Goal: Task Accomplishment & Management: Complete application form

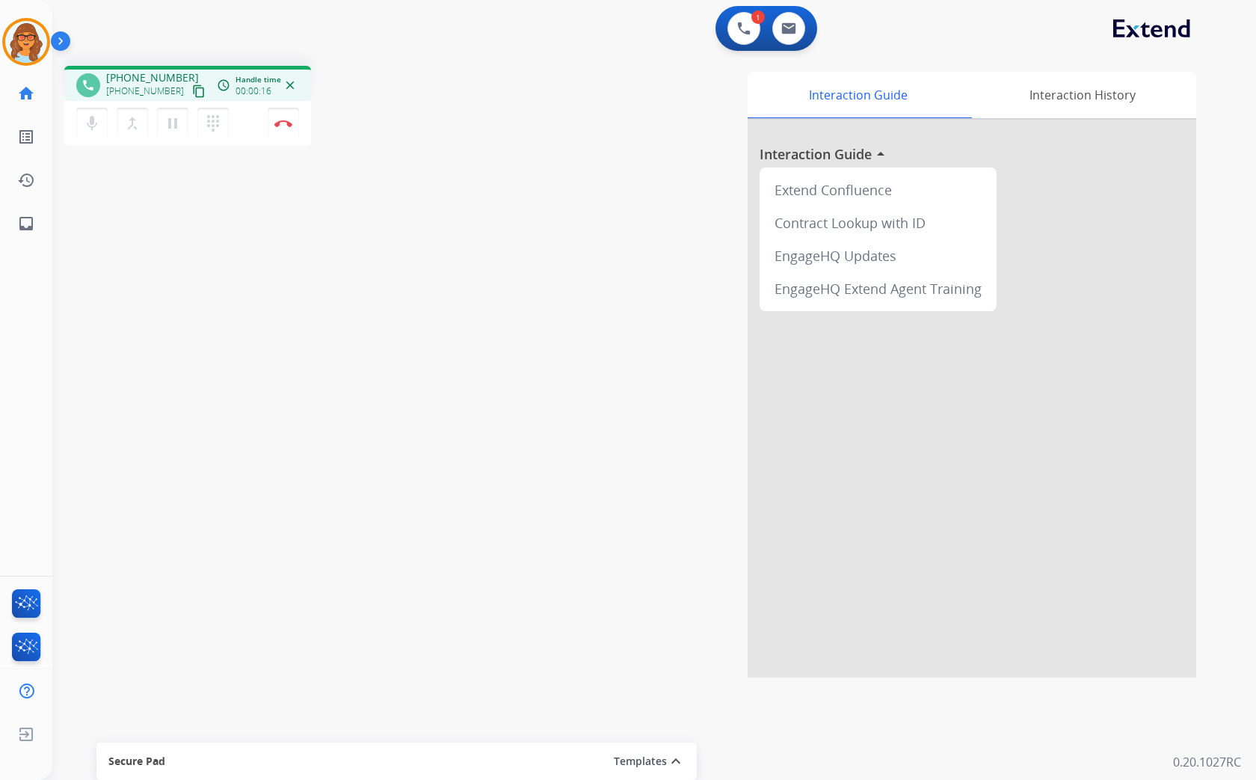
click at [192, 87] on mat-icon "content_copy" at bounding box center [198, 90] width 13 height 13
click at [282, 122] on img at bounding box center [283, 123] width 18 height 7
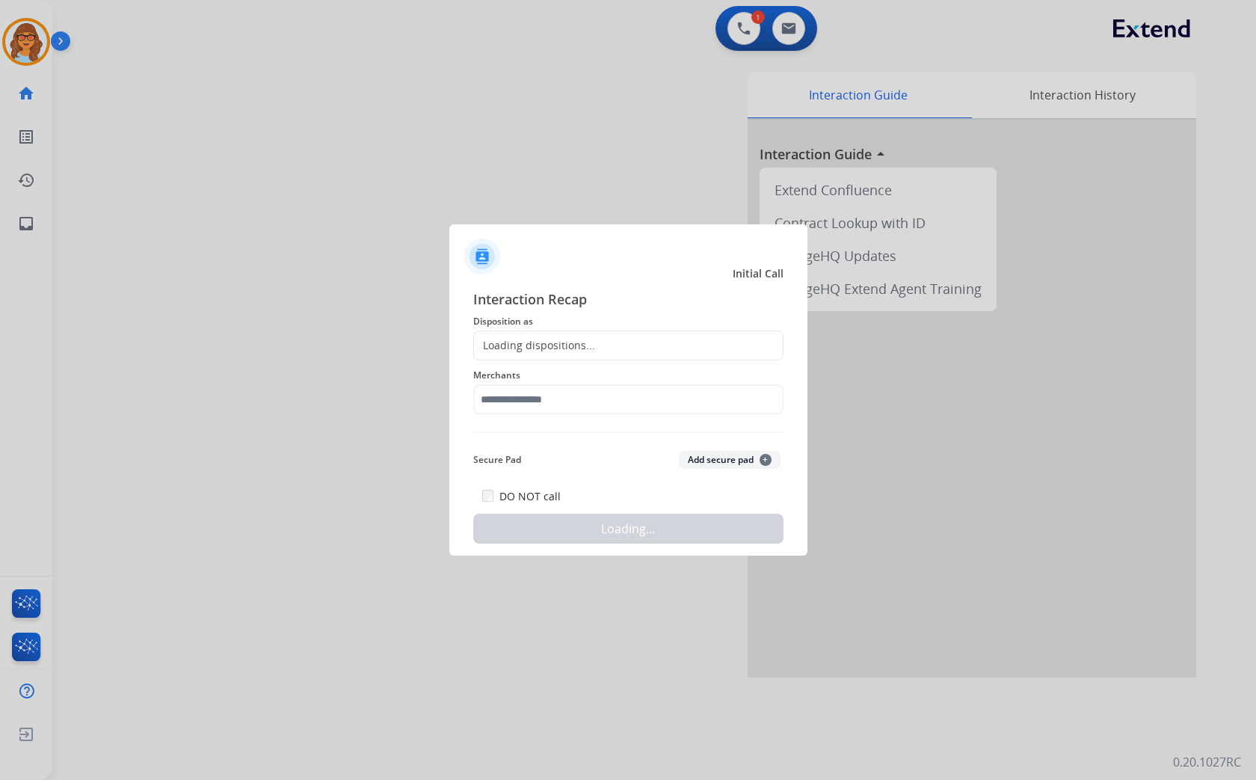
click at [558, 346] on div "Loading dispositions..." at bounding box center [534, 345] width 121 height 15
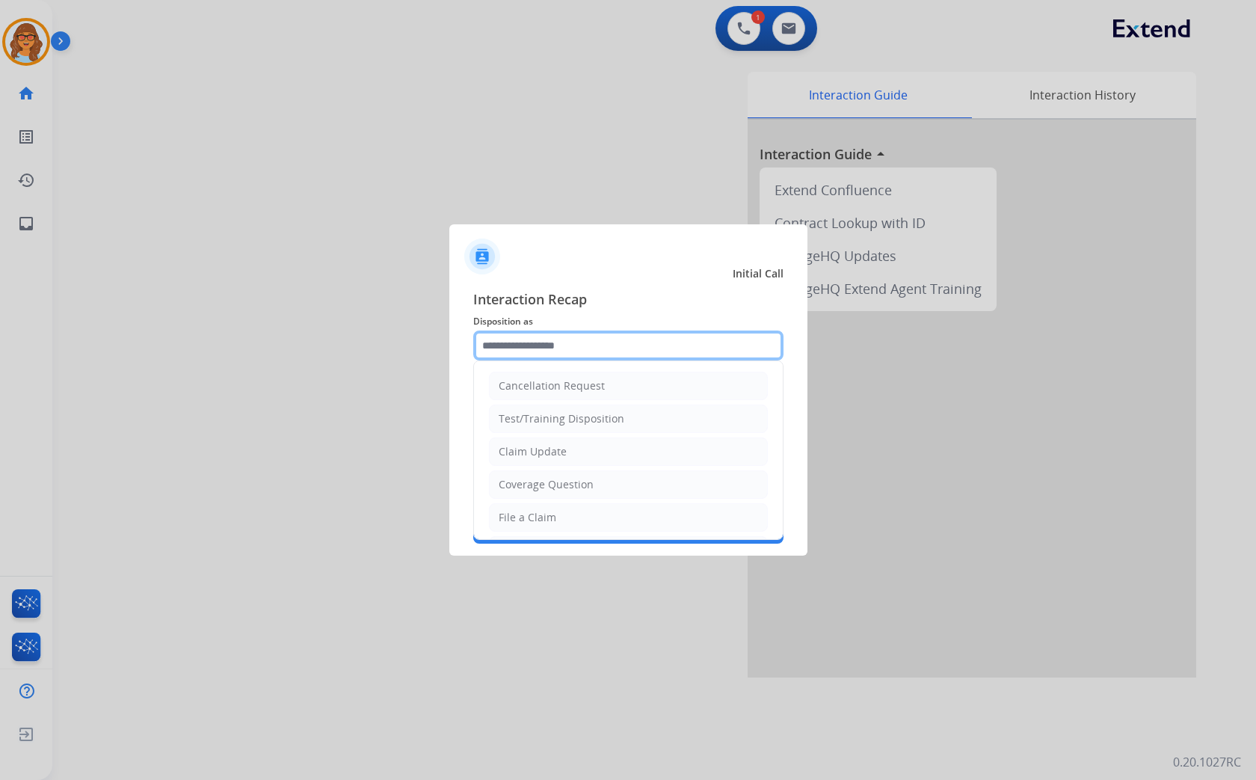
click at [525, 353] on input "text" at bounding box center [628, 345] width 310 height 30
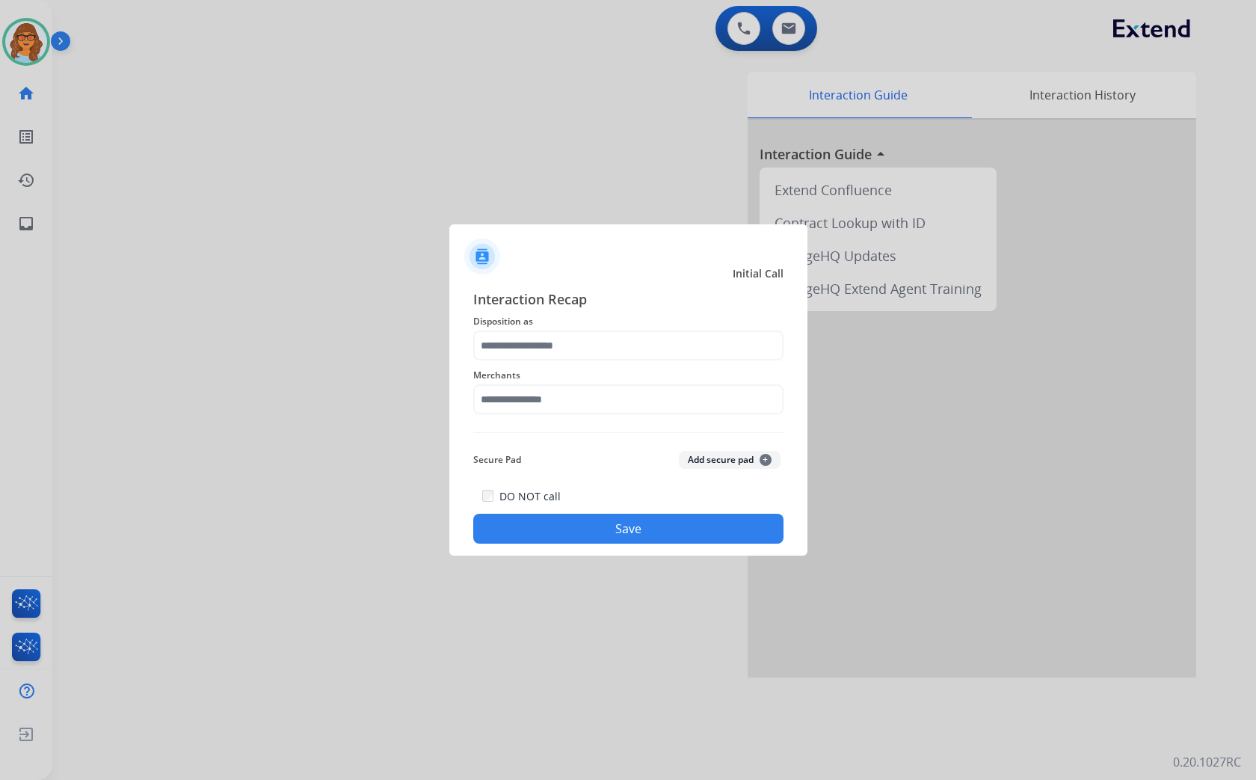
type input "**********"
click at [550, 396] on input "text" at bounding box center [628, 399] width 310 height 30
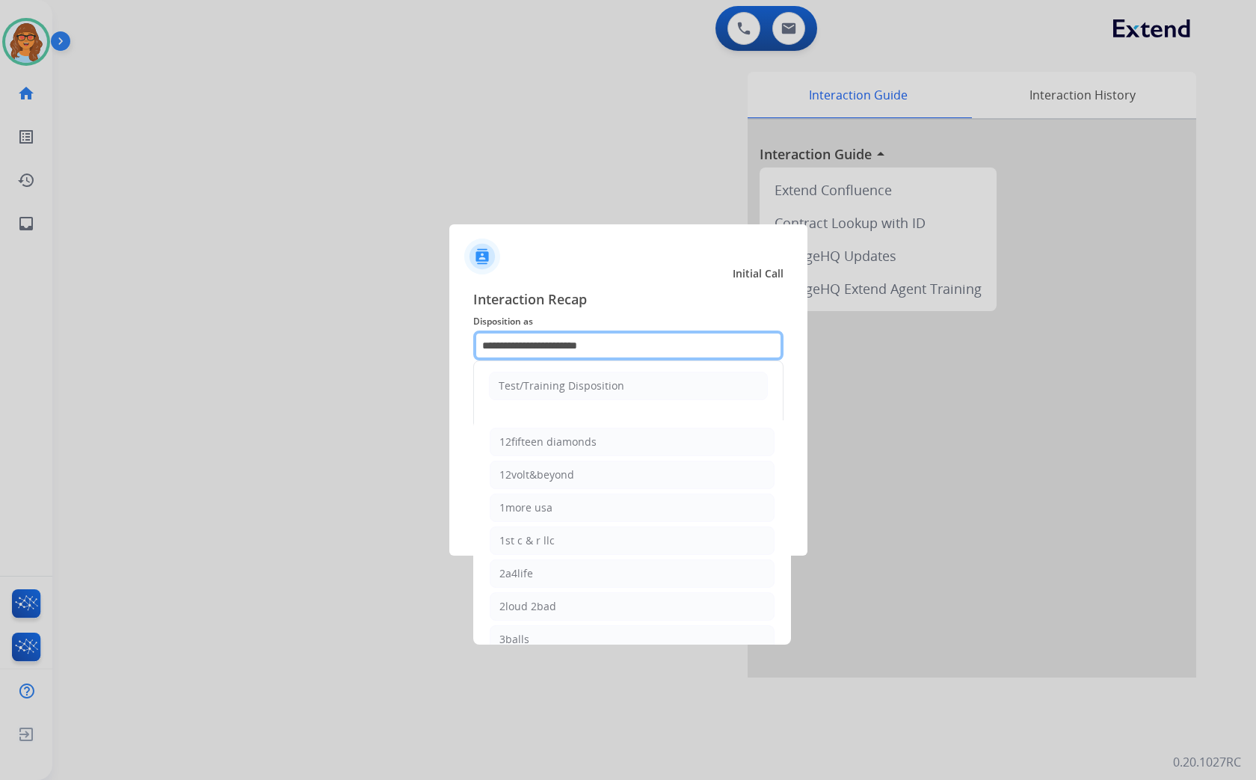
click at [549, 346] on input "**********" at bounding box center [628, 345] width 310 height 30
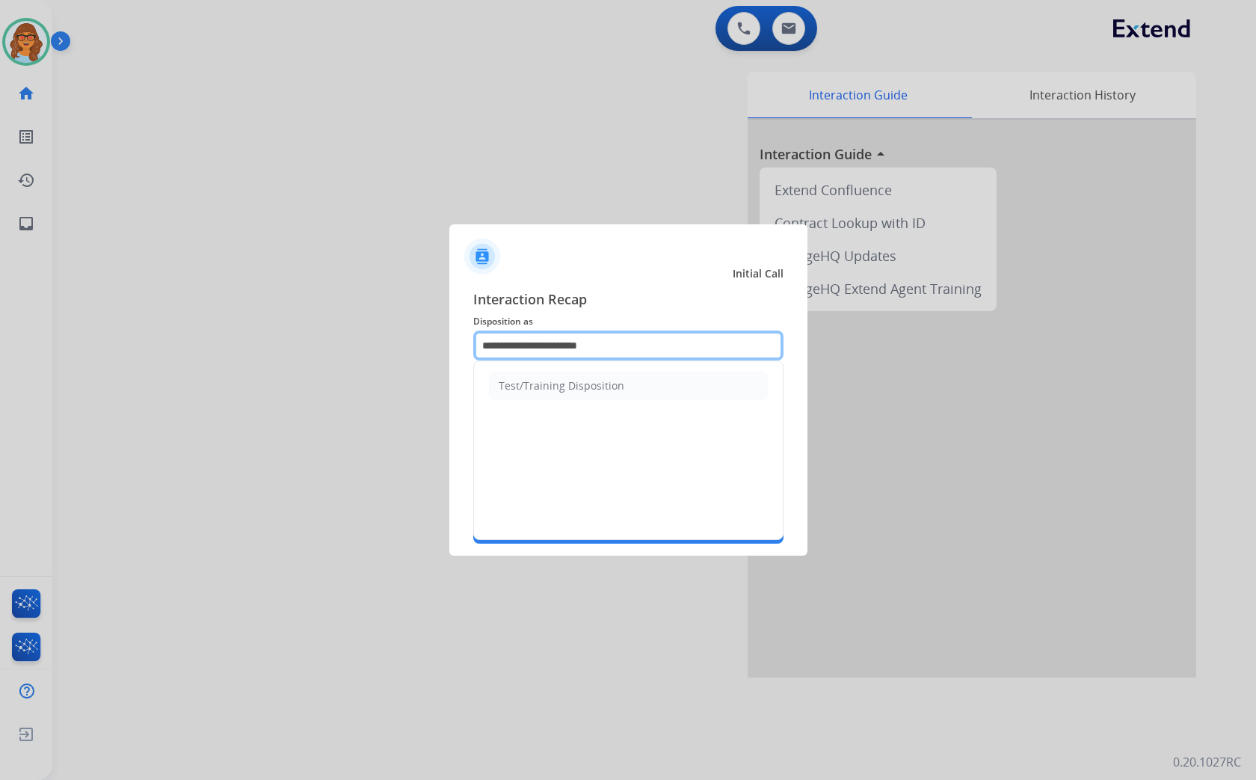
drag, startPoint x: 506, startPoint y: 347, endPoint x: 397, endPoint y: 338, distance: 109.5
click at [0, 338] on app-contact-recap-modal "**********" at bounding box center [0, 390] width 0 height 780
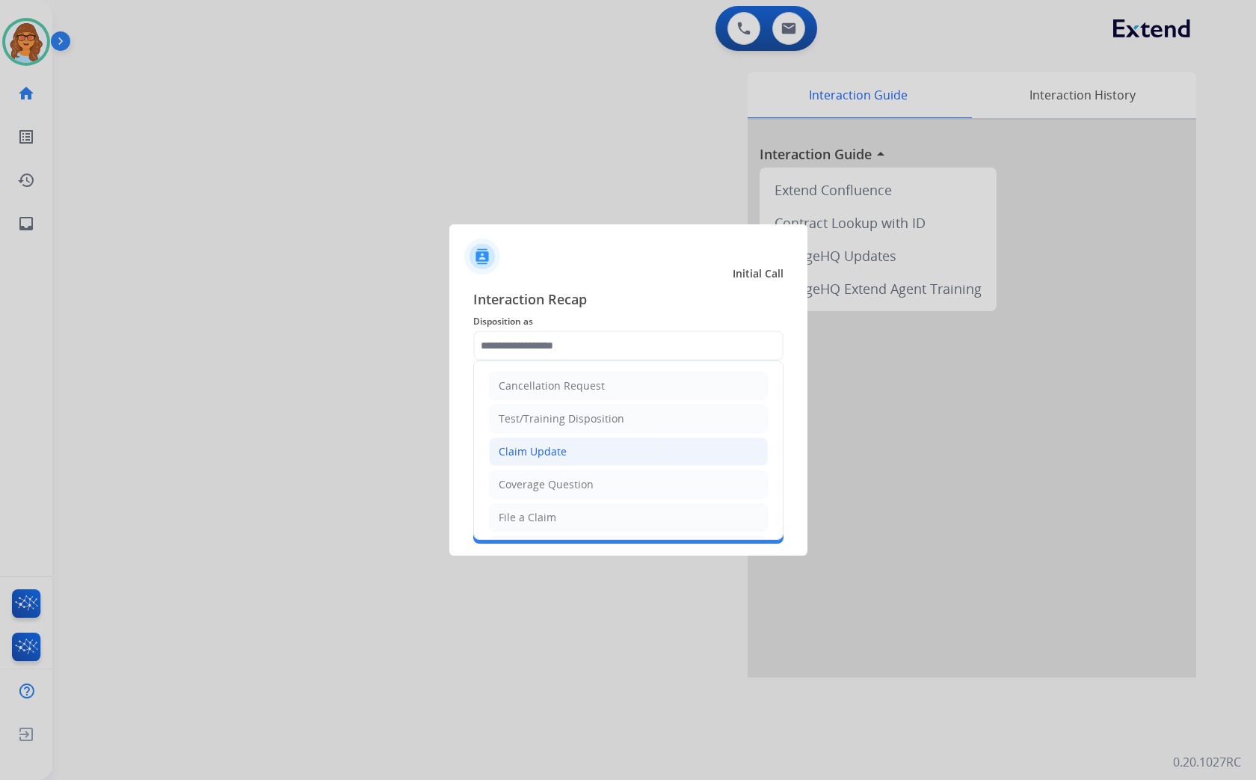
click at [555, 450] on div "Claim Update" at bounding box center [533, 451] width 68 height 15
type input "**********"
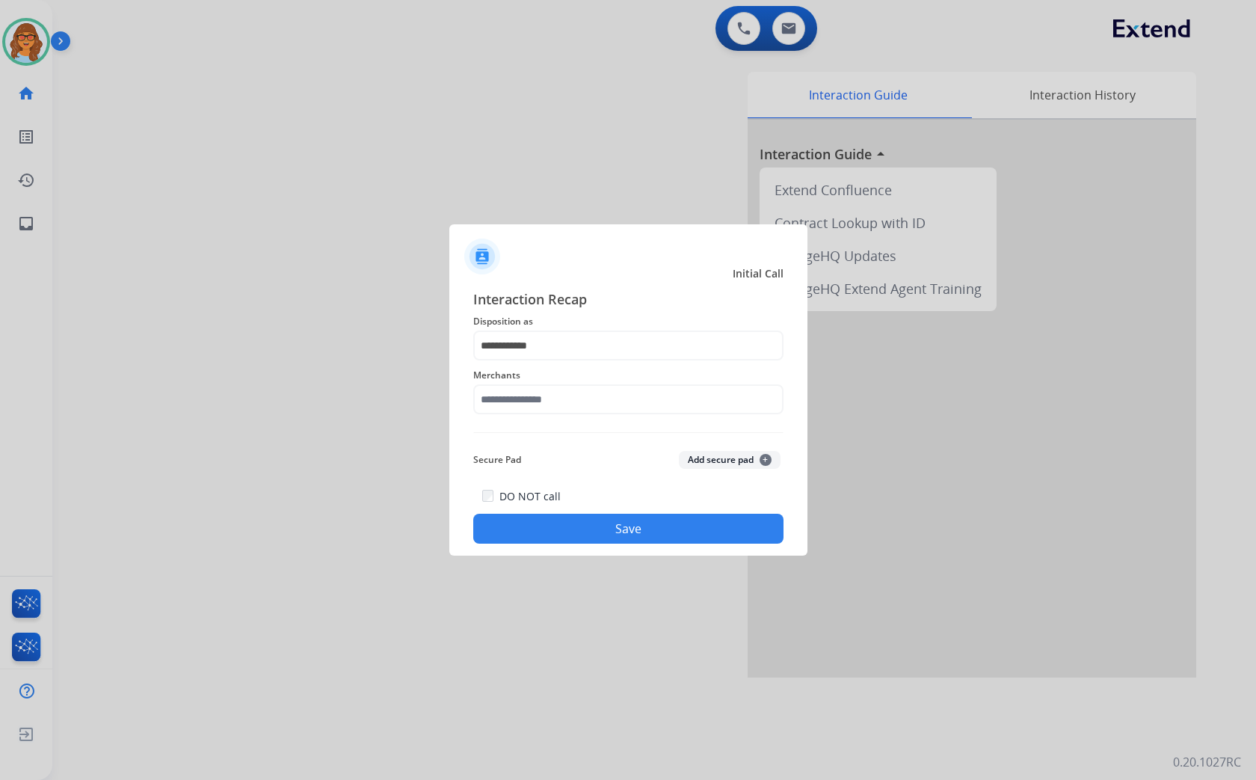
click at [620, 523] on button "Save" at bounding box center [628, 528] width 310 height 30
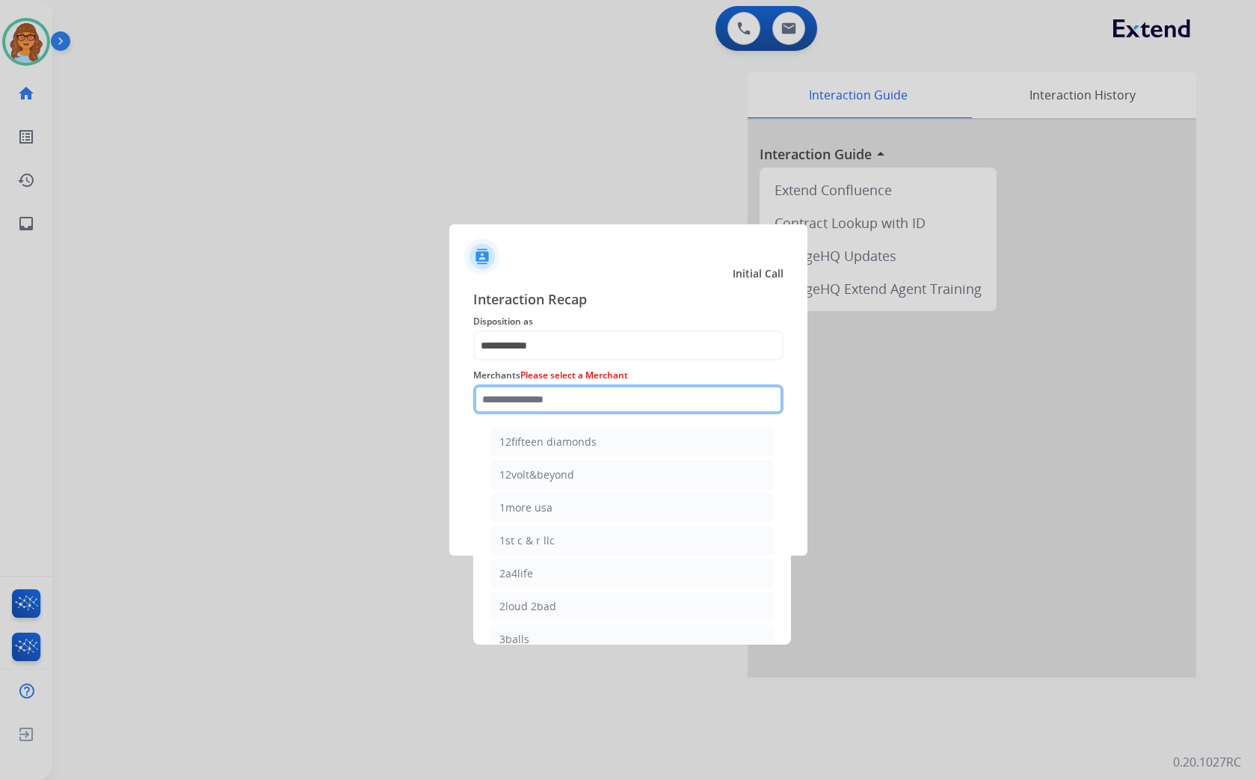
click at [584, 390] on input "text" at bounding box center [628, 399] width 310 height 30
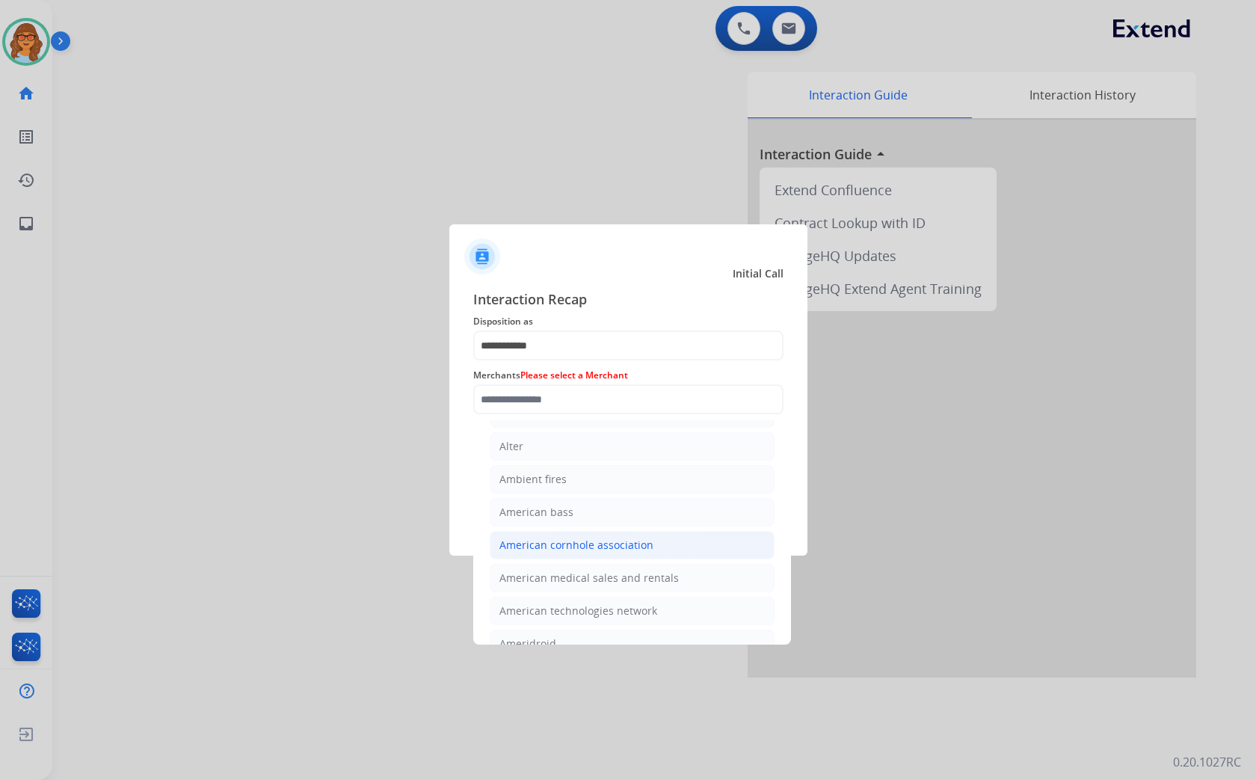
click at [580, 552] on div "American cornhole association" at bounding box center [576, 544] width 154 height 15
type input "**********"
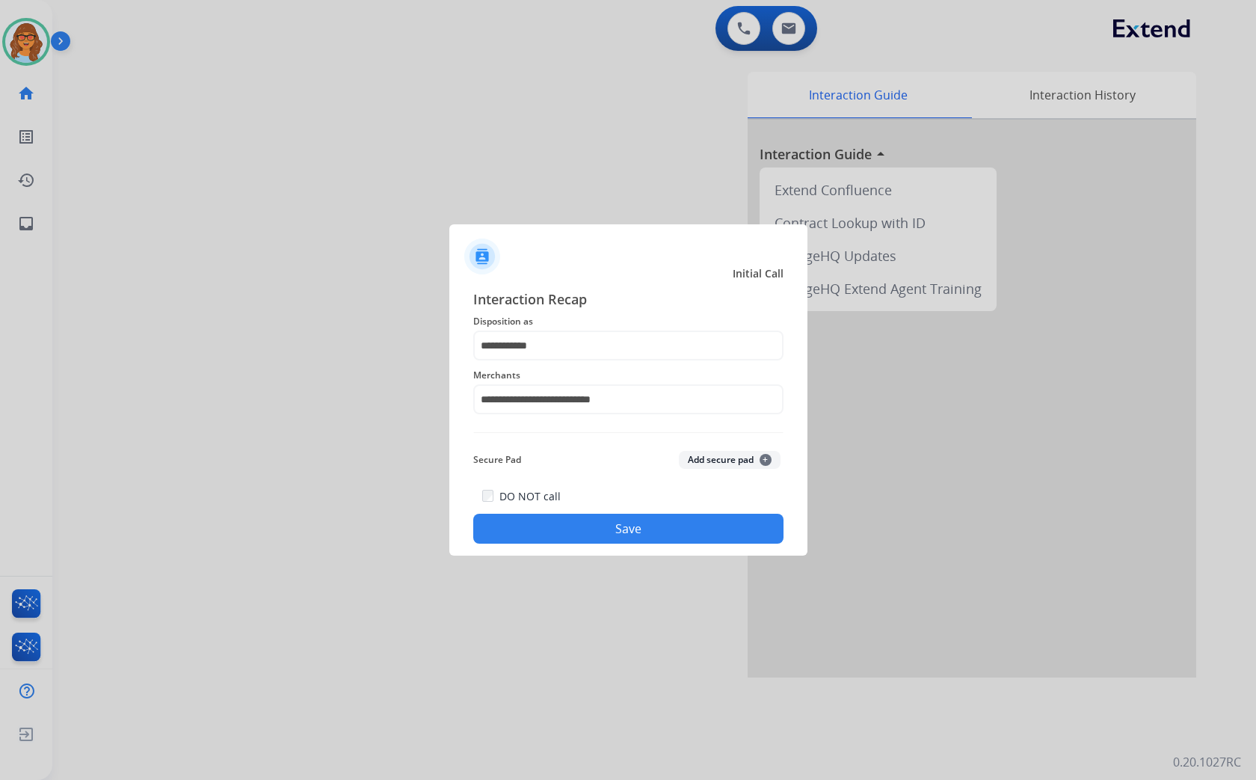
click at [637, 522] on button "Save" at bounding box center [628, 528] width 310 height 30
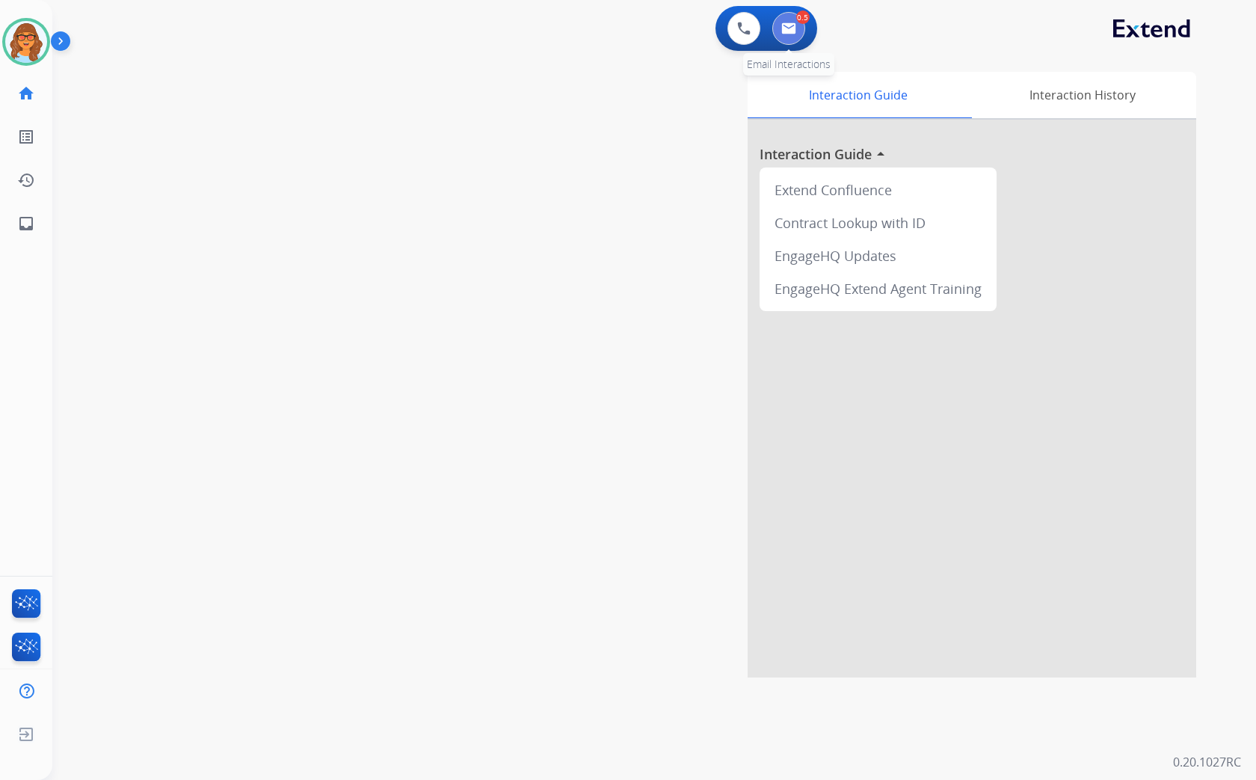
click at [789, 27] on img at bounding box center [788, 28] width 15 height 12
select select "**********"
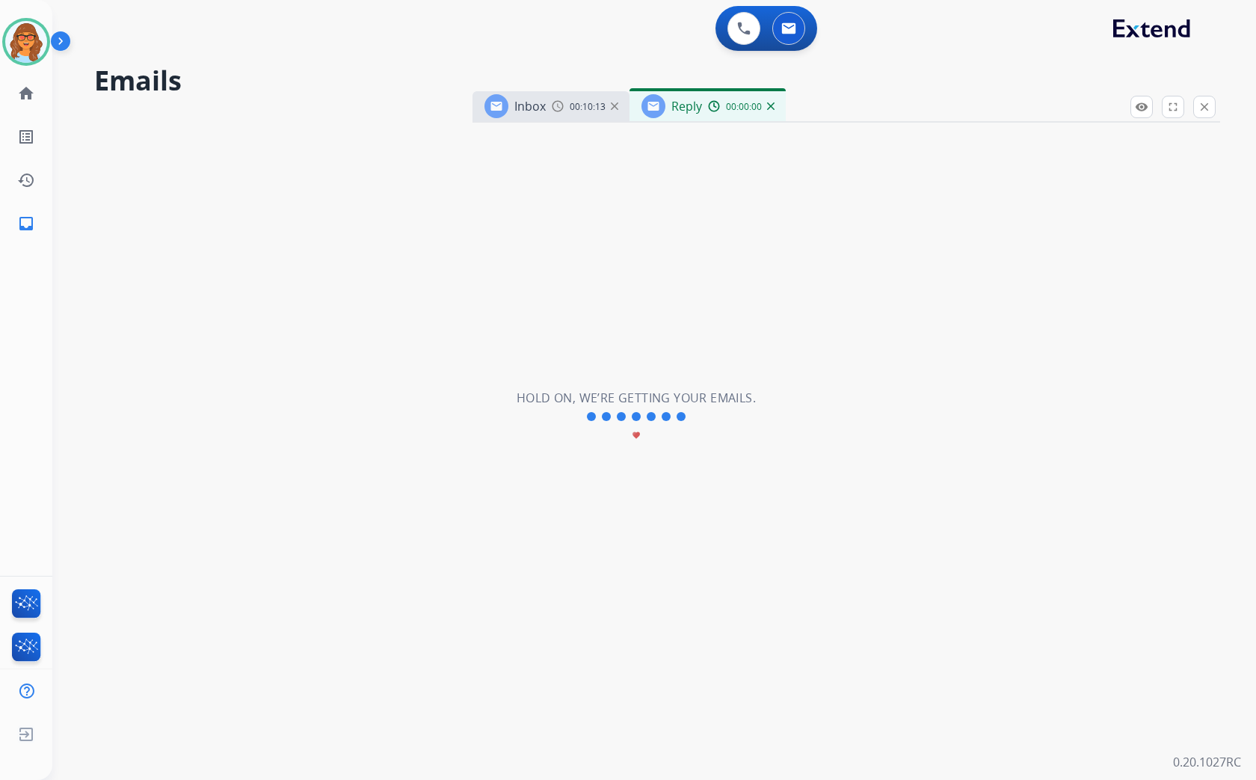
select select "**********"
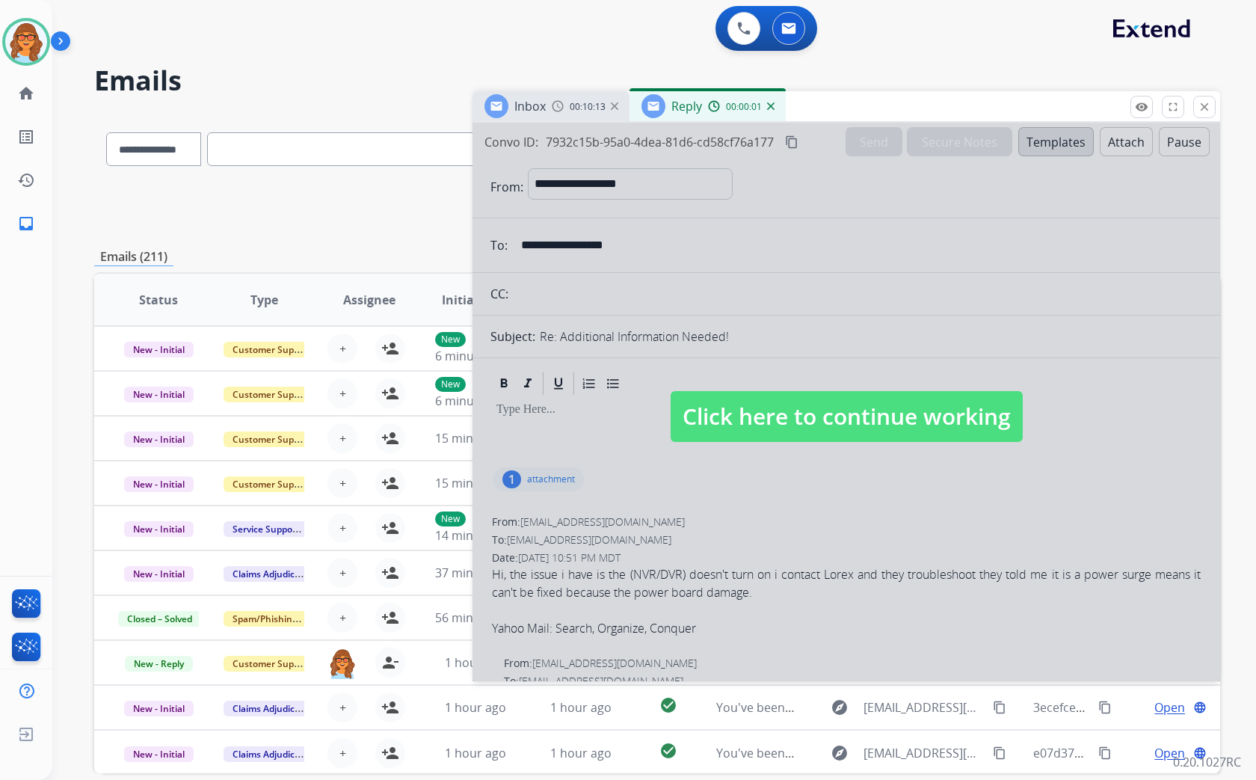
click at [809, 442] on div at bounding box center [845, 402] width 747 height 558
select select
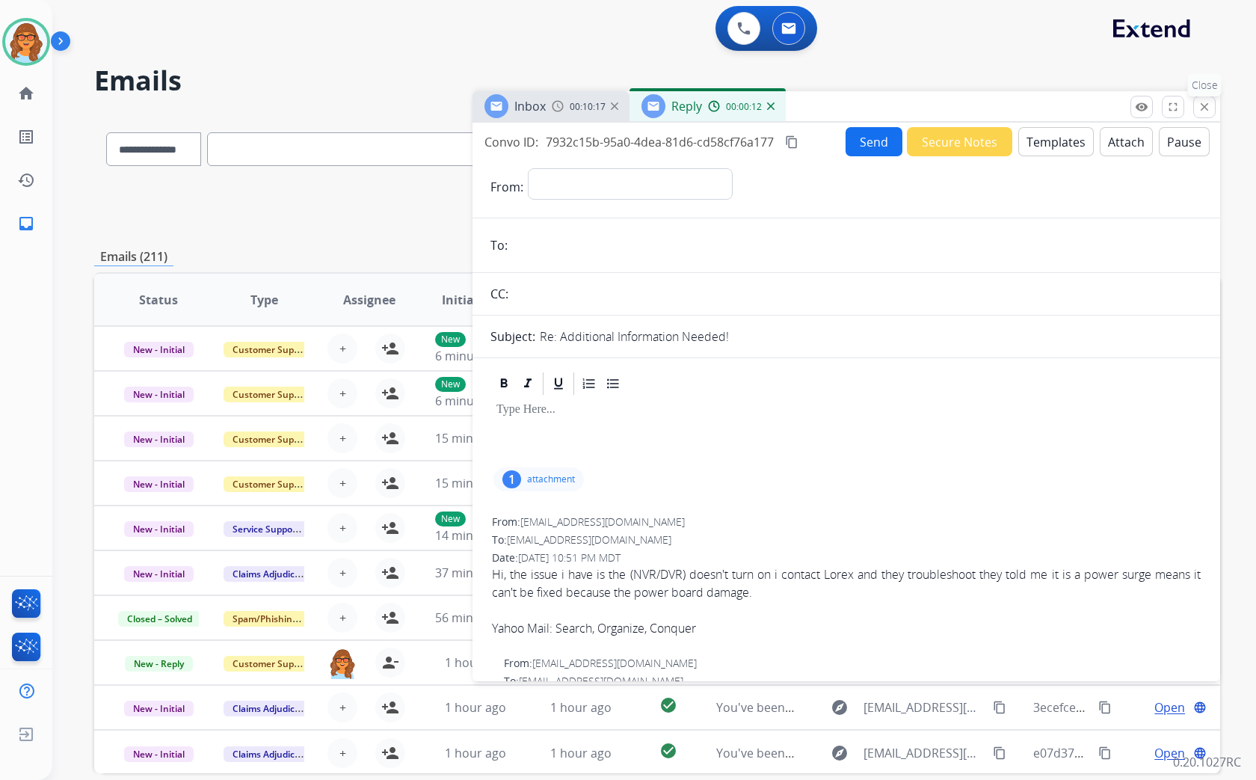
click at [1199, 108] on mat-icon "close" at bounding box center [1203, 106] width 13 height 13
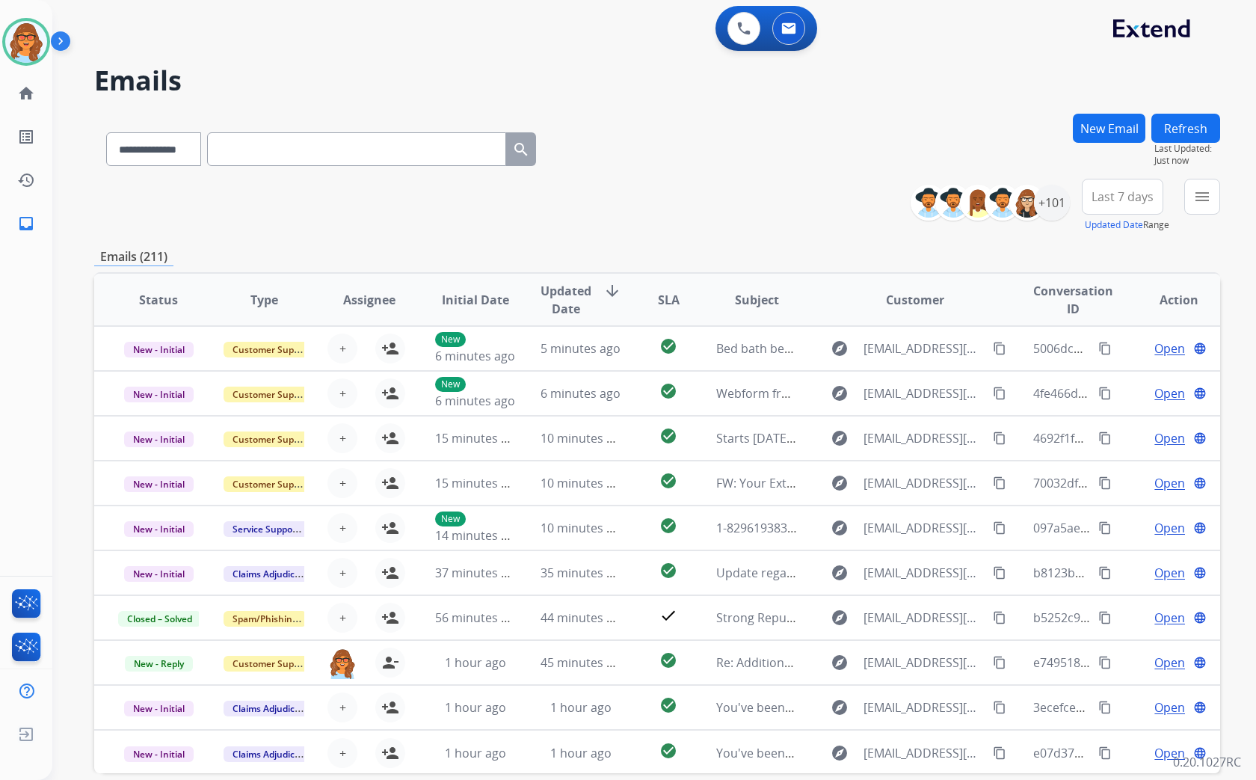
click at [1111, 123] on button "New Email" at bounding box center [1109, 128] width 72 height 29
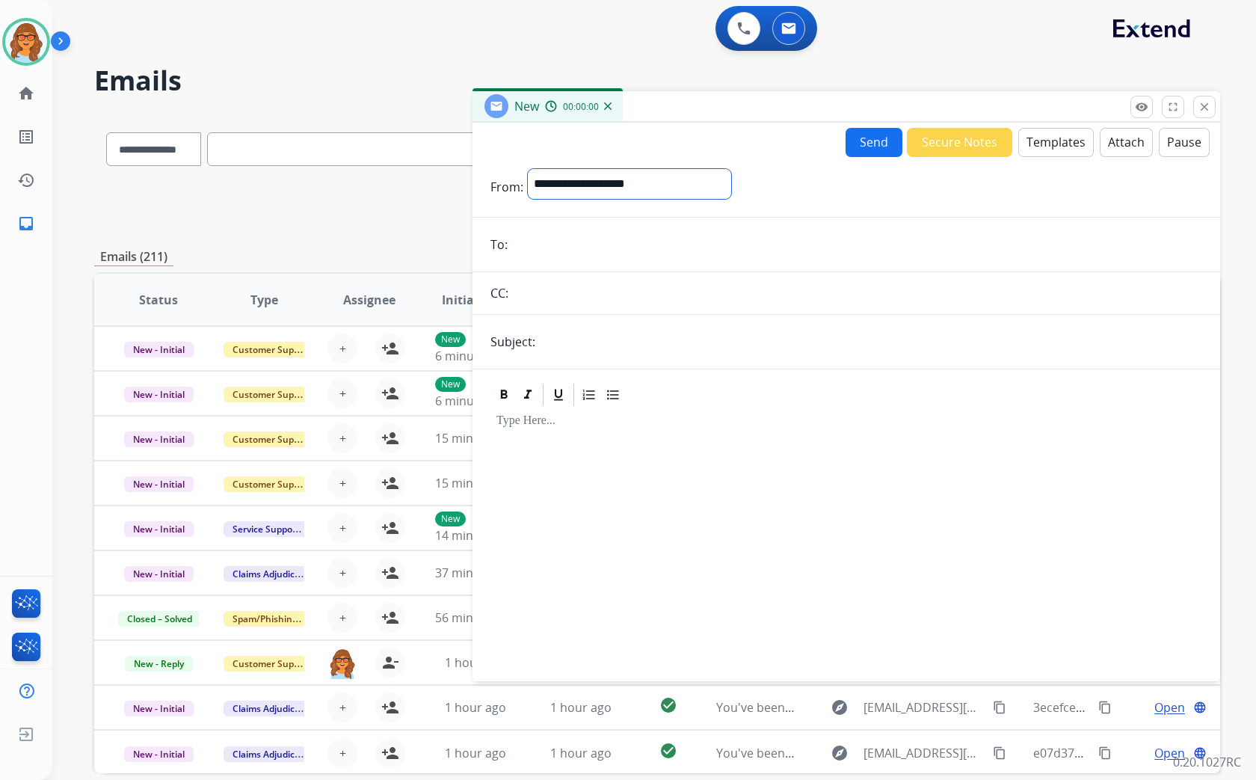
click at [559, 188] on select "**********" at bounding box center [629, 184] width 203 height 30
select select "**********"
click at [528, 169] on select "**********" at bounding box center [629, 184] width 203 height 30
click at [528, 231] on input "email" at bounding box center [857, 246] width 690 height 30
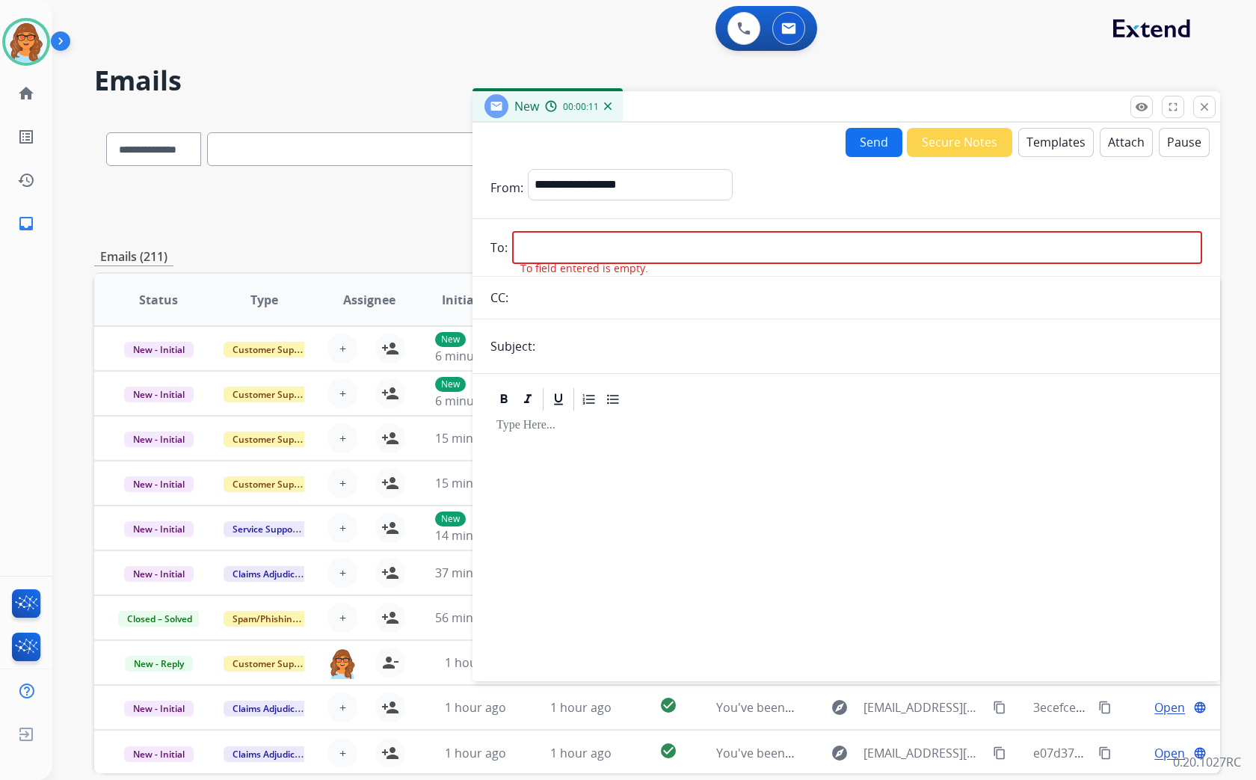
click at [523, 244] on input "email" at bounding box center [857, 247] width 690 height 33
paste input "**********"
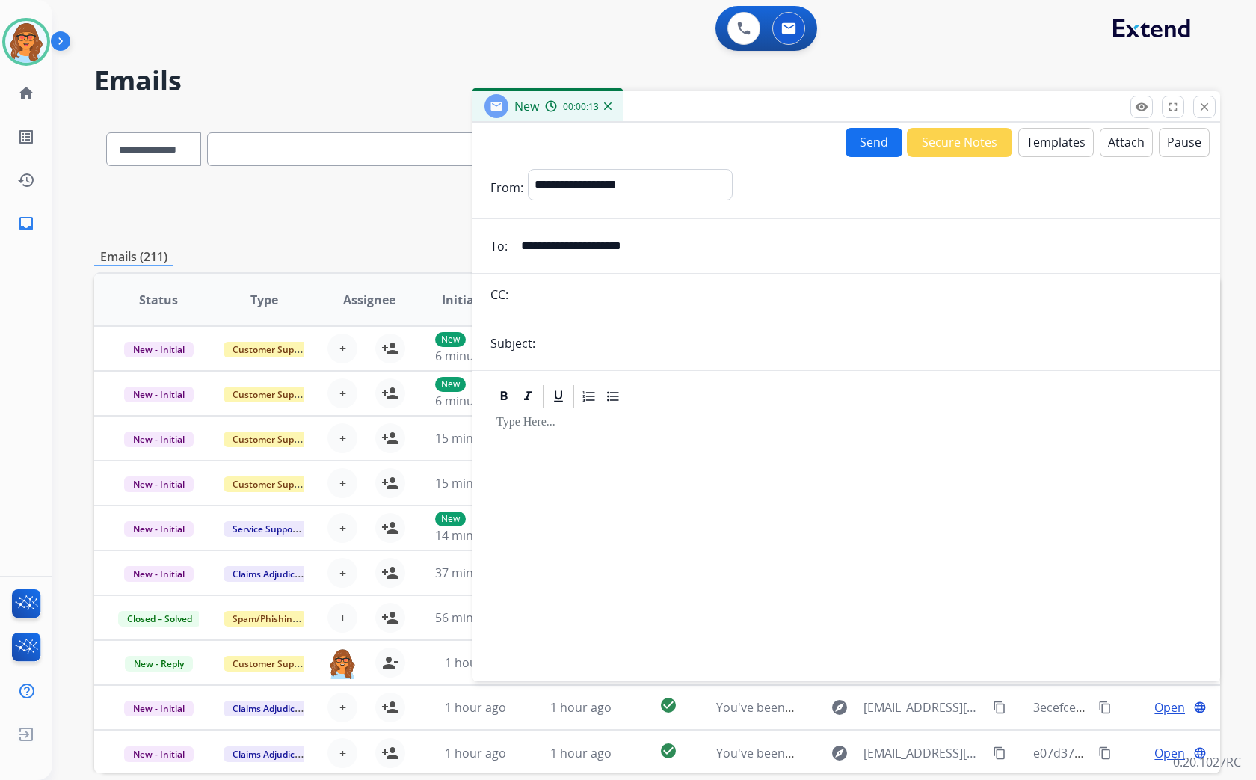
type input "**********"
click at [574, 336] on input "text" at bounding box center [871, 343] width 662 height 30
type input "**********"
click at [1048, 144] on button "Templates" at bounding box center [1055, 142] width 75 height 29
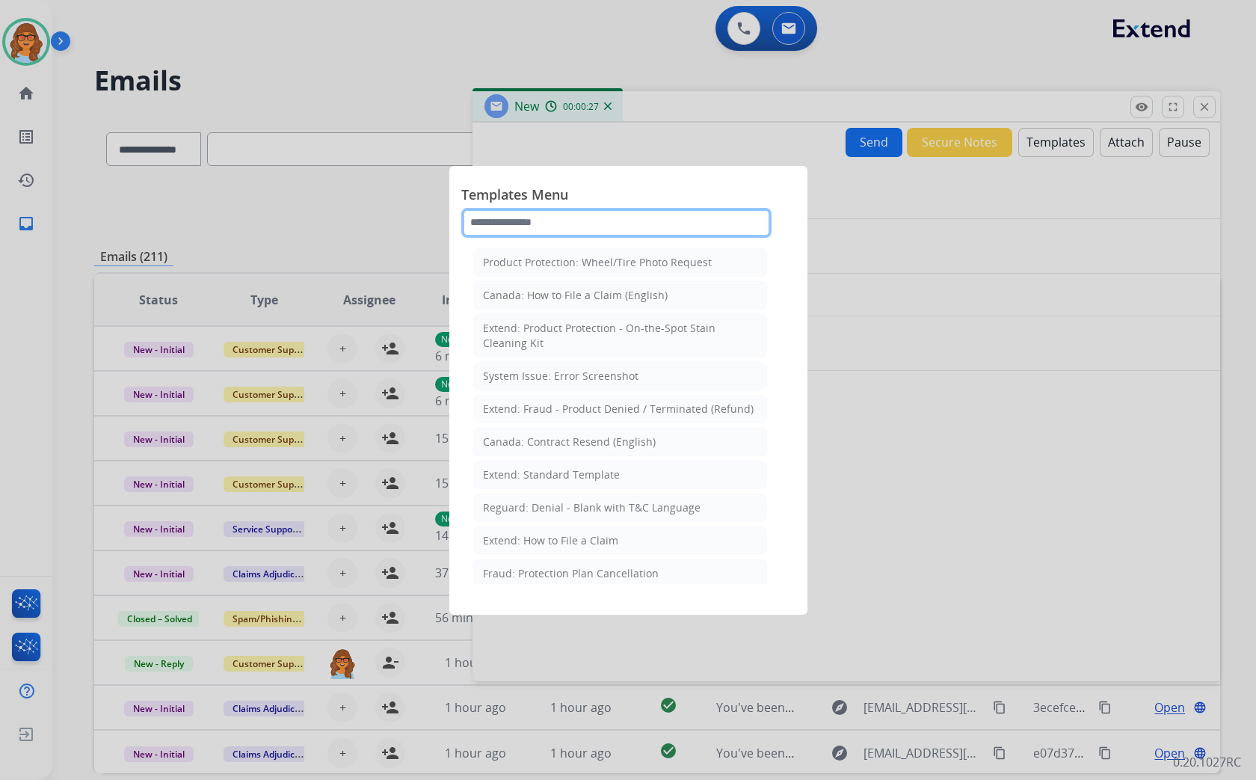
click at [524, 213] on input "text" at bounding box center [616, 223] width 310 height 30
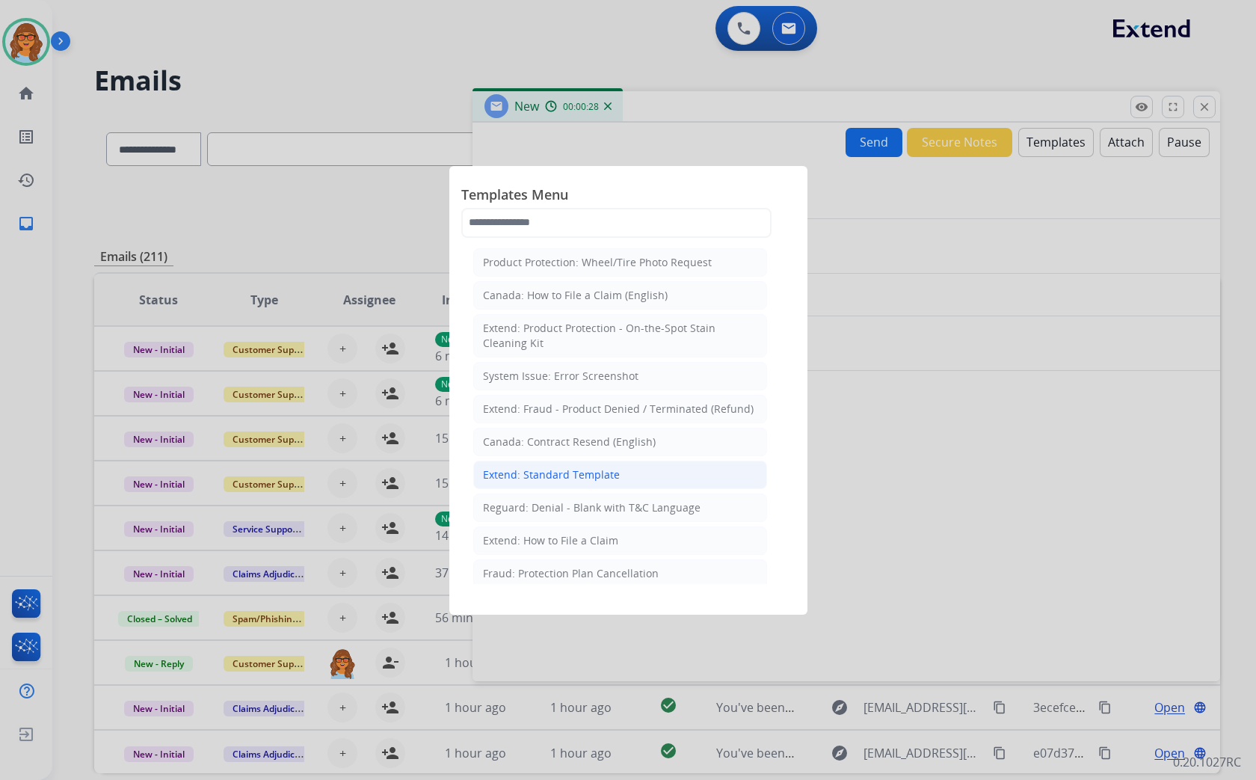
click at [518, 472] on div "Extend: Standard Template" at bounding box center [551, 474] width 137 height 15
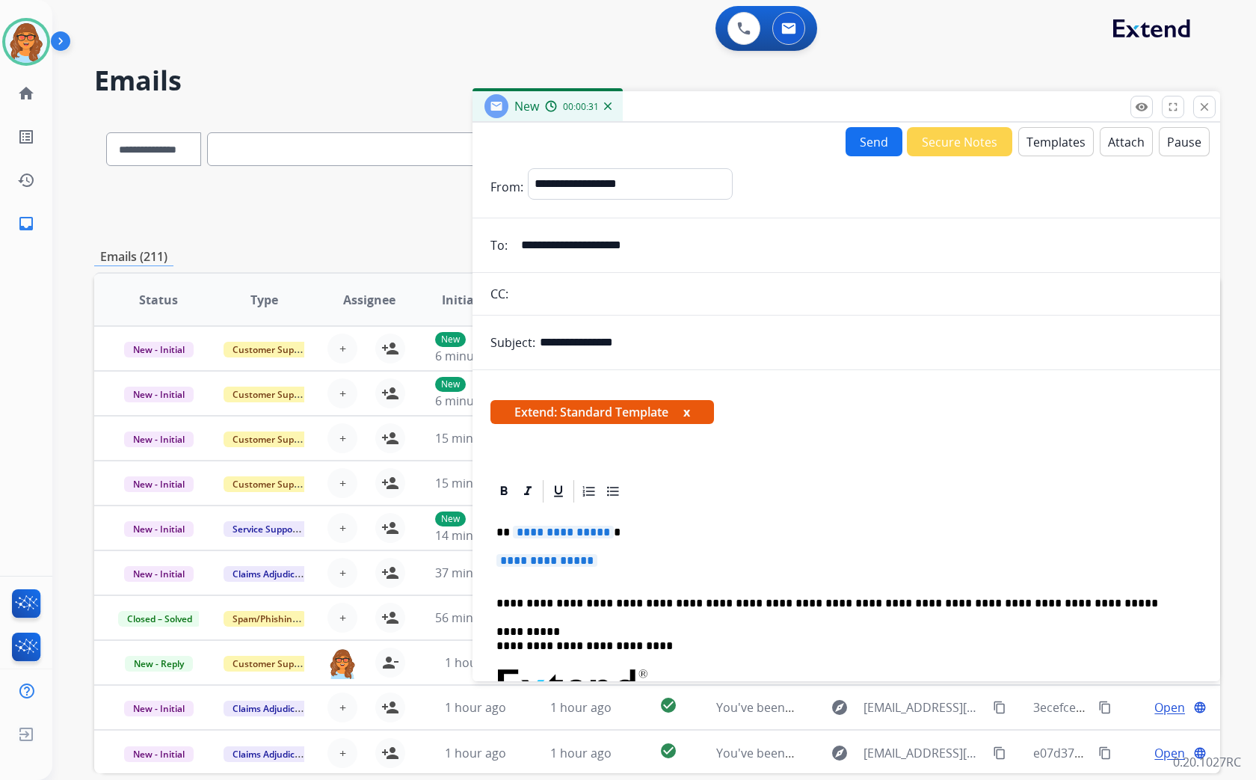
click at [513, 532] on span "**********" at bounding box center [563, 531] width 101 height 13
click at [495, 563] on div "**********" at bounding box center [846, 720] width 712 height 432
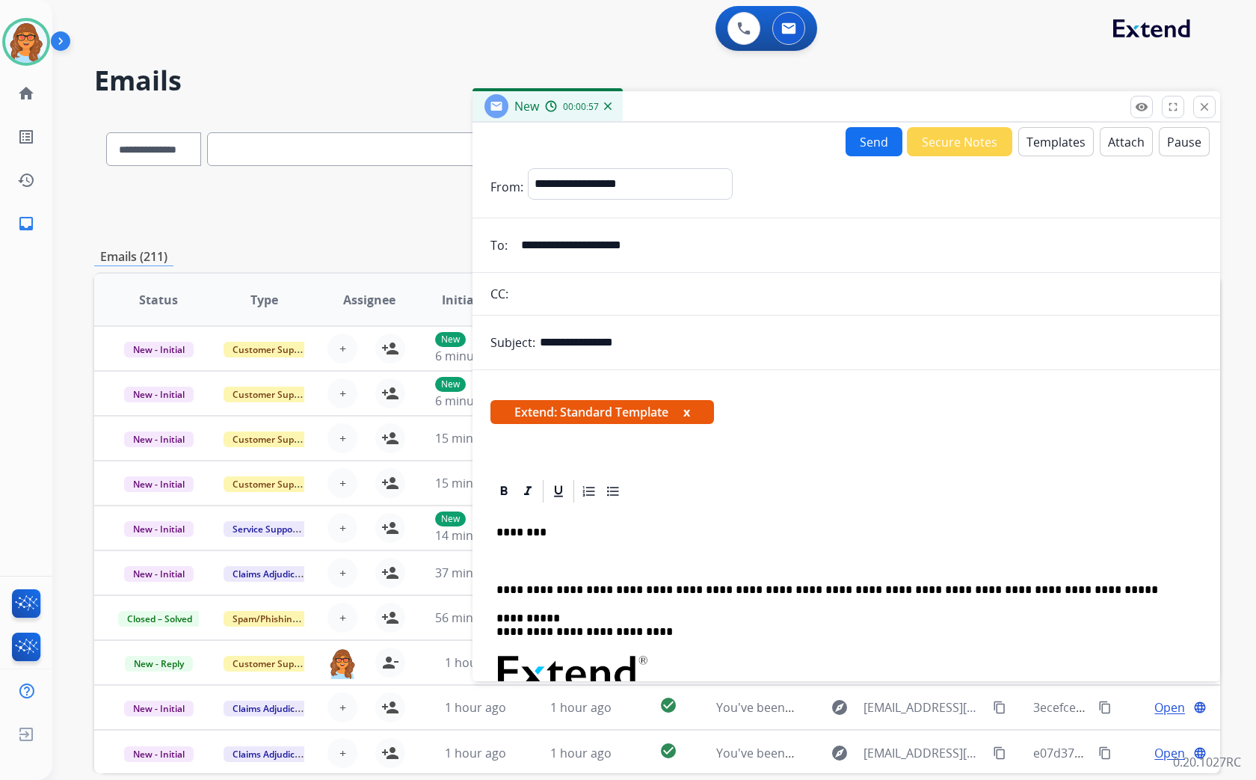
click at [359, 223] on div "**********" at bounding box center [657, 206] width 1126 height 54
click at [496, 555] on p at bounding box center [846, 560] width 700 height 13
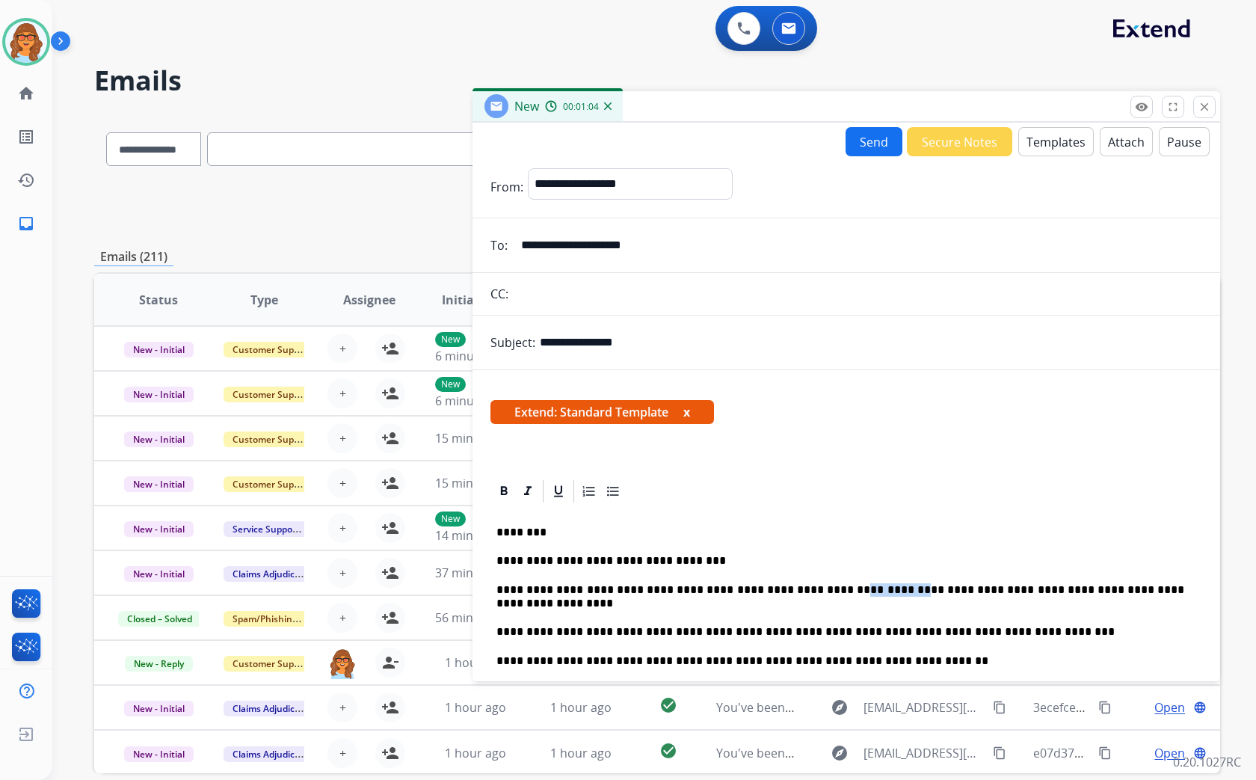
drag, startPoint x: 837, startPoint y: 588, endPoint x: 901, endPoint y: 592, distance: 64.4
click at [901, 592] on p "**********" at bounding box center [840, 597] width 688 height 28
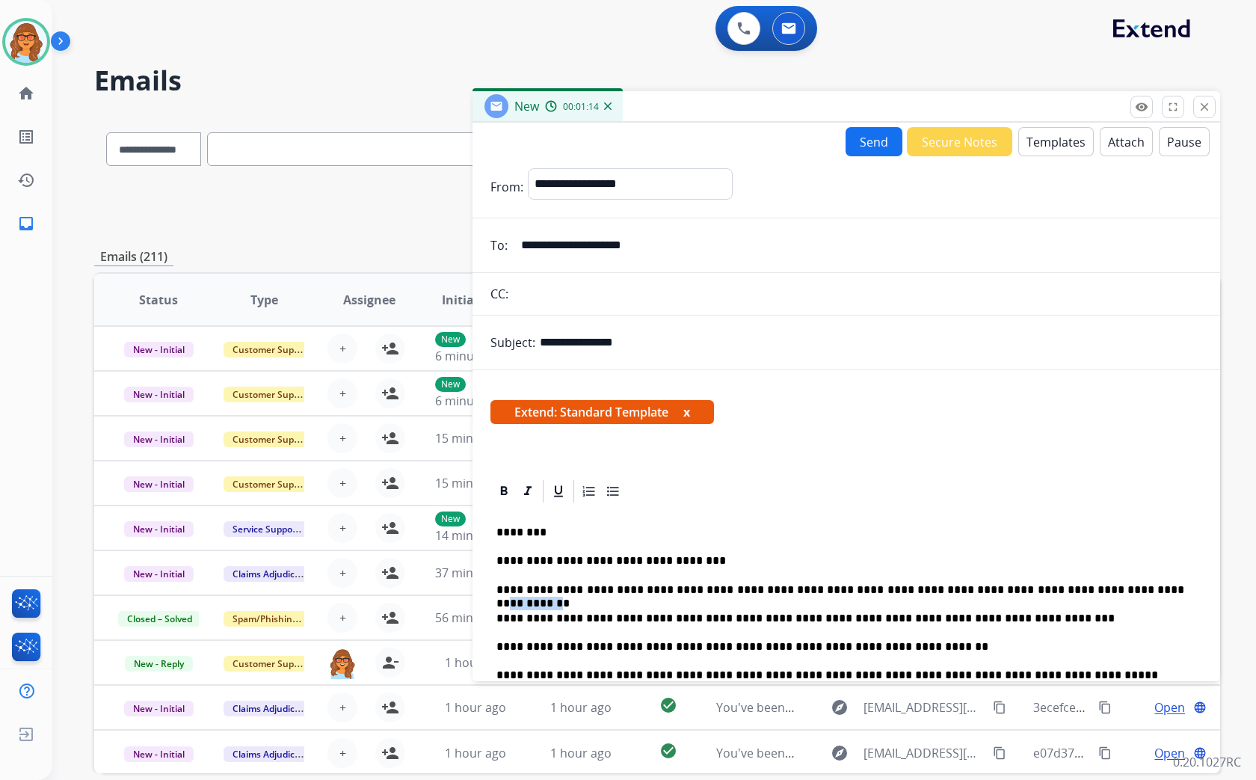
drag, startPoint x: 1091, startPoint y: 589, endPoint x: 1155, endPoint y: 594, distance: 63.7
click at [1155, 594] on p "**********" at bounding box center [840, 589] width 688 height 13
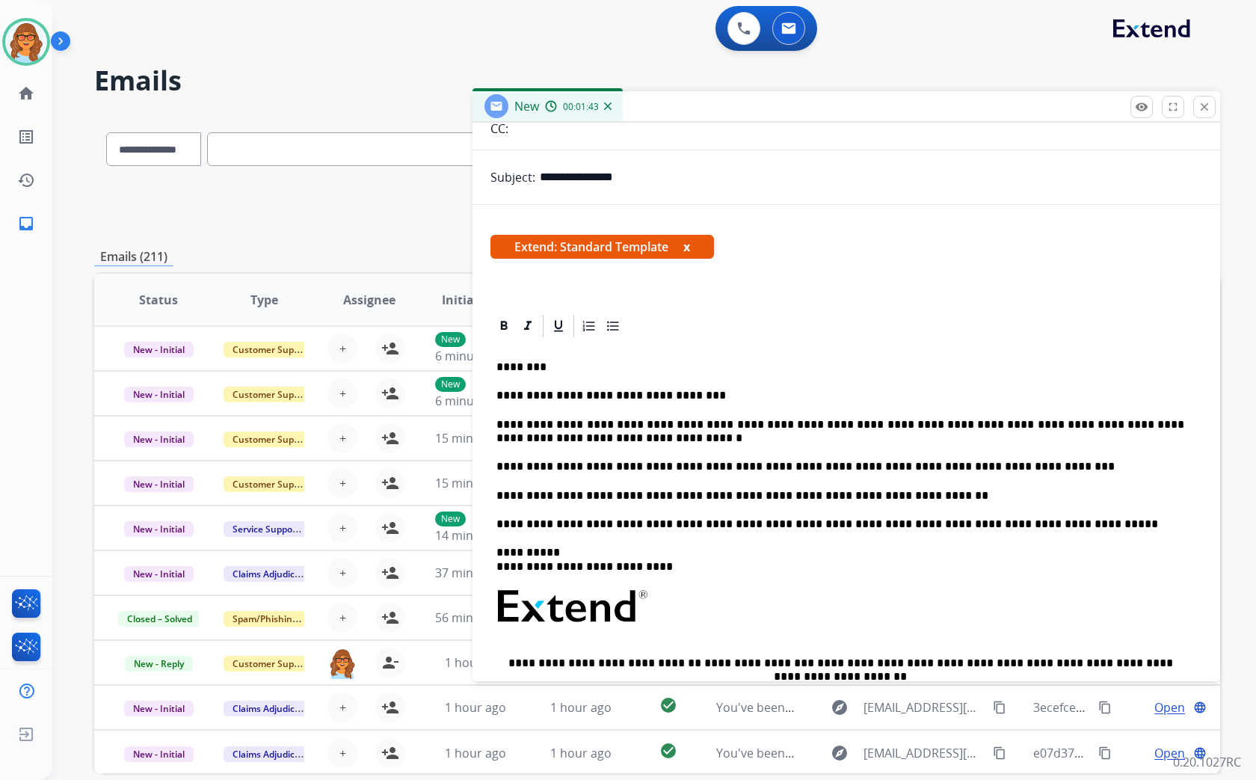
scroll to position [166, 0]
drag, startPoint x: 613, startPoint y: 496, endPoint x: 720, endPoint y: 509, distance: 108.4
click at [613, 496] on p "**********" at bounding box center [840, 494] width 688 height 13
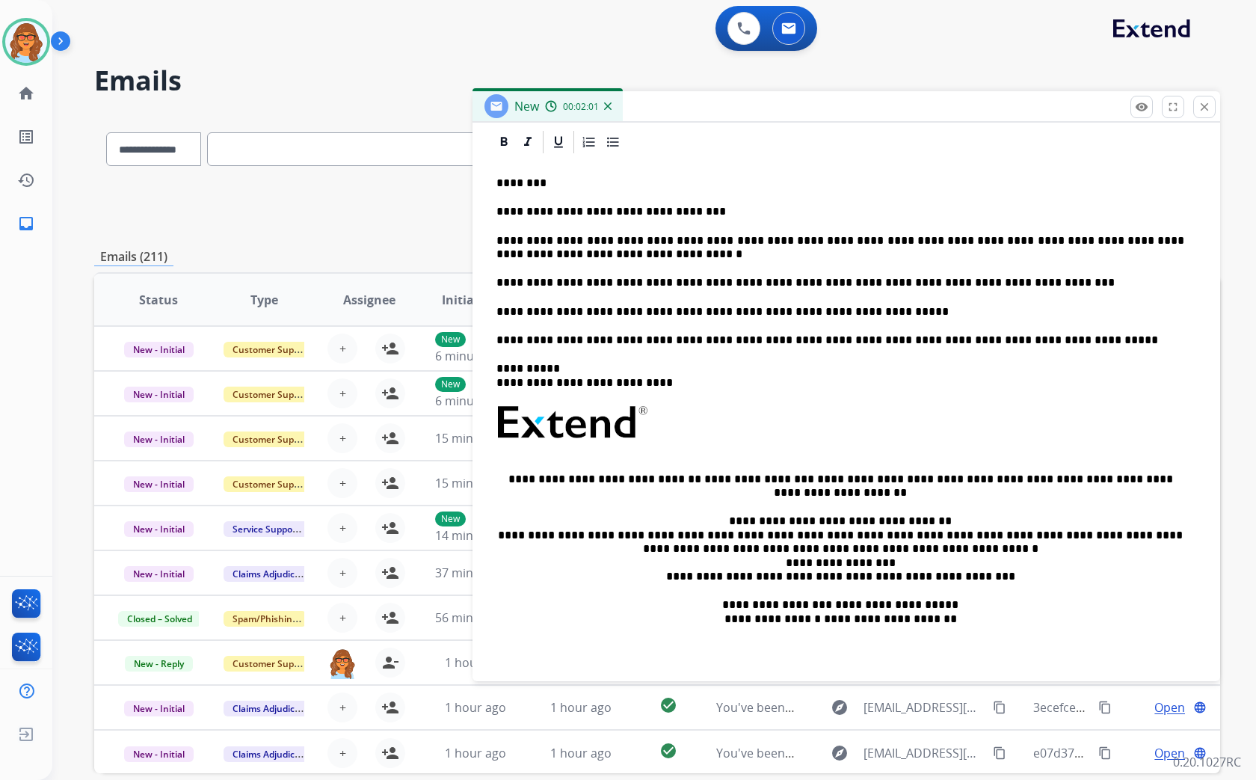
scroll to position [0, 0]
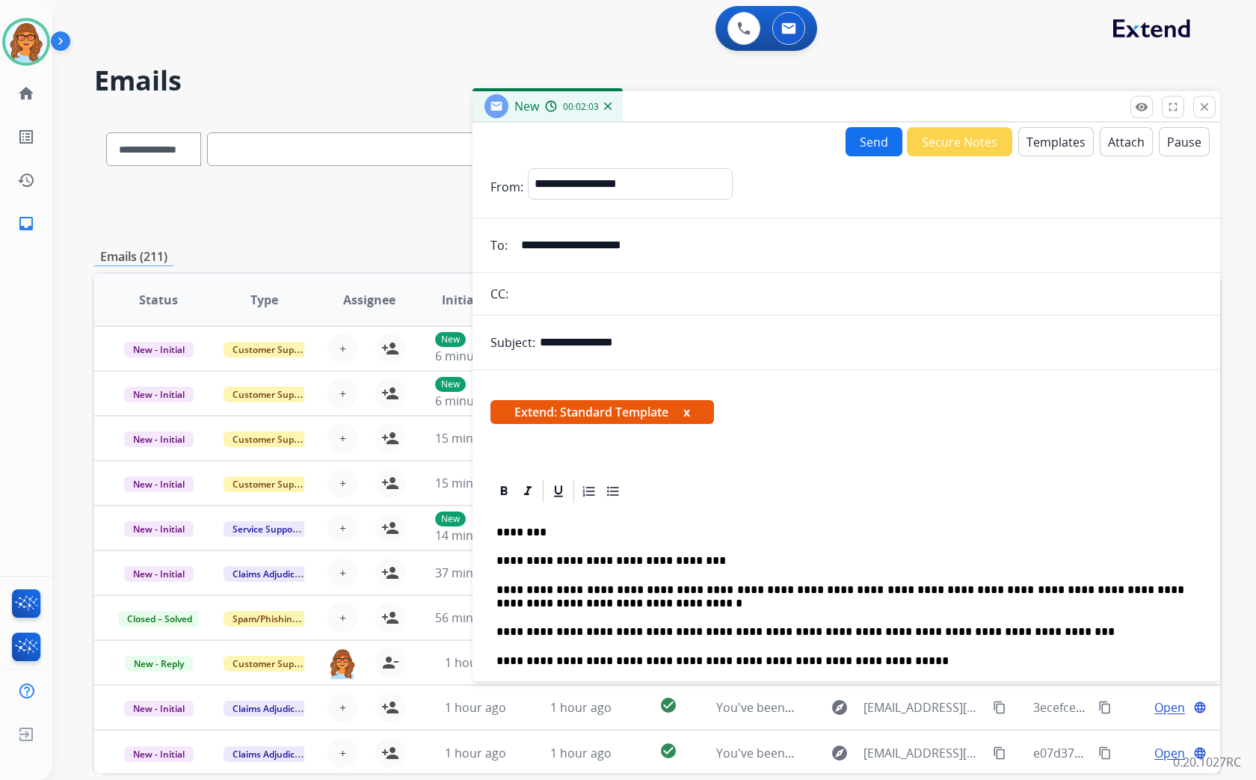
click at [870, 142] on button "Send" at bounding box center [873, 141] width 57 height 29
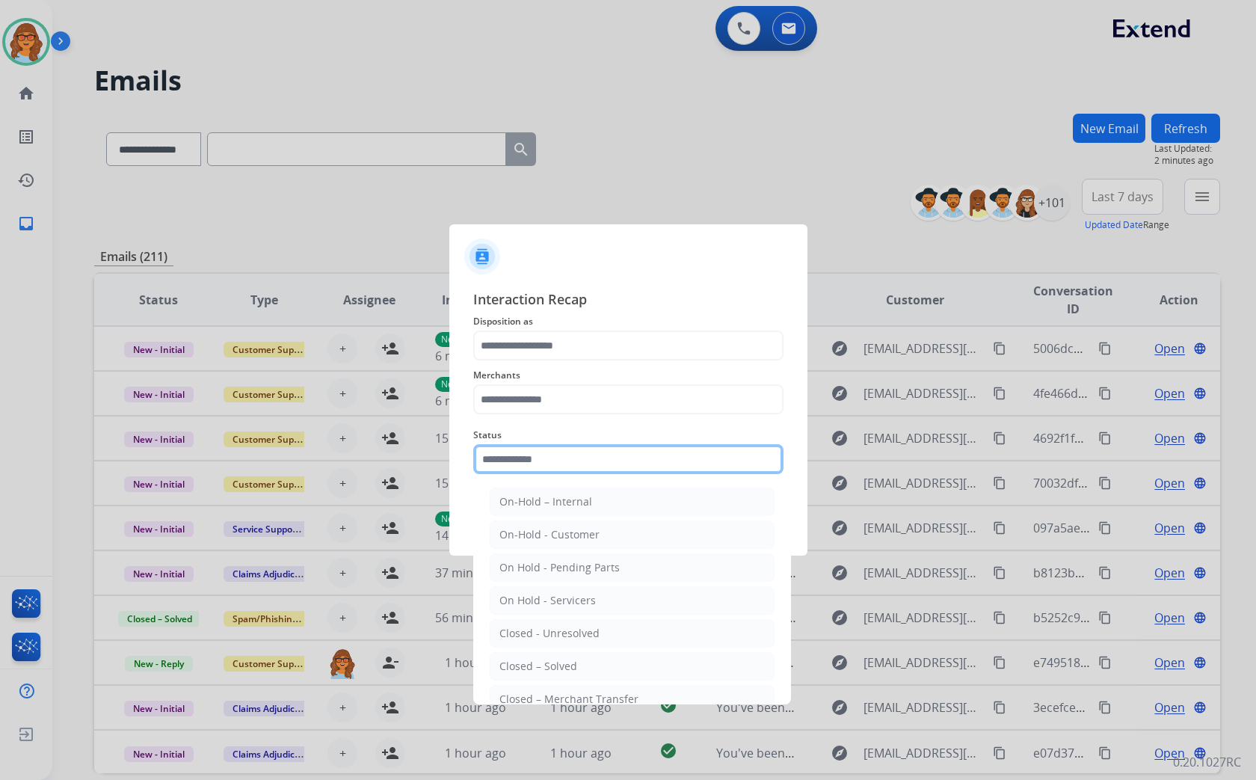
click at [542, 447] on input "text" at bounding box center [628, 459] width 310 height 30
click at [563, 658] on li "Closed – Solved" at bounding box center [632, 666] width 285 height 28
type input "**********"
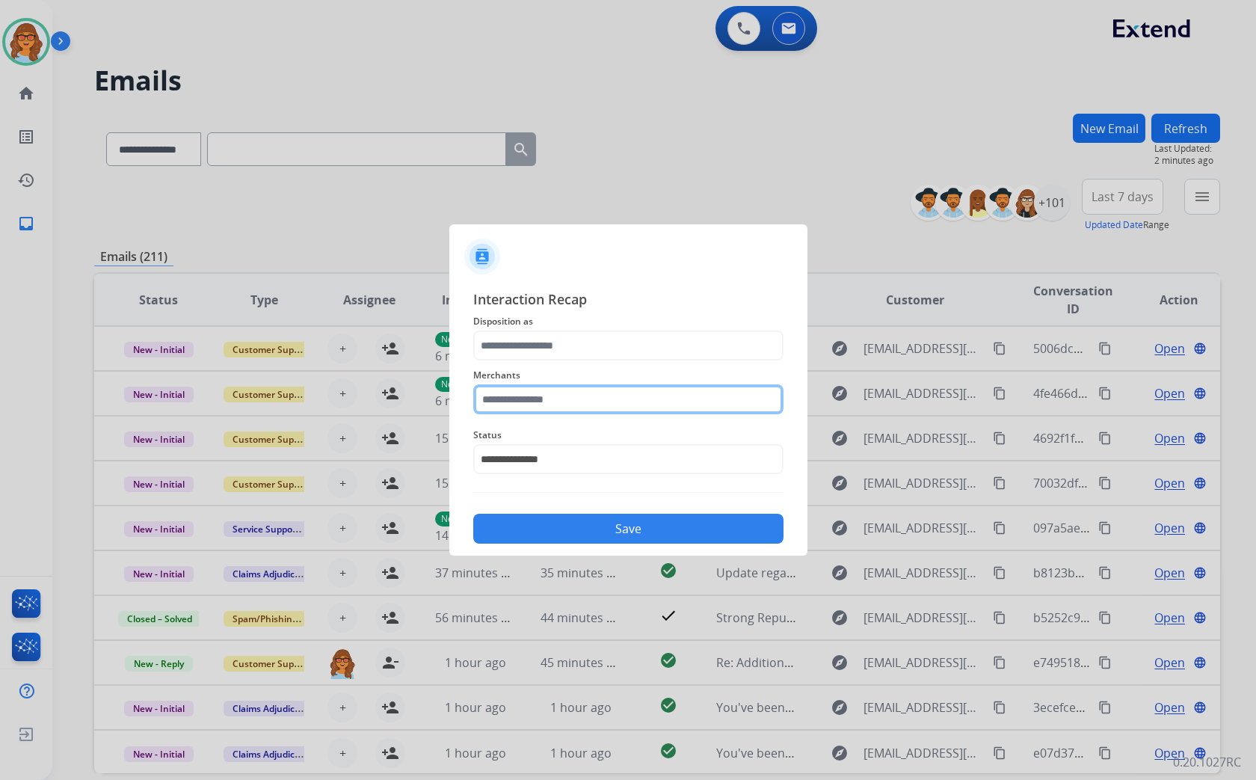
click at [518, 396] on input "text" at bounding box center [628, 399] width 310 height 30
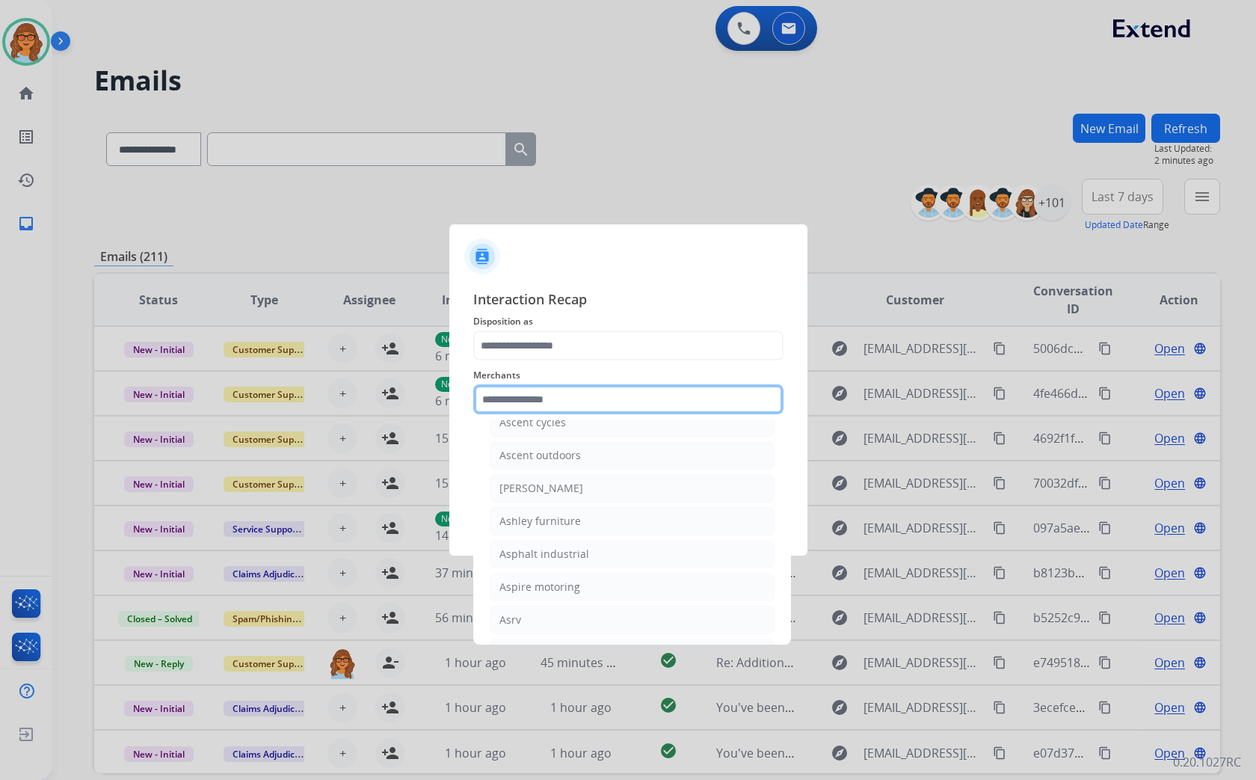
scroll to position [2158, 0]
click at [544, 527] on div "Ashley furniture" at bounding box center [539, 519] width 81 height 15
type input "**********"
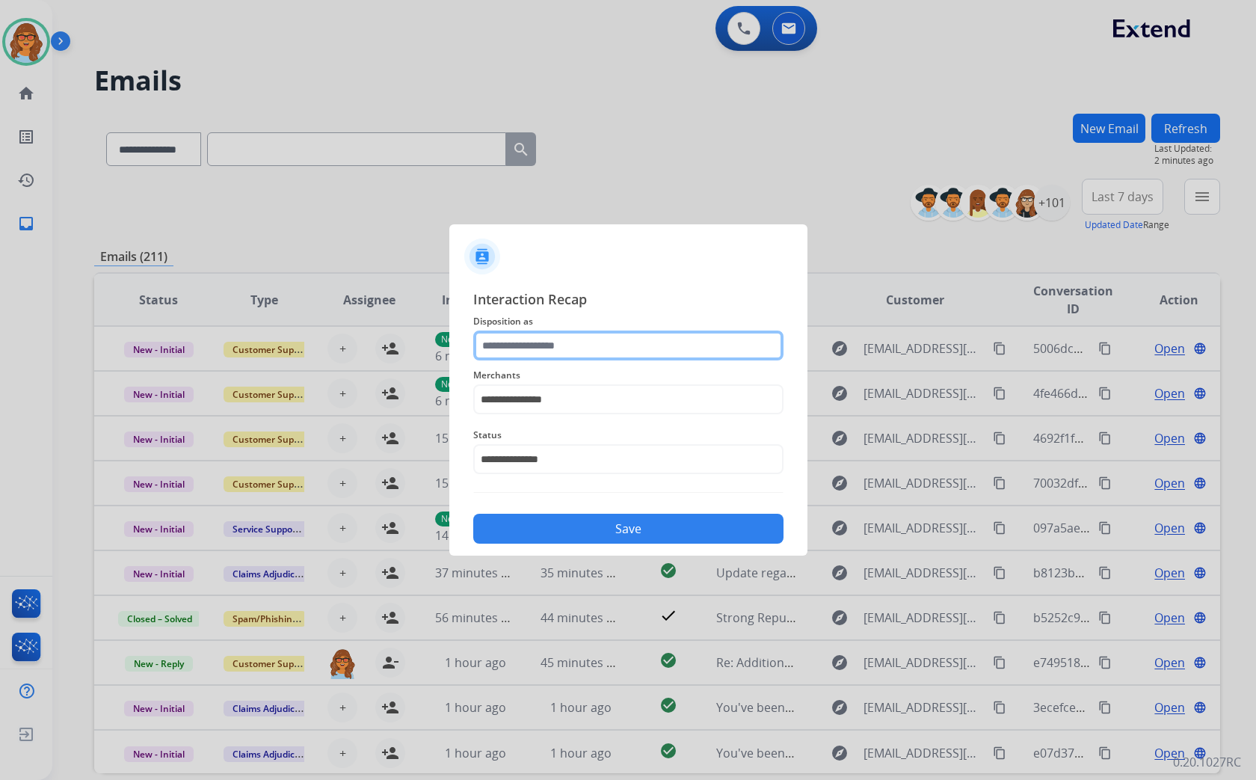
click at [559, 355] on input "text" at bounding box center [628, 345] width 310 height 30
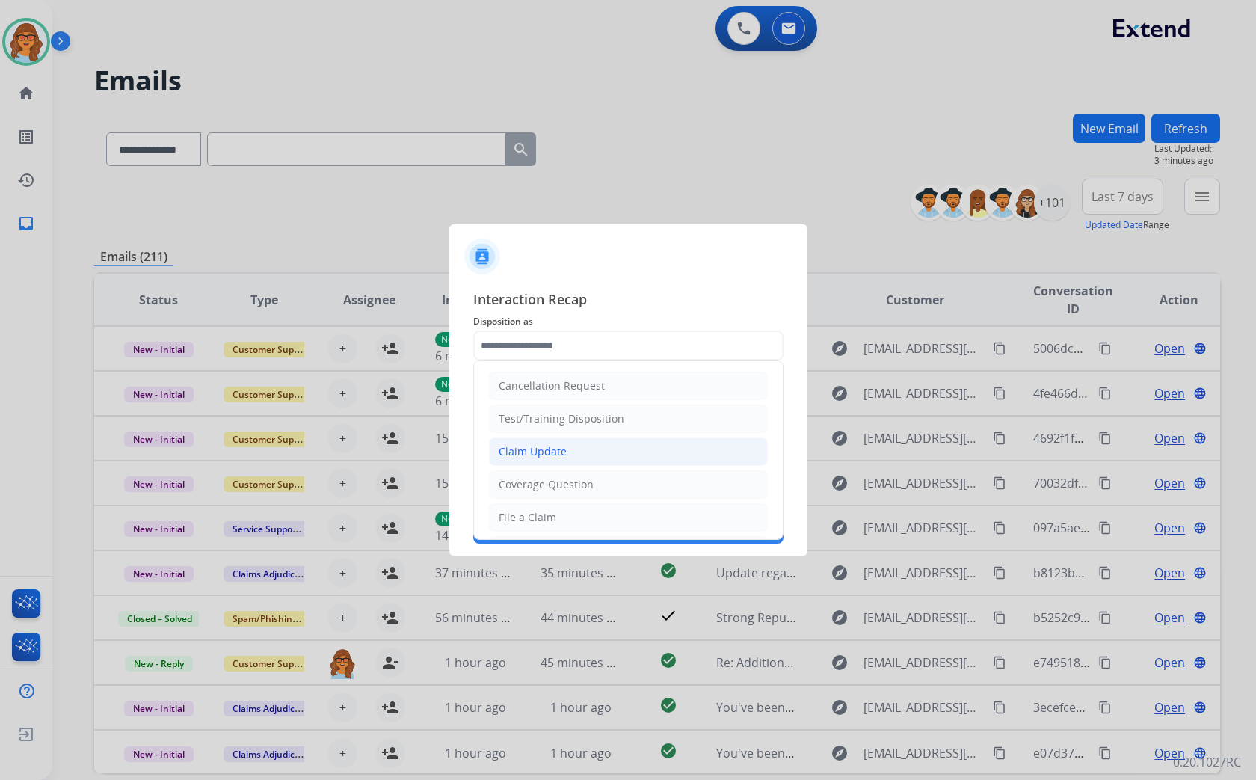
click at [546, 452] on div "Claim Update" at bounding box center [533, 451] width 68 height 15
type input "**********"
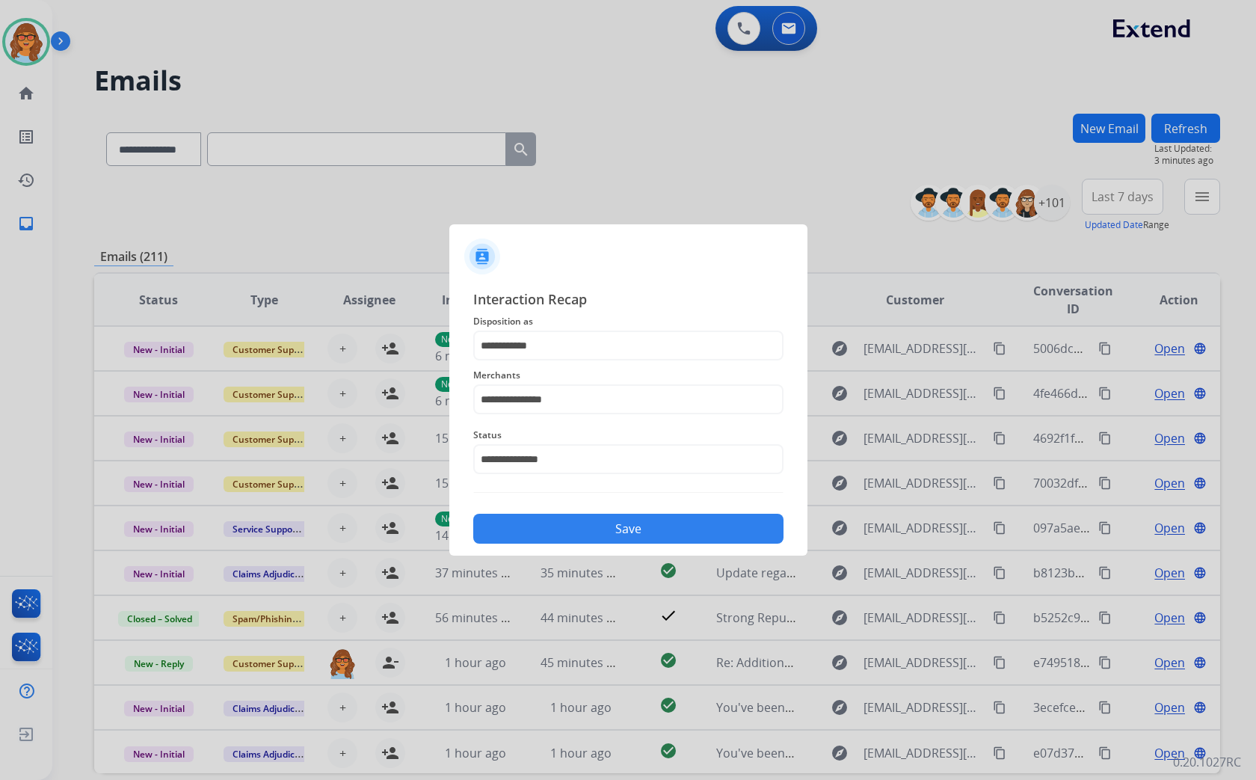
click at [647, 529] on button "Save" at bounding box center [628, 528] width 310 height 30
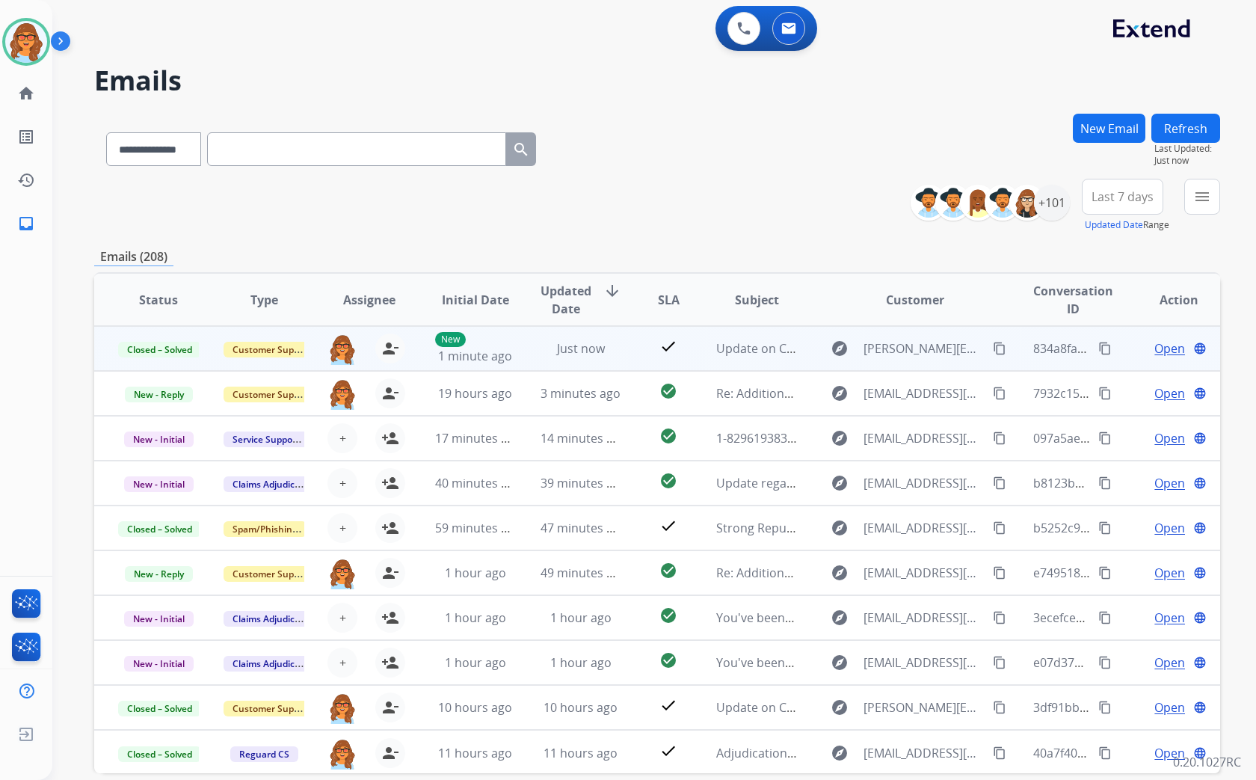
click at [1159, 347] on span "Open" at bounding box center [1169, 348] width 31 height 18
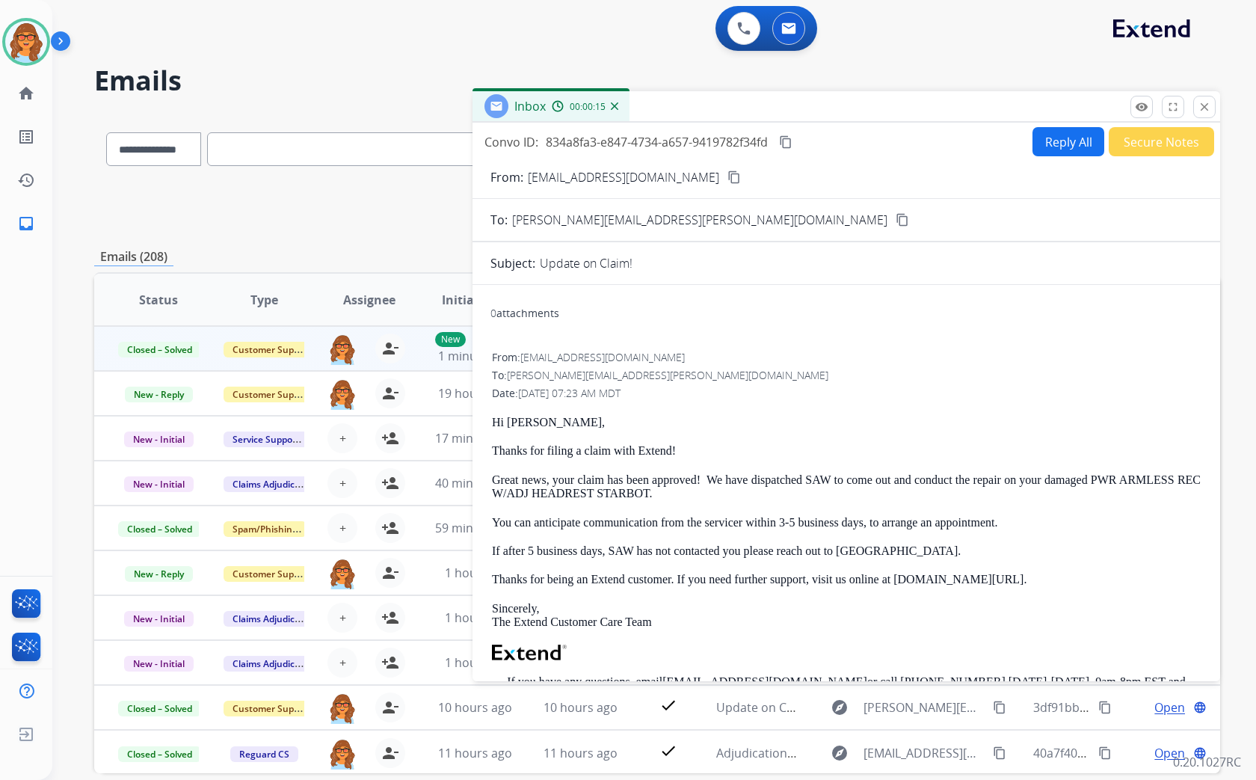
click at [787, 141] on mat-icon "content_copy" at bounding box center [785, 141] width 13 height 13
click at [1204, 108] on mat-icon "close" at bounding box center [1203, 106] width 13 height 13
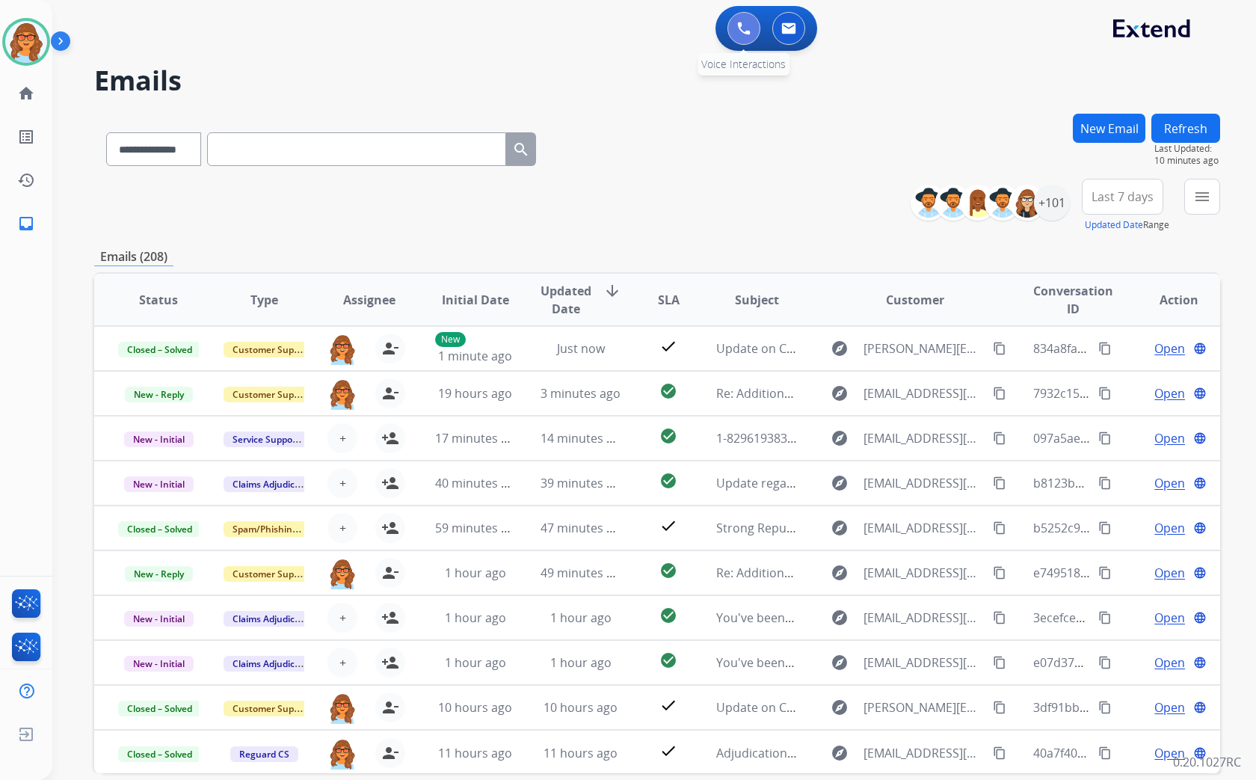
click at [743, 26] on img at bounding box center [743, 28] width 13 height 13
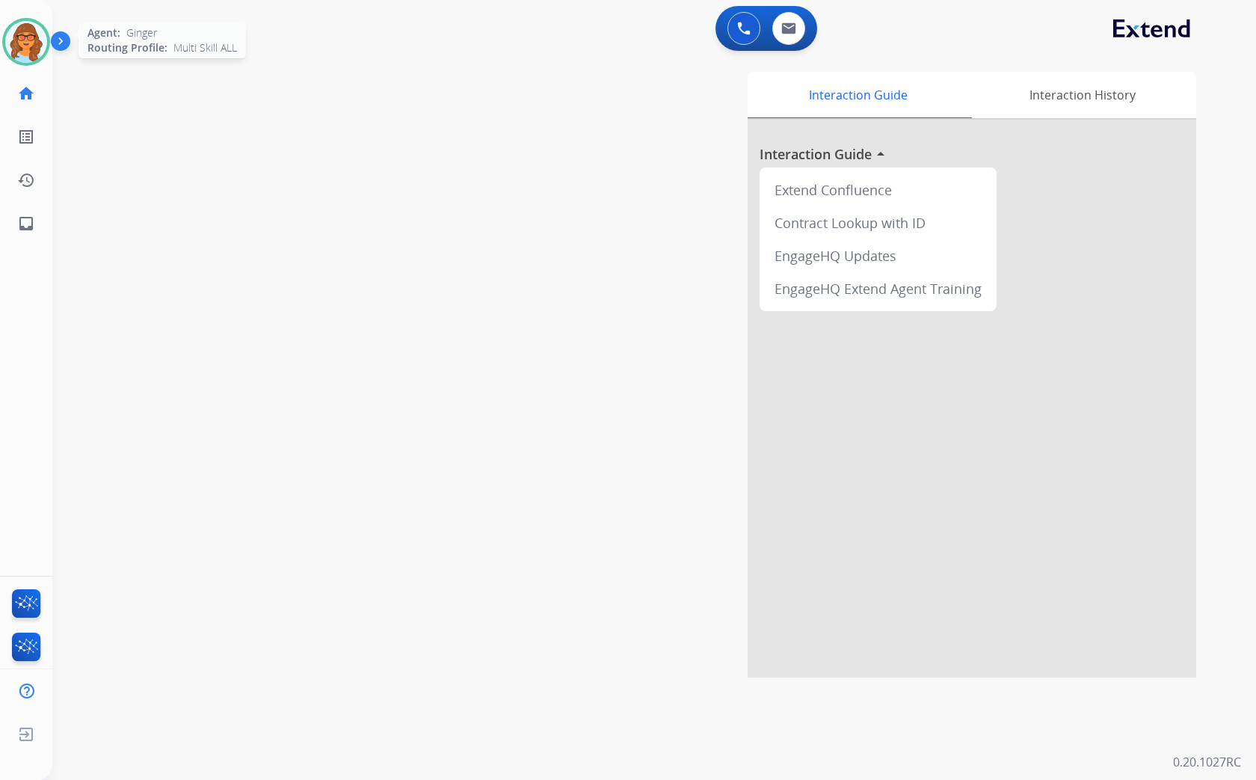
click at [27, 36] on img at bounding box center [26, 42] width 42 height 42
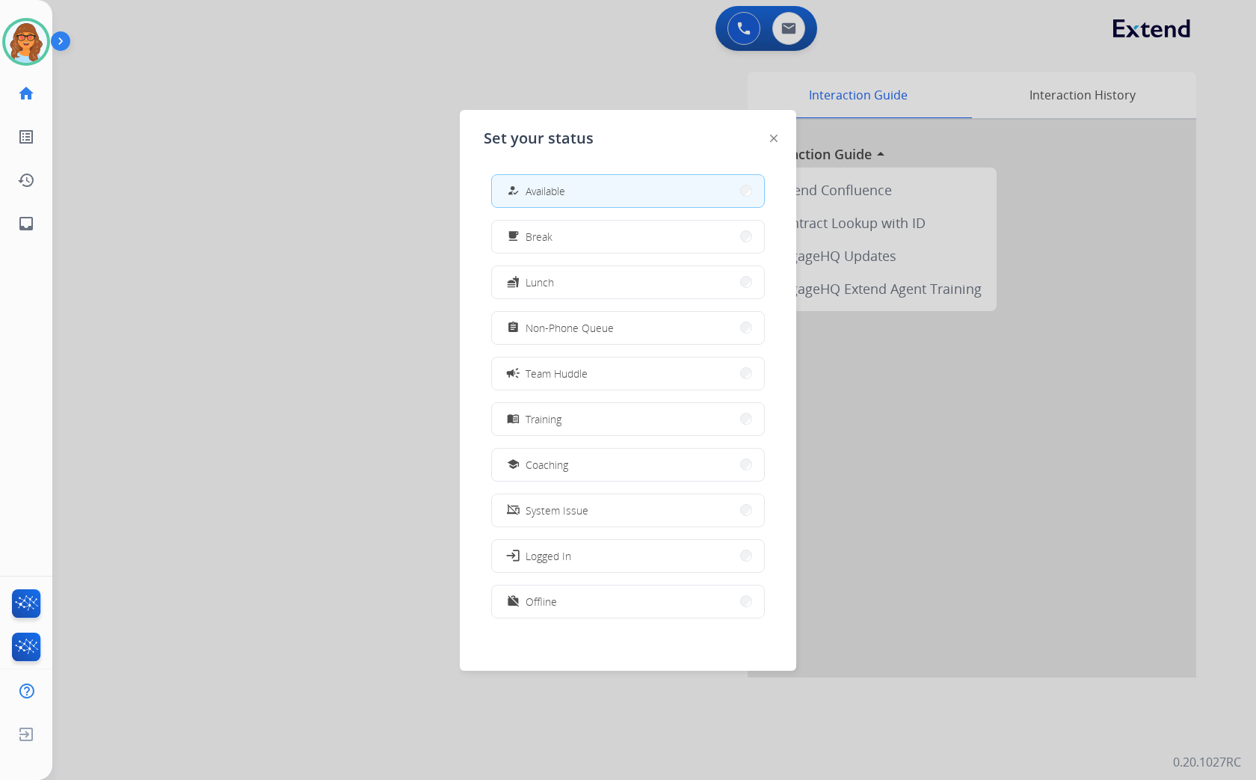
drag, startPoint x: 510, startPoint y: 67, endPoint x: 807, endPoint y: 75, distance: 296.8
click at [511, 67] on div at bounding box center [628, 390] width 1256 height 780
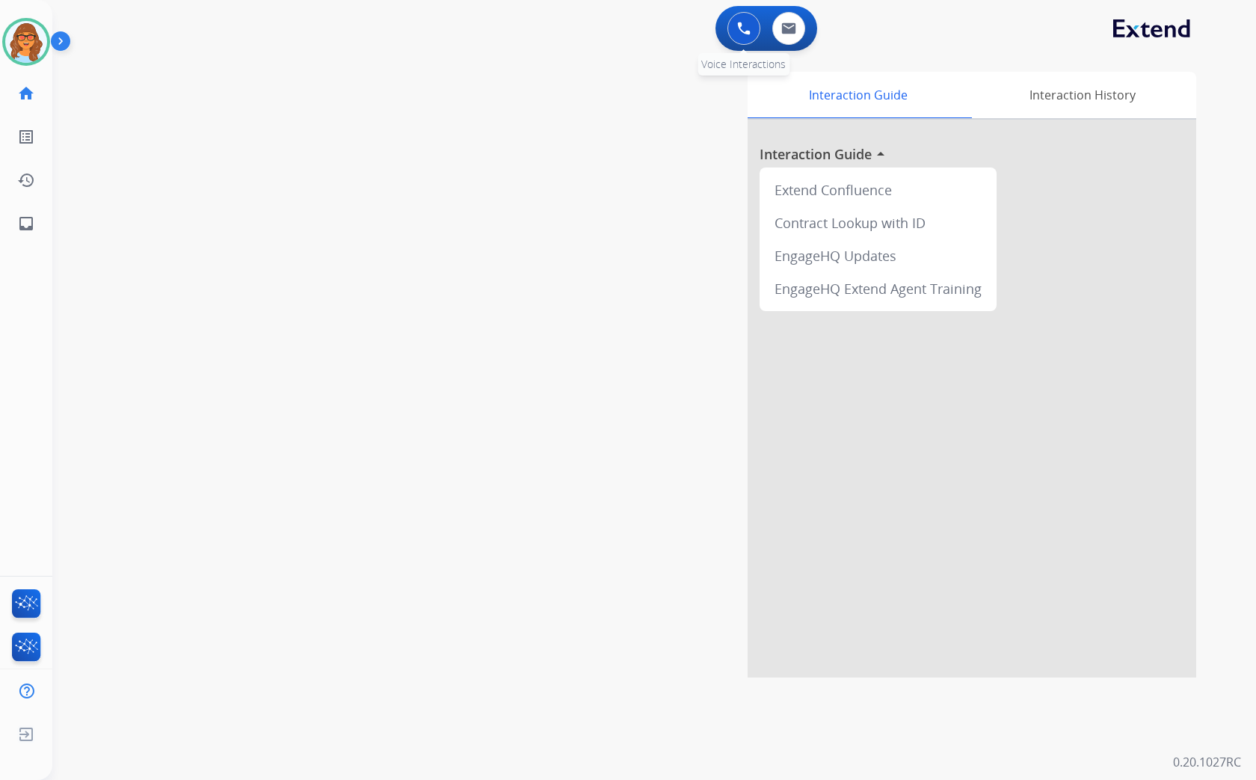
click at [741, 24] on img at bounding box center [743, 28] width 13 height 13
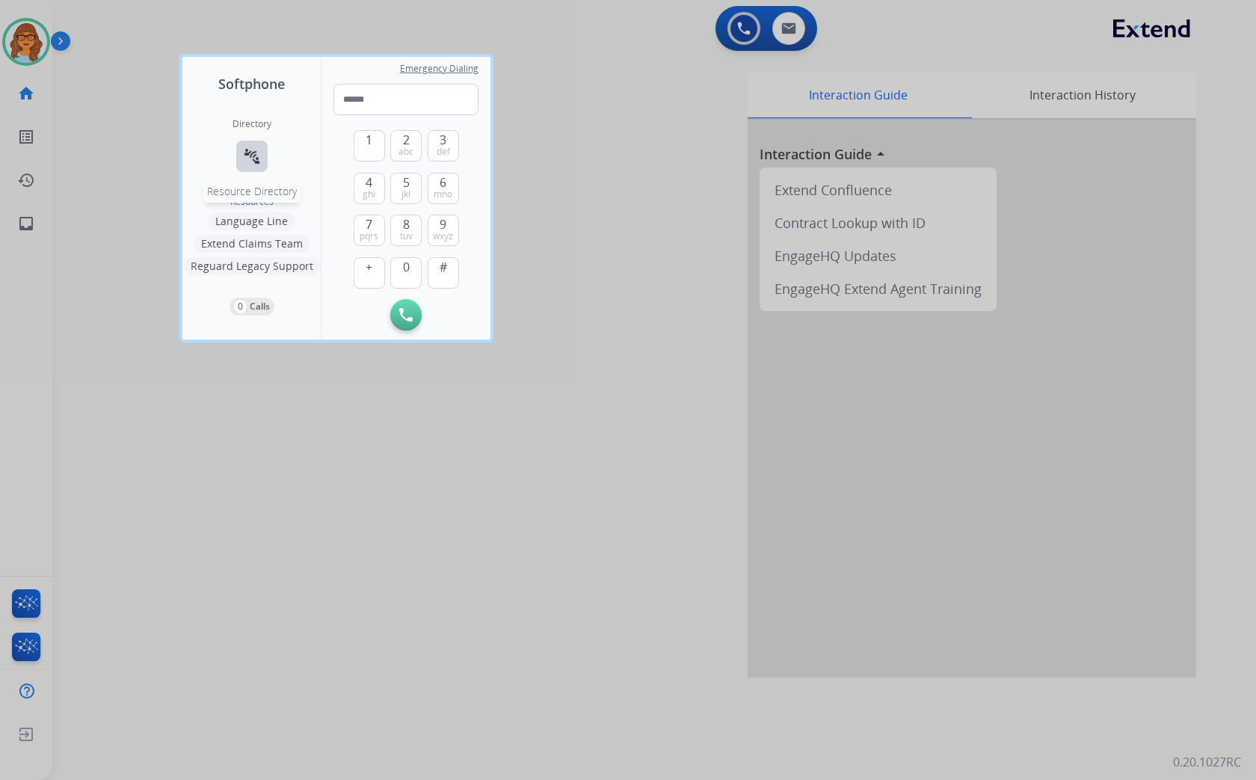
click at [250, 155] on mat-icon "connect_without_contact" at bounding box center [252, 156] width 18 height 18
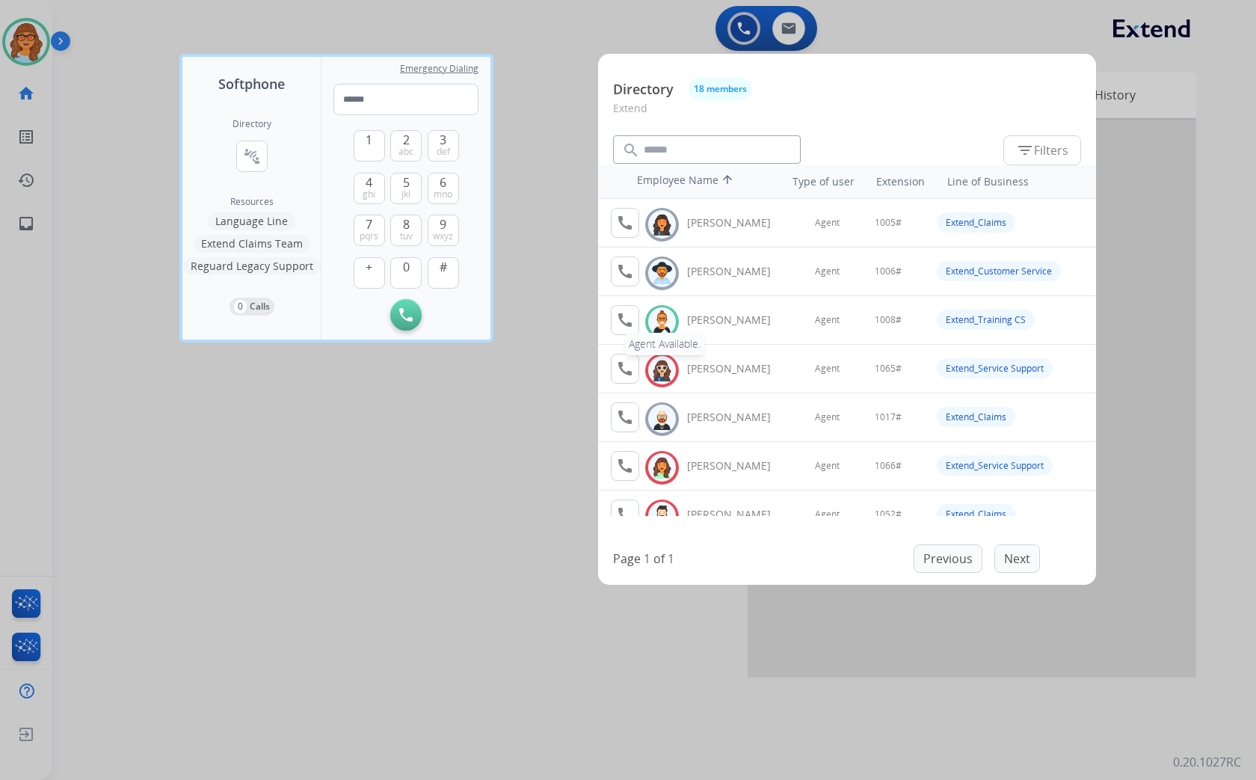
click at [632, 312] on mat-icon "call" at bounding box center [625, 320] width 18 height 18
click at [368, 146] on span "1" at bounding box center [368, 140] width 7 height 18
click at [405, 267] on span "0" at bounding box center [406, 267] width 7 height 18
click at [405, 266] on span "0" at bounding box center [406, 267] width 7 height 18
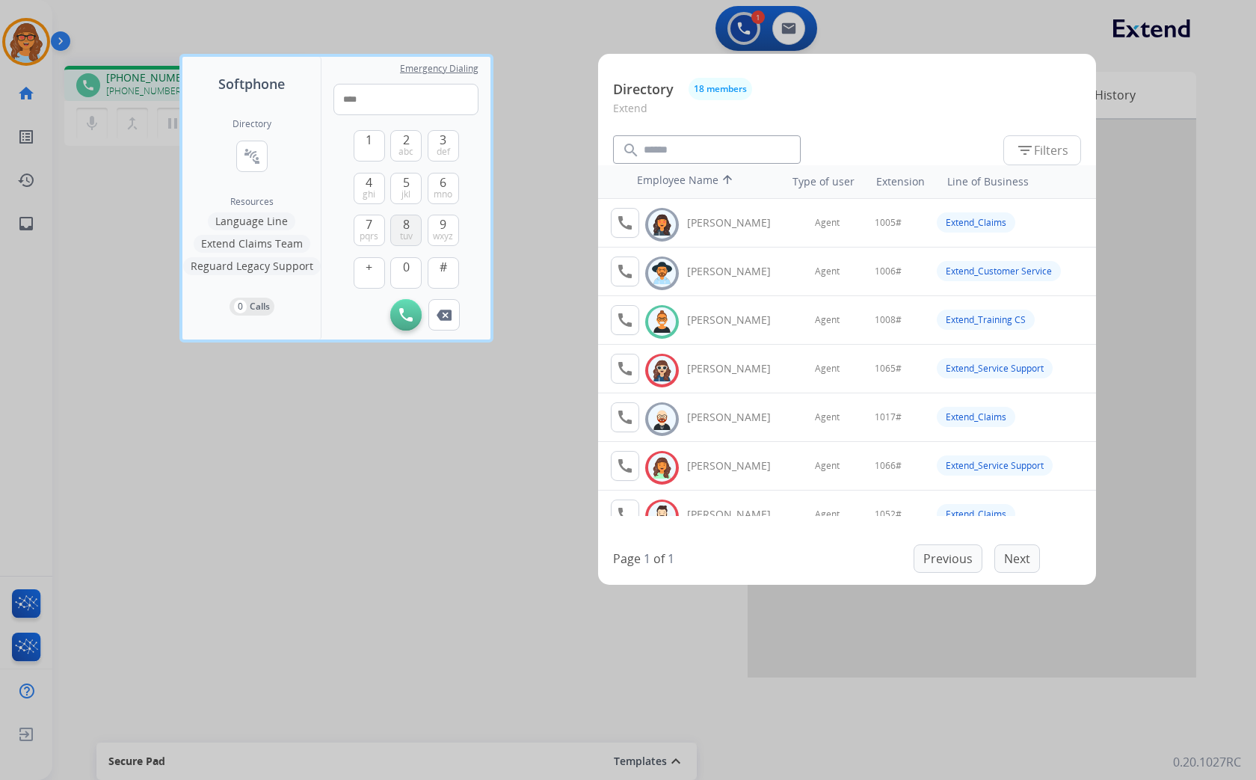
click at [406, 230] on span "tuv" at bounding box center [406, 236] width 13 height 12
click at [442, 310] on img at bounding box center [443, 314] width 15 height 11
click at [443, 307] on button "Remove Number" at bounding box center [443, 314] width 31 height 31
click at [401, 228] on button "8 tuv" at bounding box center [405, 230] width 31 height 31
click at [444, 270] on span "#" at bounding box center [442, 267] width 7 height 18
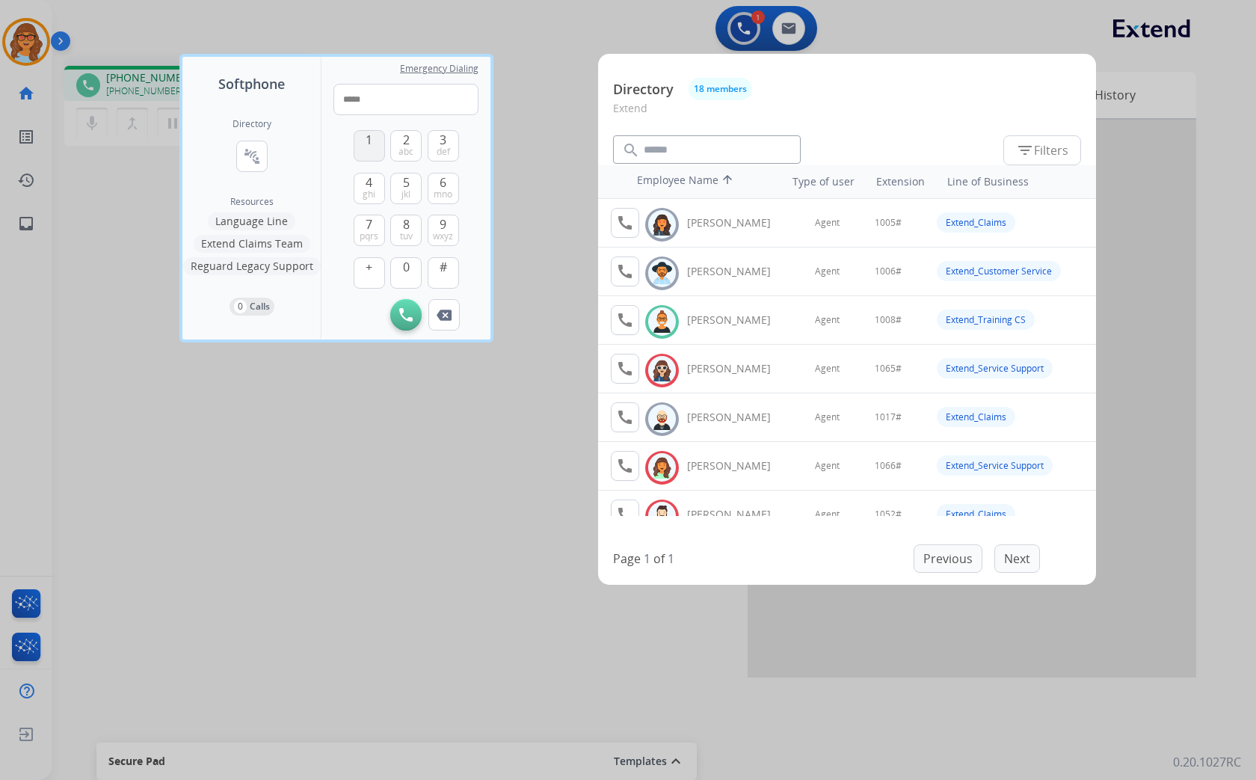
click at [365, 143] on span "1" at bounding box center [368, 140] width 7 height 18
click at [401, 269] on button "0" at bounding box center [405, 272] width 31 height 31
click at [407, 226] on span "8" at bounding box center [406, 224] width 7 height 18
click at [435, 266] on button "#" at bounding box center [443, 272] width 31 height 31
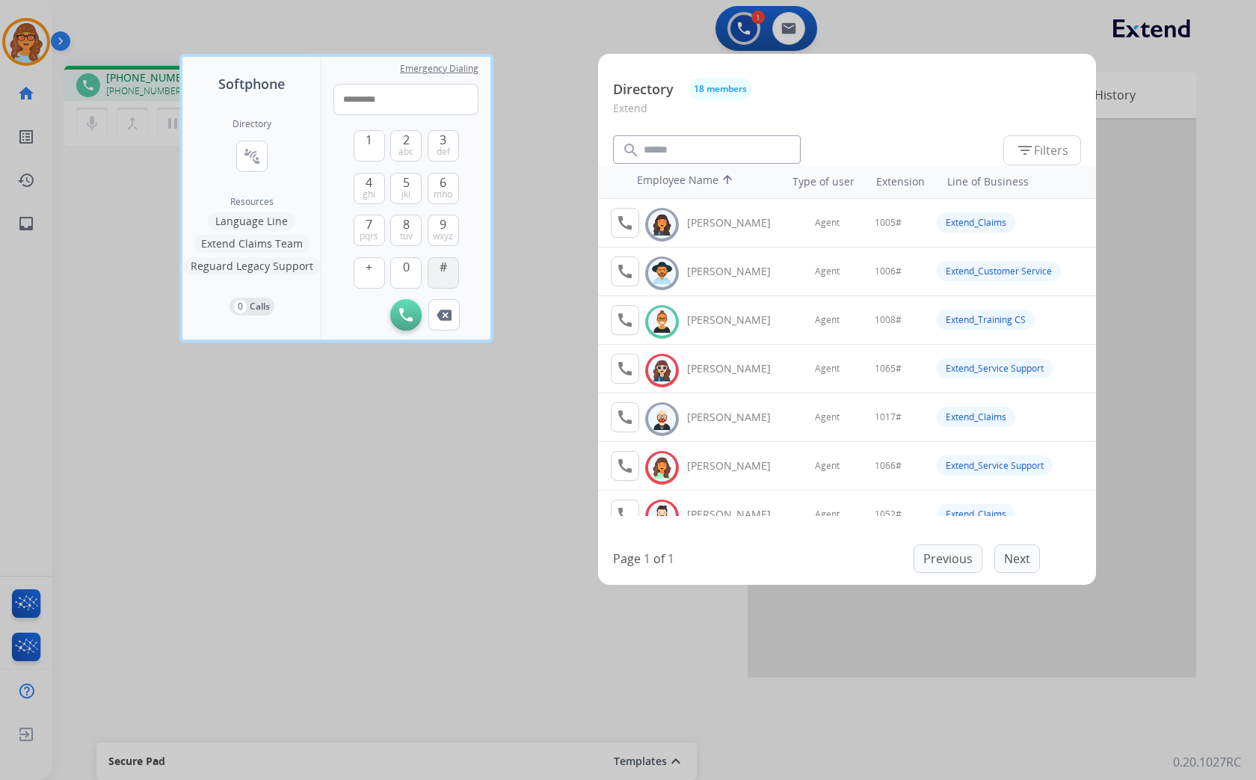
type input "**********"
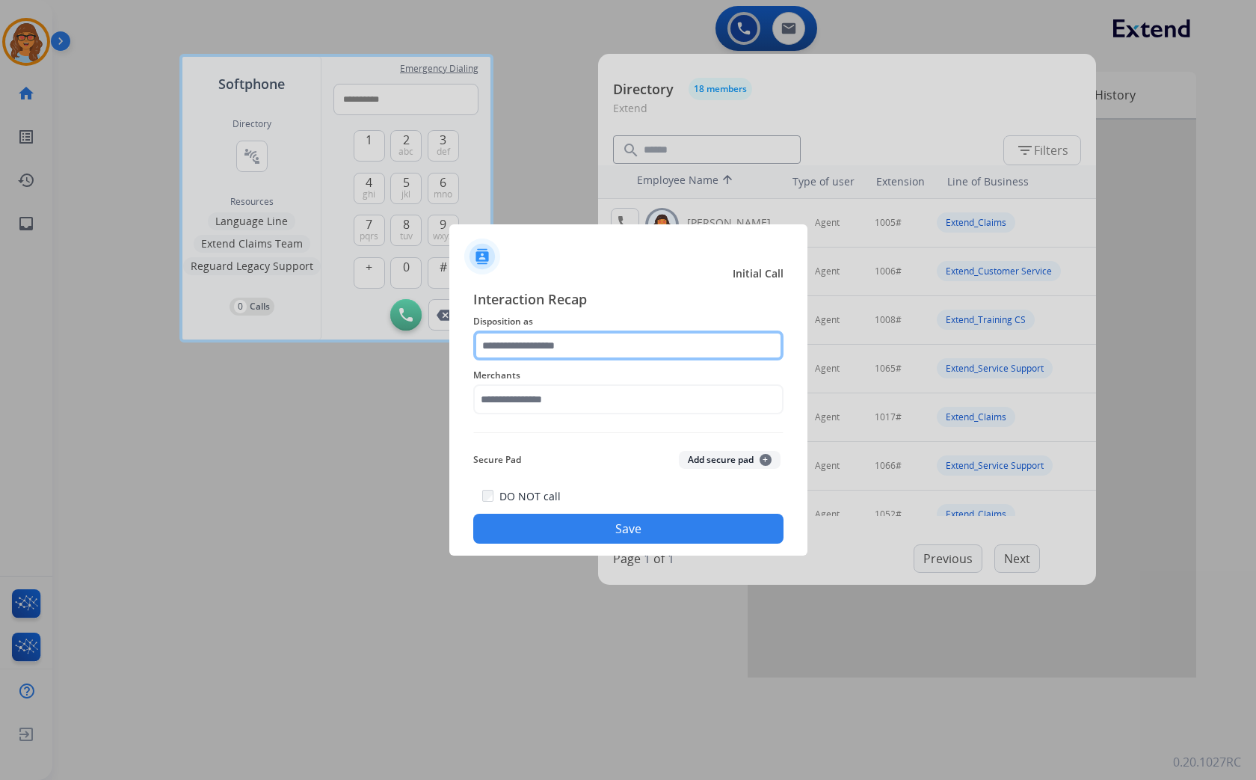
click at [502, 348] on input "text" at bounding box center [628, 345] width 310 height 30
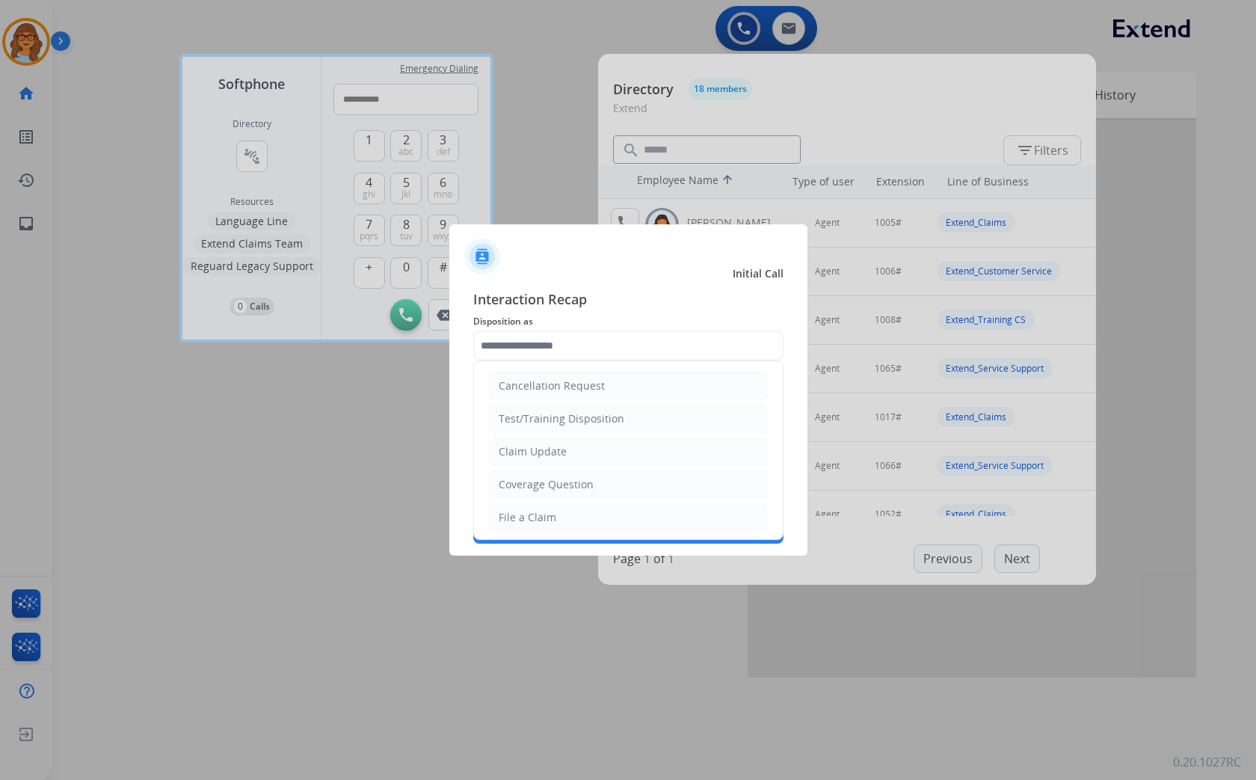
click at [519, 454] on div "Claim Update" at bounding box center [533, 451] width 68 height 15
type input "**********"
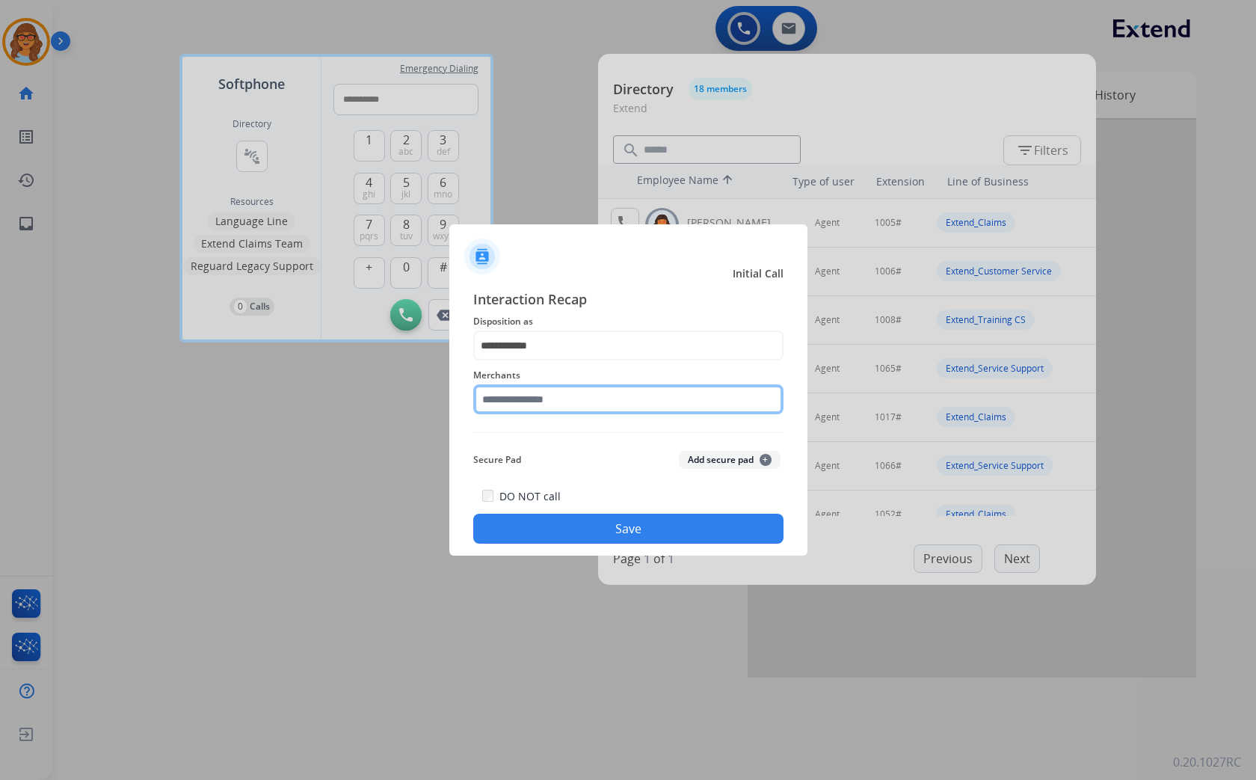
click at [511, 398] on input "text" at bounding box center [628, 399] width 310 height 30
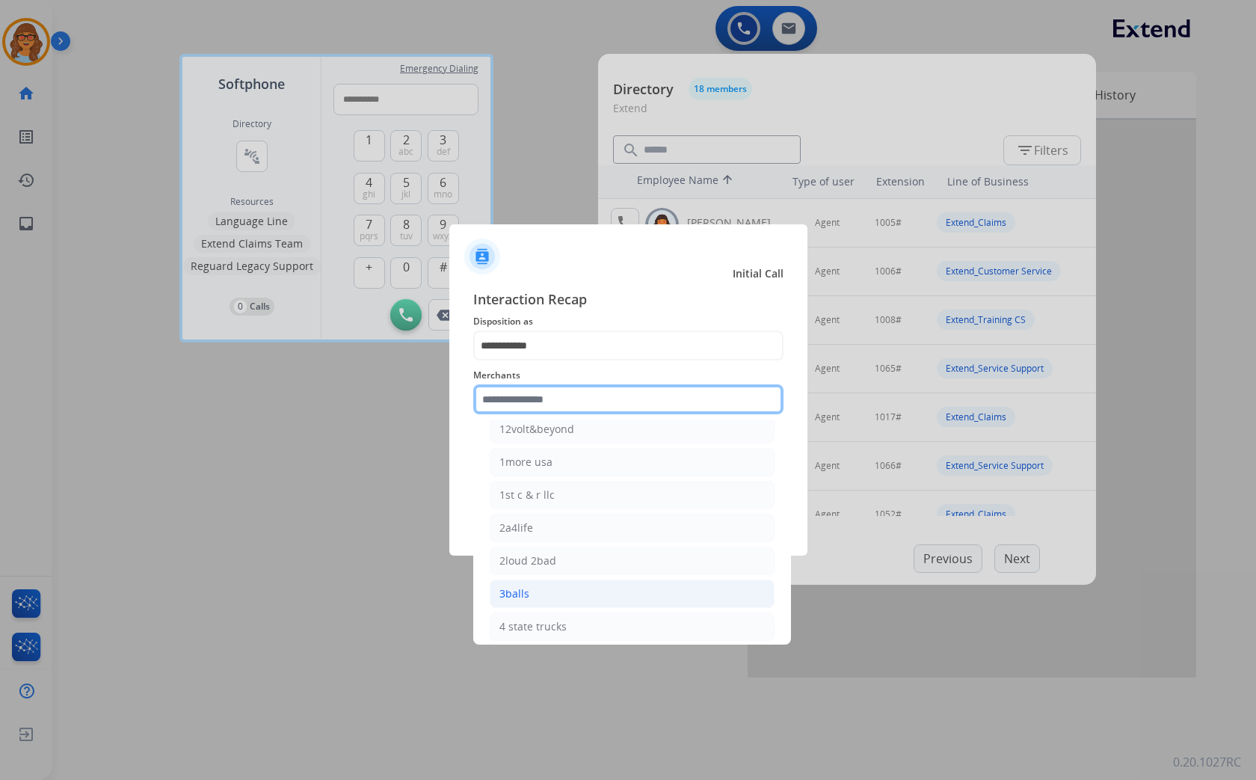
scroll to position [83, 0]
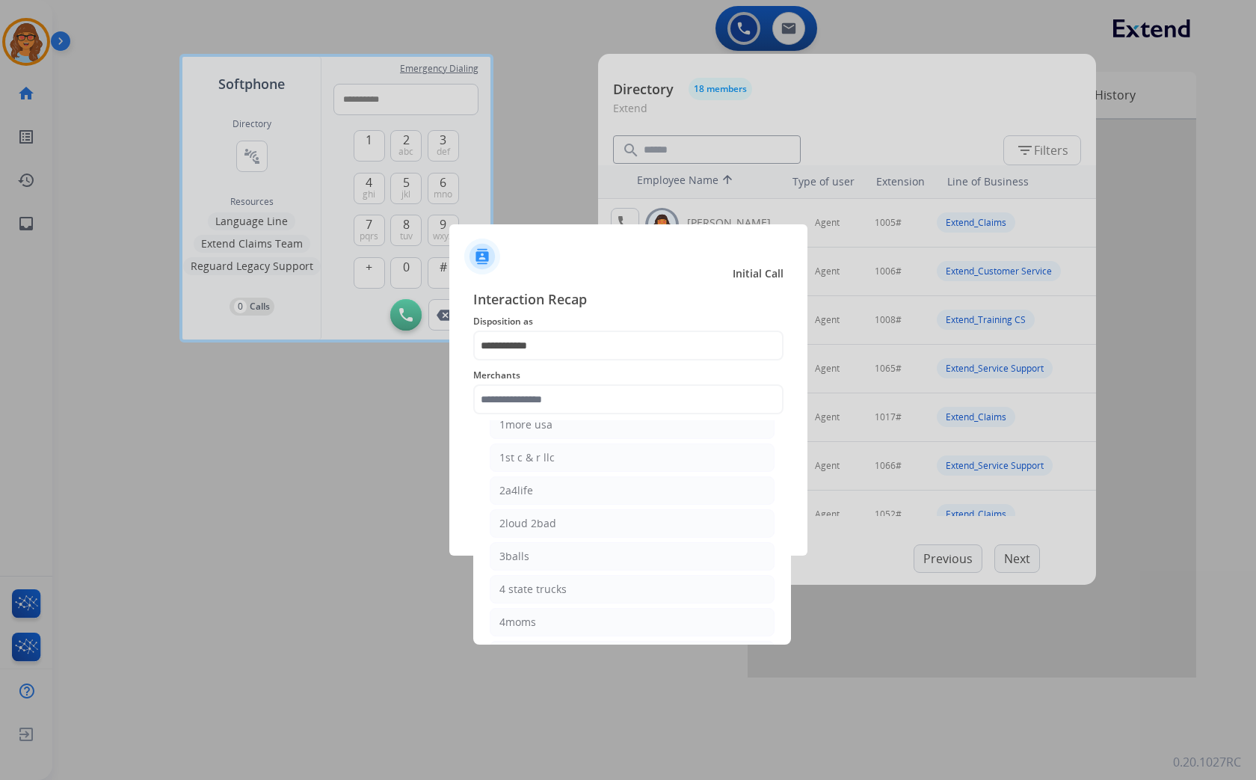
click at [481, 579] on div "12fifteen diamonds 12volt&beyond 1more usa 1st c & r llc 2a4life 2loud 2bad 3ba…" at bounding box center [632, 532] width 318 height 224
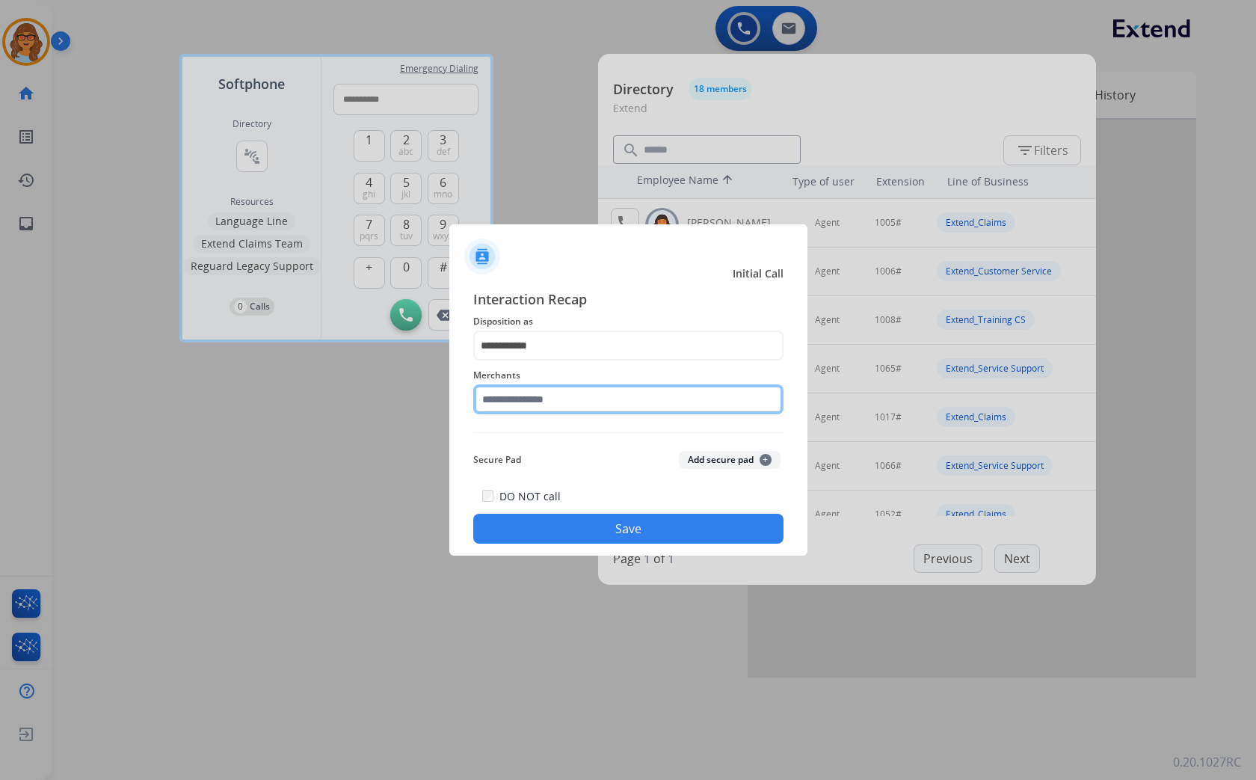
click at [533, 394] on input "text" at bounding box center [628, 399] width 310 height 30
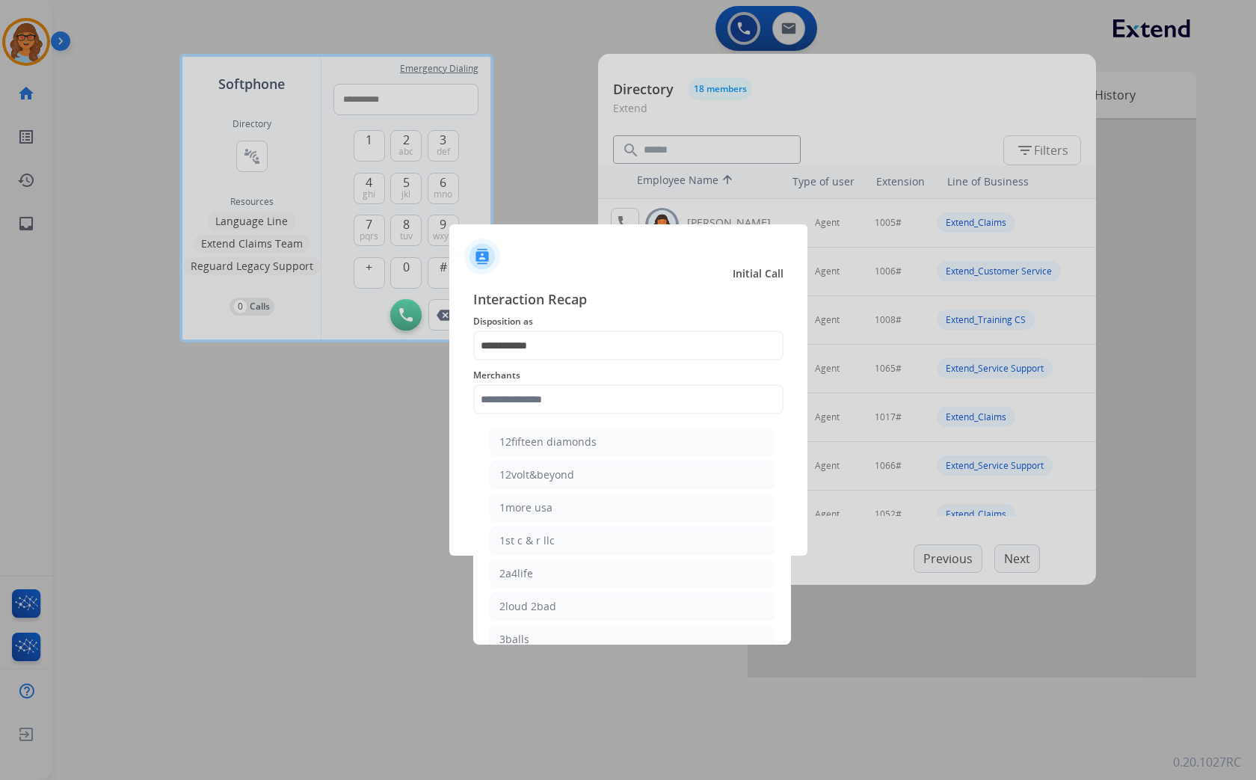
click at [481, 513] on div "12fifteen diamonds 12volt&beyond 1more usa 1st c & r llc 2a4life 2loud 2bad 3ba…" at bounding box center [632, 532] width 318 height 224
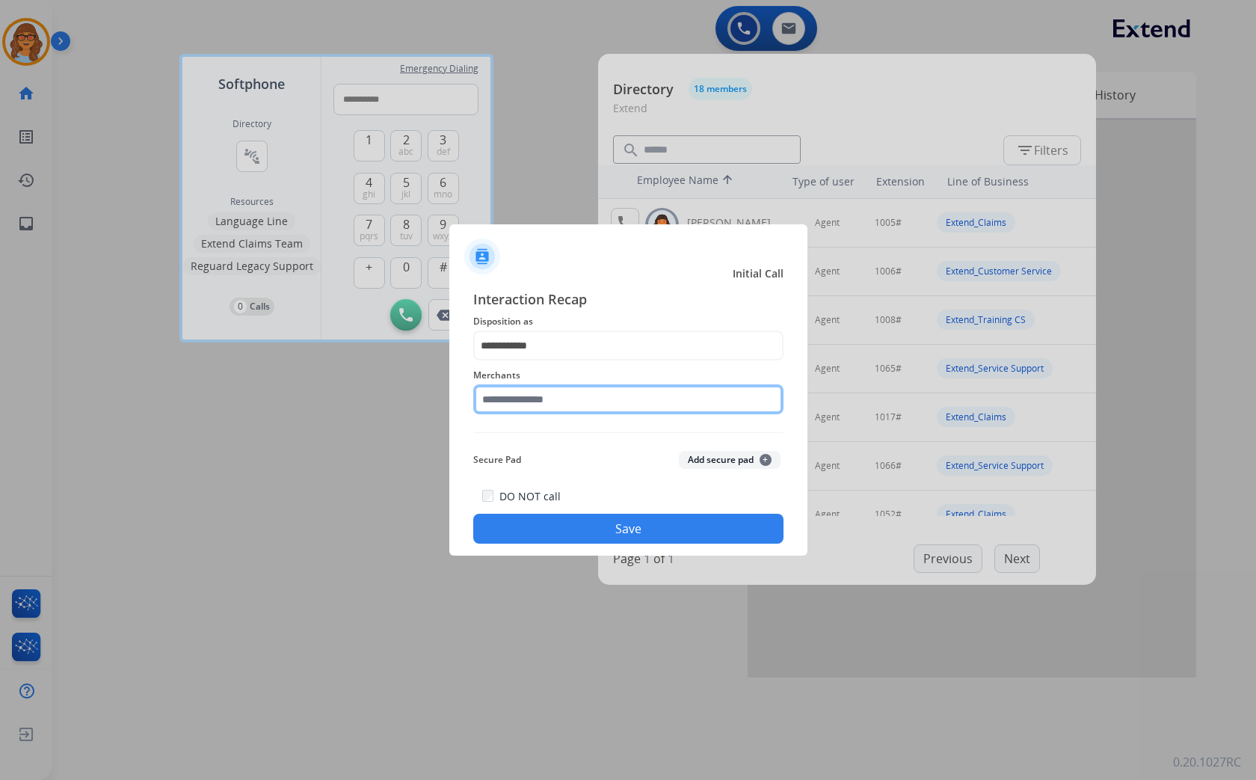
click at [524, 400] on input "text" at bounding box center [628, 399] width 310 height 30
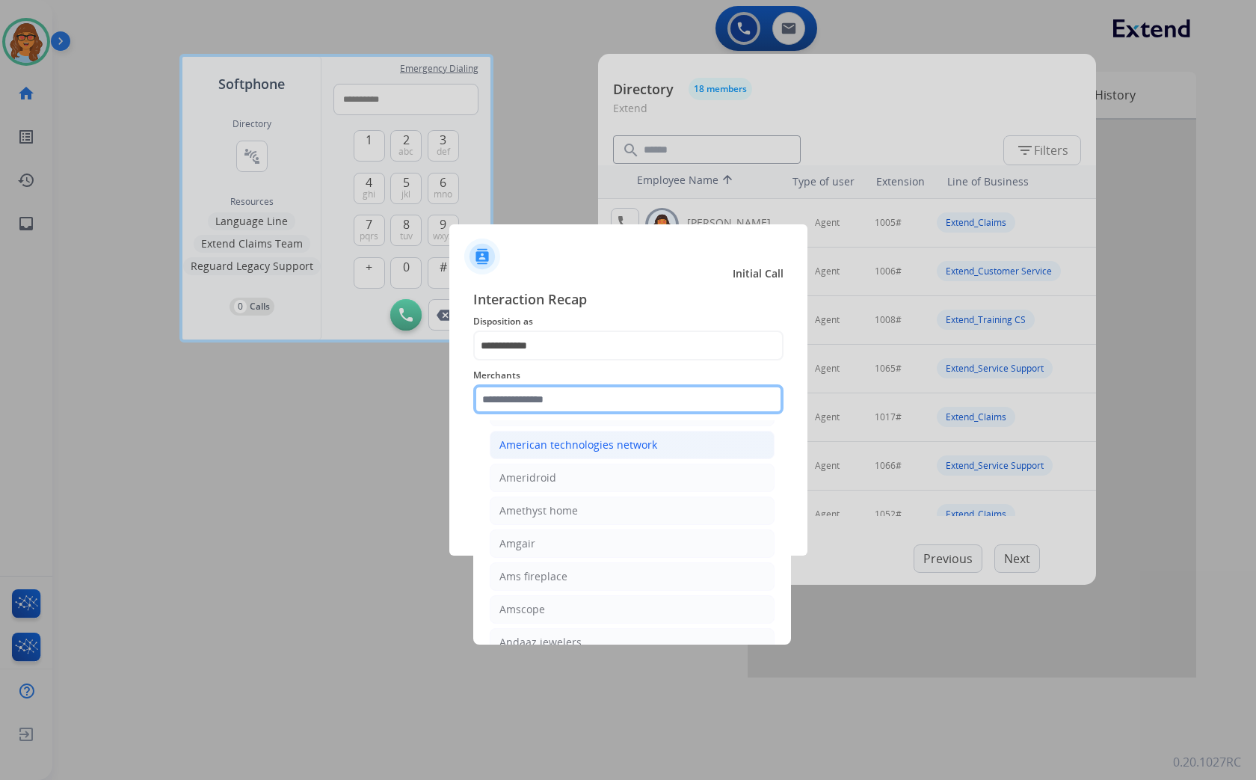
scroll to position [1328, 0]
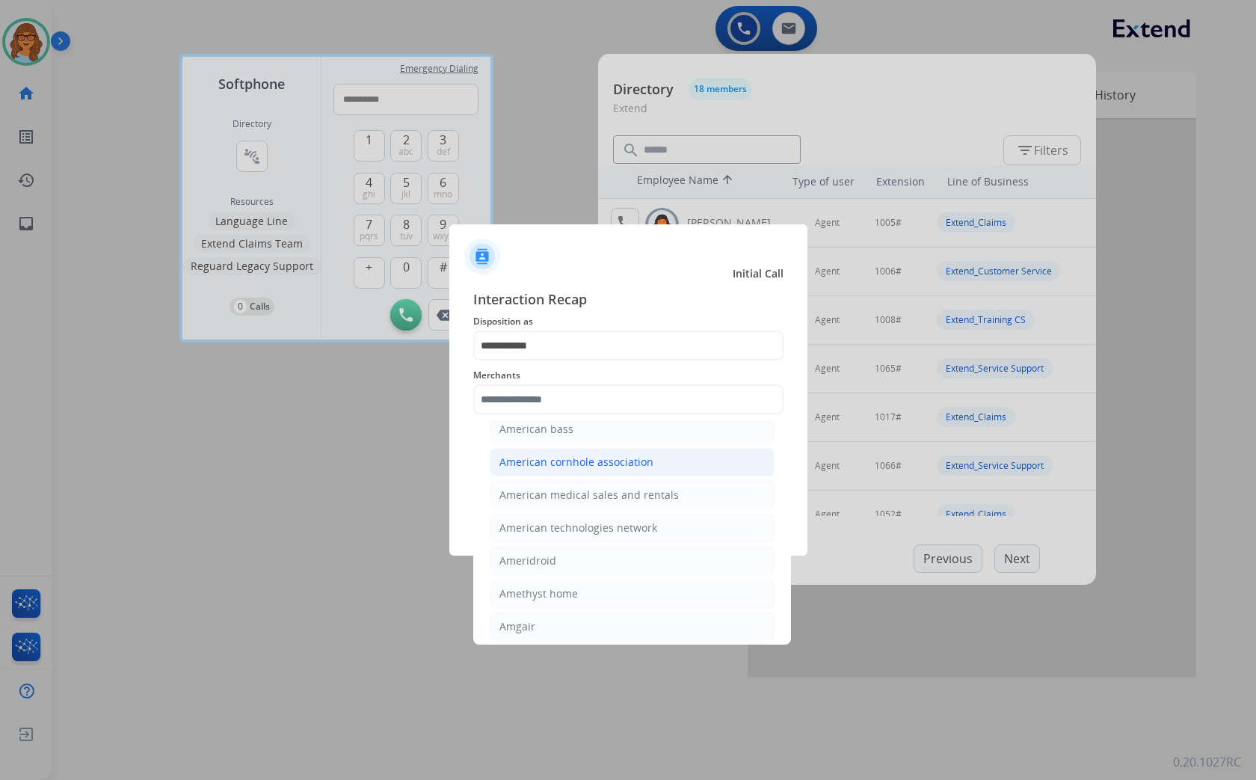
click at [542, 461] on div "American cornhole association" at bounding box center [576, 461] width 154 height 15
type input "**********"
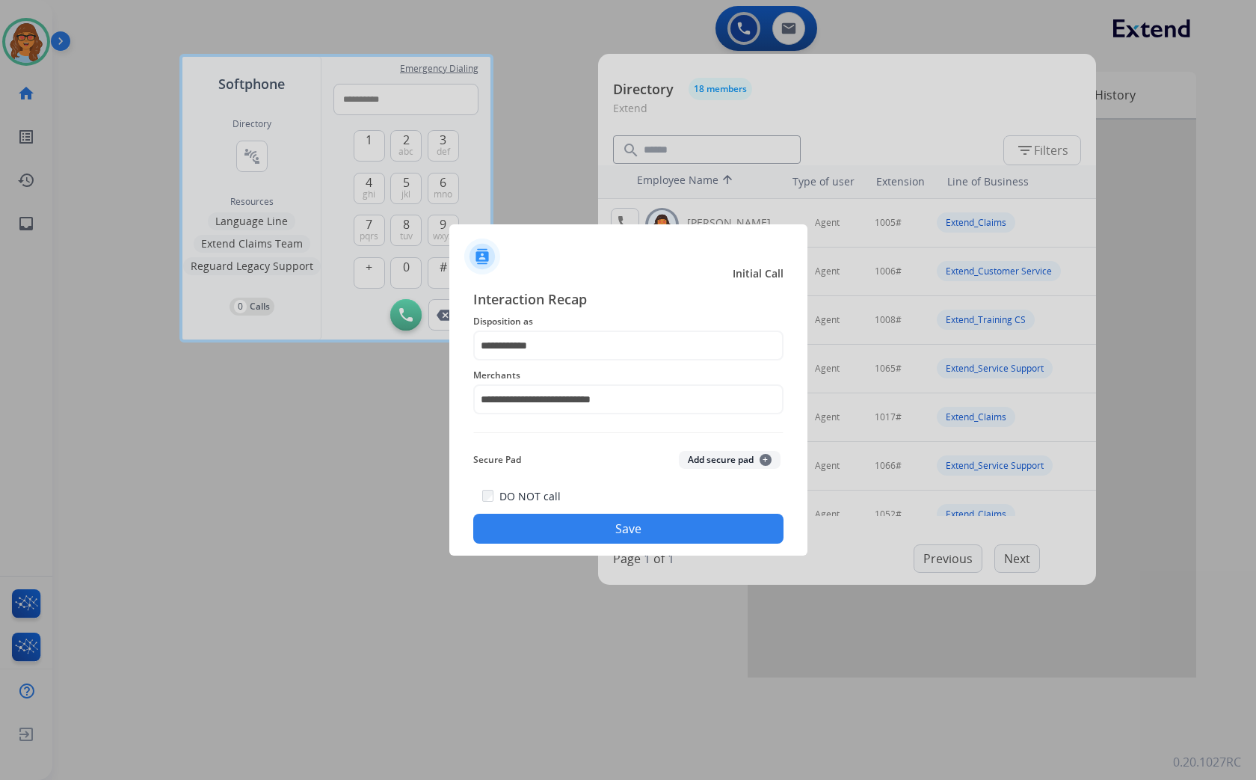
click at [624, 527] on button "Save" at bounding box center [628, 528] width 310 height 30
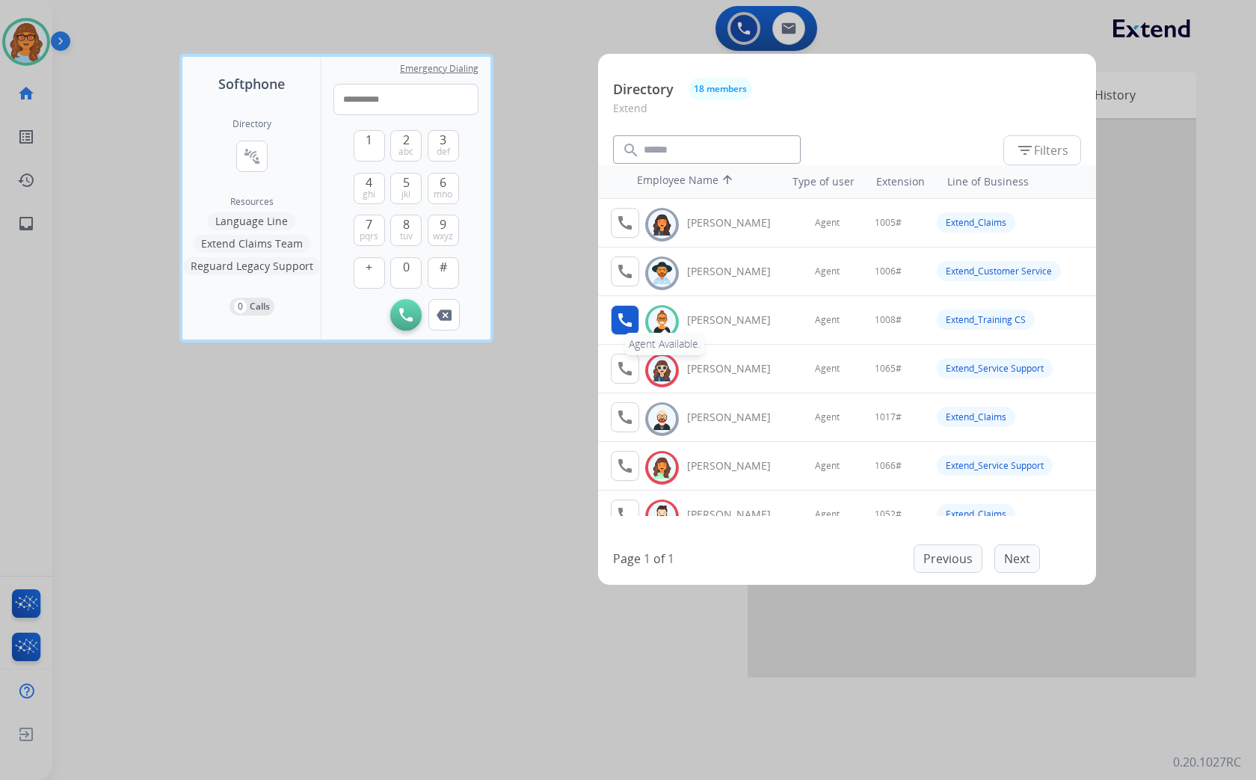
click at [625, 314] on mat-icon "call" at bounding box center [625, 320] width 18 height 18
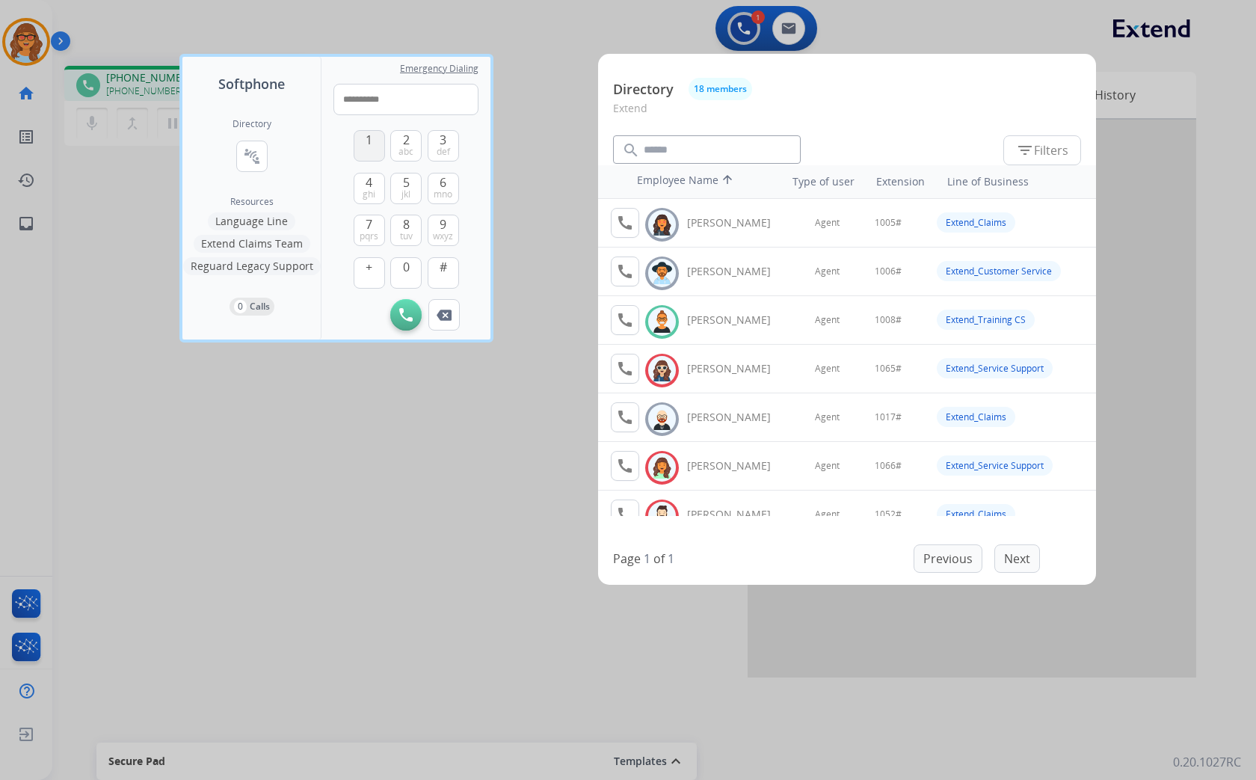
click at [365, 146] on span "1" at bounding box center [368, 140] width 7 height 18
click at [410, 275] on button "0" at bounding box center [405, 272] width 31 height 31
click at [409, 275] on button "0" at bounding box center [405, 272] width 31 height 31
click at [407, 230] on span "tuv" at bounding box center [406, 236] width 13 height 12
click at [446, 277] on button "#" at bounding box center [443, 272] width 31 height 31
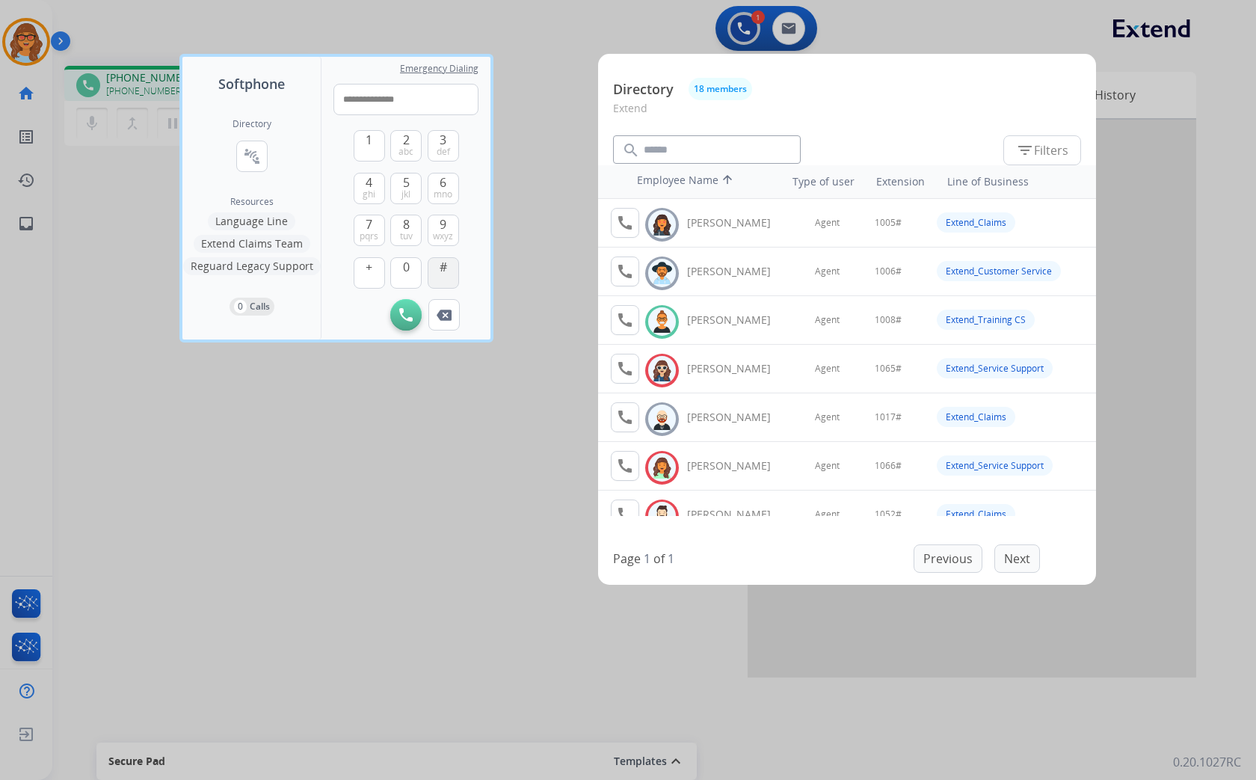
type input "**********"
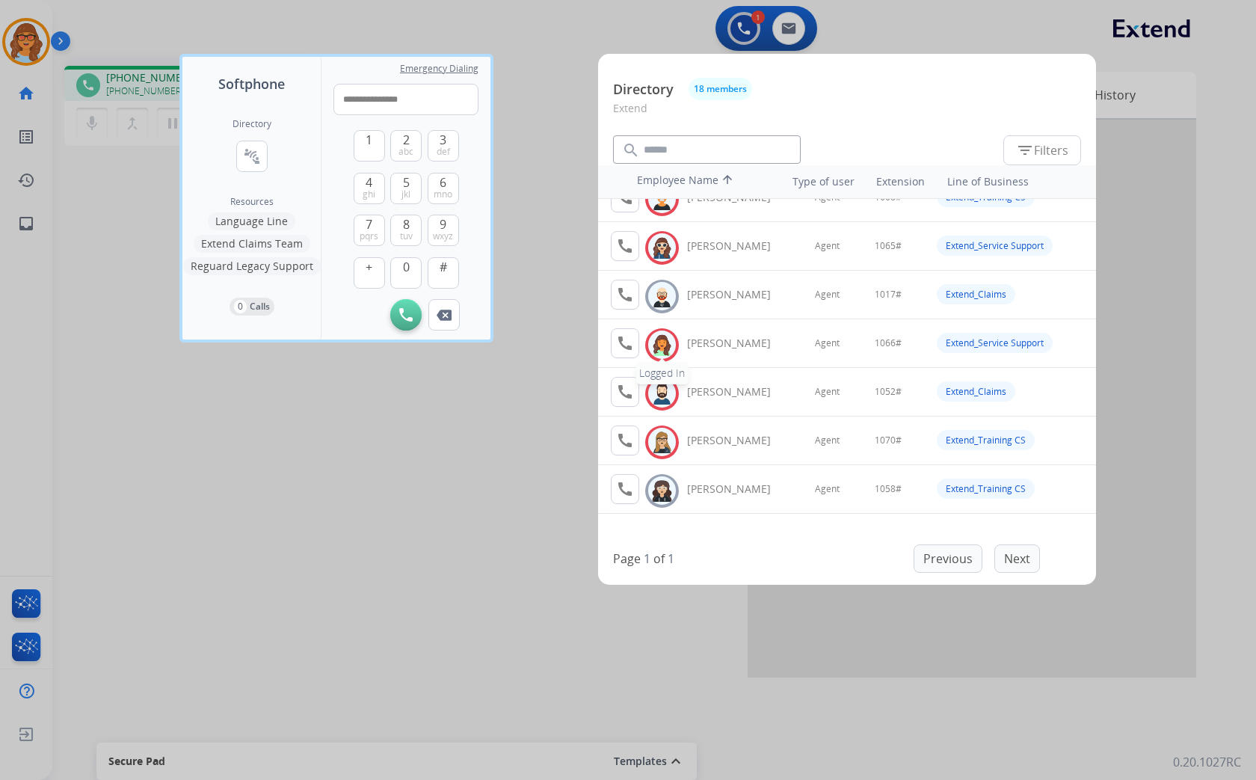
scroll to position [166, 0]
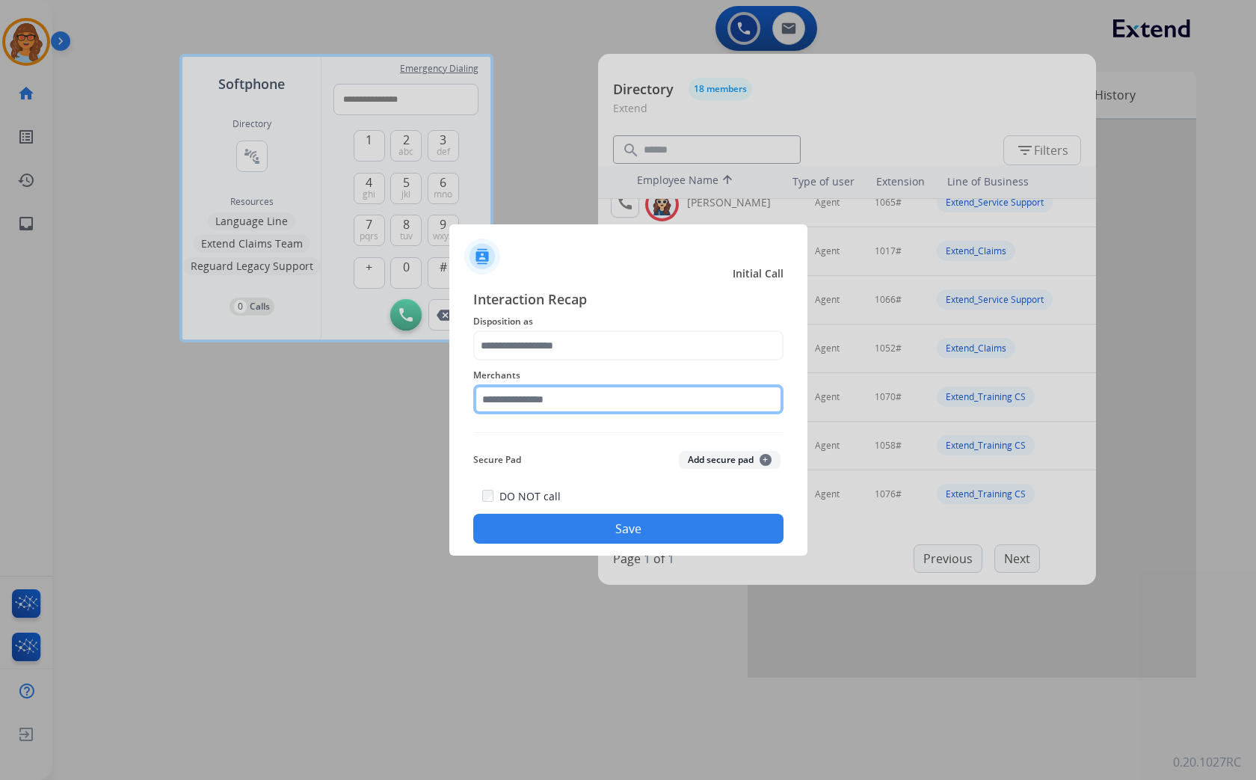
click at [533, 407] on input "text" at bounding box center [628, 399] width 310 height 30
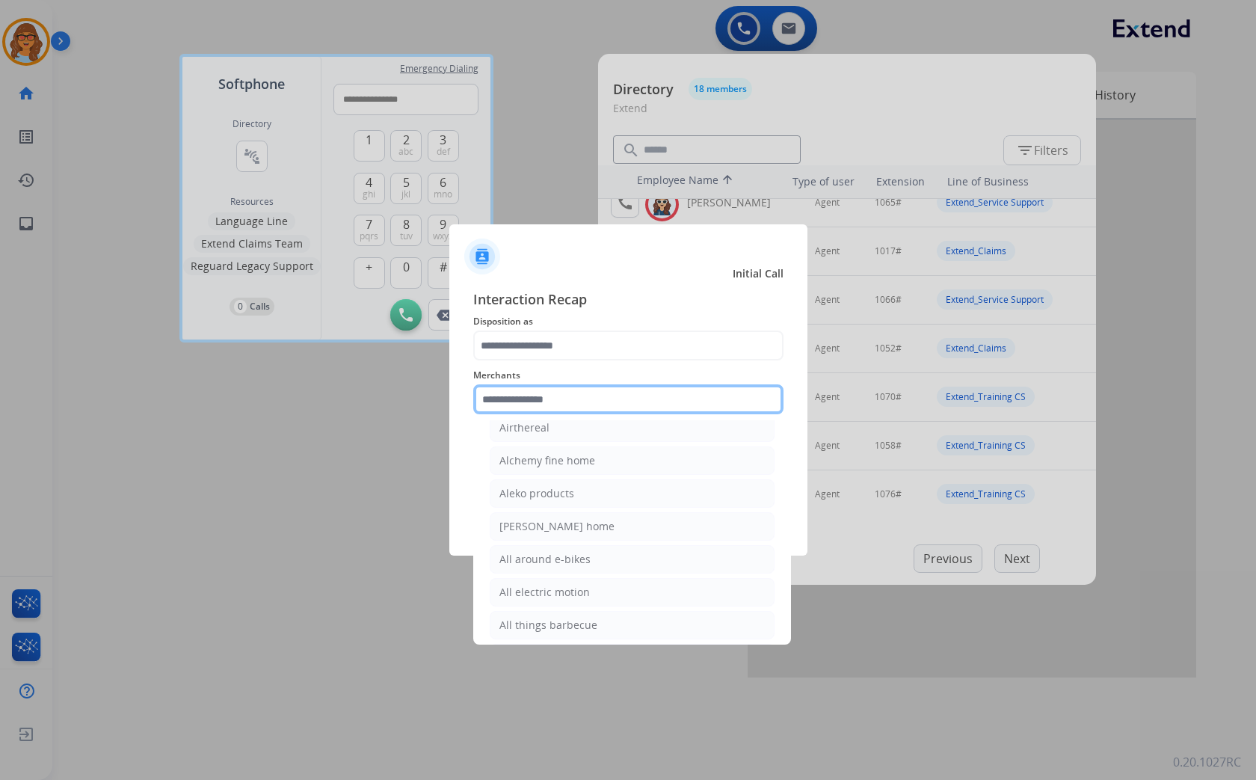
scroll to position [1079, 0]
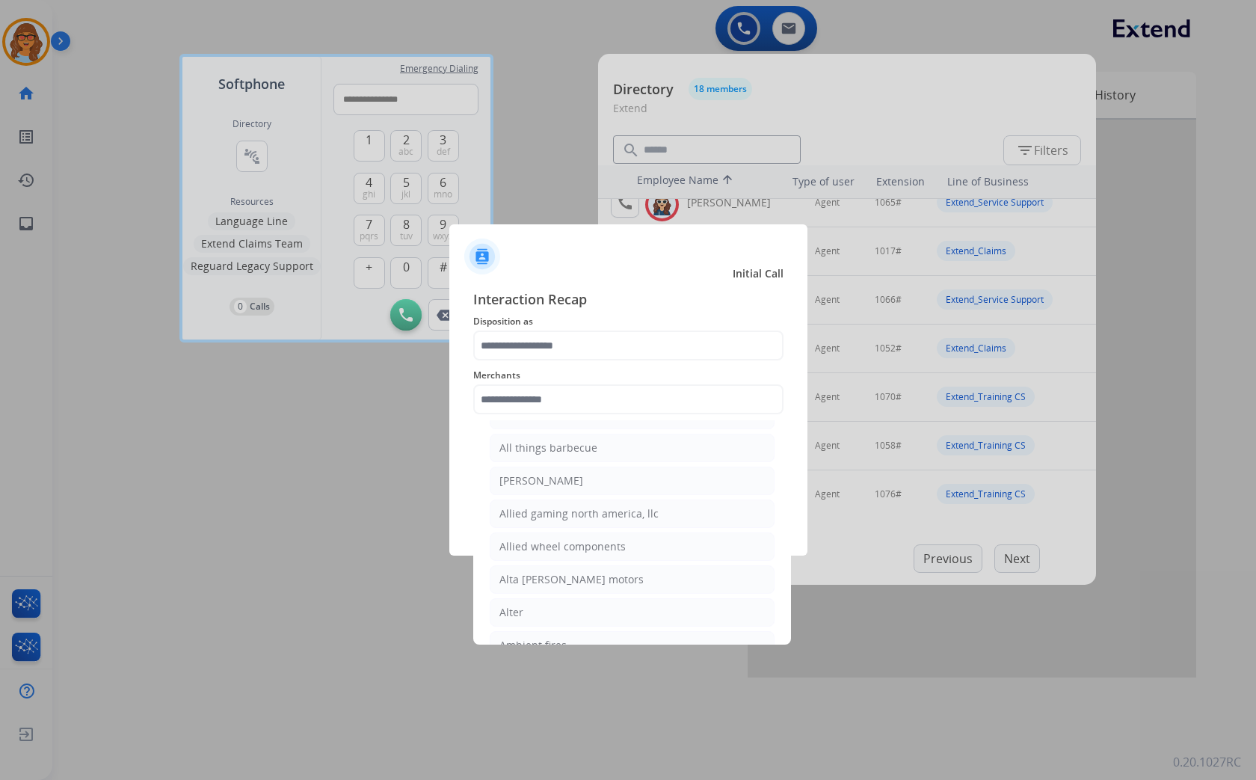
click at [457, 490] on div "Interaction Recap Disposition as Merchants 12fifteen diamonds 12volt&beyond 1mo…" at bounding box center [628, 416] width 358 height 279
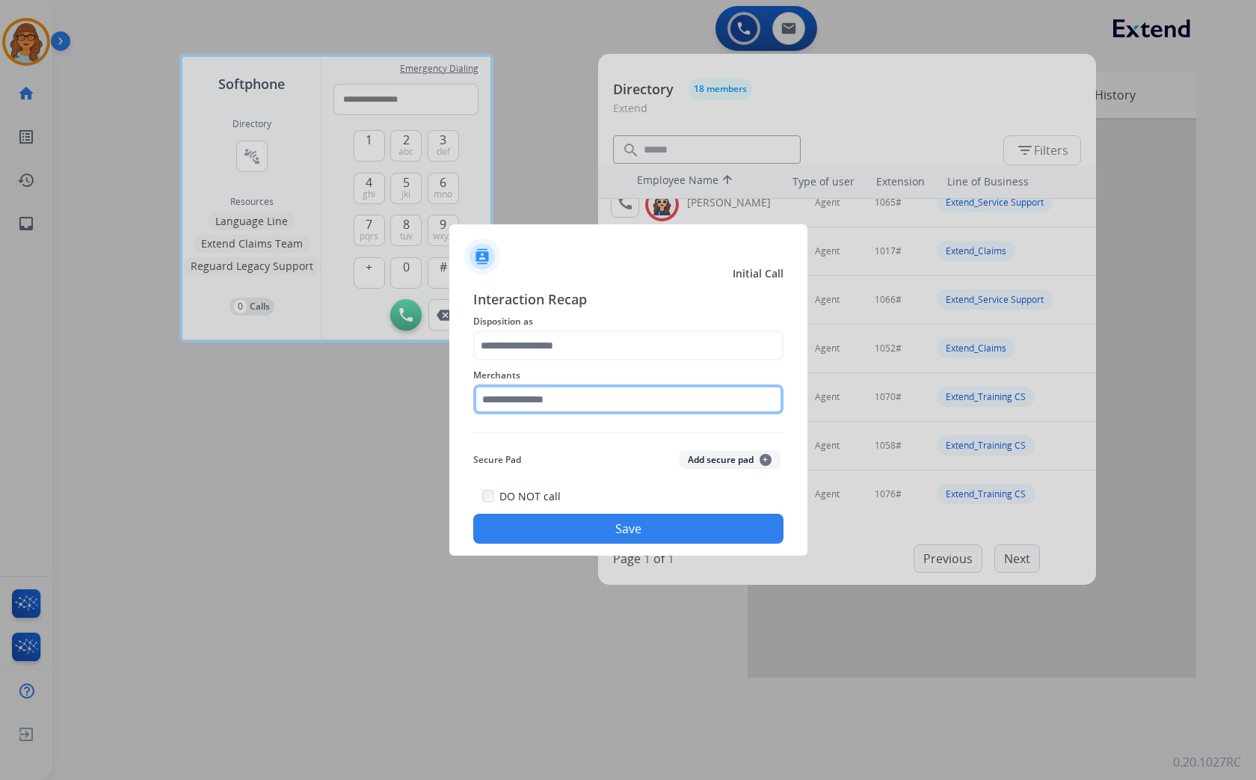
click at [549, 394] on input "text" at bounding box center [628, 399] width 310 height 30
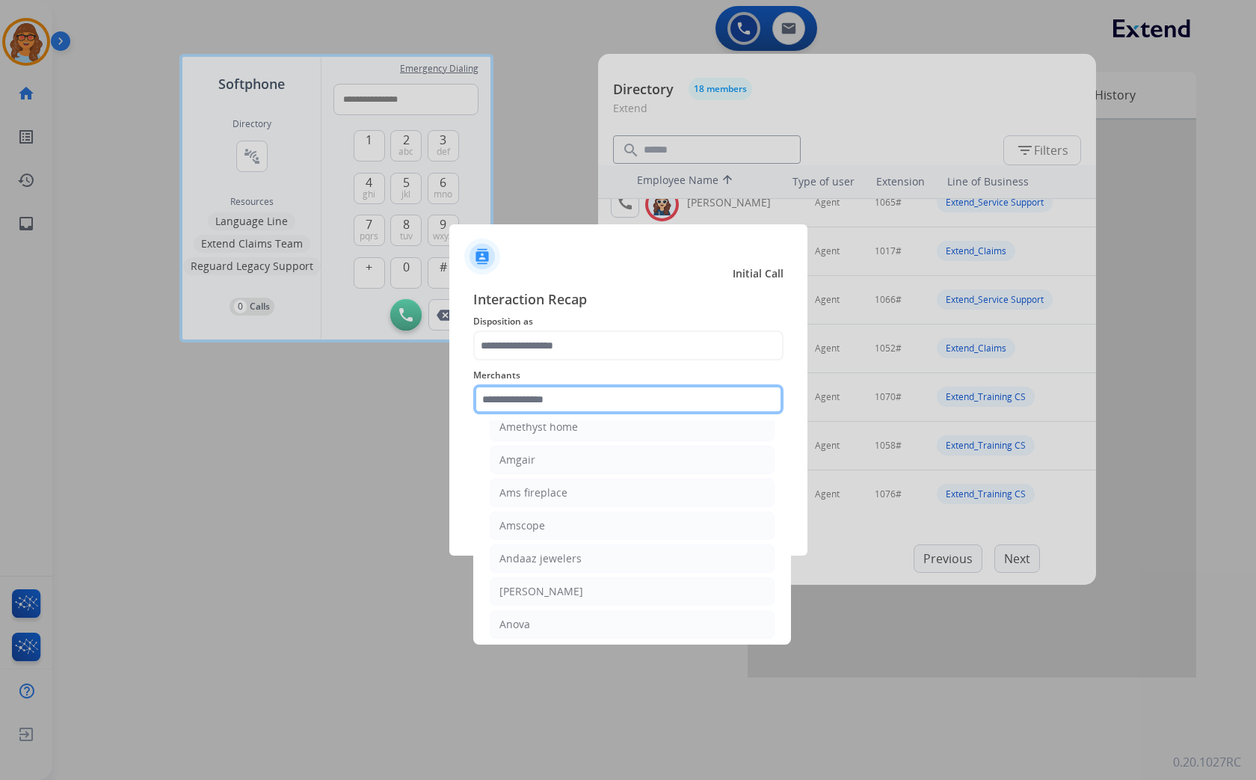
scroll to position [1328, 0]
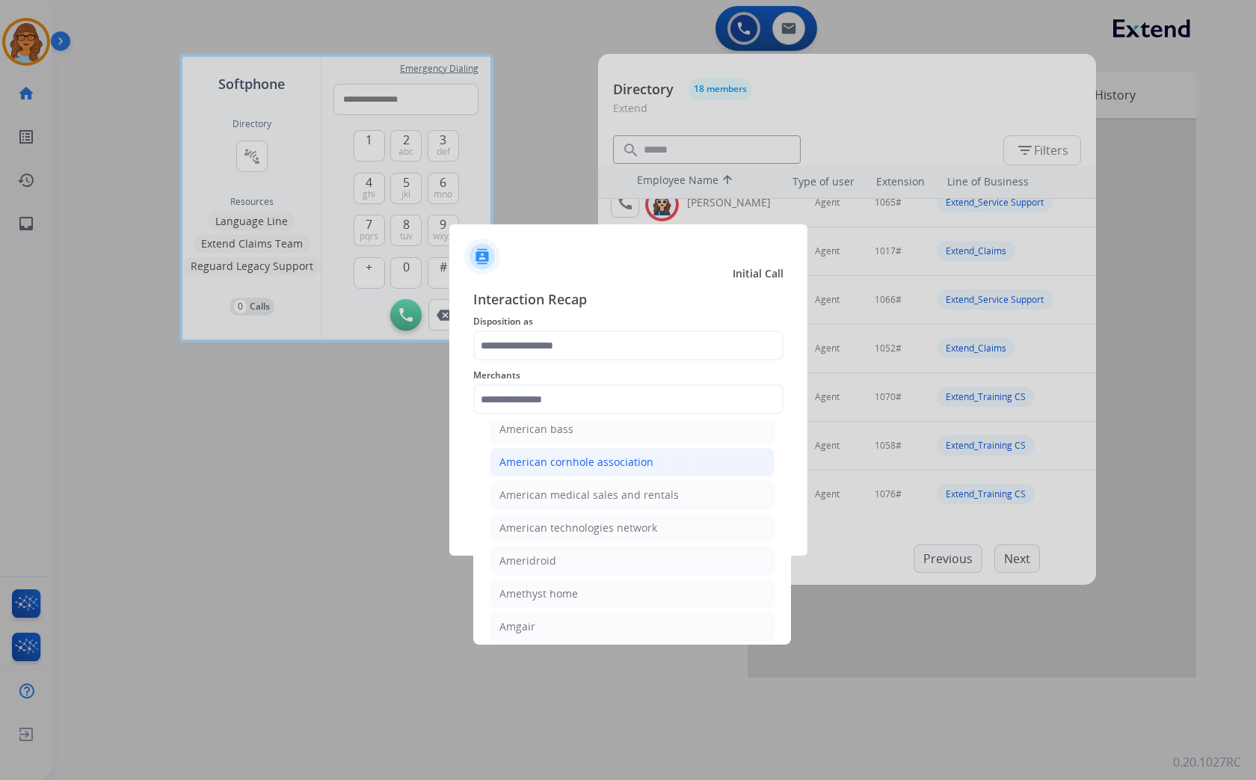
click at [568, 469] on div "American cornhole association" at bounding box center [576, 461] width 154 height 15
type input "**********"
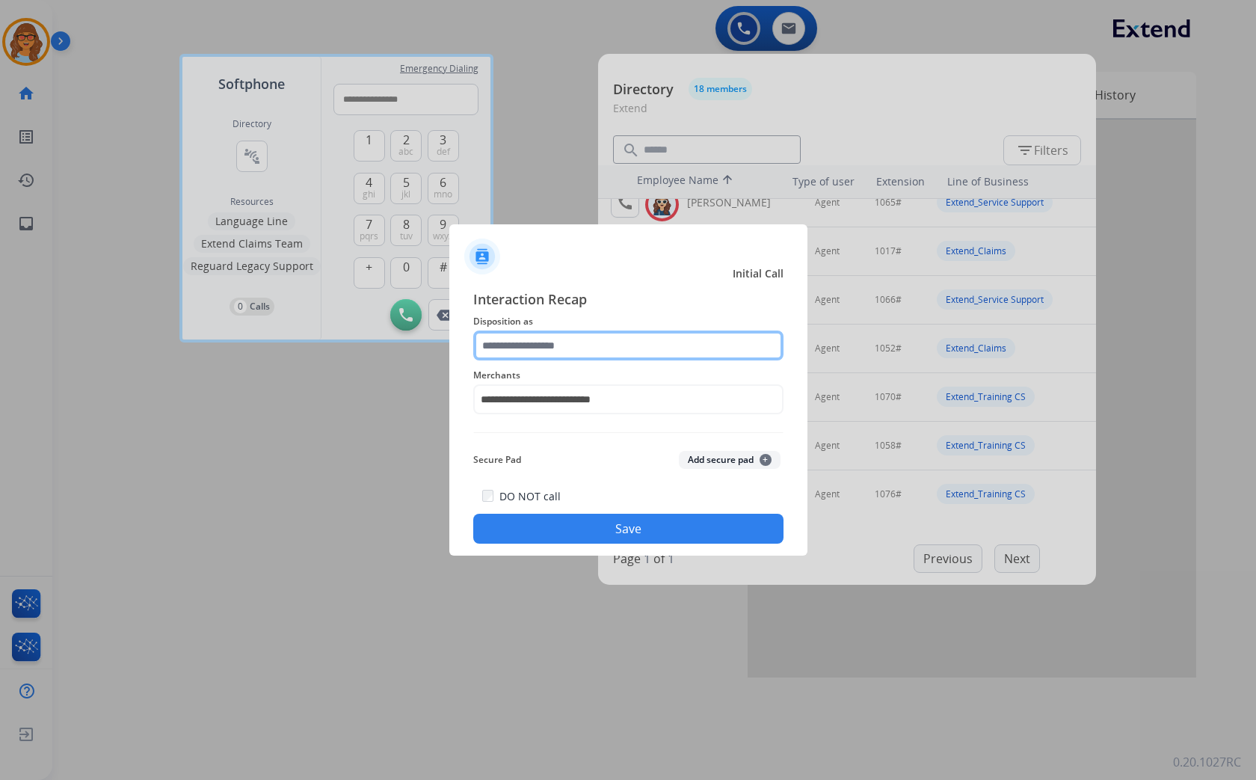
click at [536, 342] on input "text" at bounding box center [628, 345] width 310 height 30
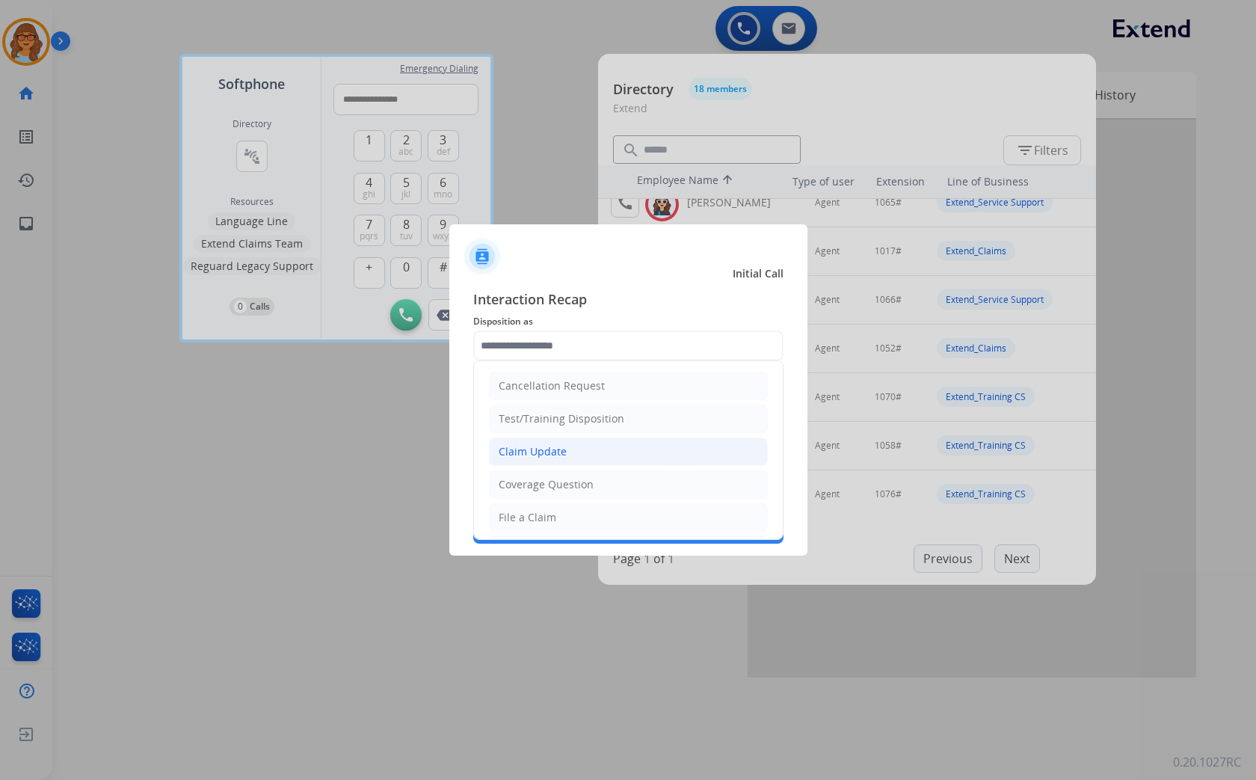
click at [542, 448] on div "Claim Update" at bounding box center [533, 451] width 68 height 15
type input "**********"
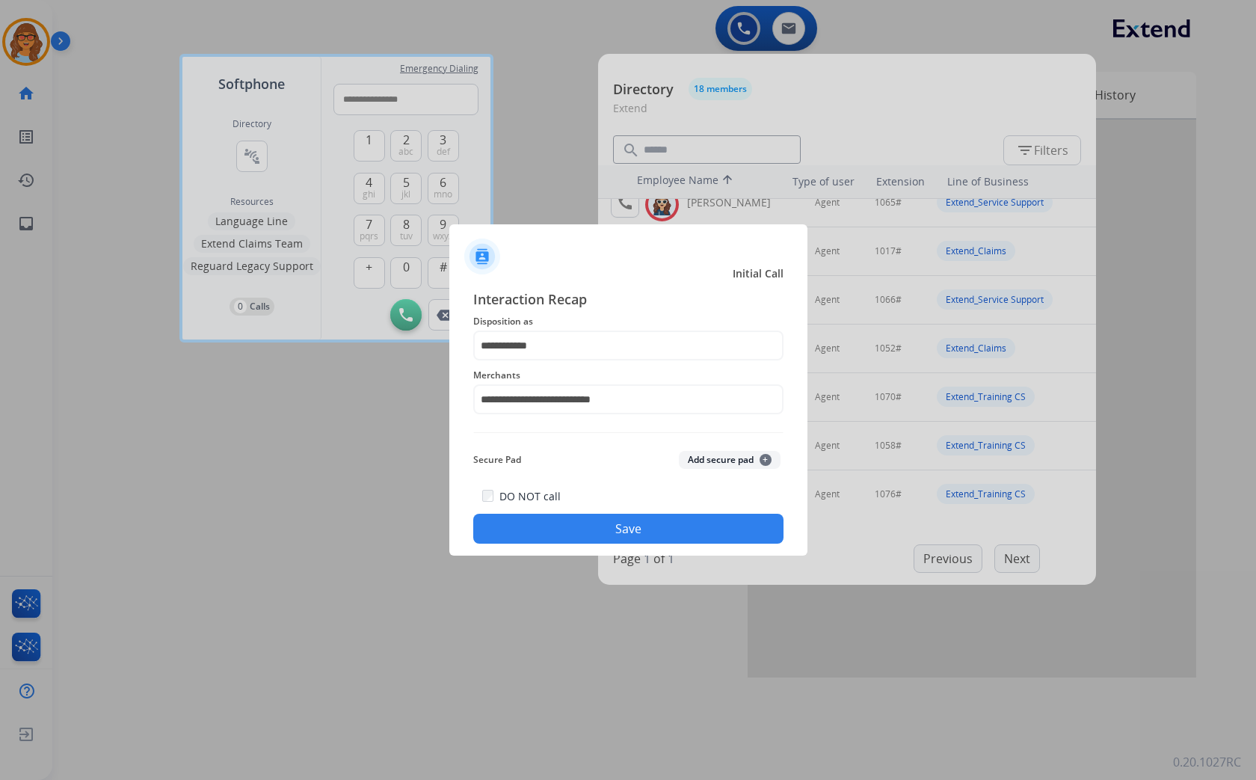
click at [600, 535] on button "Save" at bounding box center [628, 528] width 310 height 30
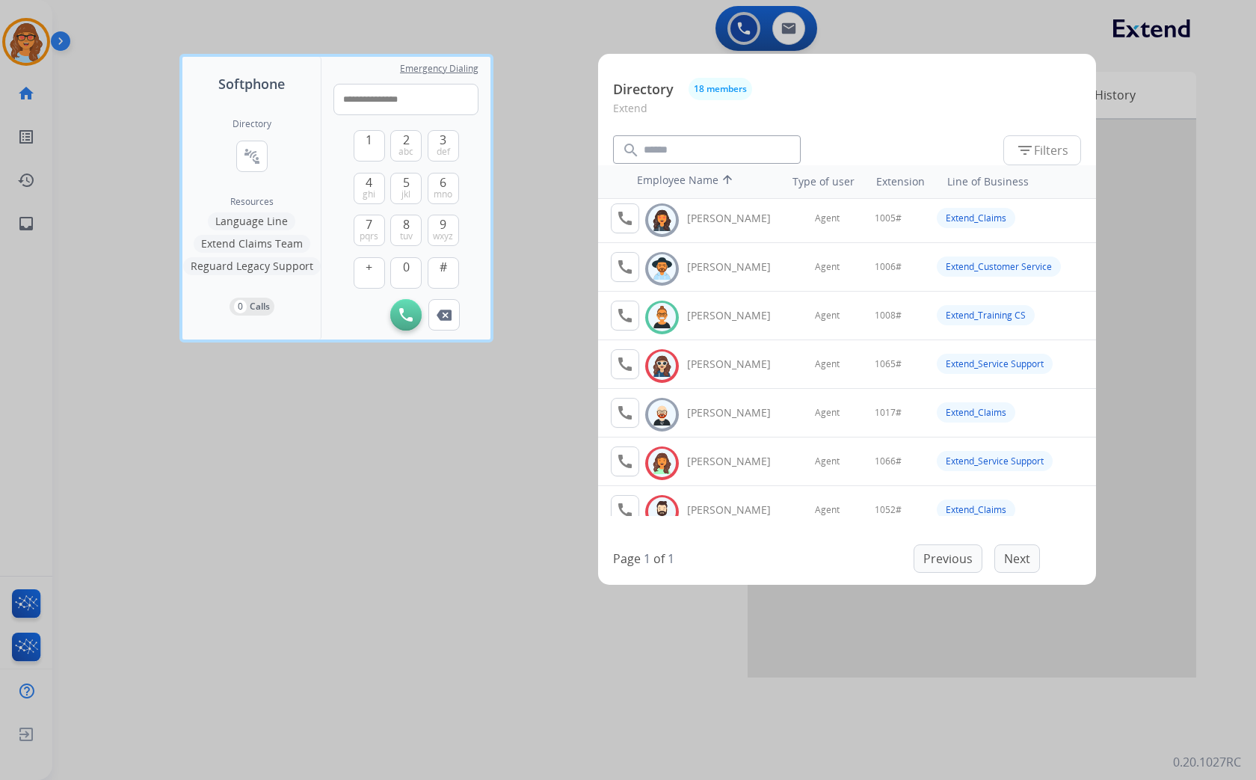
scroll to position [0, 0]
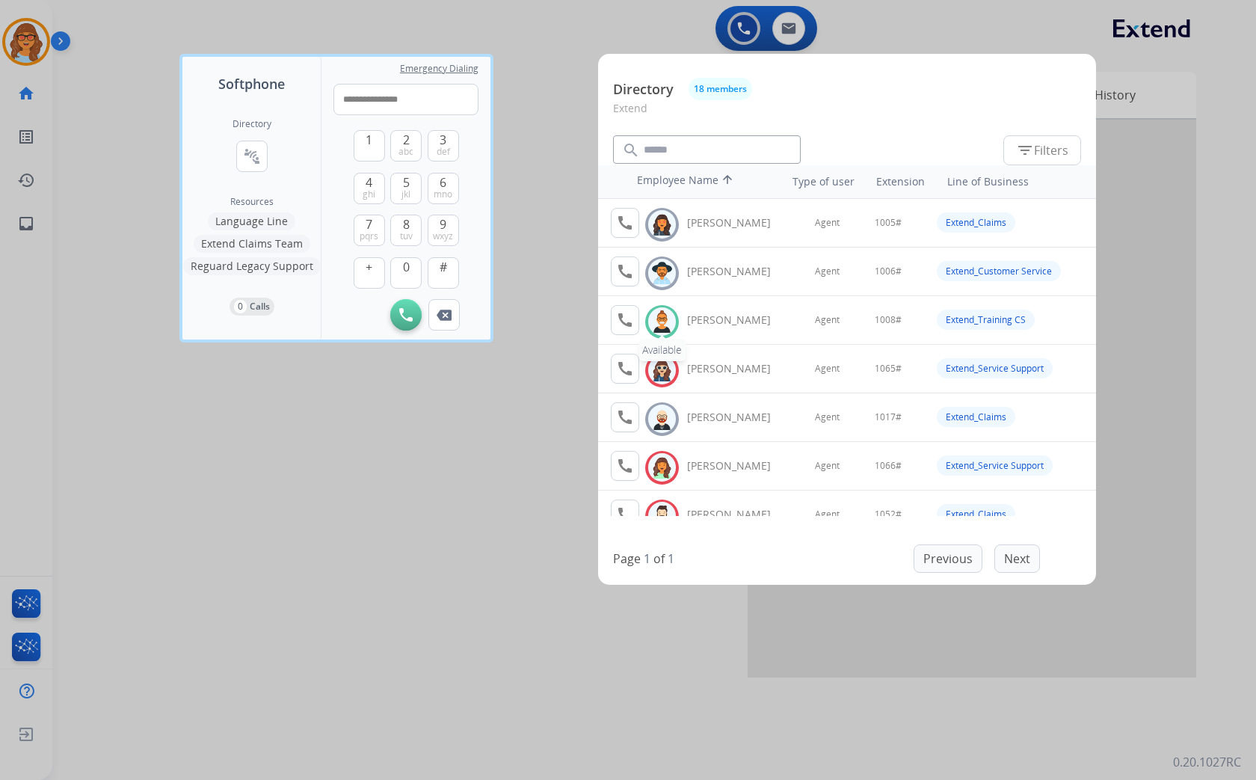
click at [664, 318] on img at bounding box center [662, 321] width 22 height 23
click at [623, 318] on mat-icon "call" at bounding box center [625, 320] width 18 height 18
click at [667, 323] on img at bounding box center [662, 321] width 22 height 23
click at [621, 321] on mat-icon "call" at bounding box center [625, 320] width 18 height 18
click at [442, 312] on img at bounding box center [443, 314] width 15 height 11
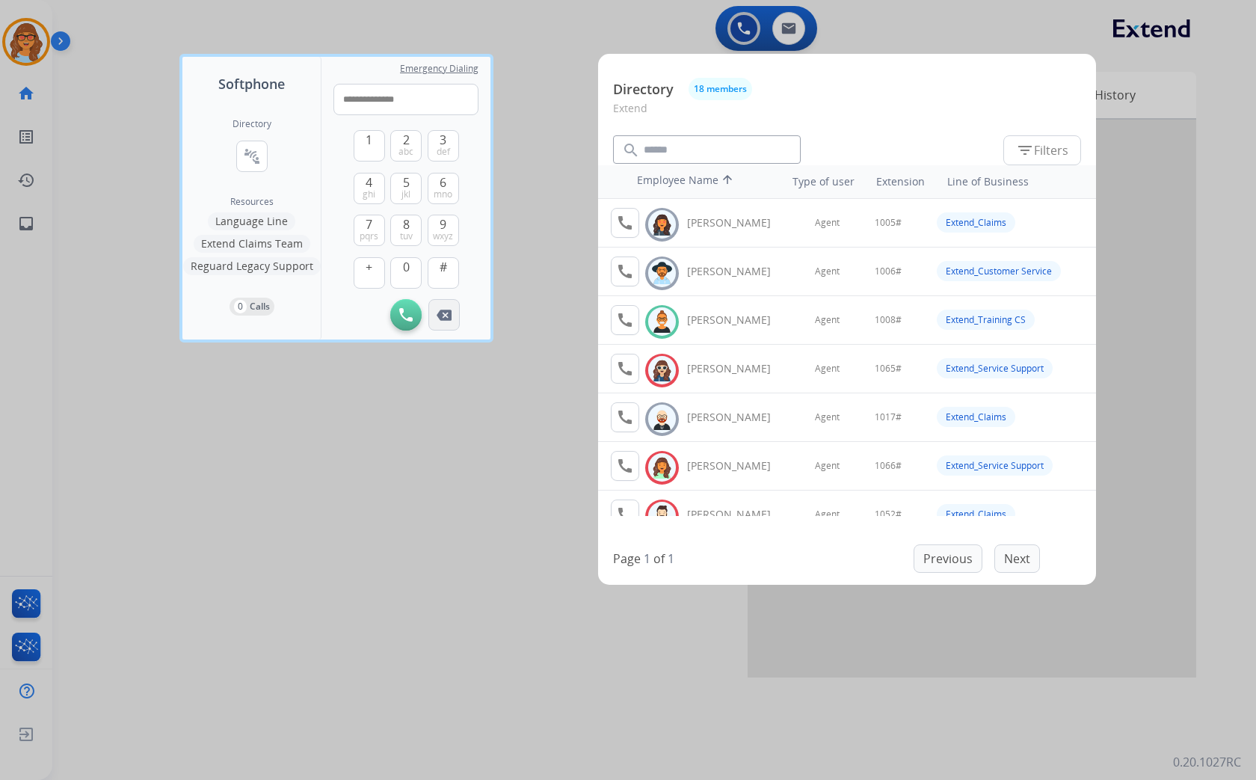
click at [442, 312] on img at bounding box center [443, 314] width 15 height 11
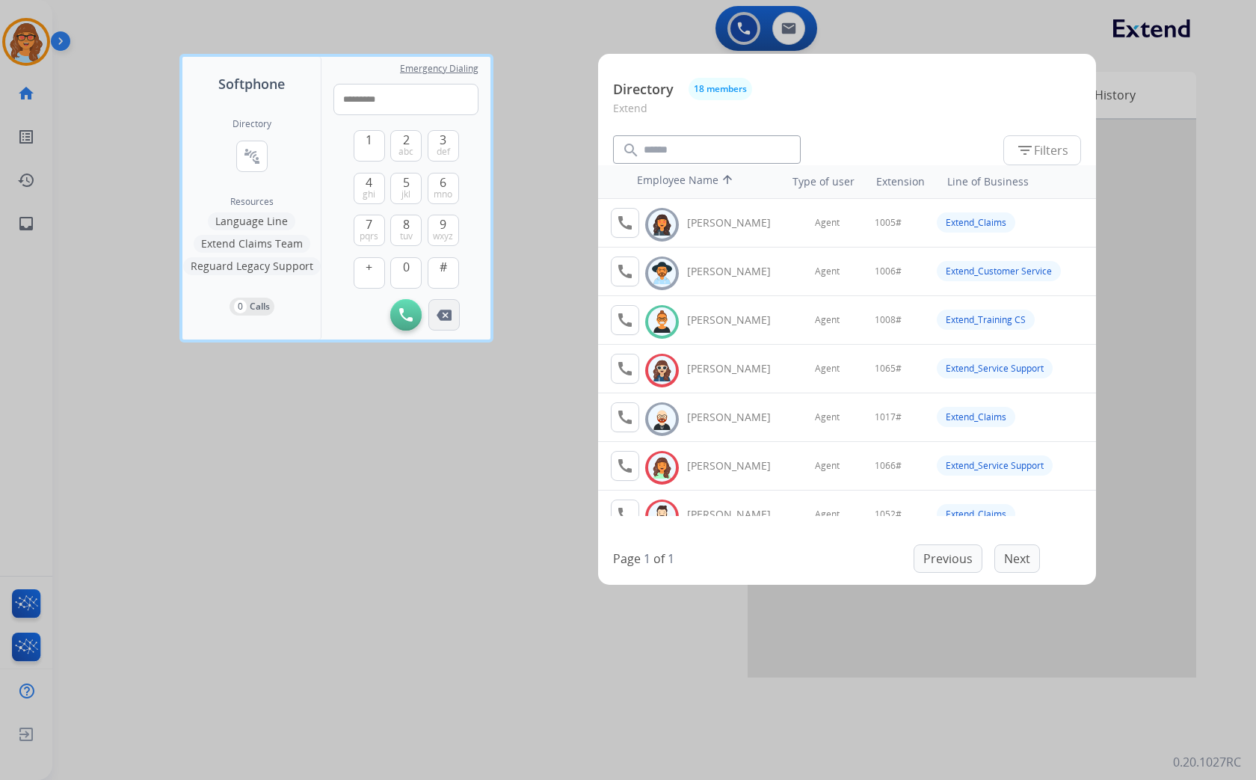
click at [442, 312] on img at bounding box center [443, 314] width 15 height 11
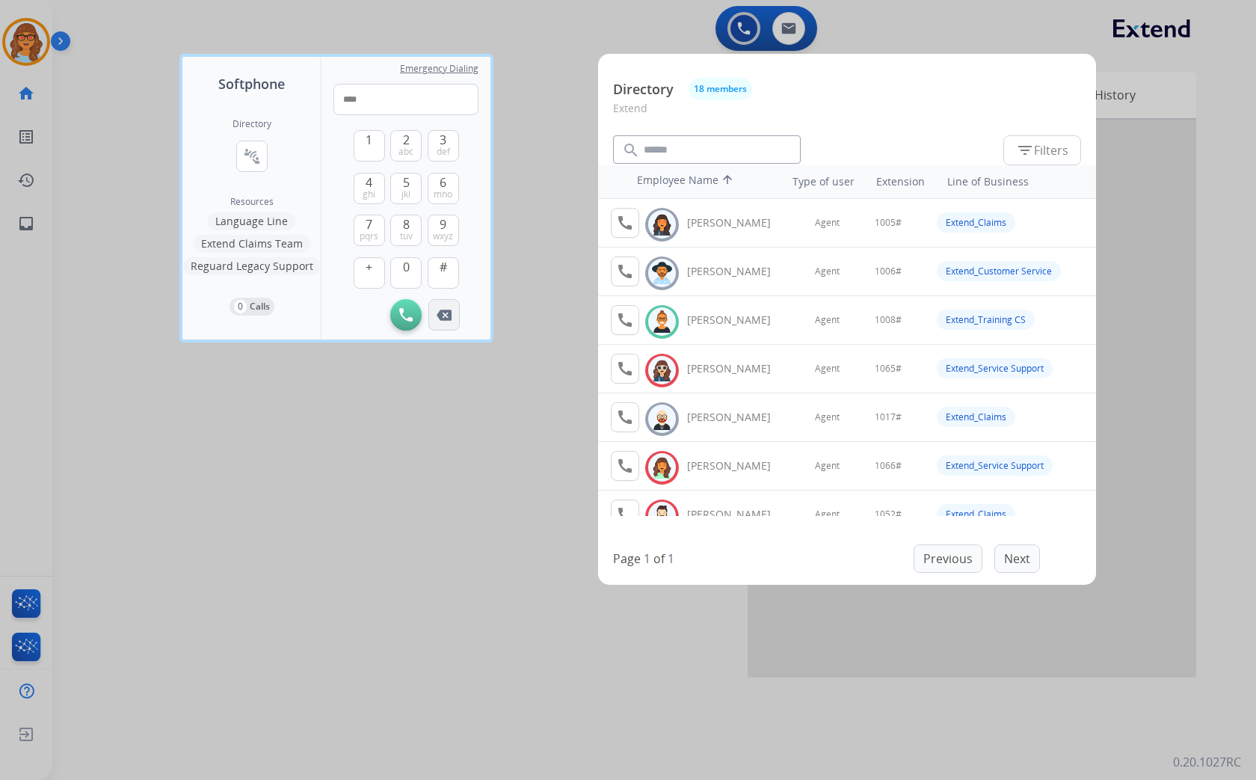
click at [442, 312] on img at bounding box center [443, 314] width 15 height 11
type input "*"
click at [442, 312] on img at bounding box center [443, 314] width 15 height 11
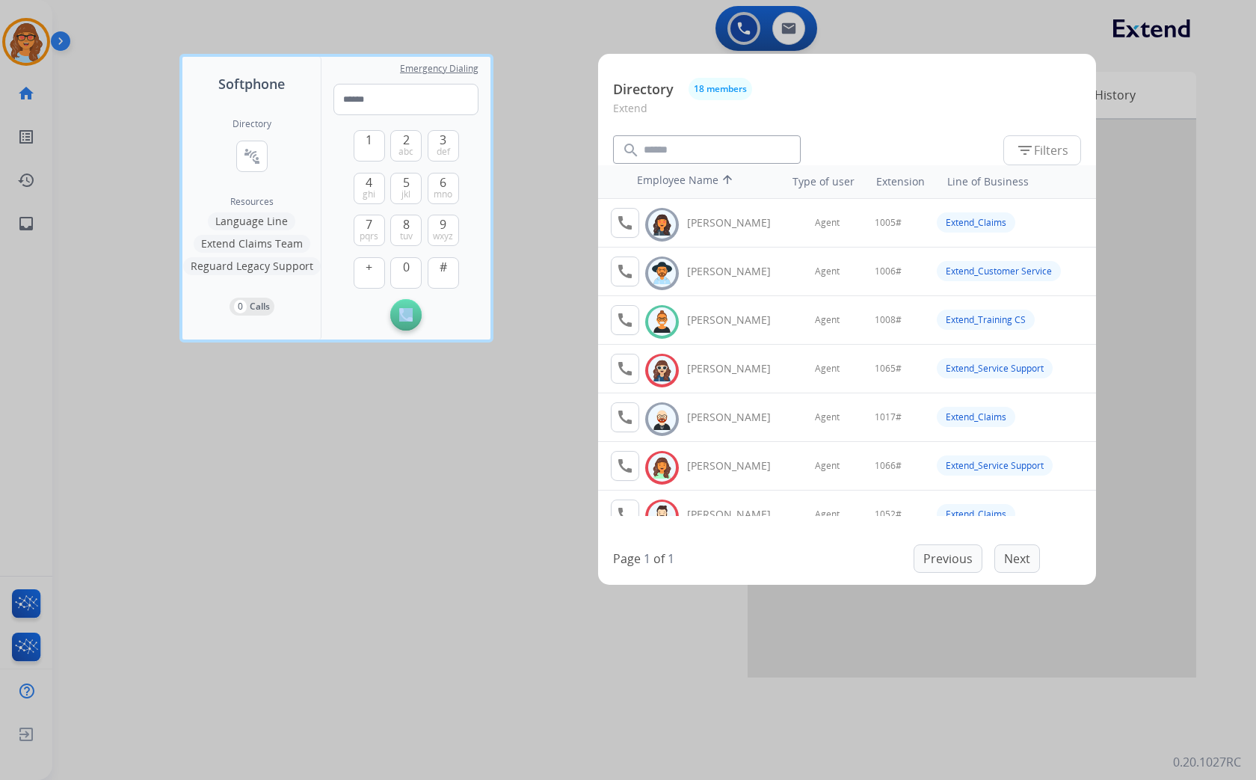
click at [442, 312] on div "Initiate Call" at bounding box center [405, 314] width 145 height 31
click at [250, 154] on mat-icon "connect_without_contact" at bounding box center [252, 156] width 18 height 18
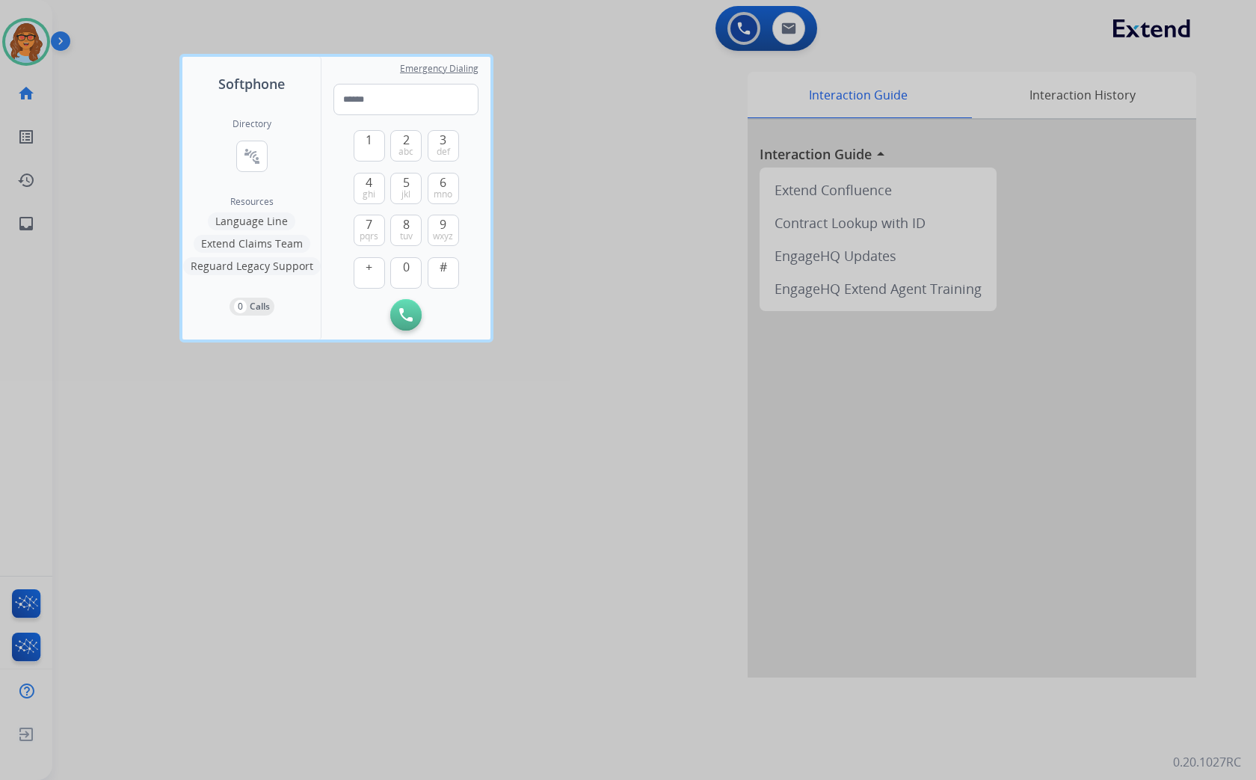
click at [733, 28] on div at bounding box center [628, 390] width 1256 height 780
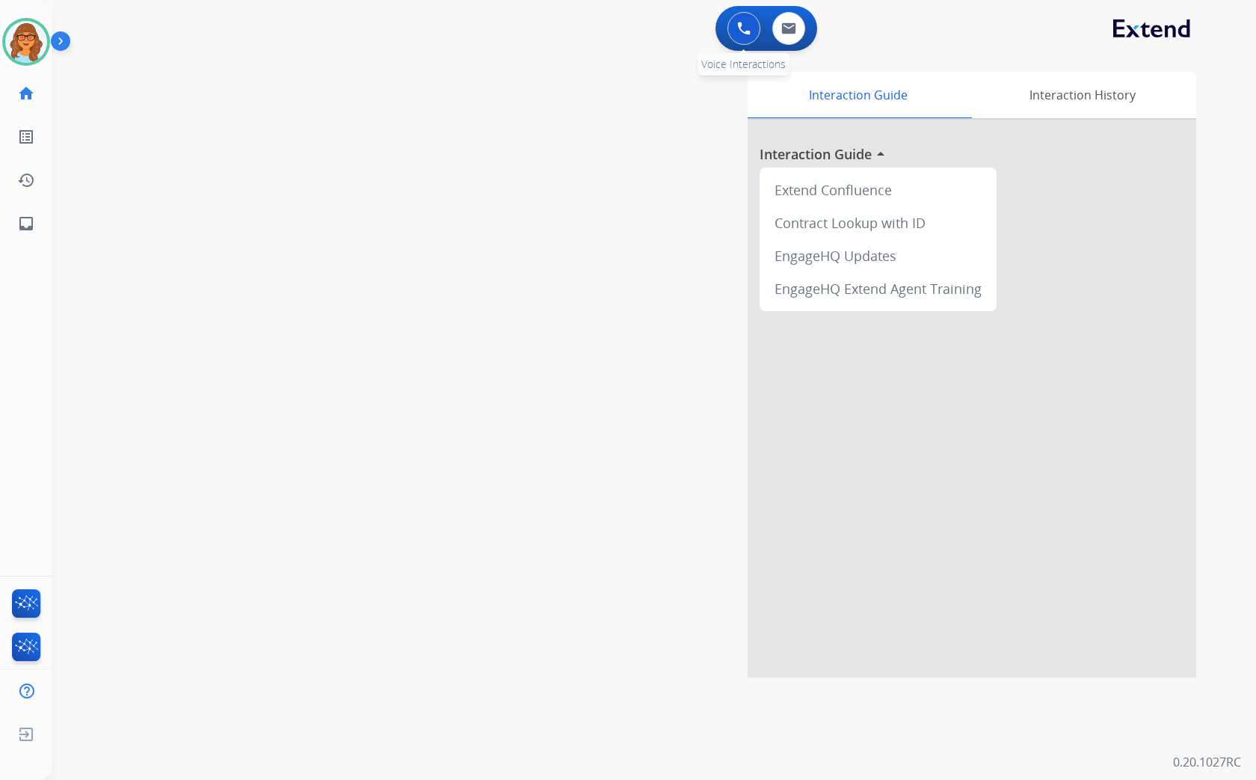
click at [751, 24] on button at bounding box center [743, 28] width 33 height 33
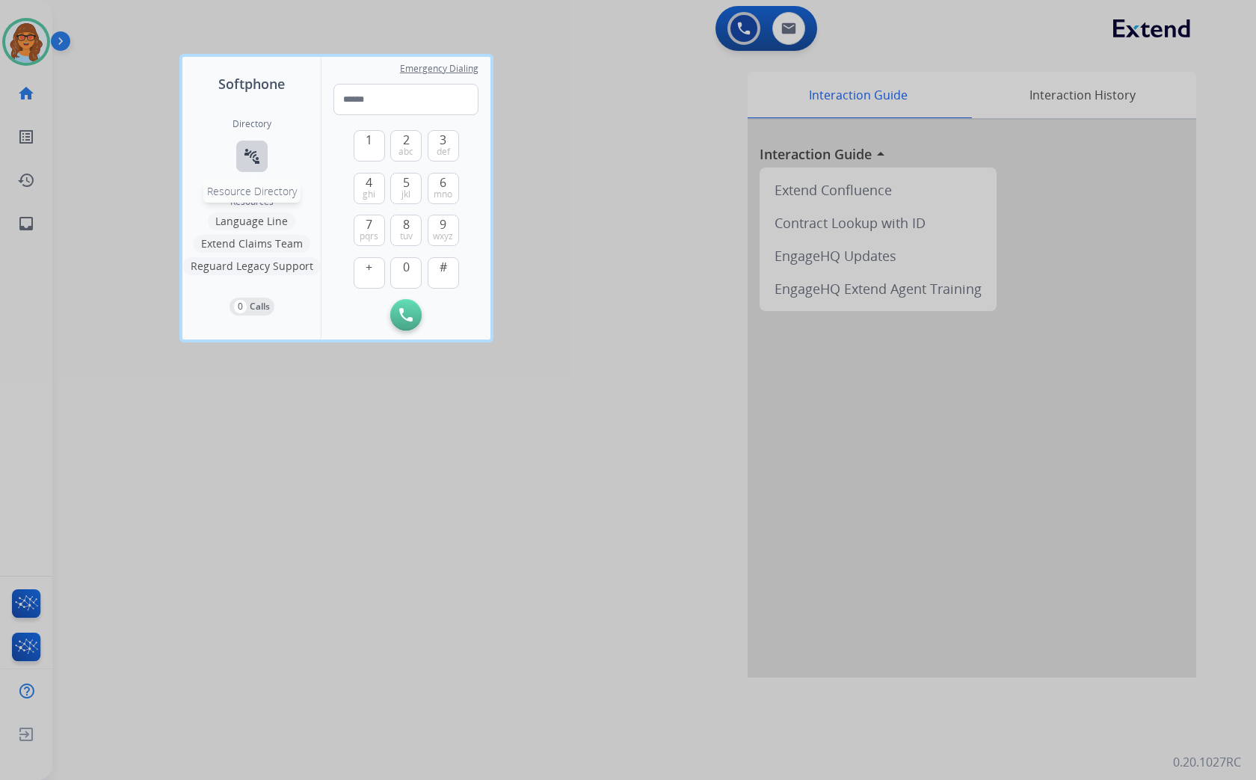
click at [251, 159] on mat-icon "connect_without_contact" at bounding box center [252, 156] width 18 height 18
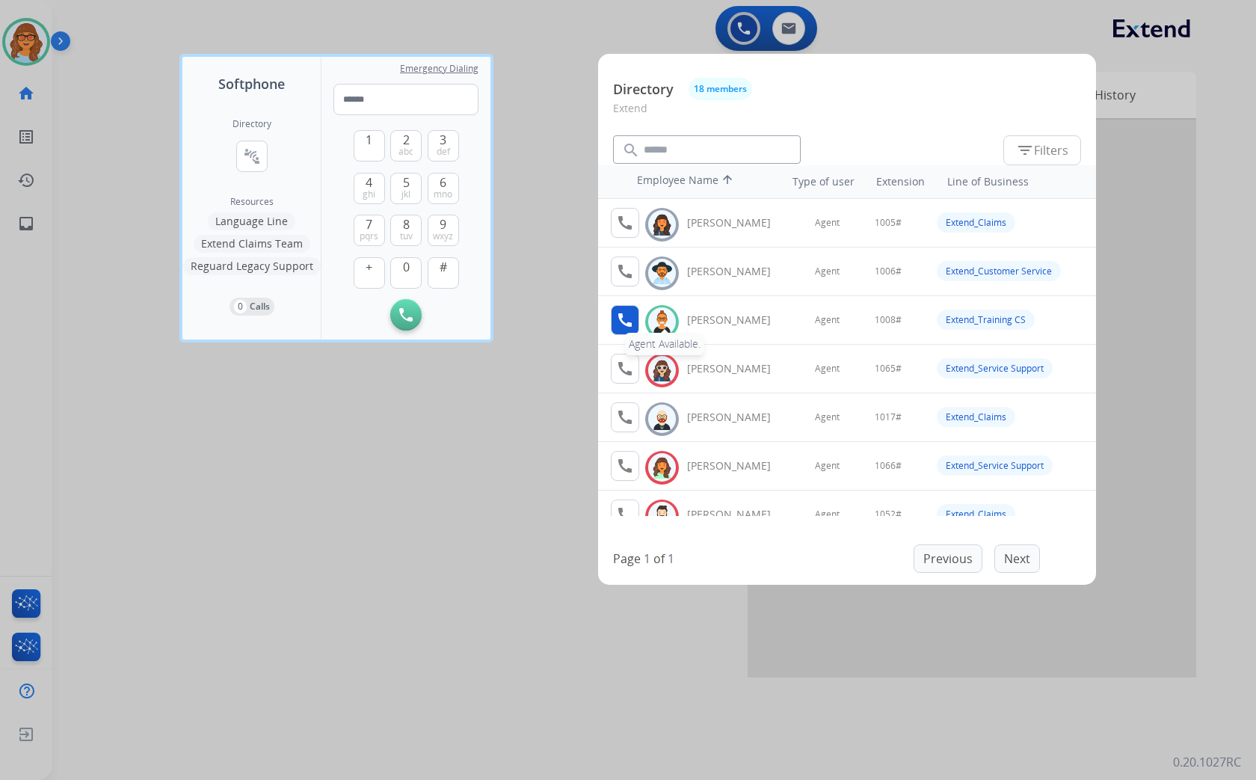
click at [623, 318] on mat-icon "call" at bounding box center [625, 320] width 18 height 18
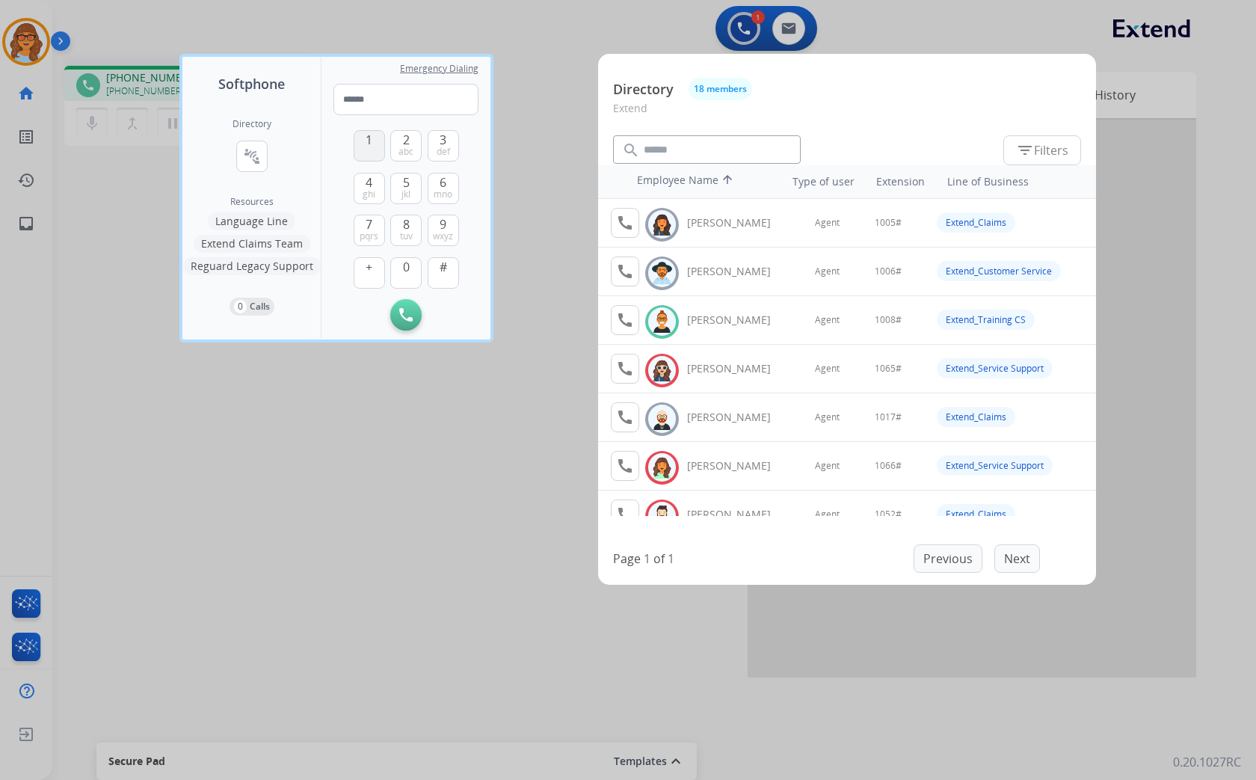
click at [366, 138] on span "1" at bounding box center [368, 140] width 7 height 18
click at [407, 275] on button "0" at bounding box center [405, 272] width 31 height 31
click at [401, 228] on button "8 tuv" at bounding box center [405, 230] width 31 height 31
click at [452, 278] on button "#" at bounding box center [443, 272] width 31 height 31
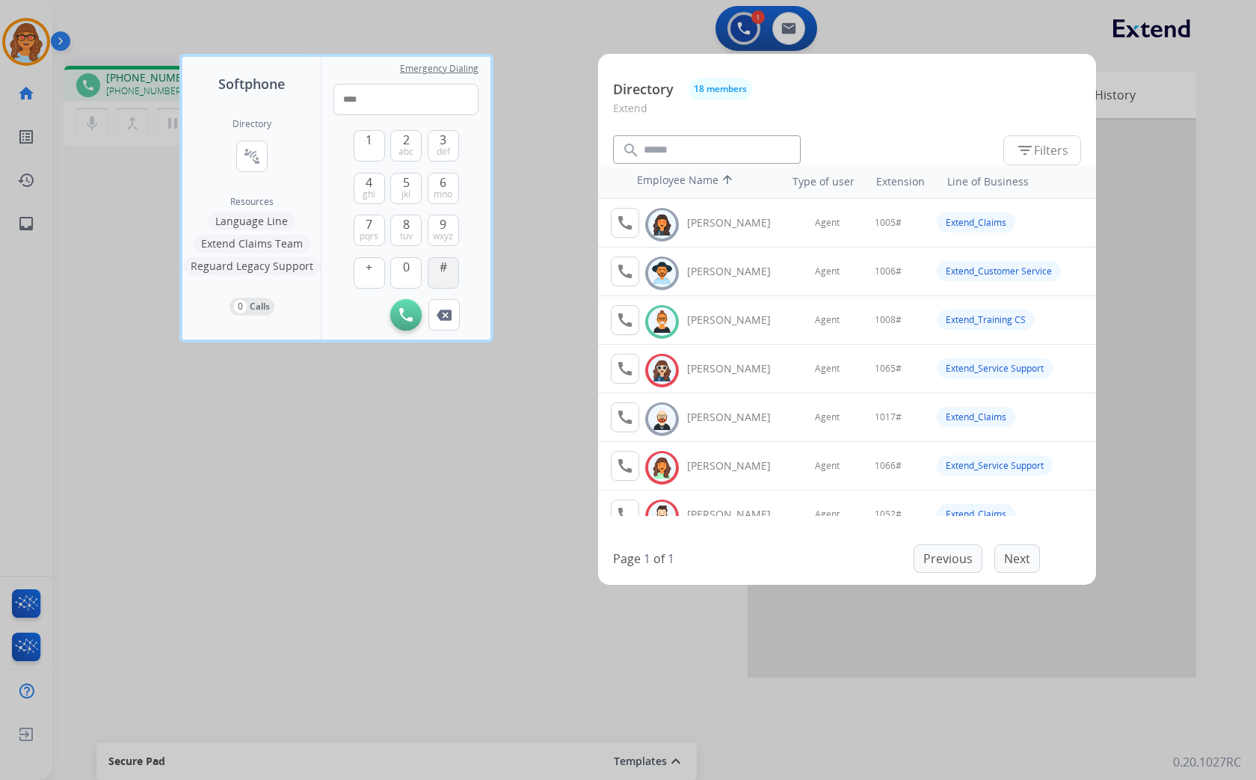
type input "*****"
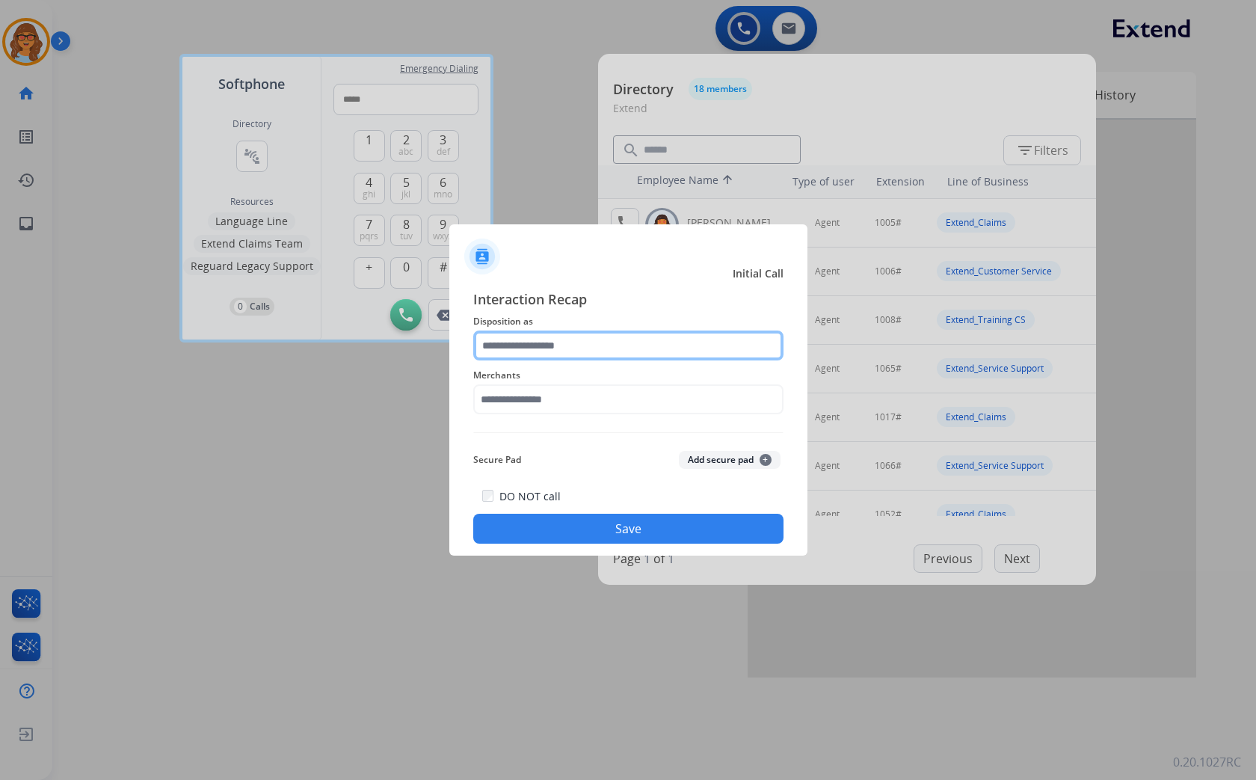
click at [534, 345] on input "text" at bounding box center [628, 345] width 310 height 30
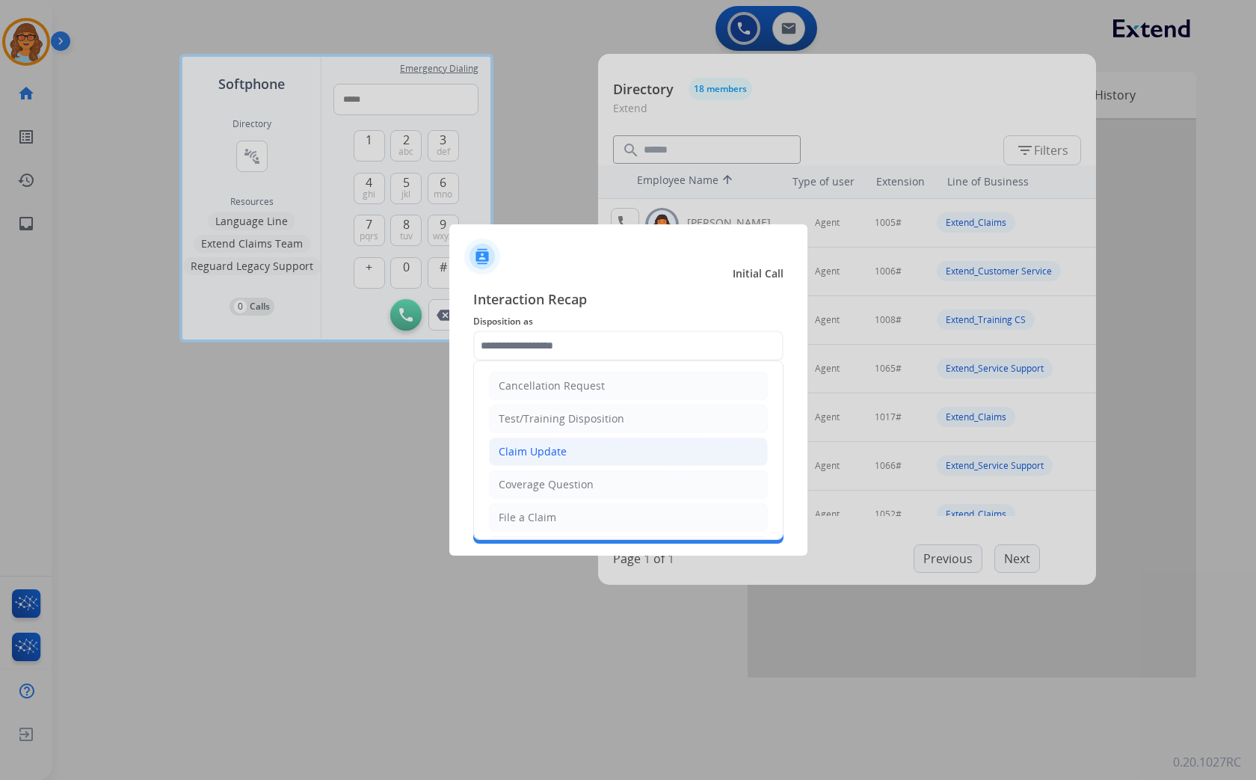
click at [546, 451] on div "Claim Update" at bounding box center [533, 451] width 68 height 15
type input "**********"
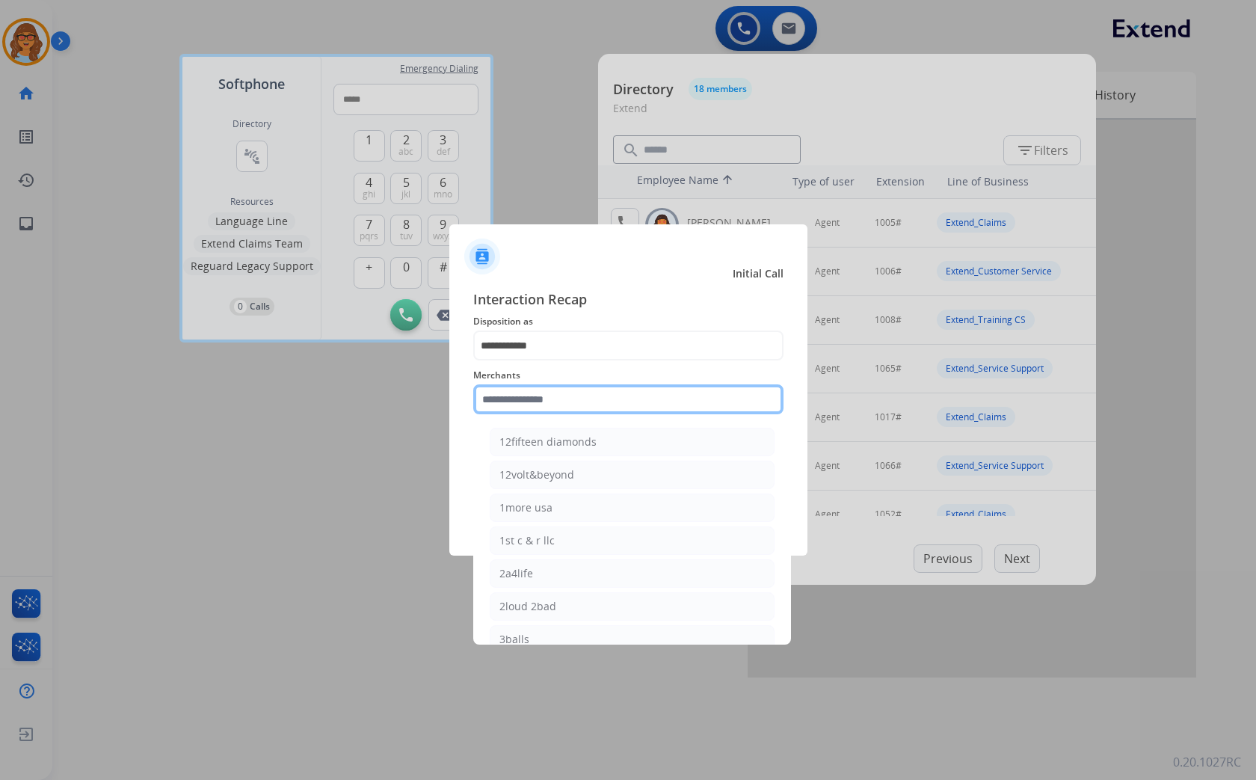
click at [513, 404] on input "text" at bounding box center [628, 399] width 310 height 30
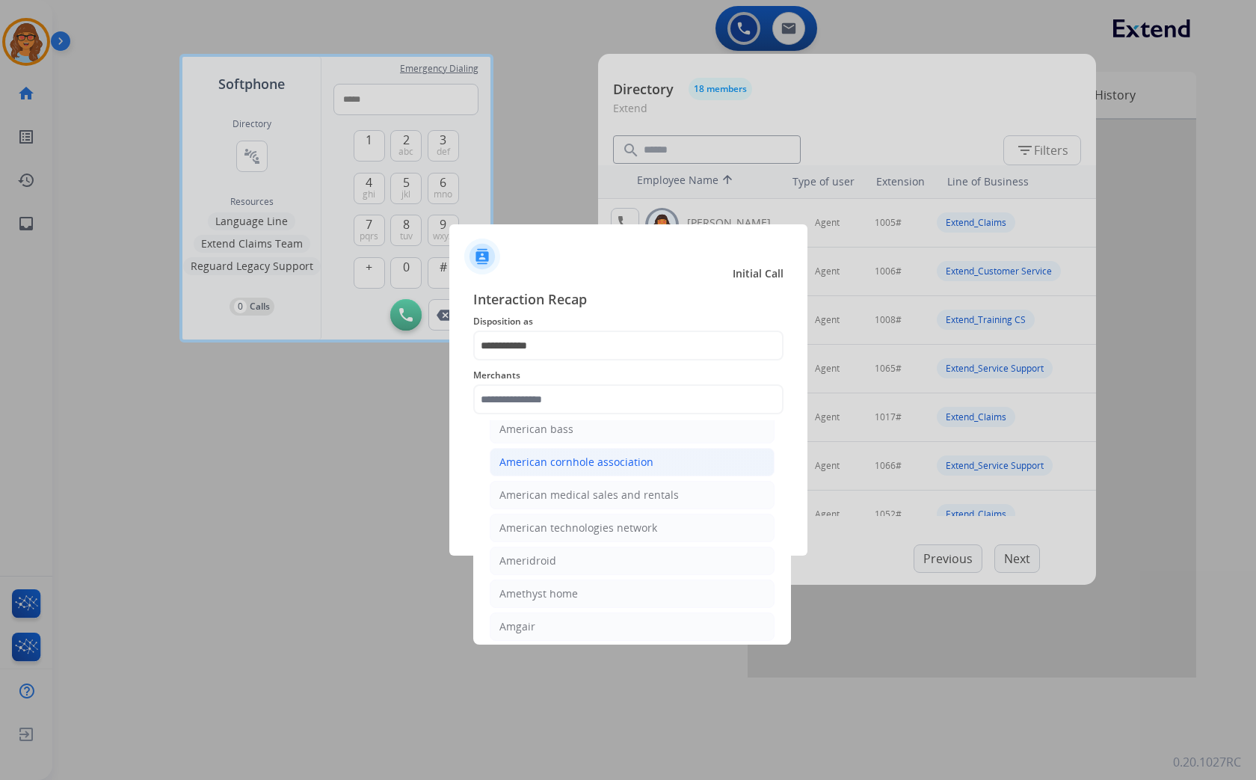
click at [546, 466] on div "American cornhole association" at bounding box center [576, 461] width 154 height 15
type input "**********"
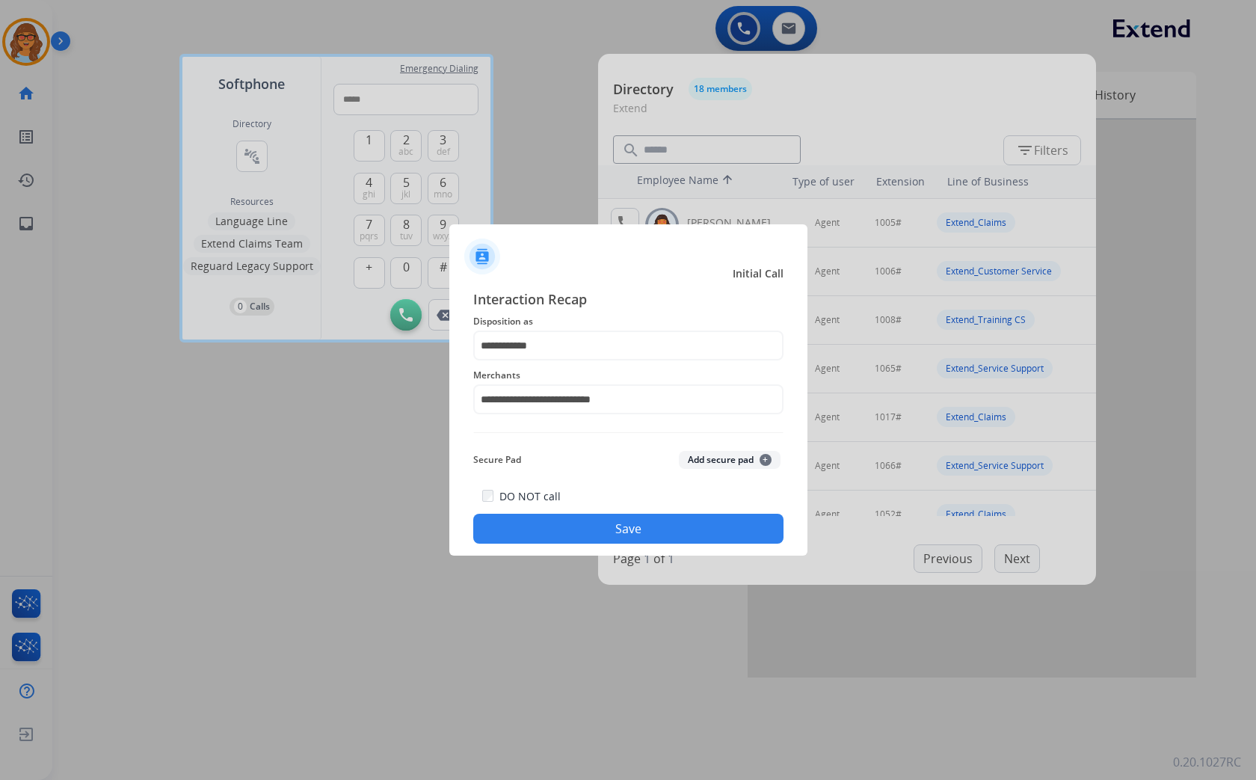
click at [609, 523] on button "Save" at bounding box center [628, 528] width 310 height 30
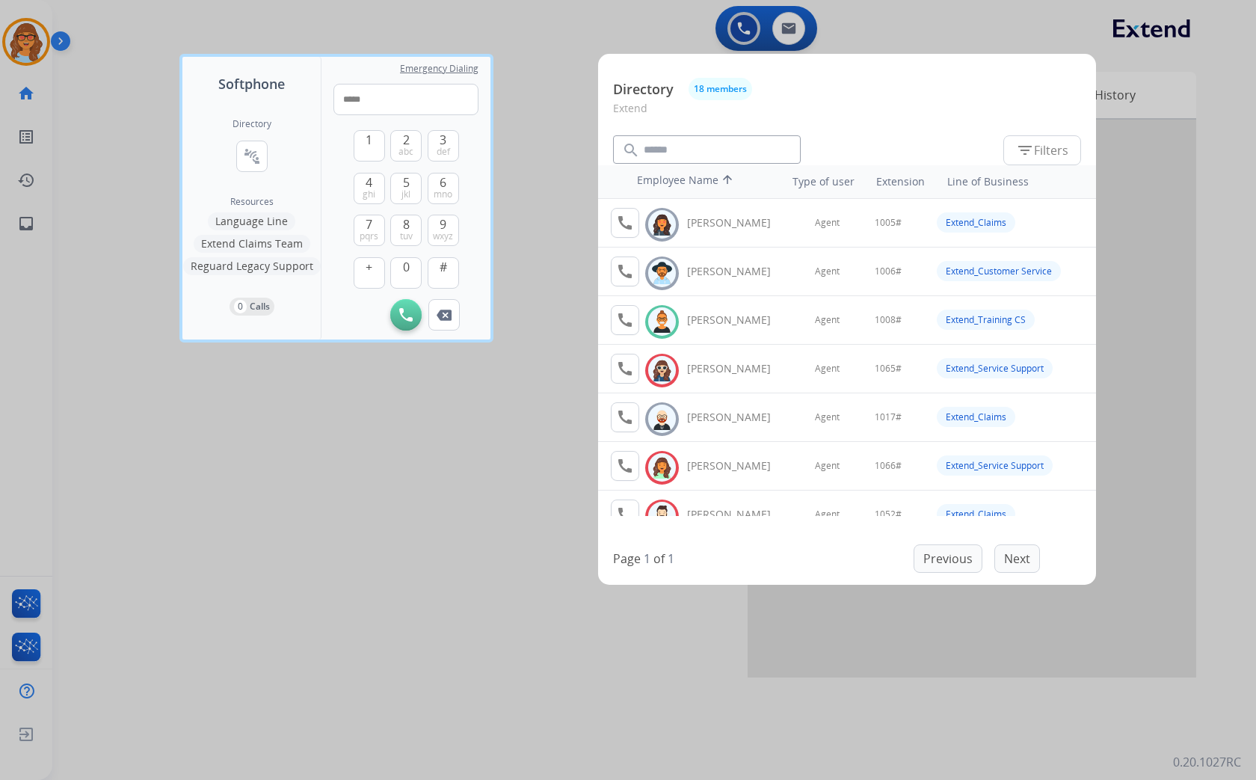
click at [357, 19] on div at bounding box center [628, 390] width 1256 height 780
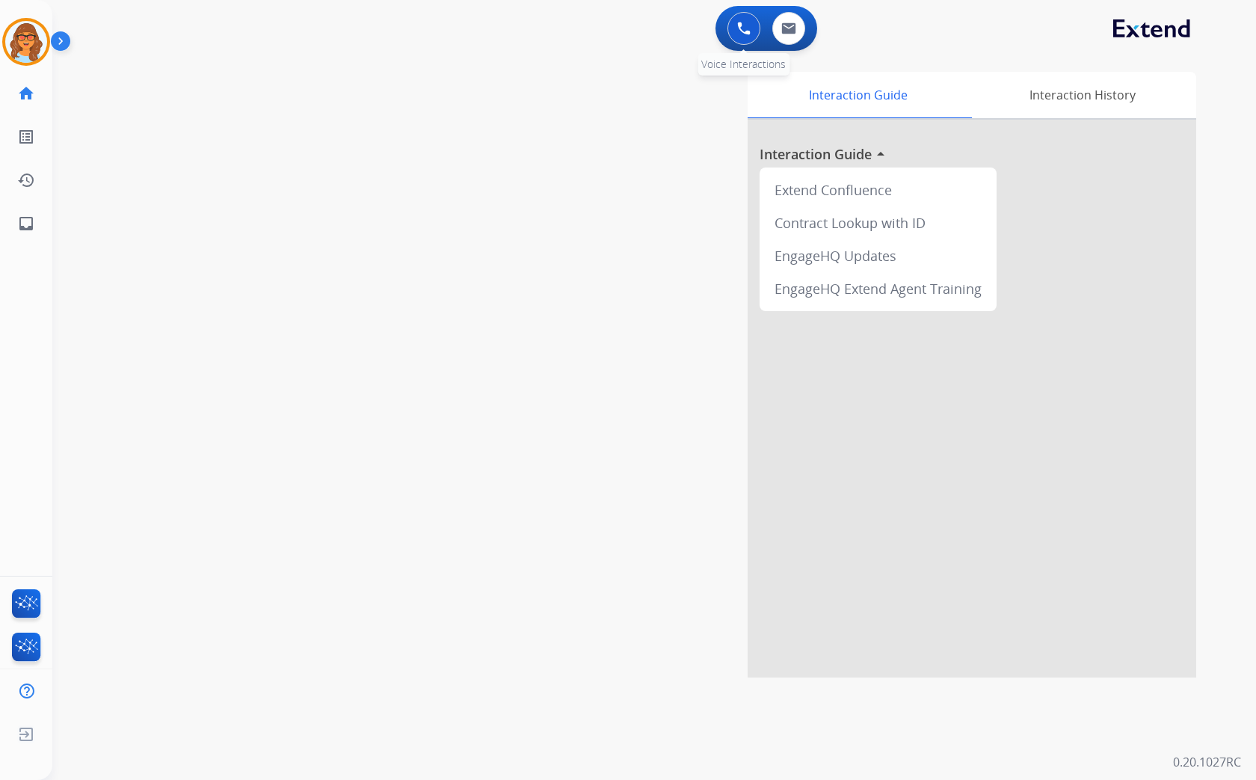
click at [744, 24] on img at bounding box center [743, 28] width 13 height 13
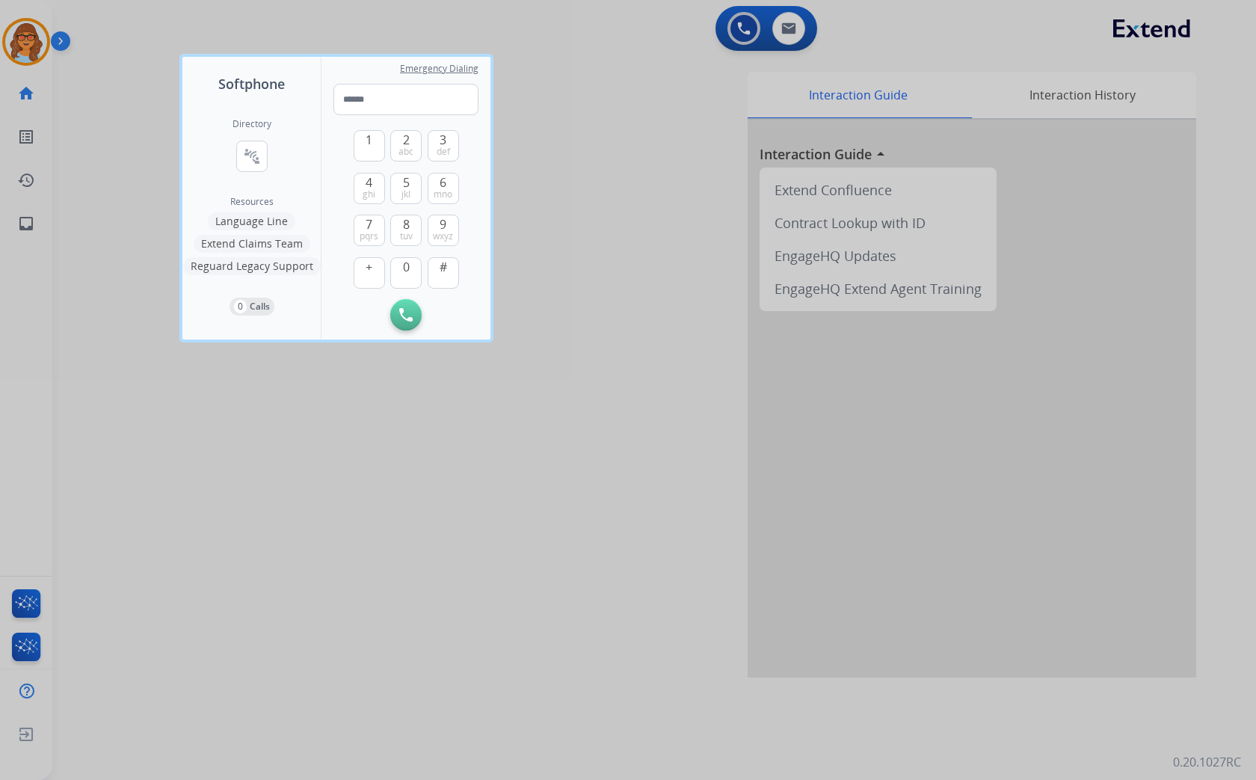
click at [416, 428] on div at bounding box center [628, 390] width 1256 height 780
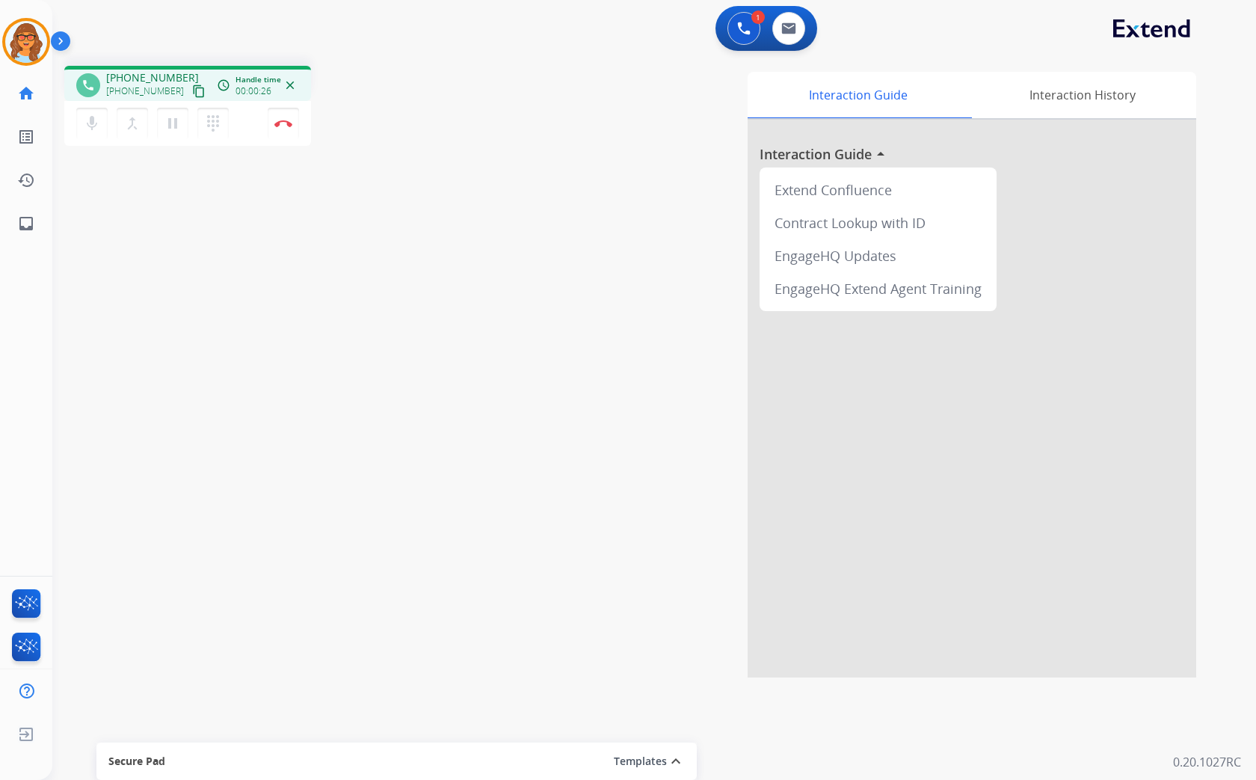
click at [192, 90] on mat-icon "content_copy" at bounding box center [198, 90] width 13 height 13
click at [285, 128] on button "Disconnect" at bounding box center [283, 123] width 31 height 31
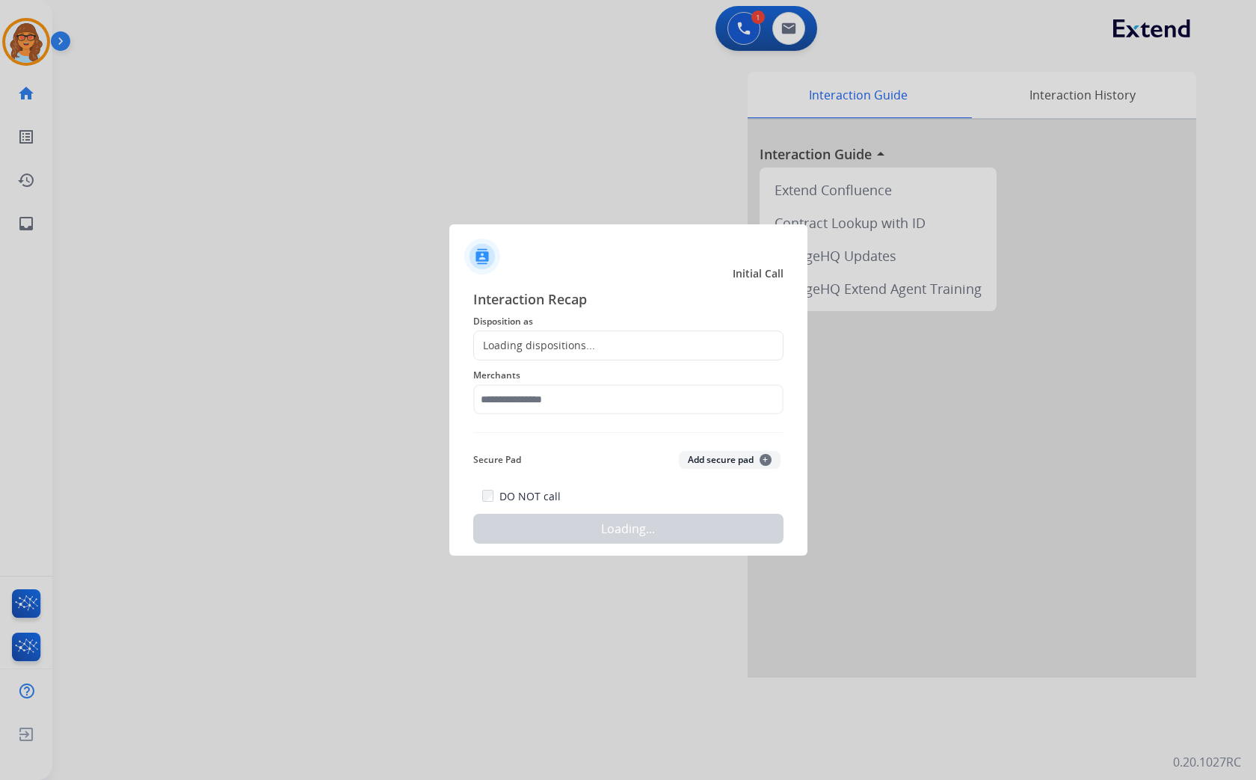
click at [558, 346] on div "Loading dispositions..." at bounding box center [534, 345] width 121 height 15
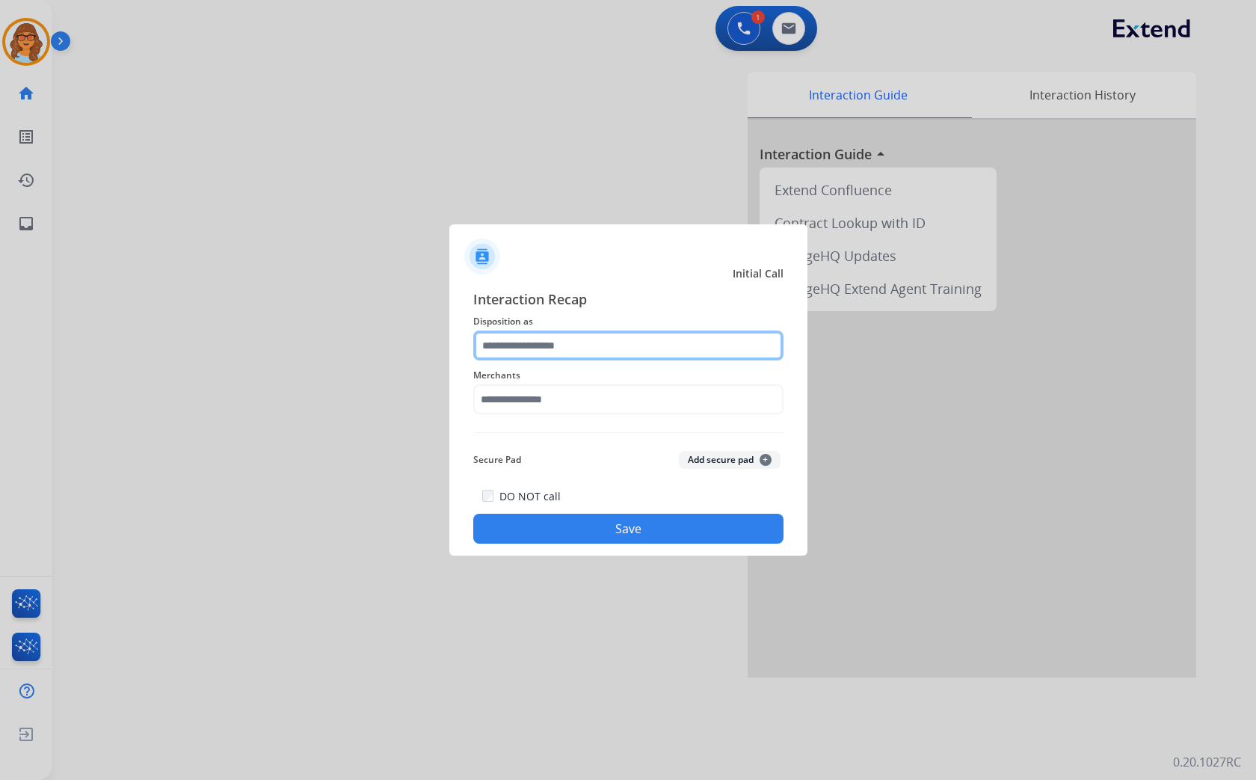
click at [584, 340] on input "text" at bounding box center [628, 345] width 310 height 30
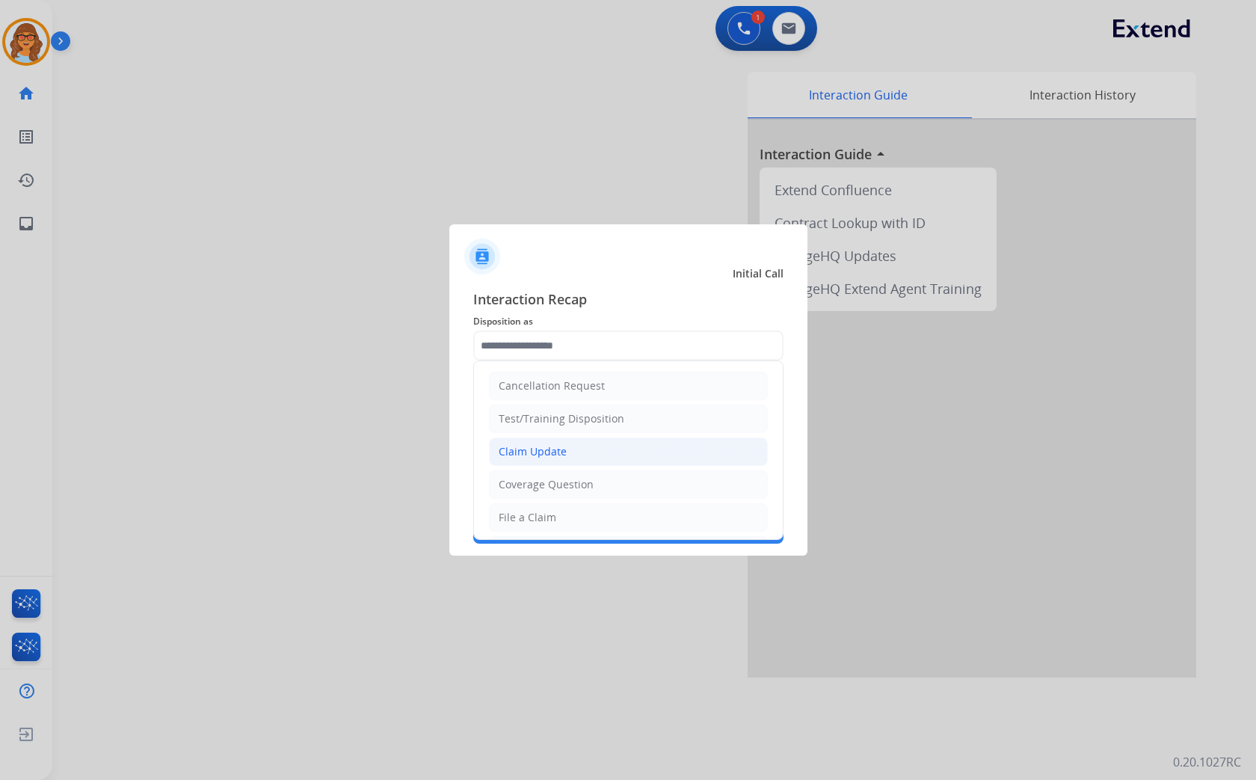
click at [564, 457] on li "Claim Update" at bounding box center [628, 451] width 279 height 28
type input "**********"
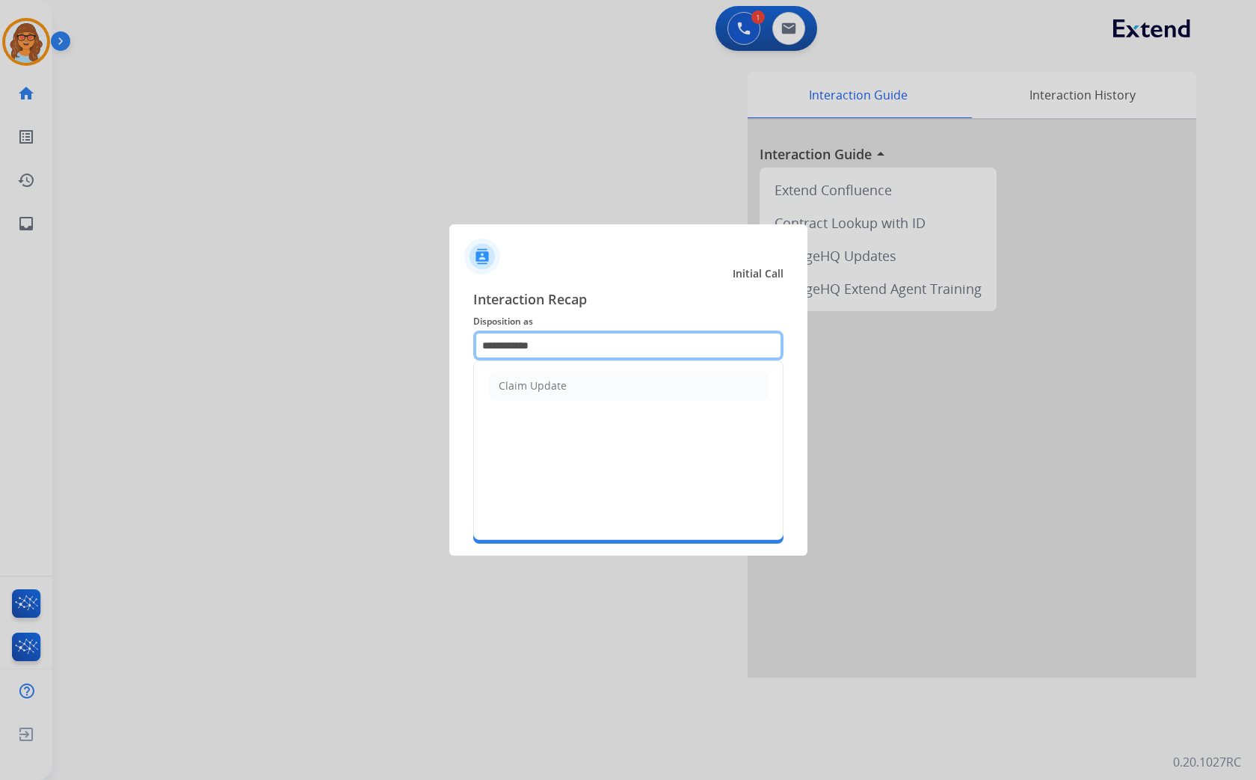
drag, startPoint x: 556, startPoint y: 348, endPoint x: 404, endPoint y: 354, distance: 151.9
click at [0, 354] on app-contact-recap-modal "**********" at bounding box center [0, 390] width 0 height 780
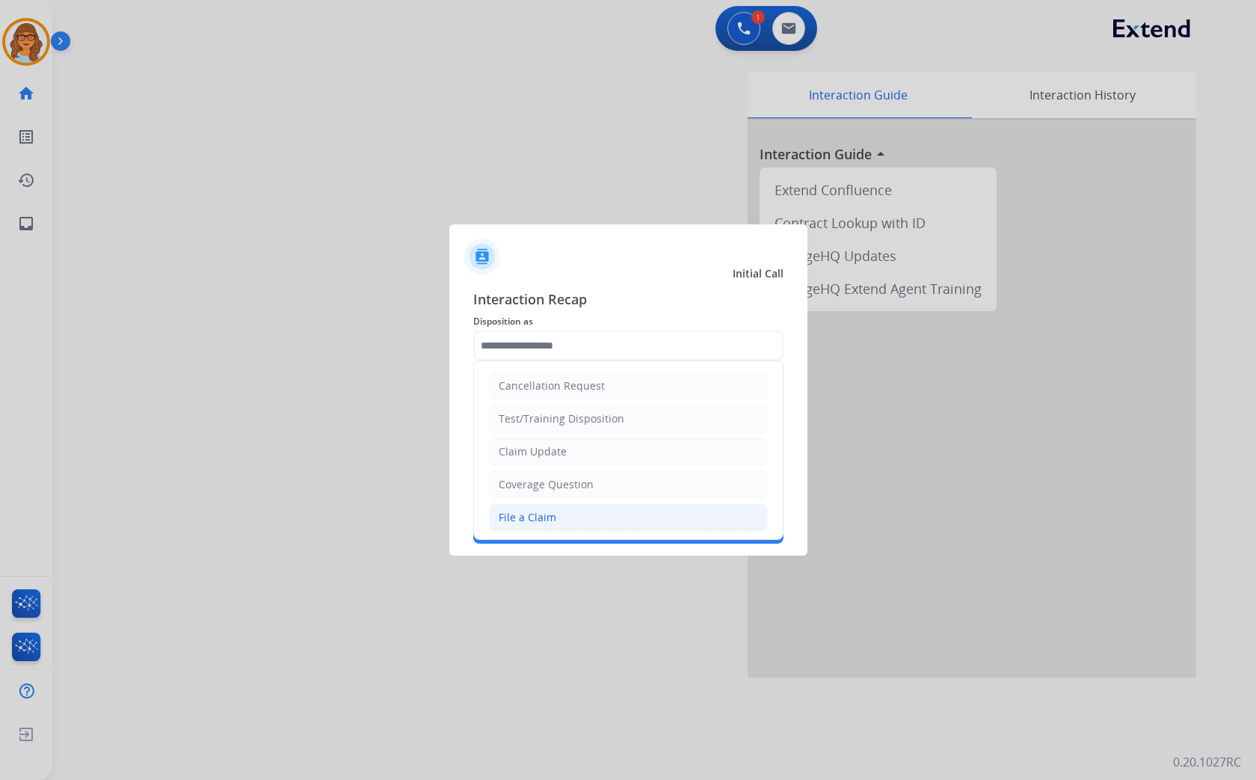
click at [540, 512] on div "File a Claim" at bounding box center [528, 517] width 58 height 15
type input "**********"
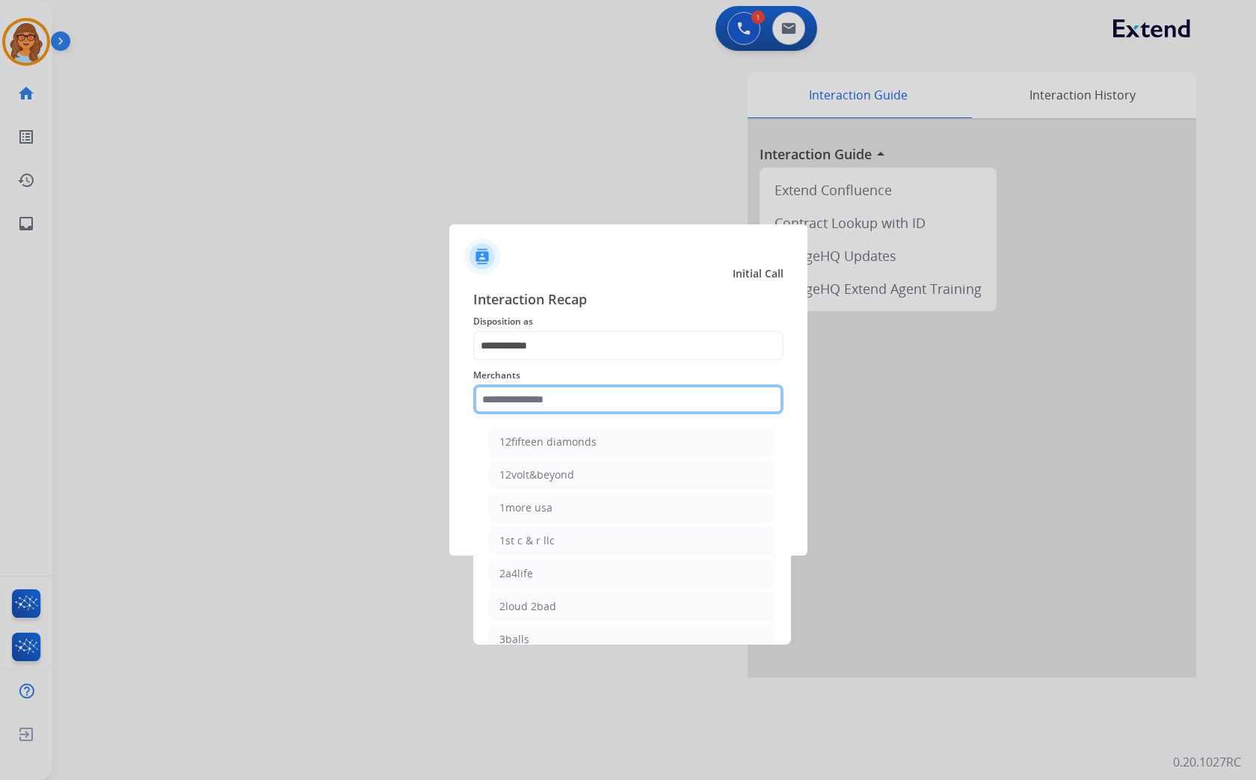
click at [577, 398] on input "text" at bounding box center [628, 399] width 310 height 30
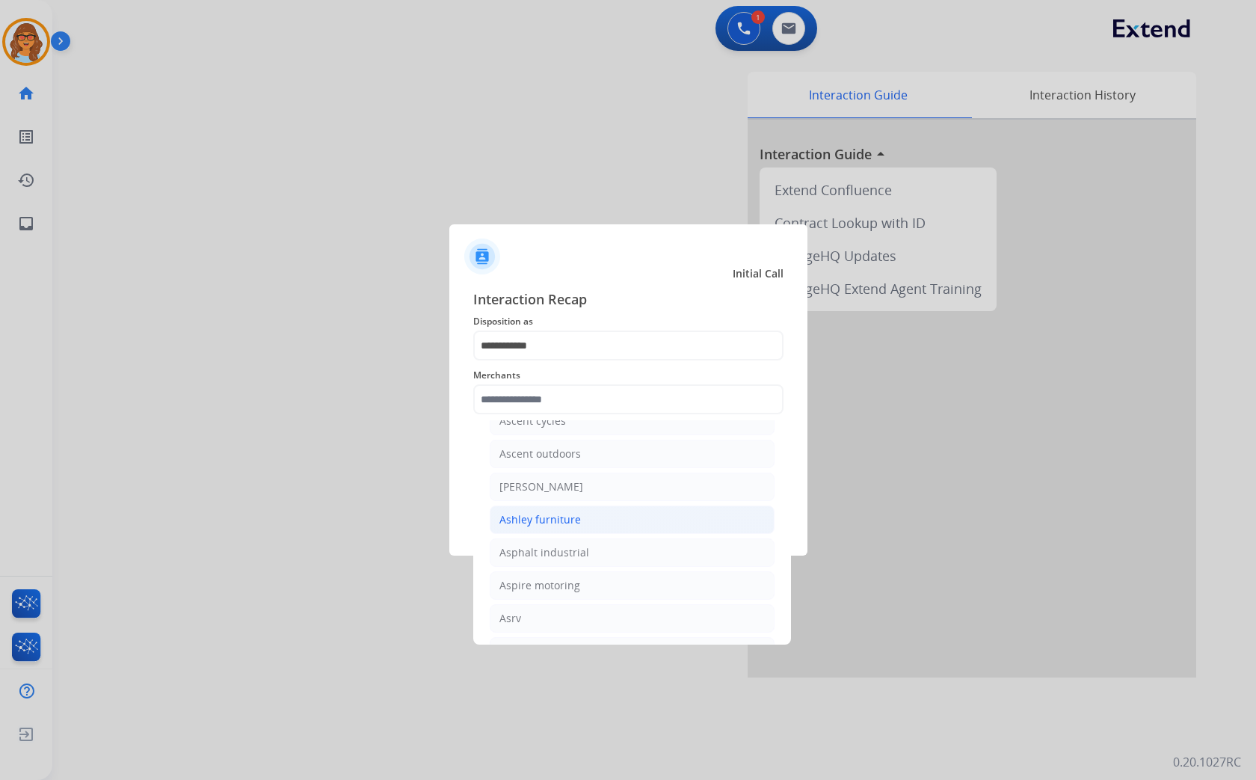
click at [538, 527] on div "Ashley furniture" at bounding box center [539, 519] width 81 height 15
type input "**********"
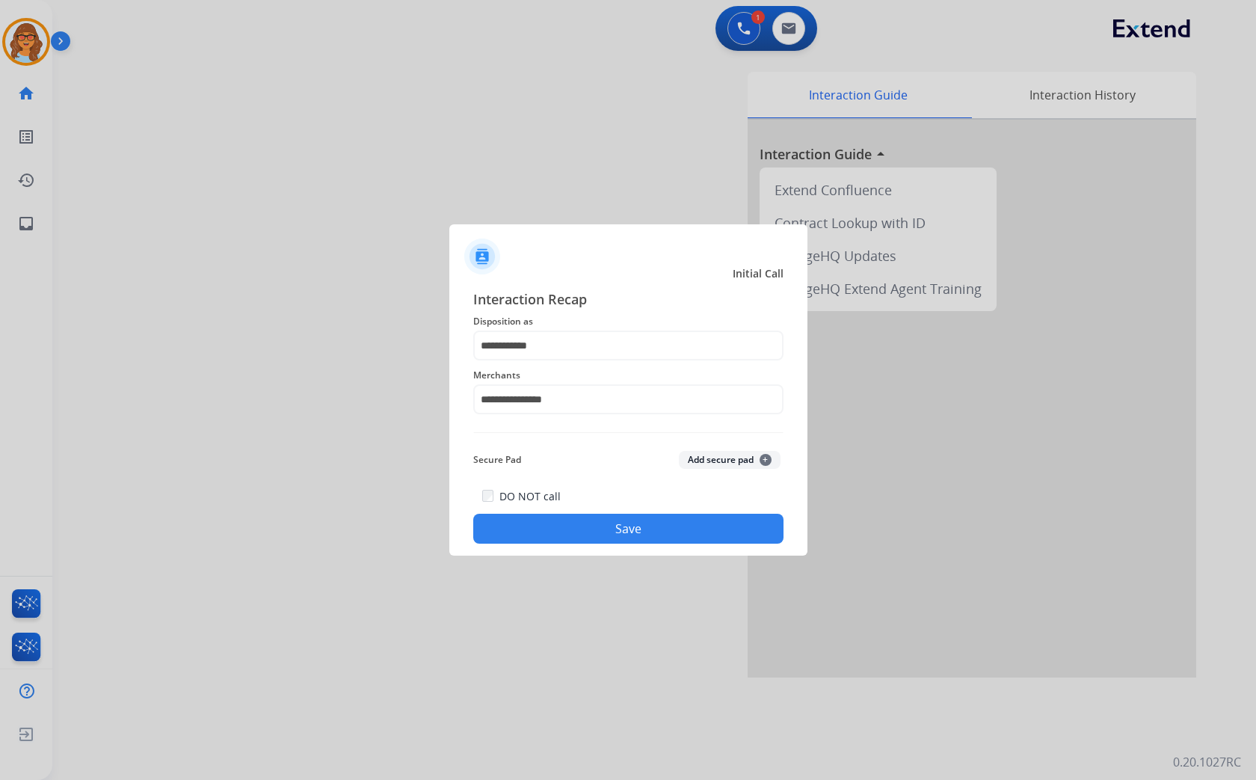
click at [619, 536] on button "Save" at bounding box center [628, 528] width 310 height 30
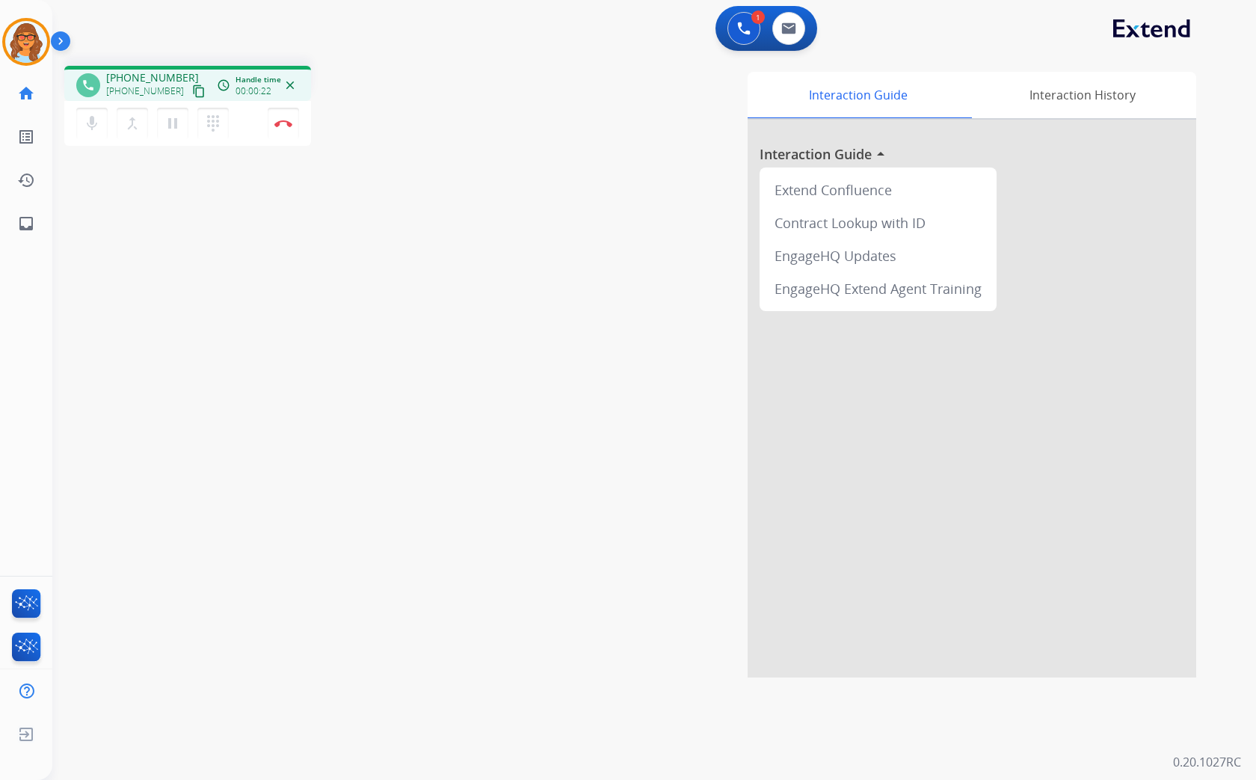
click at [192, 88] on mat-icon "content_copy" at bounding box center [198, 90] width 13 height 13
click at [285, 120] on img at bounding box center [283, 123] width 18 height 7
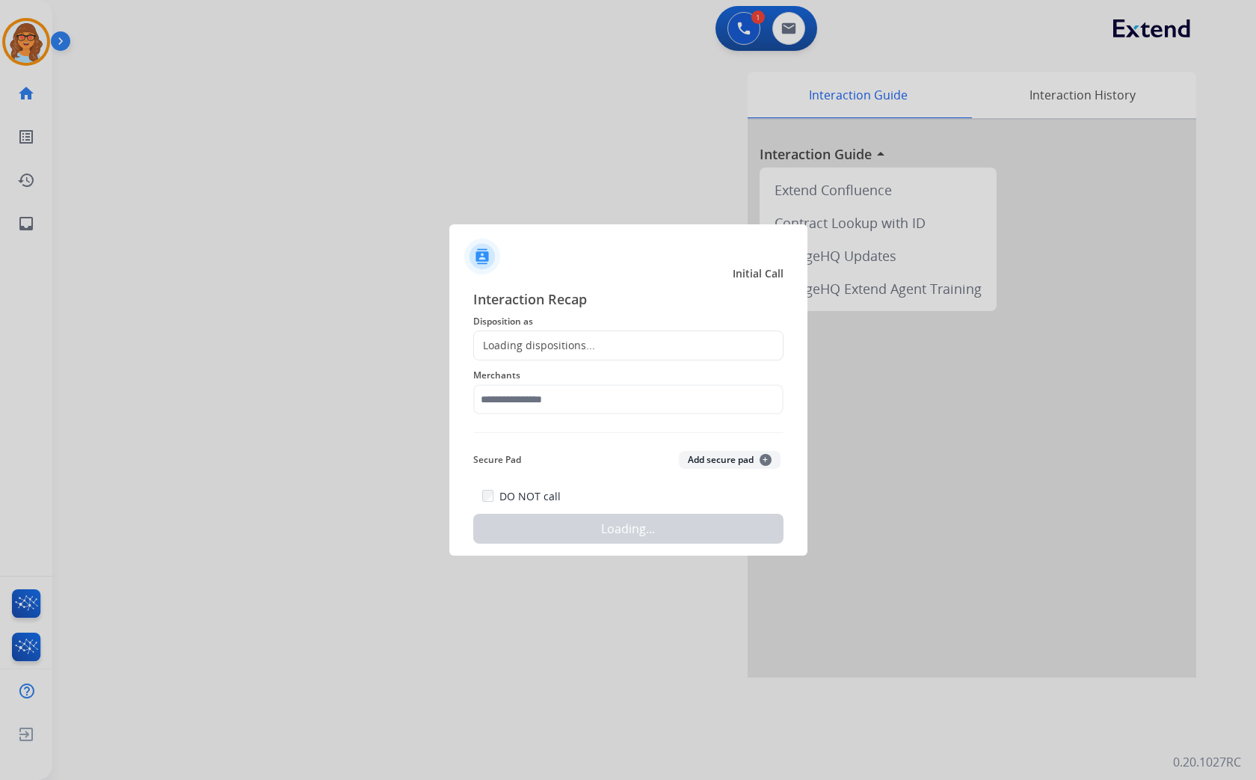
click at [549, 345] on div "Loading dispositions..." at bounding box center [534, 345] width 121 height 15
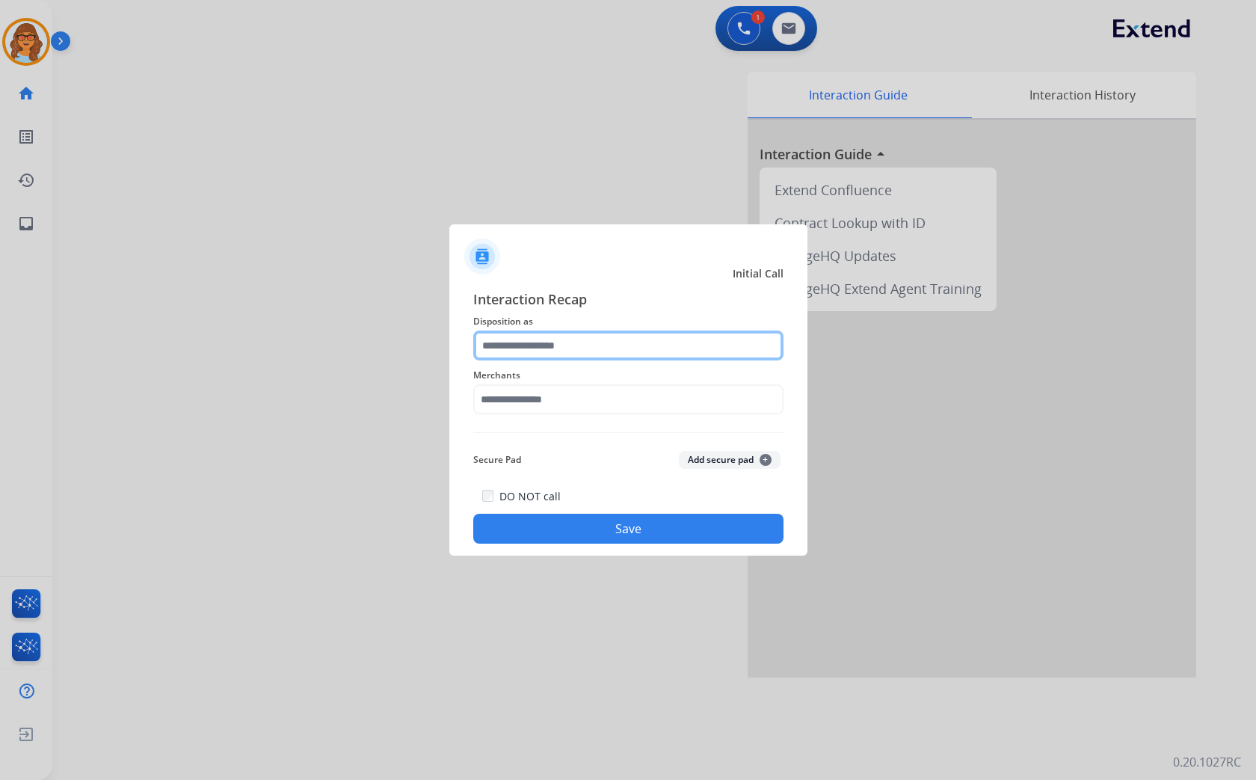
click at [608, 349] on input "text" at bounding box center [628, 345] width 310 height 30
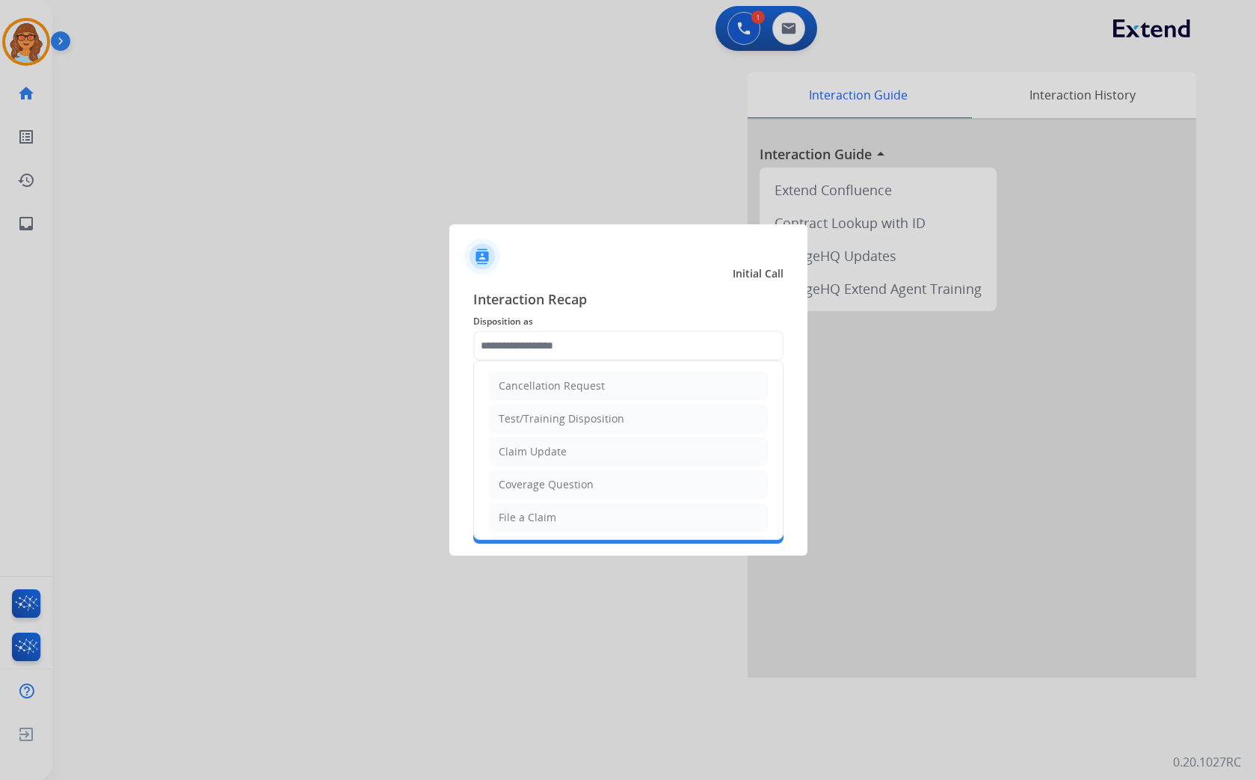
click at [528, 447] on div "Claim Update" at bounding box center [533, 451] width 68 height 15
type input "**********"
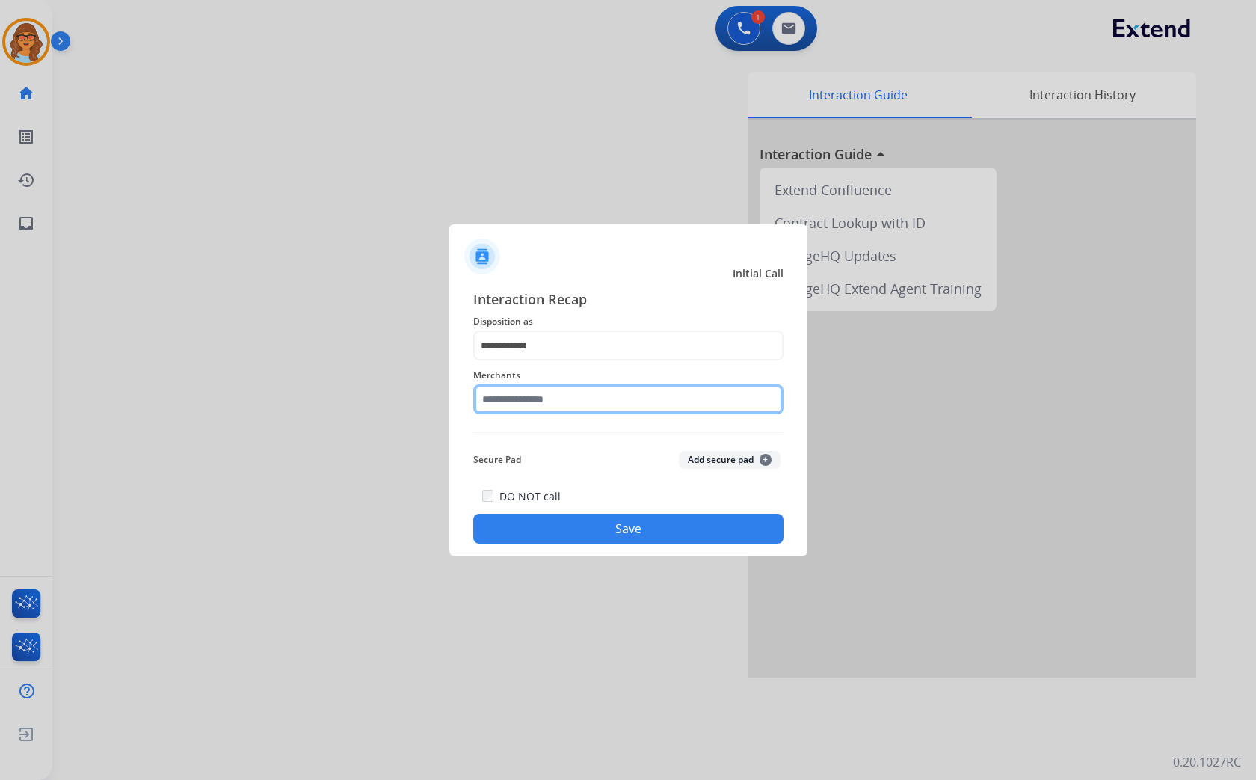
click at [564, 392] on input "text" at bounding box center [628, 399] width 310 height 30
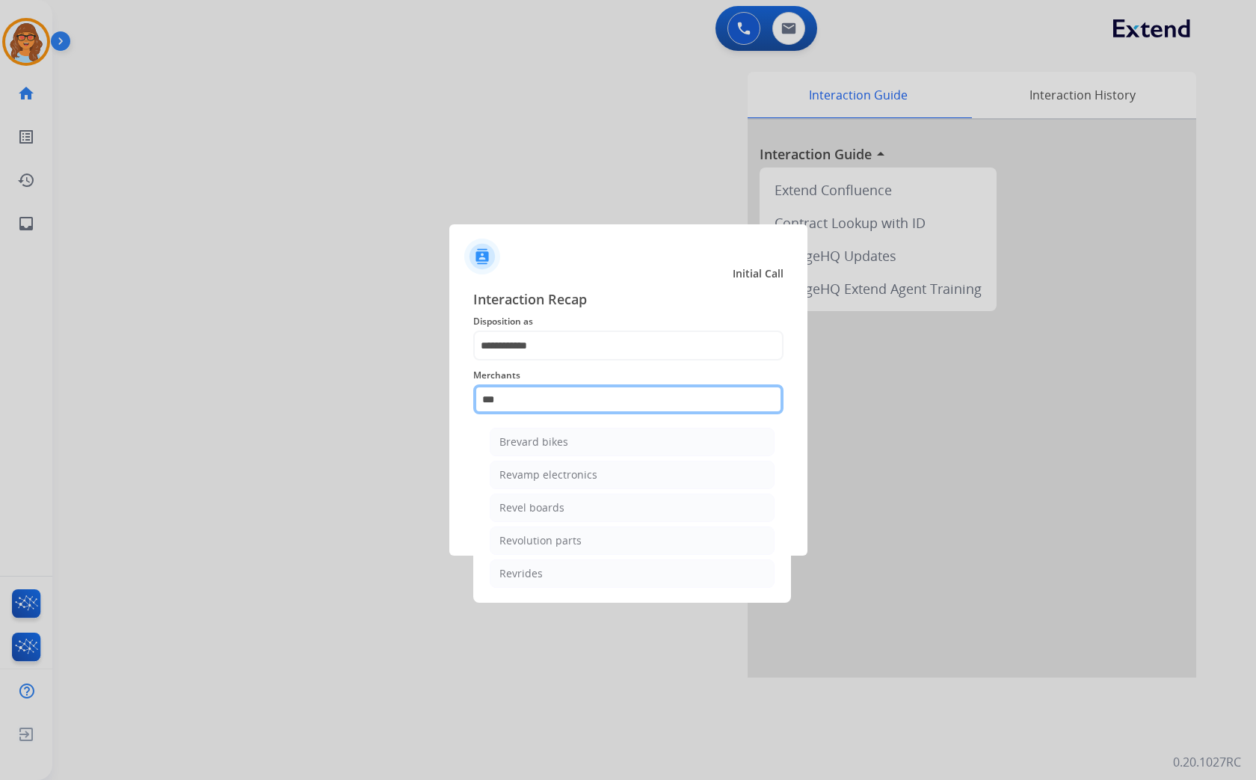
scroll to position [0, 0]
click at [581, 540] on li "Revolution parts" at bounding box center [632, 540] width 285 height 28
type input "**********"
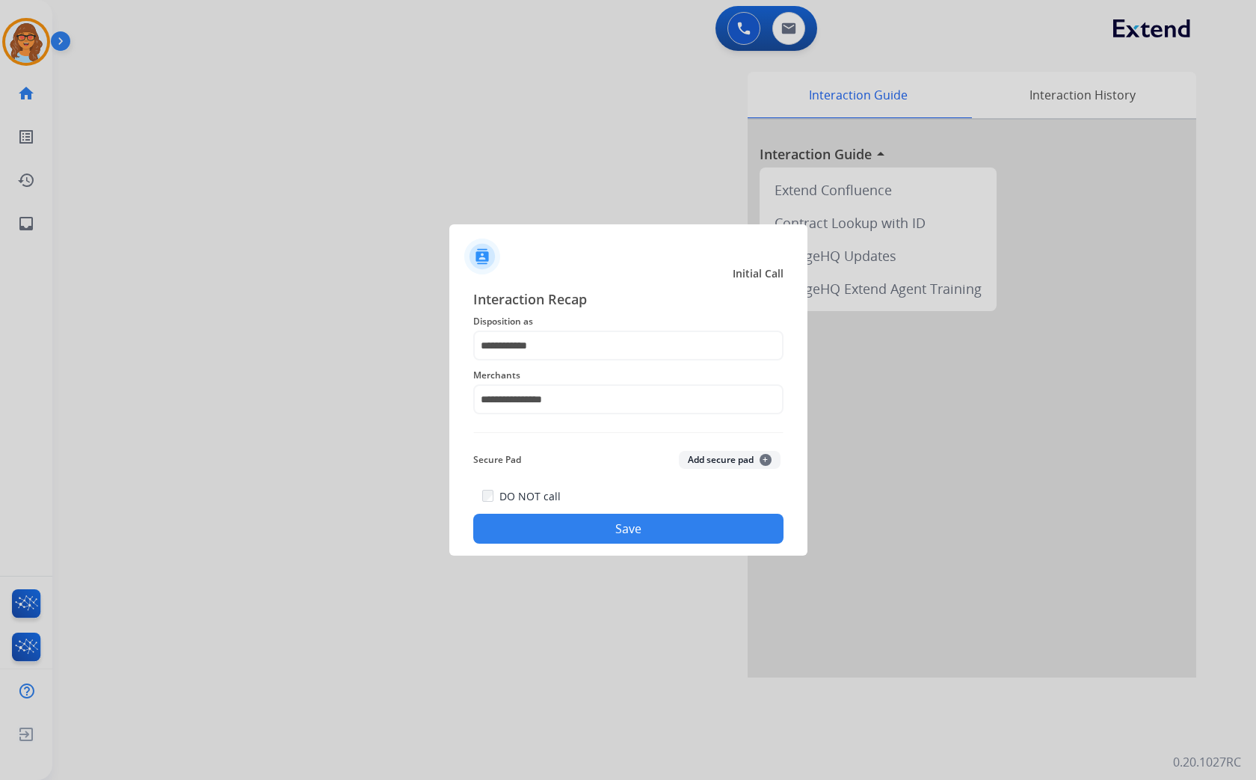
click at [633, 528] on button "Save" at bounding box center [628, 528] width 310 height 30
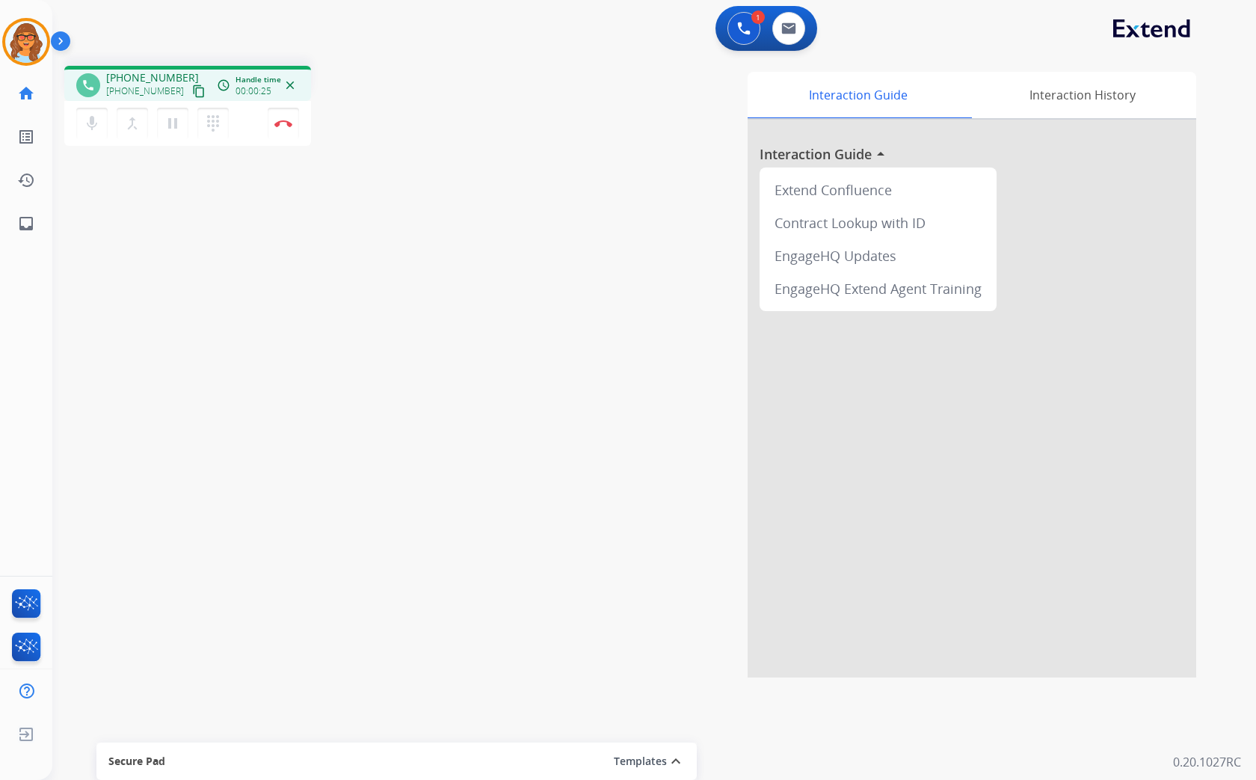
click at [192, 87] on mat-icon "content_copy" at bounding box center [198, 90] width 13 height 13
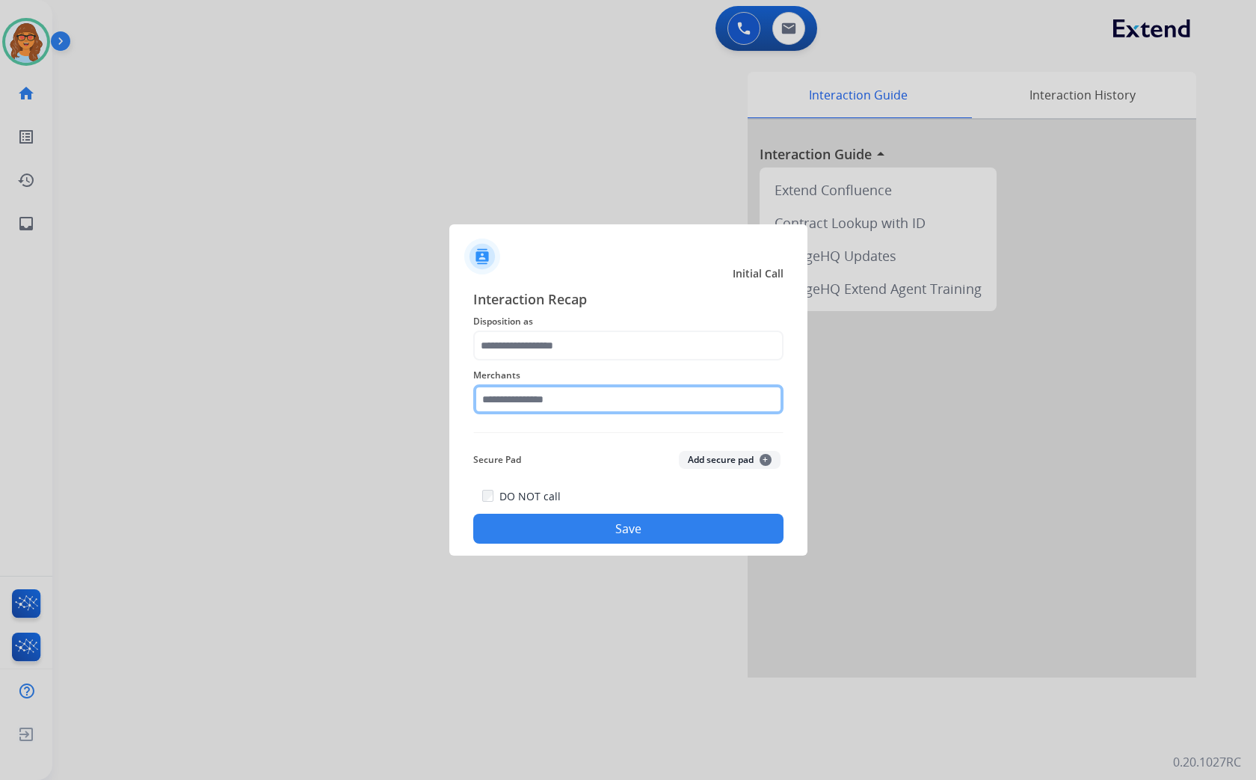
click at [588, 401] on input "text" at bounding box center [628, 399] width 310 height 30
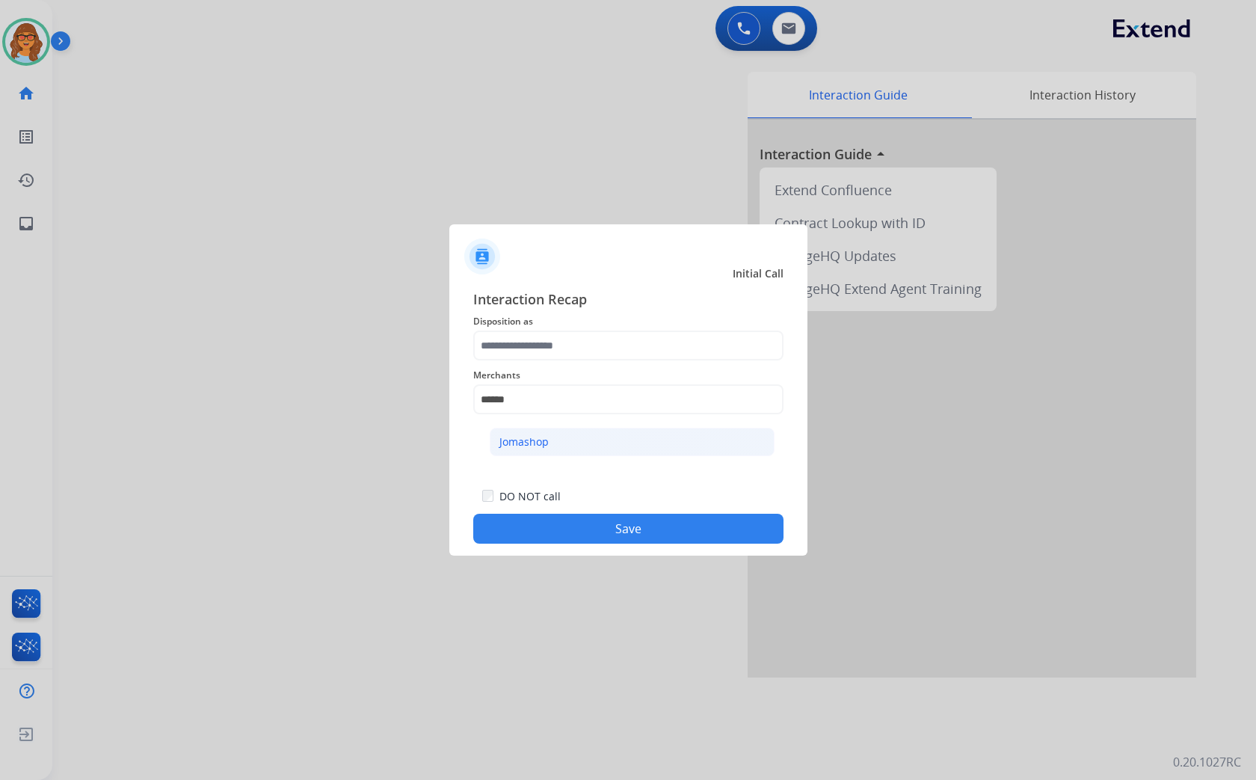
click at [509, 442] on div "Jomashop" at bounding box center [523, 441] width 49 height 15
type input "********"
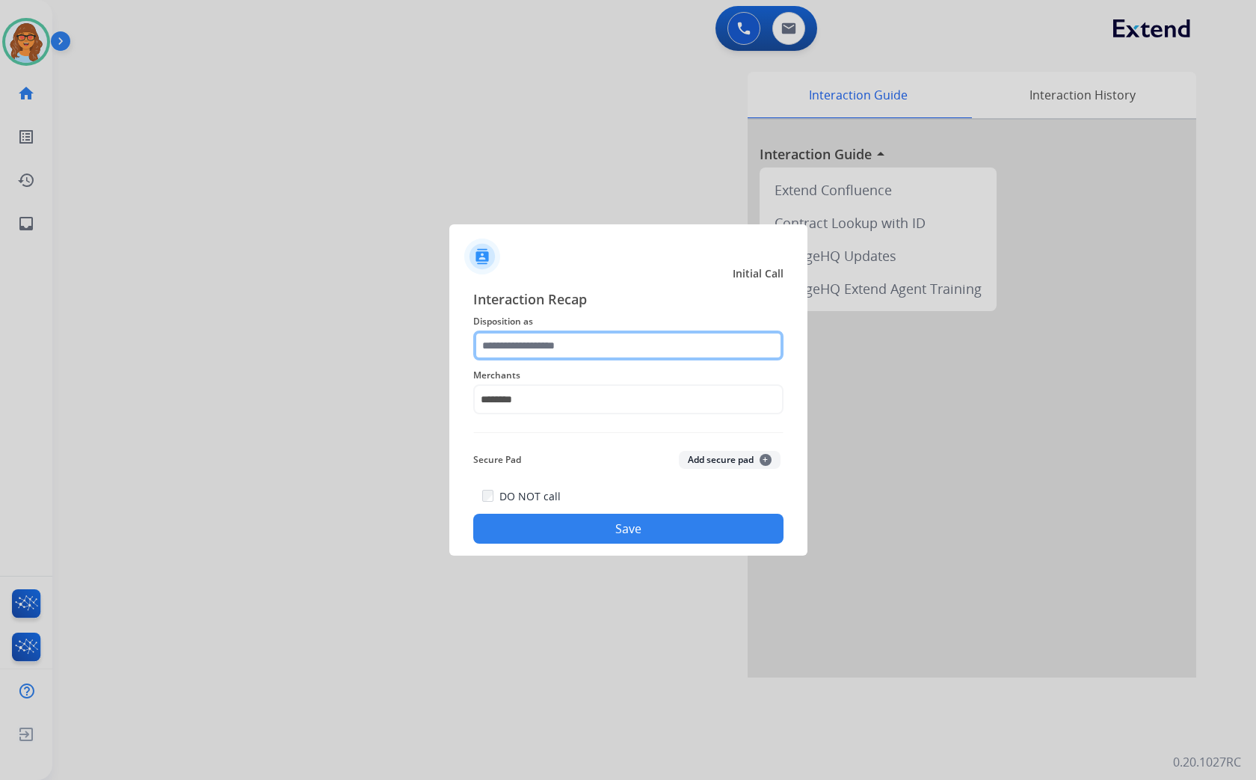
click at [553, 345] on input "text" at bounding box center [628, 345] width 310 height 30
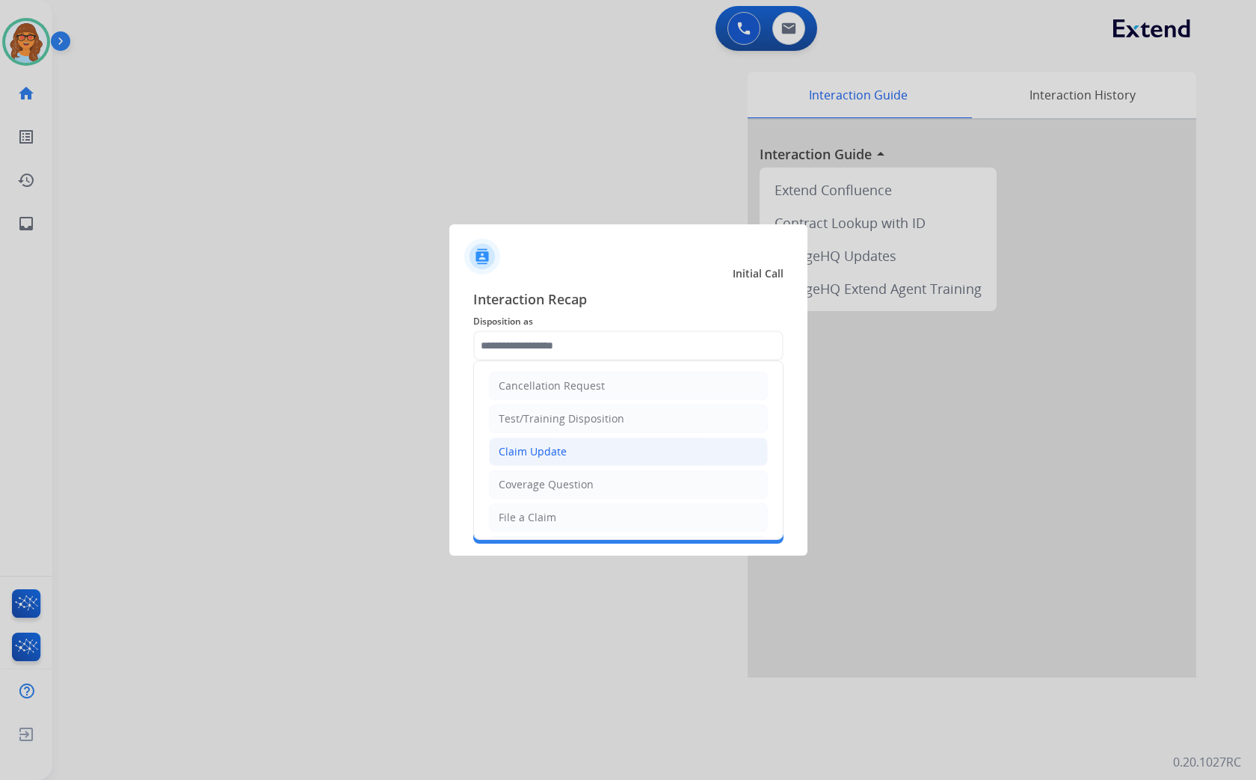
click at [548, 453] on div "Claim Update" at bounding box center [533, 451] width 68 height 15
type input "**********"
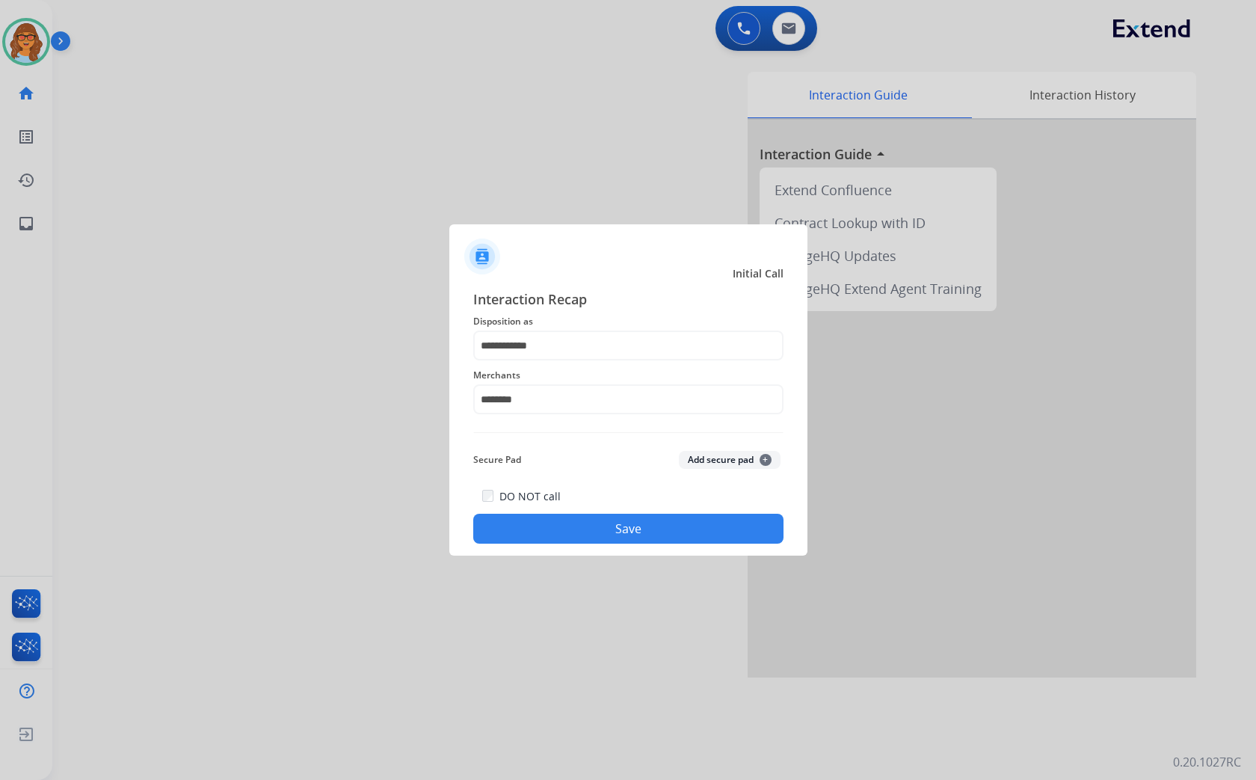
click at [658, 521] on button "Save" at bounding box center [628, 528] width 310 height 30
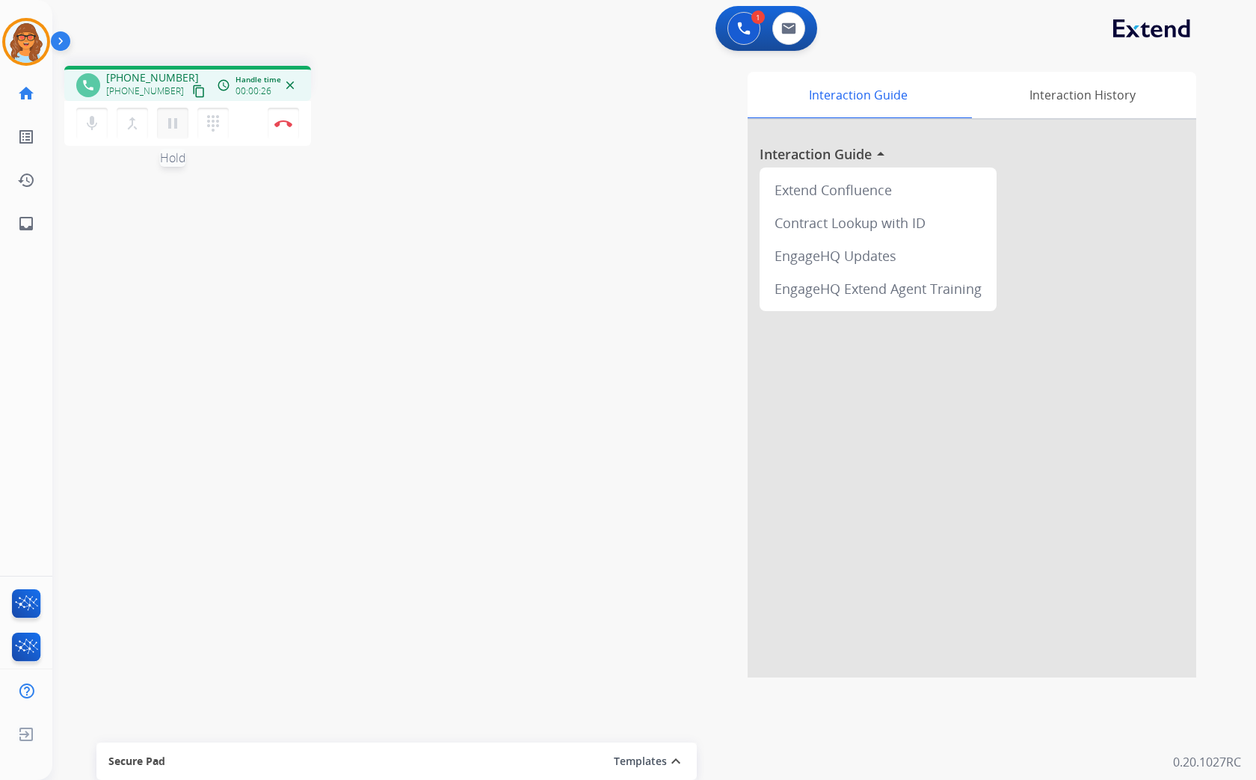
click at [173, 128] on mat-icon "pause" at bounding box center [173, 123] width 18 height 18
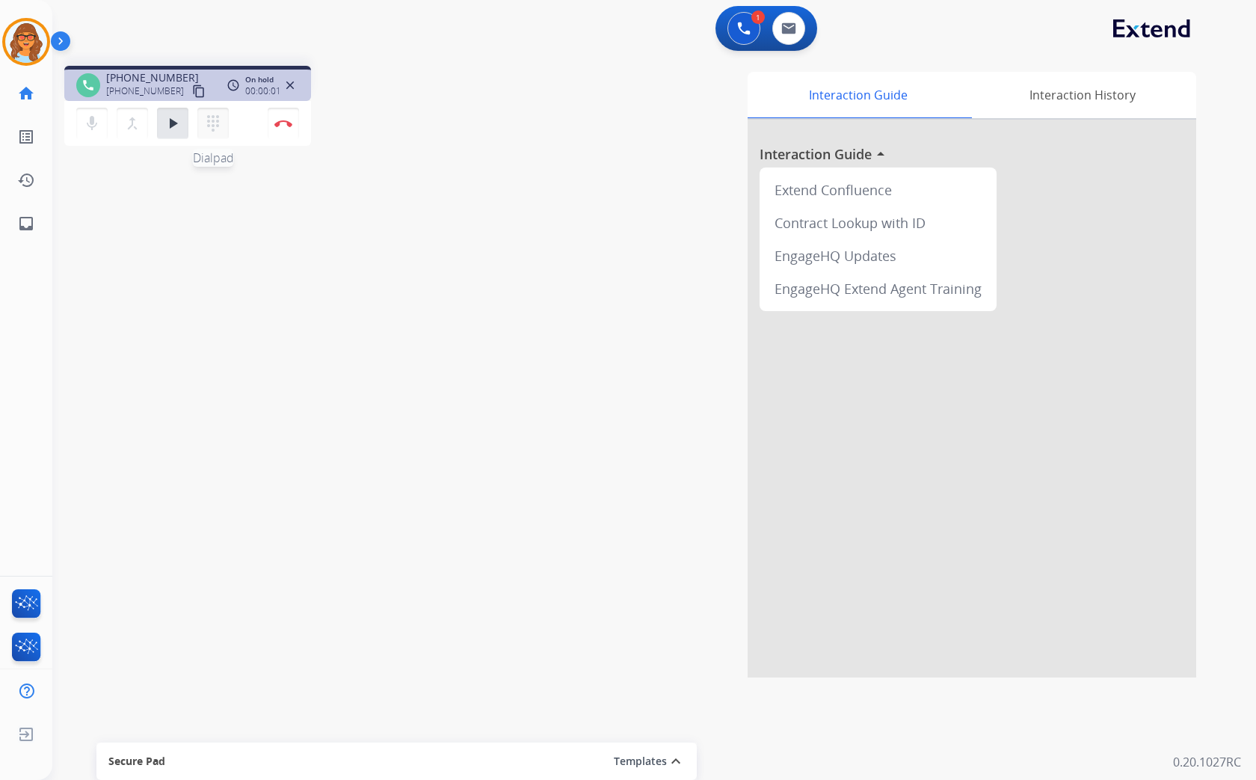
click at [210, 126] on mat-icon "dialpad" at bounding box center [213, 123] width 18 height 18
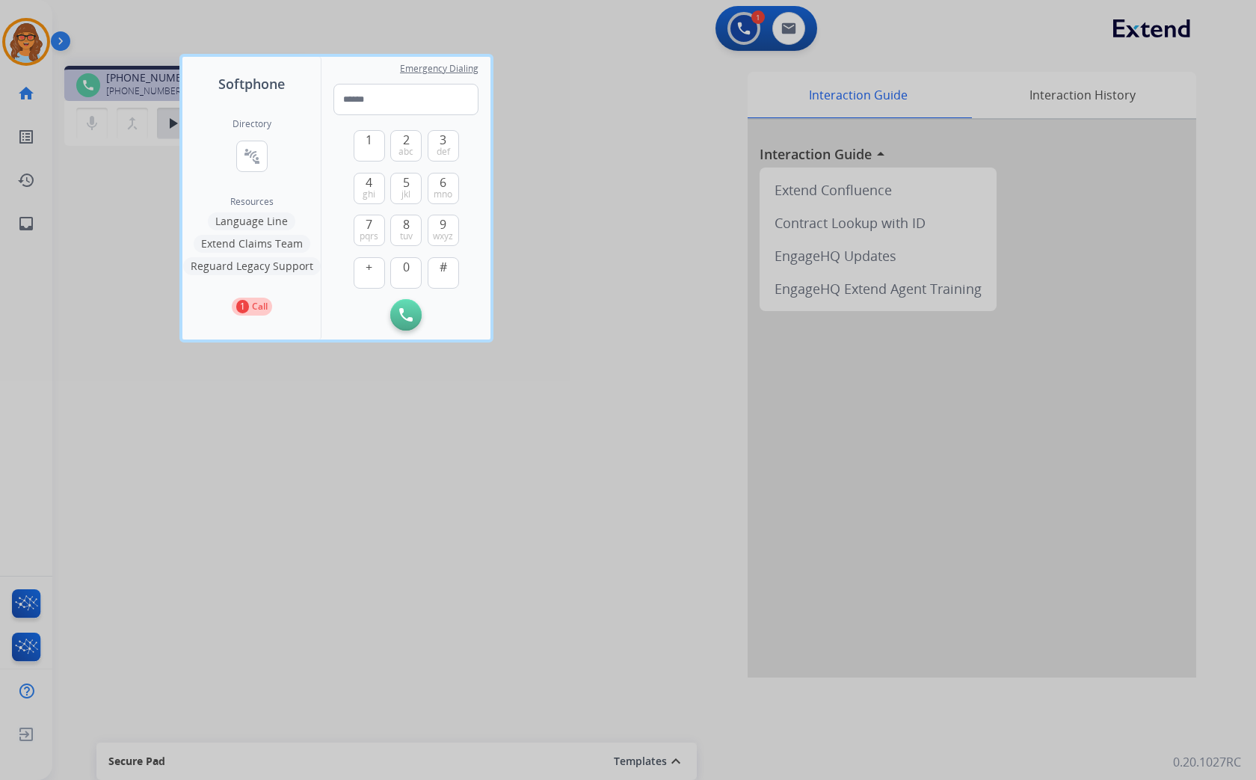
click at [262, 217] on button "Language Line" at bounding box center [251, 221] width 87 height 18
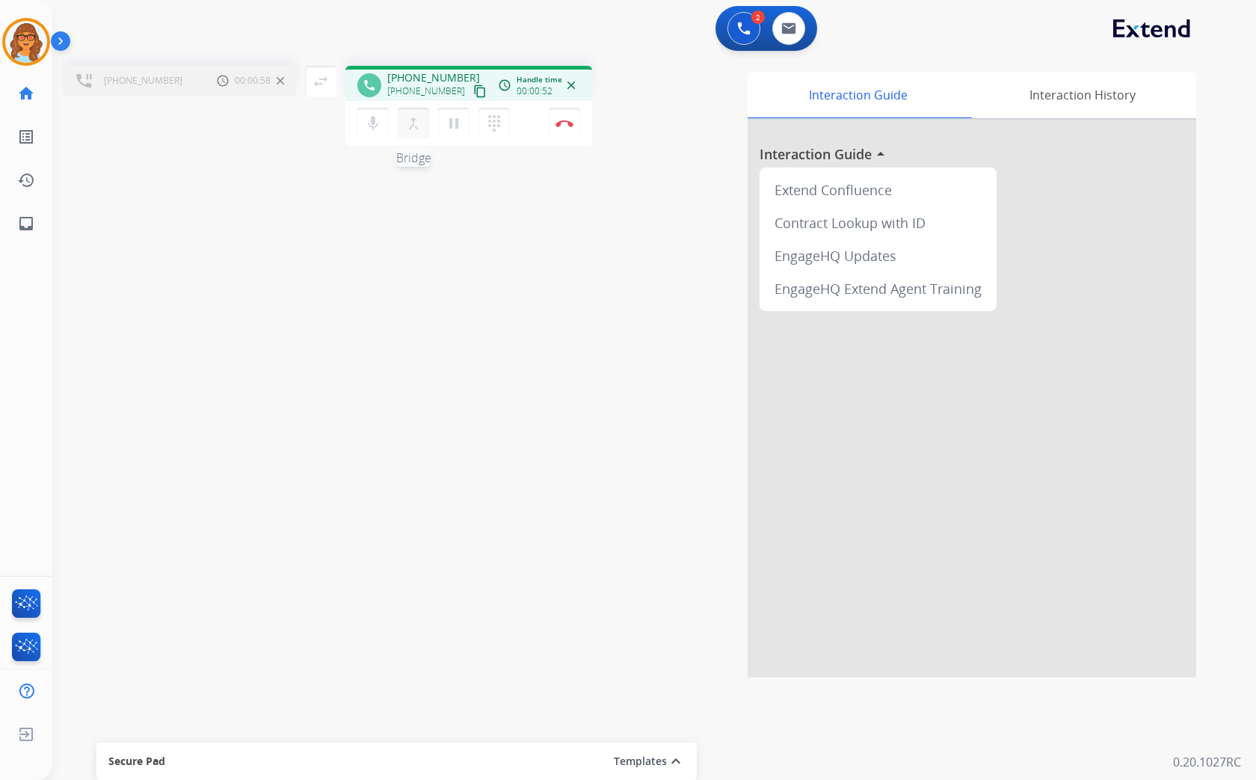
click at [419, 125] on mat-icon "merge_type" at bounding box center [413, 123] width 18 height 18
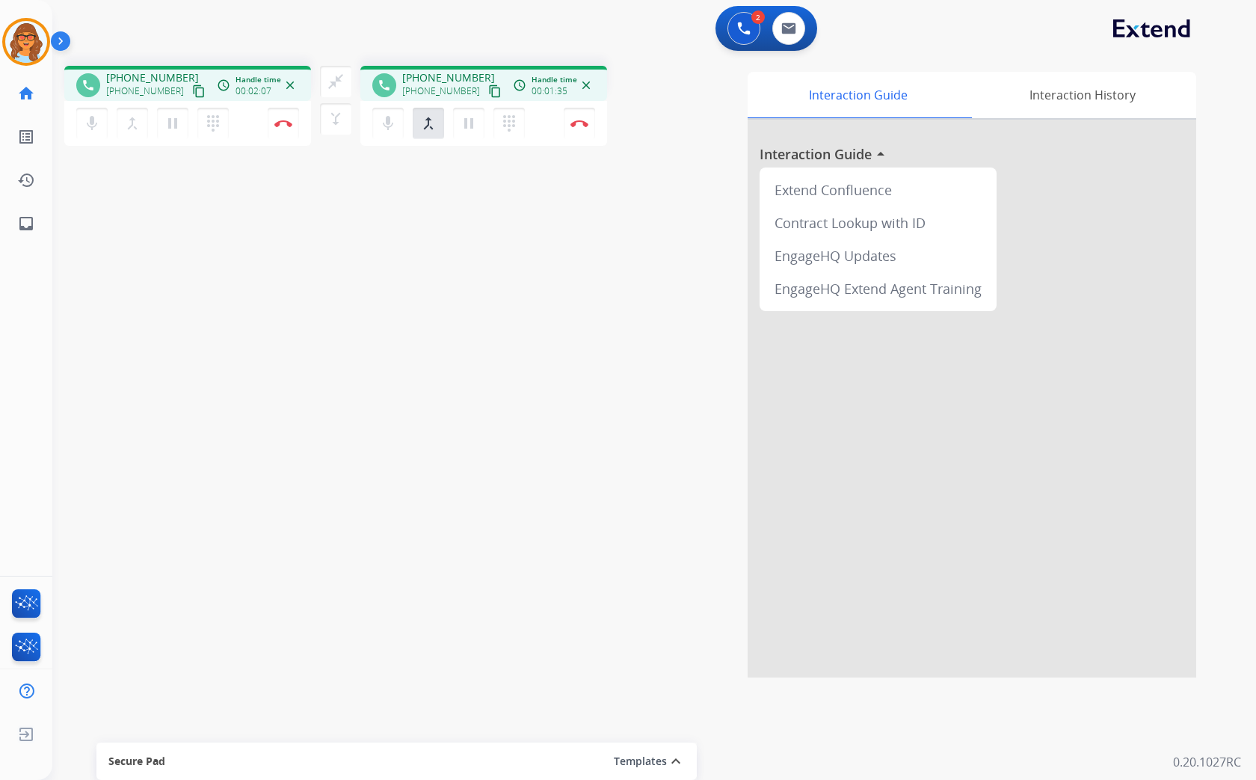
click at [192, 85] on mat-icon "content_copy" at bounding box center [198, 90] width 13 height 13
click at [68, 122] on div "mic Mute merge_type Bridge pause Hold dialpad Dialpad Disconnect" at bounding box center [187, 123] width 247 height 45
click at [172, 130] on mat-icon "pause" at bounding box center [173, 123] width 18 height 18
click at [755, 16] on div "2" at bounding box center [757, 16] width 13 height 13
click at [743, 32] on img at bounding box center [743, 28] width 13 height 13
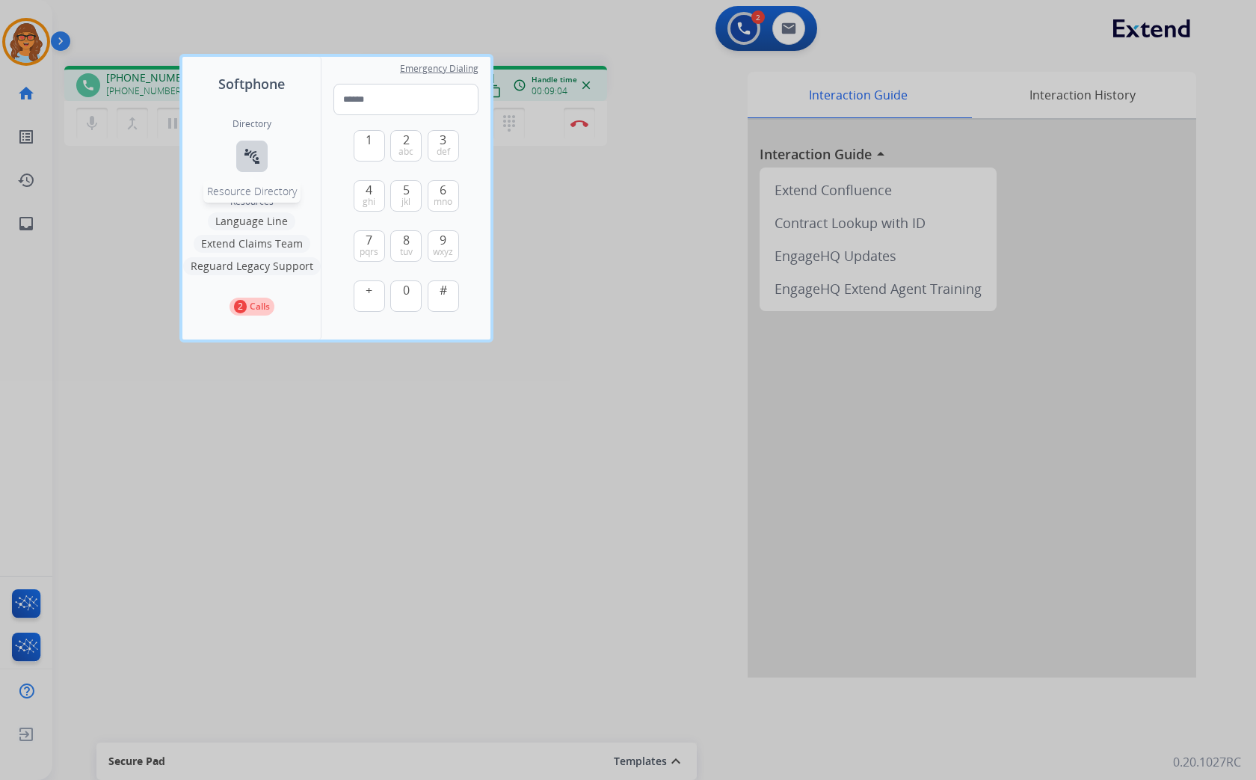
click at [252, 158] on mat-icon "connect_without_contact" at bounding box center [252, 156] width 18 height 18
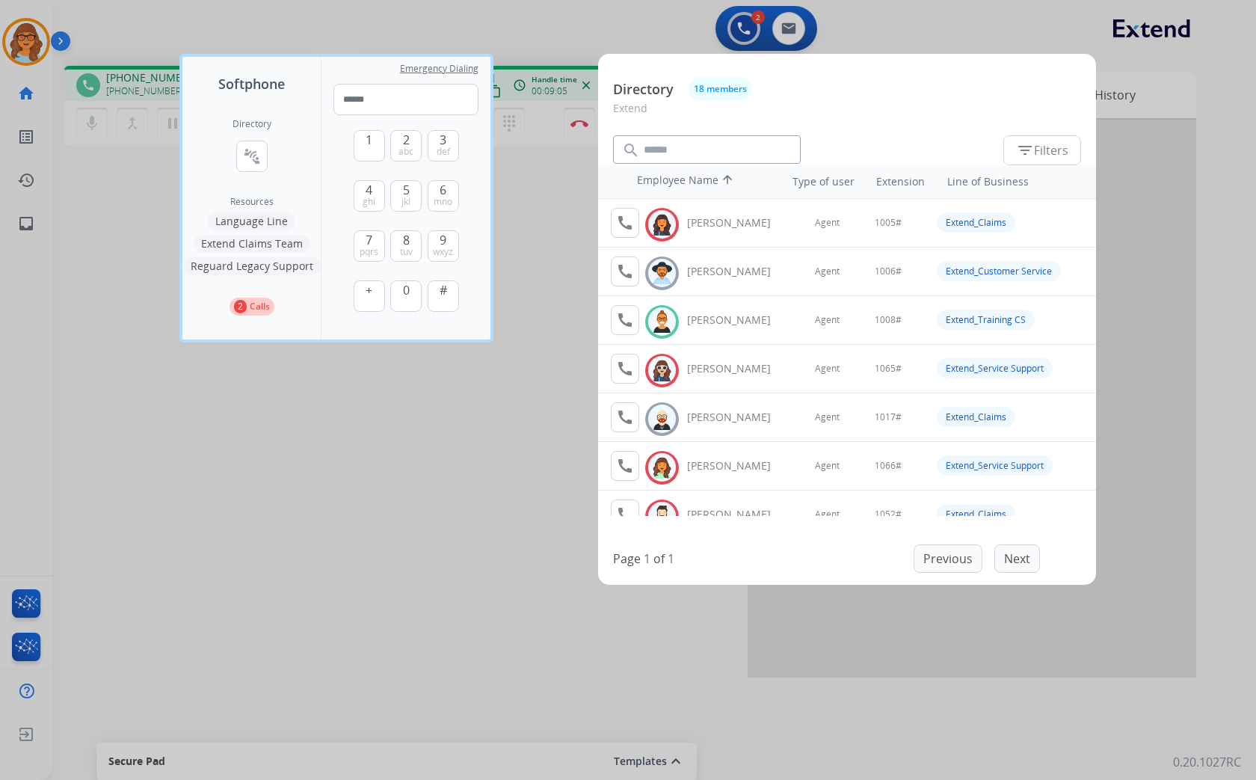
click at [389, 419] on div at bounding box center [628, 390] width 1256 height 780
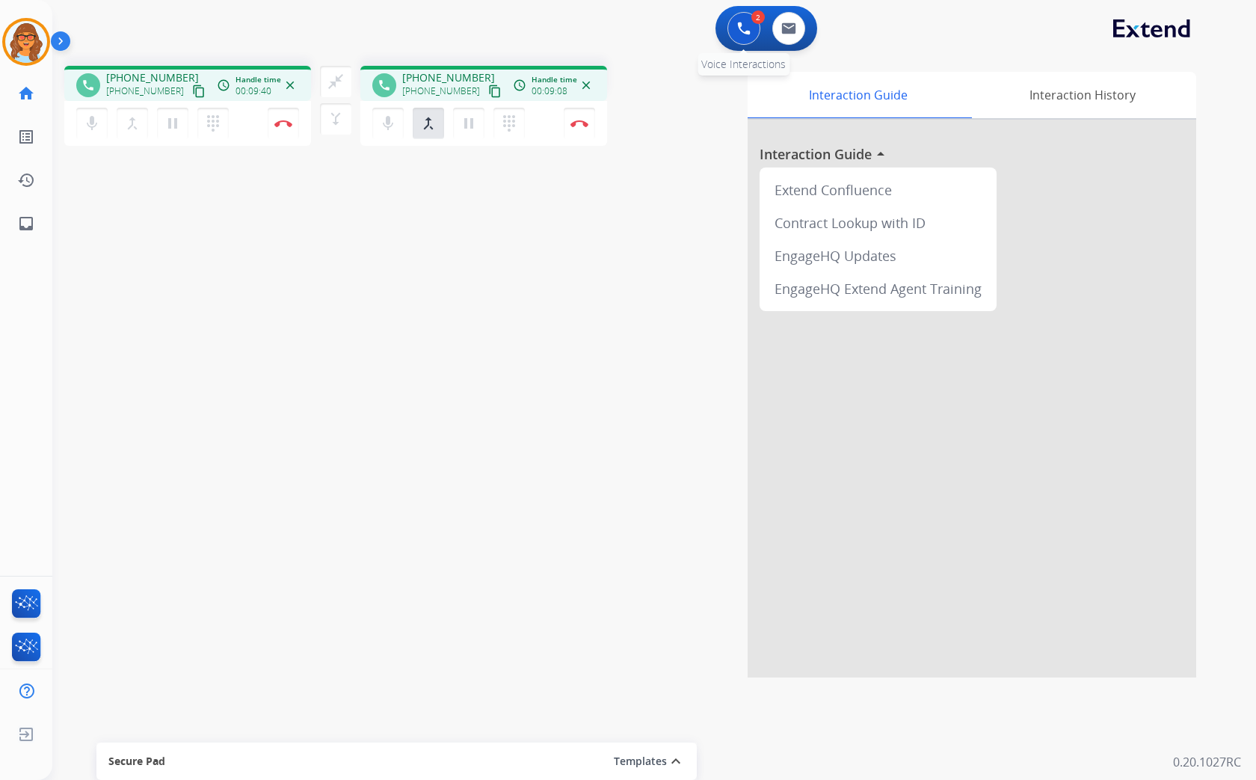
click at [743, 27] on img at bounding box center [743, 28] width 13 height 13
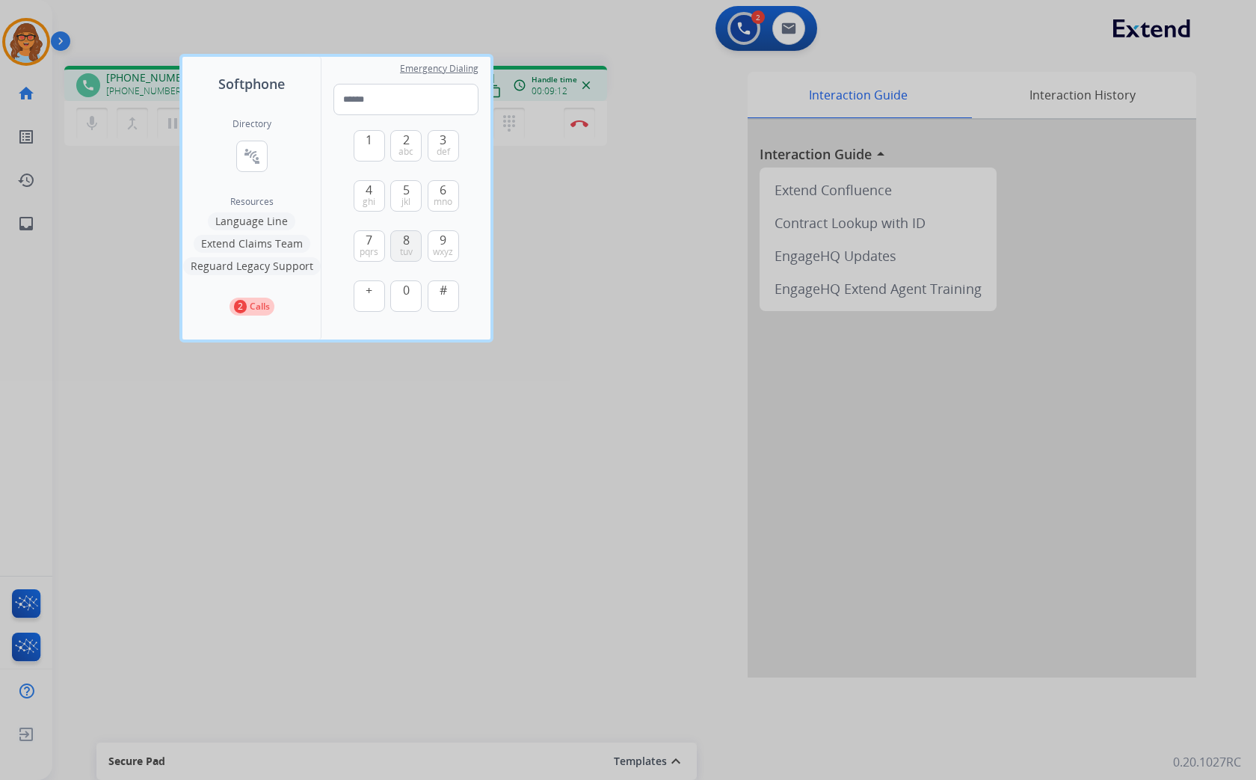
click at [404, 238] on span "8" at bounding box center [406, 240] width 7 height 18
click at [439, 152] on span "def" at bounding box center [442, 152] width 13 height 12
click at [407, 143] on span "2" at bounding box center [406, 140] width 7 height 18
click at [404, 139] on span "2" at bounding box center [406, 140] width 7 height 18
click at [404, 297] on span "0" at bounding box center [406, 290] width 7 height 18
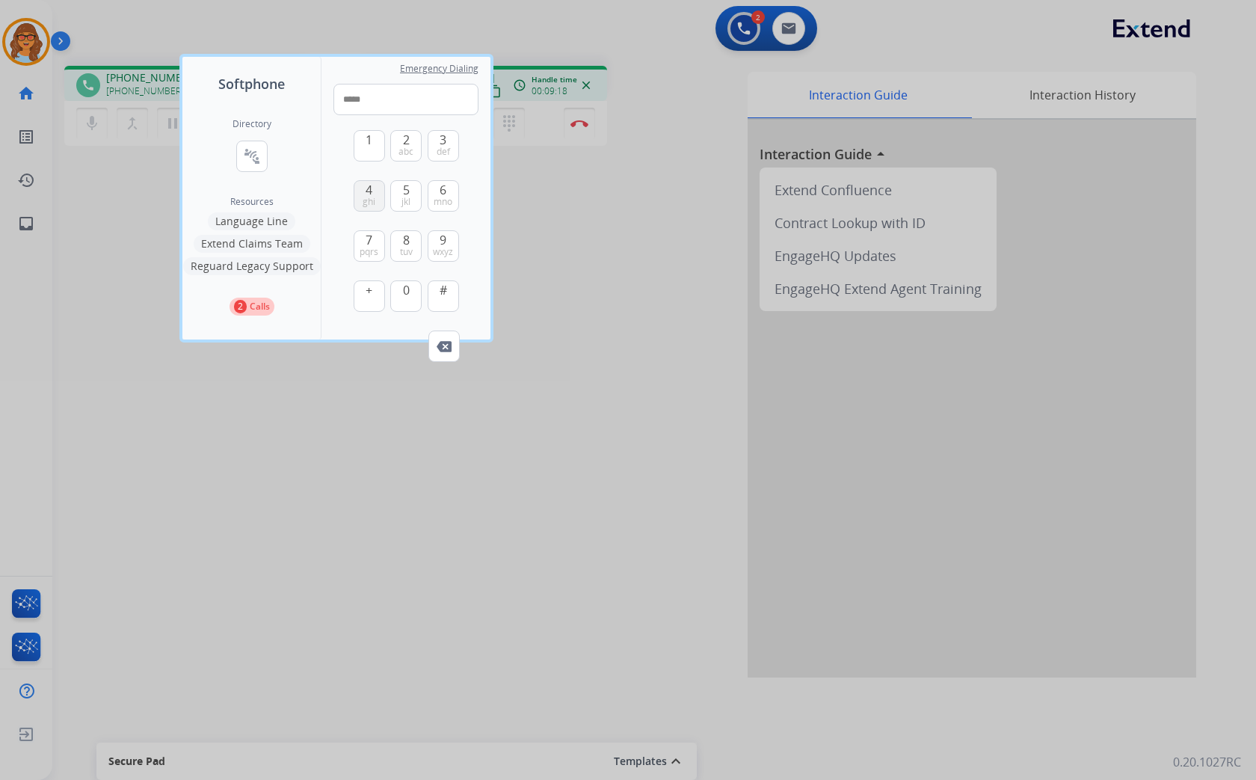
click at [363, 184] on button "4 ghi" at bounding box center [369, 195] width 31 height 31
click at [401, 146] on span "abc" at bounding box center [405, 152] width 15 height 12
click at [441, 198] on span "mno" at bounding box center [442, 202] width 19 height 12
click at [442, 192] on span "6" at bounding box center [442, 190] width 7 height 18
drag, startPoint x: 406, startPoint y: 297, endPoint x: 410, endPoint y: 315, distance: 18.3
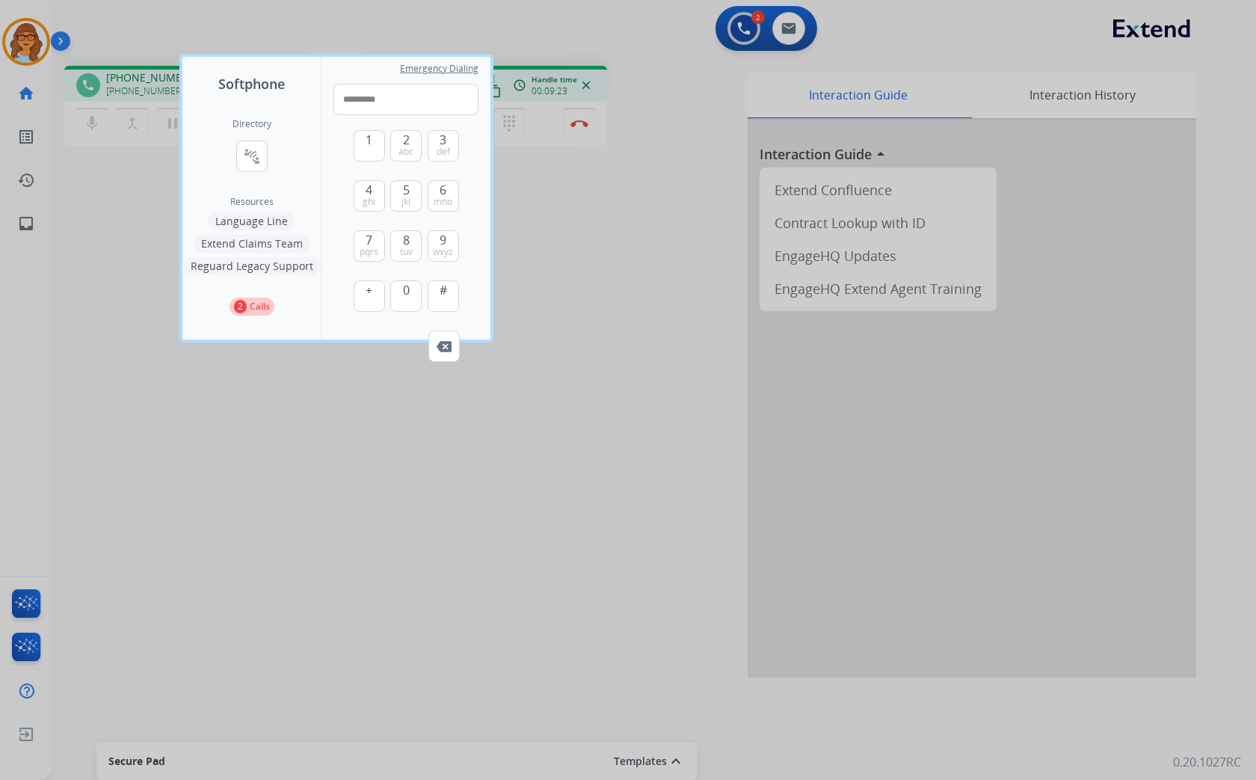
click at [407, 297] on span "0" at bounding box center [406, 290] width 7 height 18
type input "**********"
click at [245, 306] on button "2 Calls" at bounding box center [251, 306] width 45 height 18
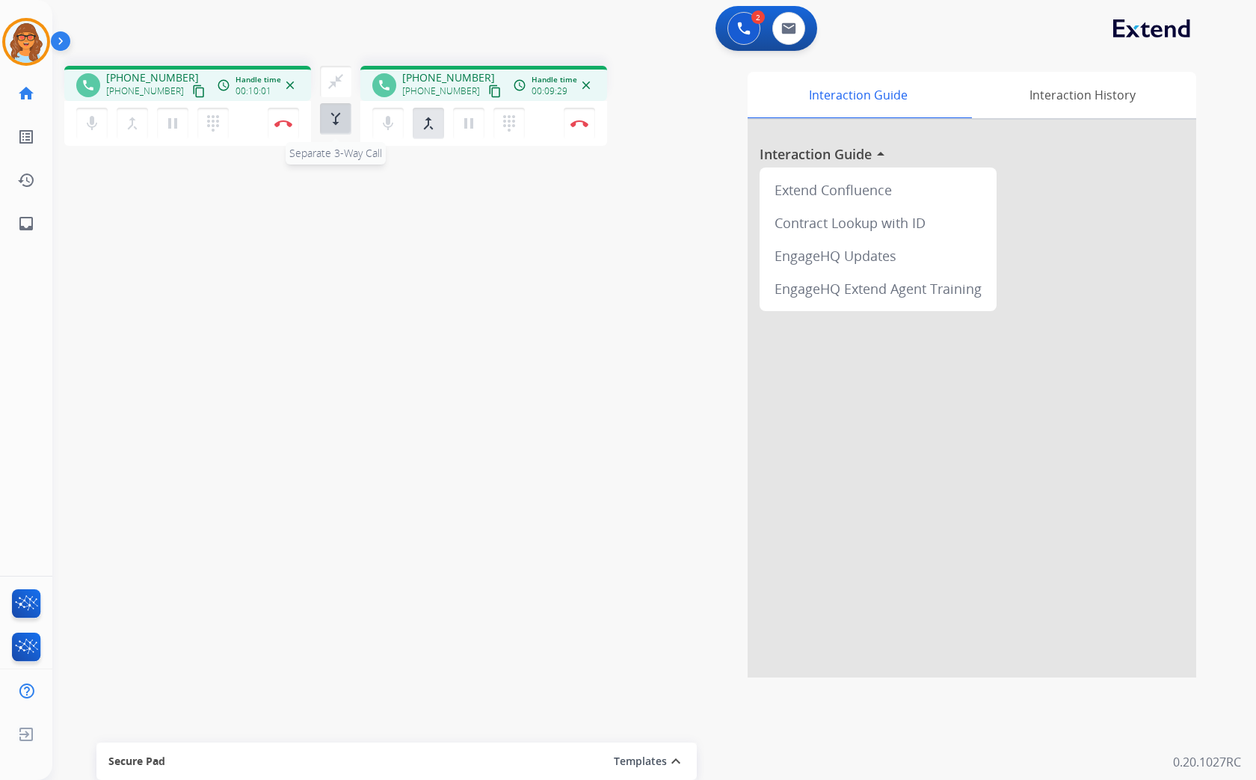
click at [330, 120] on mat-icon "merge_type" at bounding box center [336, 119] width 18 height 18
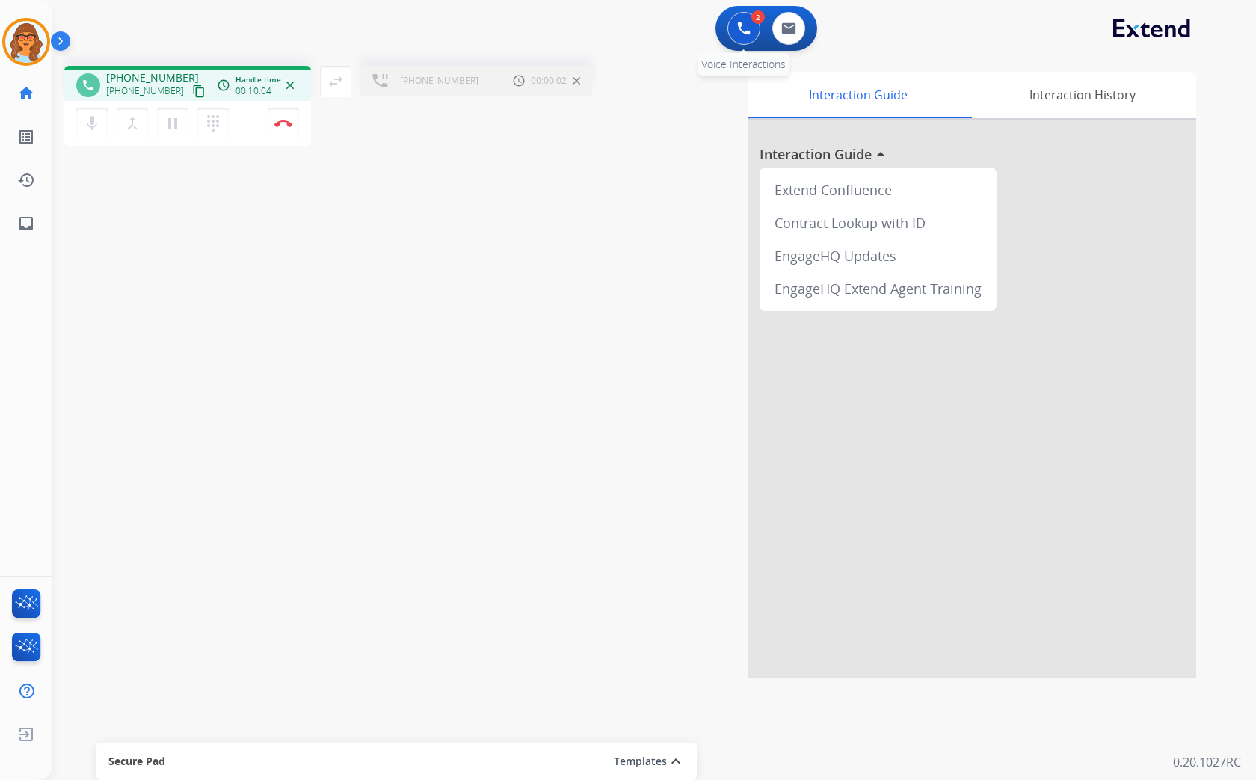
click at [736, 34] on button at bounding box center [743, 28] width 33 height 33
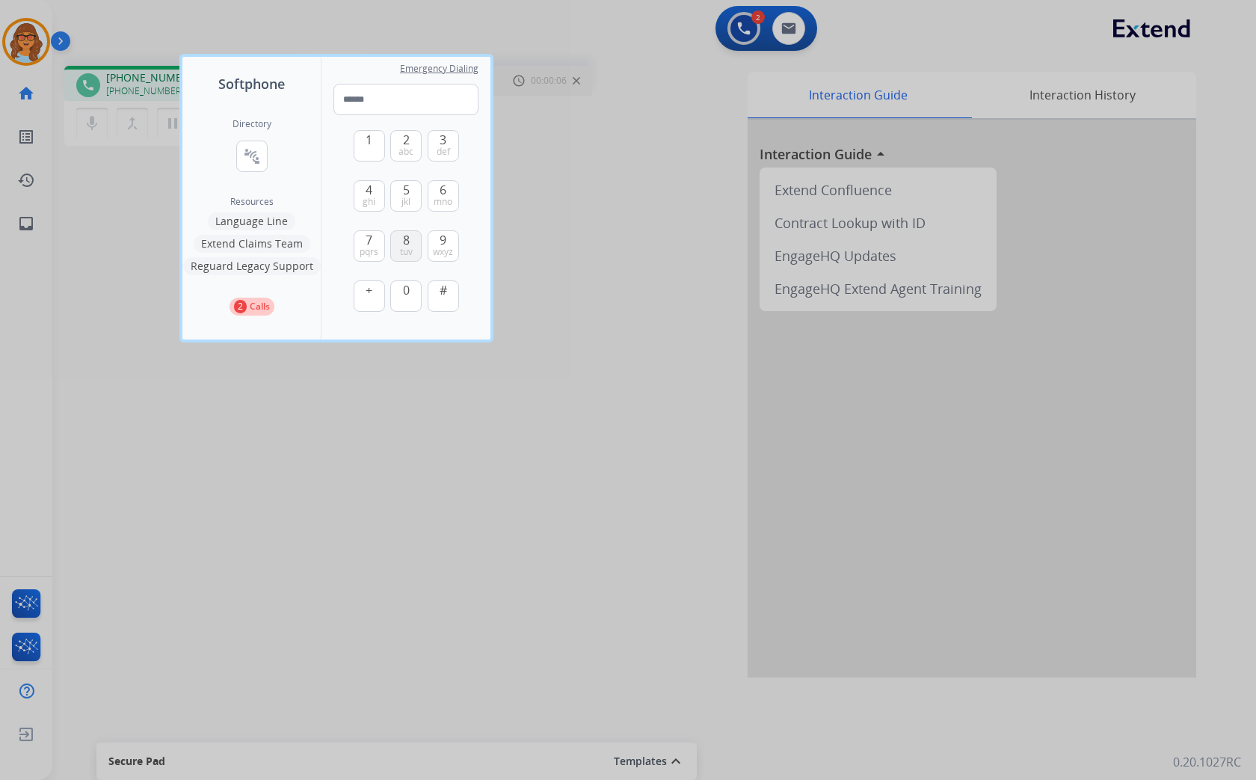
click at [405, 246] on span "tuv" at bounding box center [406, 252] width 13 height 12
click at [444, 141] on span "3" at bounding box center [442, 140] width 7 height 18
click at [404, 143] on span "2" at bounding box center [406, 140] width 7 height 18
click at [401, 291] on button "0" at bounding box center [405, 295] width 31 height 31
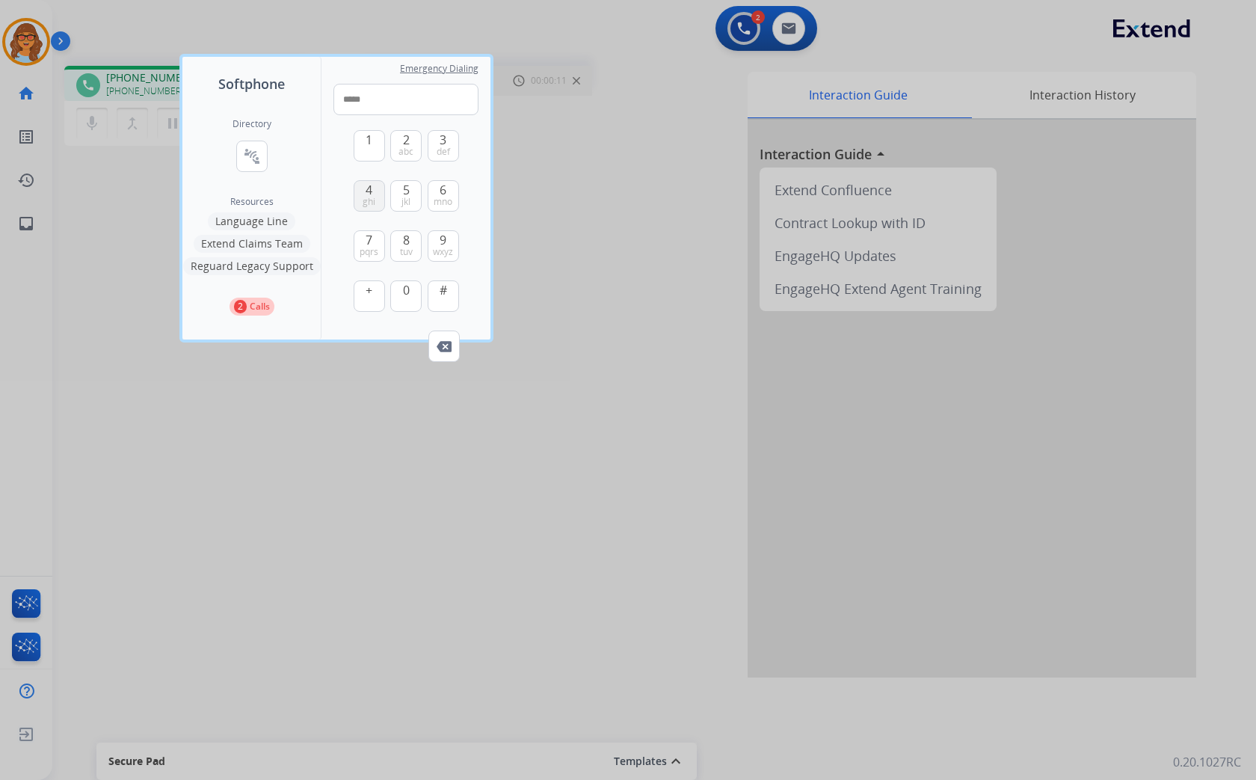
click at [360, 188] on button "4 ghi" at bounding box center [369, 195] width 31 height 31
click at [407, 142] on span "2" at bounding box center [406, 140] width 7 height 18
click at [439, 188] on span "6" at bounding box center [442, 190] width 7 height 18
click at [439, 190] on span "6" at bounding box center [442, 190] width 7 height 18
click at [410, 288] on button "0" at bounding box center [405, 295] width 31 height 31
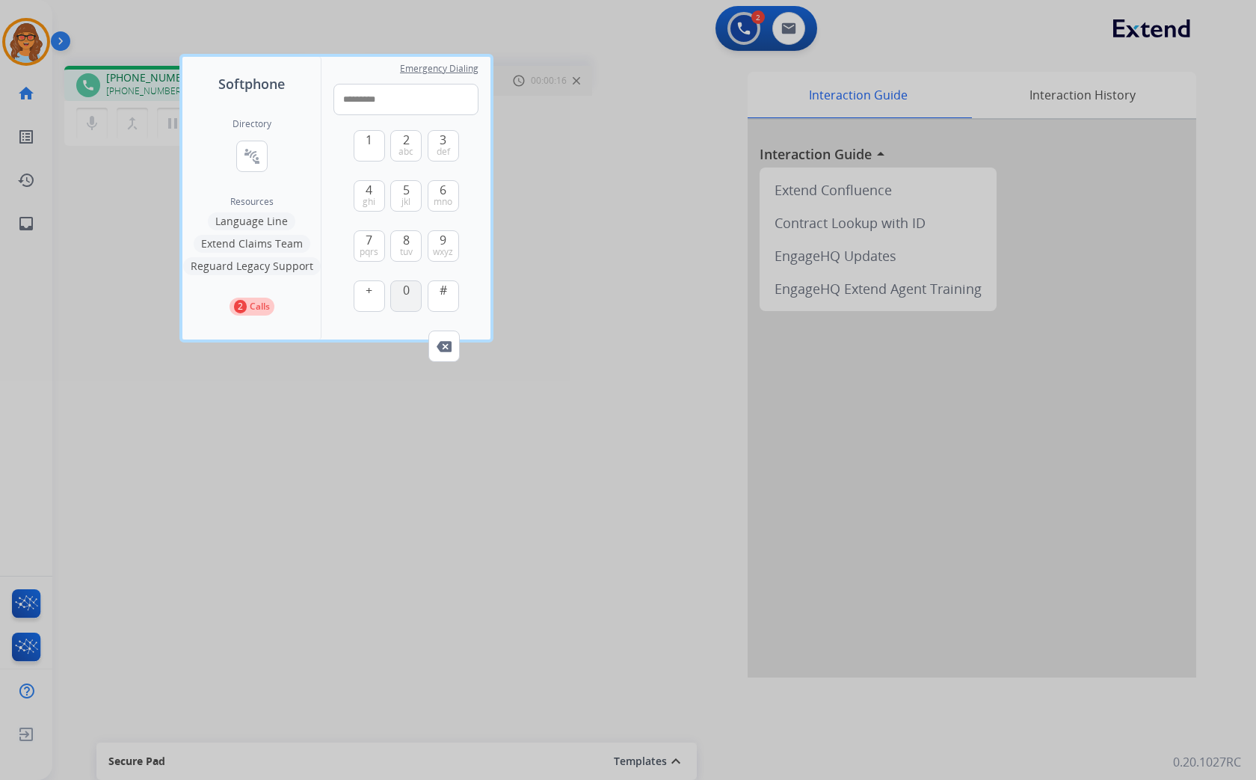
type input "**********"
click at [462, 143] on div "1 2 abc 3 def 4 ghi 5 jkl 6 mno 7 pqrs 8 tuv 9 wxyz + 0 # Remove Number" at bounding box center [405, 222] width 145 height 215
click at [581, 324] on div at bounding box center [628, 390] width 1256 height 780
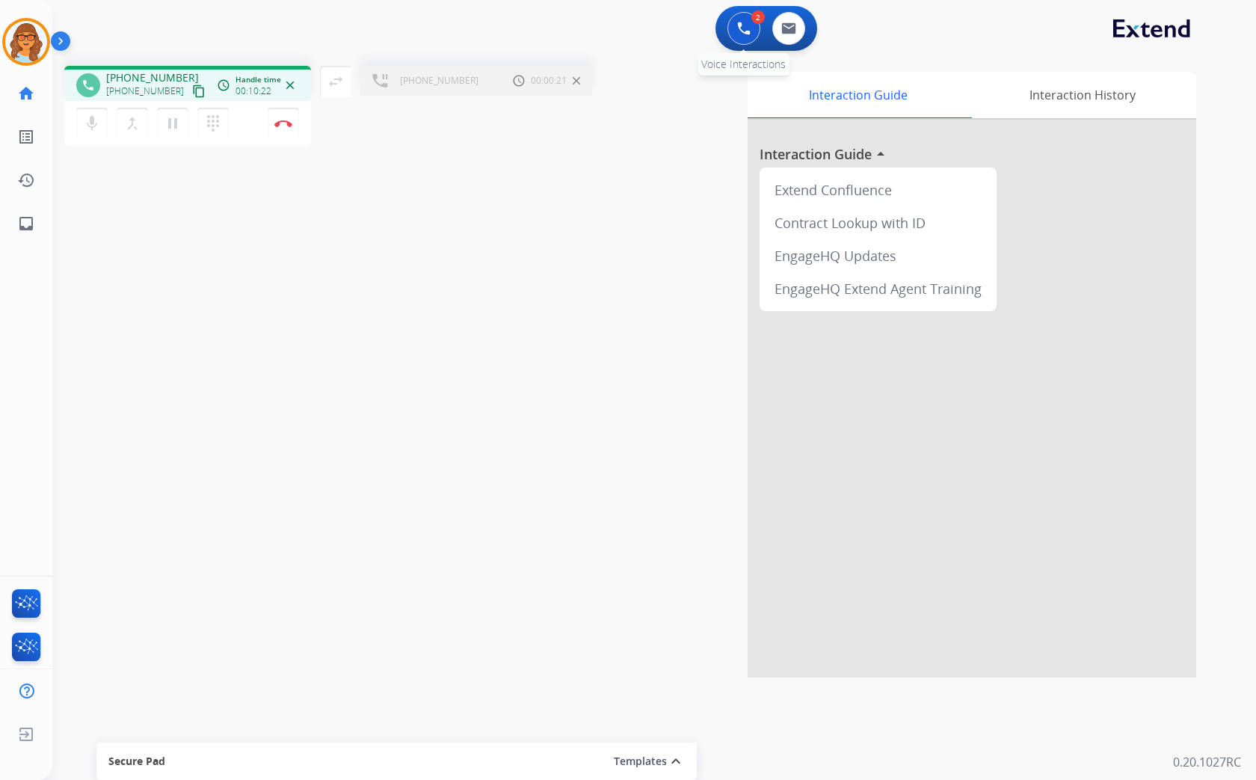
click at [745, 28] on img at bounding box center [743, 28] width 13 height 13
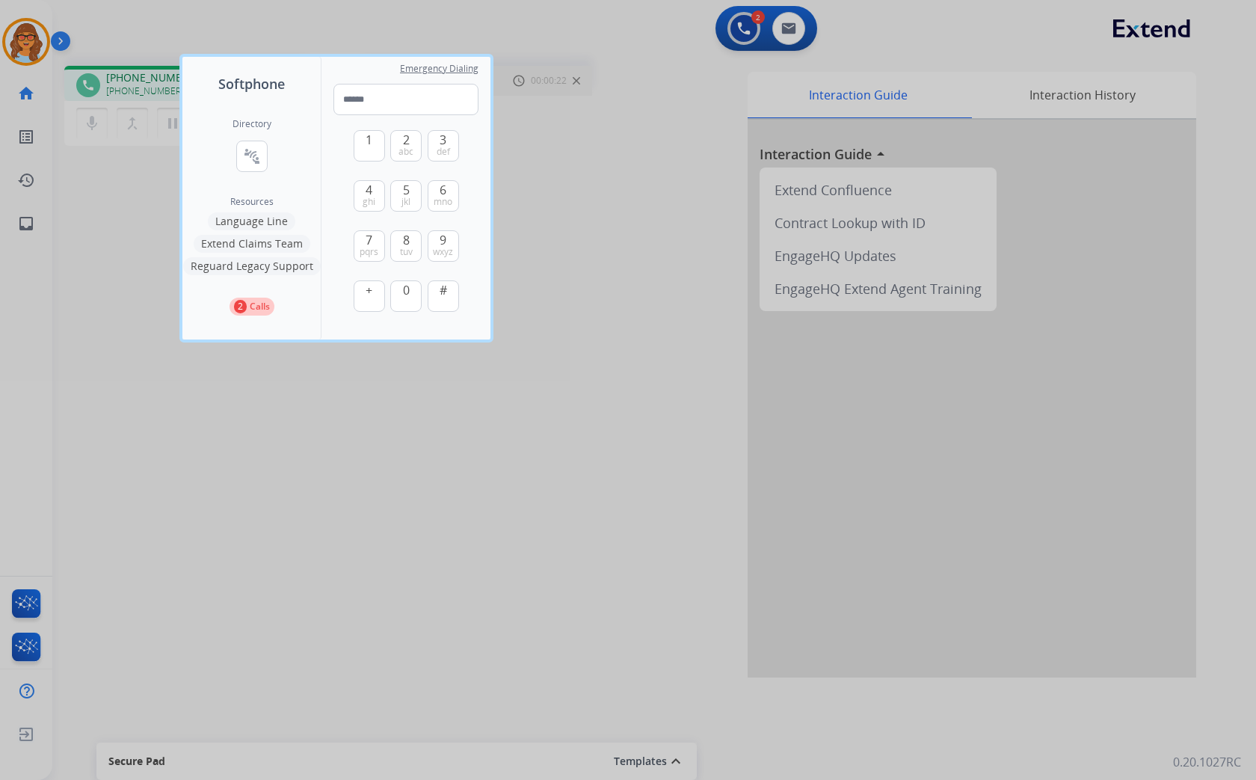
click at [559, 211] on div at bounding box center [628, 390] width 1256 height 780
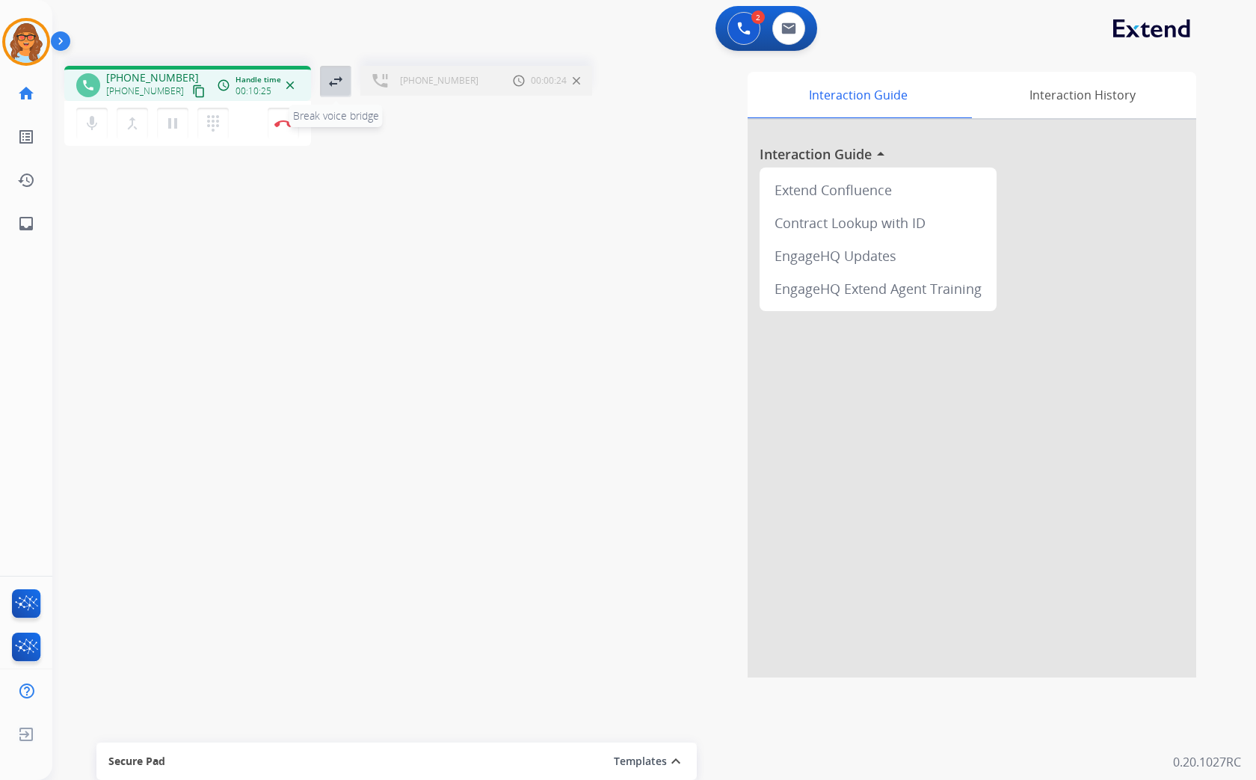
click at [327, 80] on mat-icon "swap_horiz" at bounding box center [336, 81] width 18 height 18
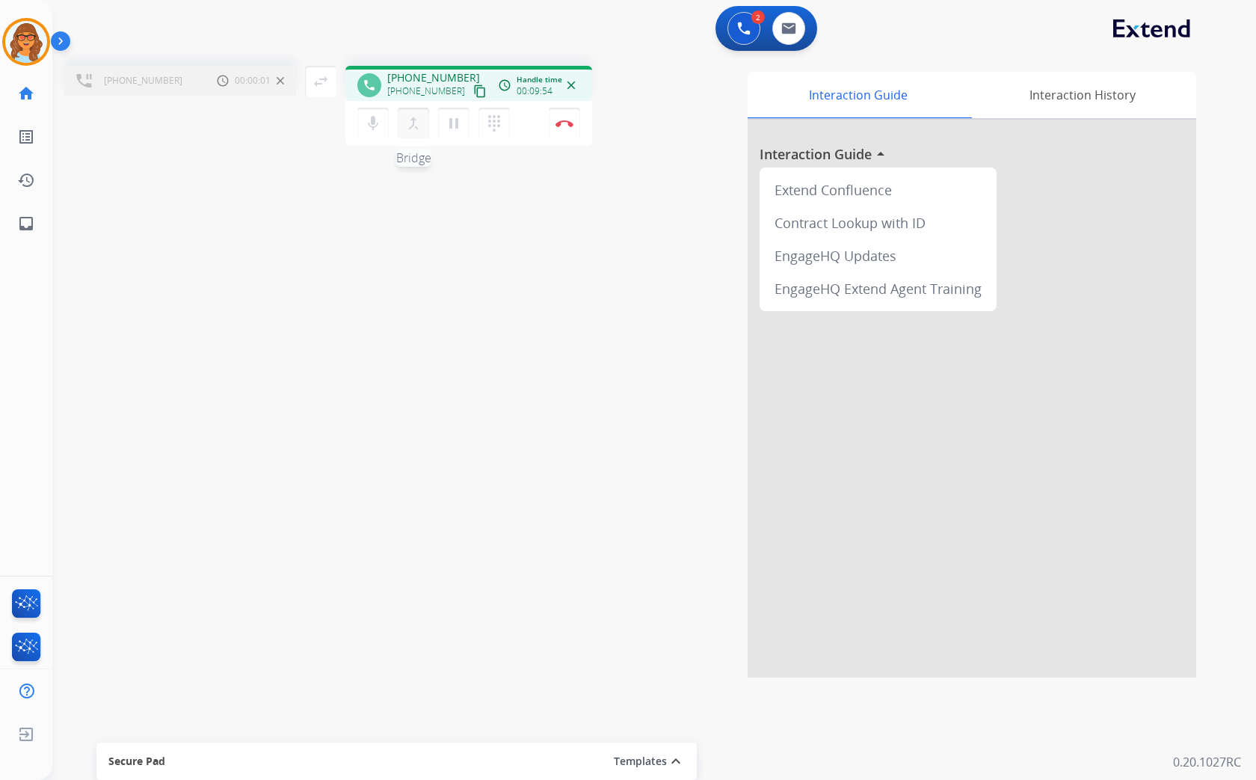
click at [413, 124] on mat-icon "merge_type" at bounding box center [413, 123] width 18 height 18
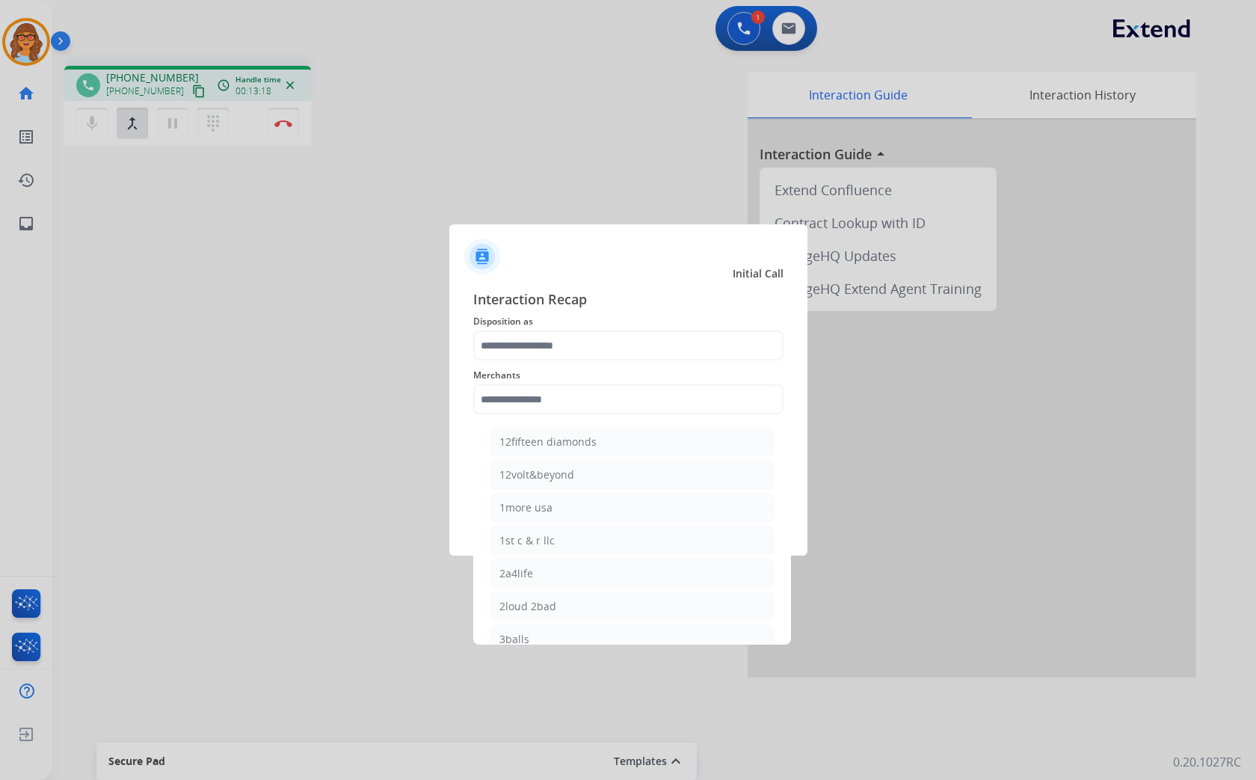
click at [425, 450] on div at bounding box center [628, 390] width 1256 height 780
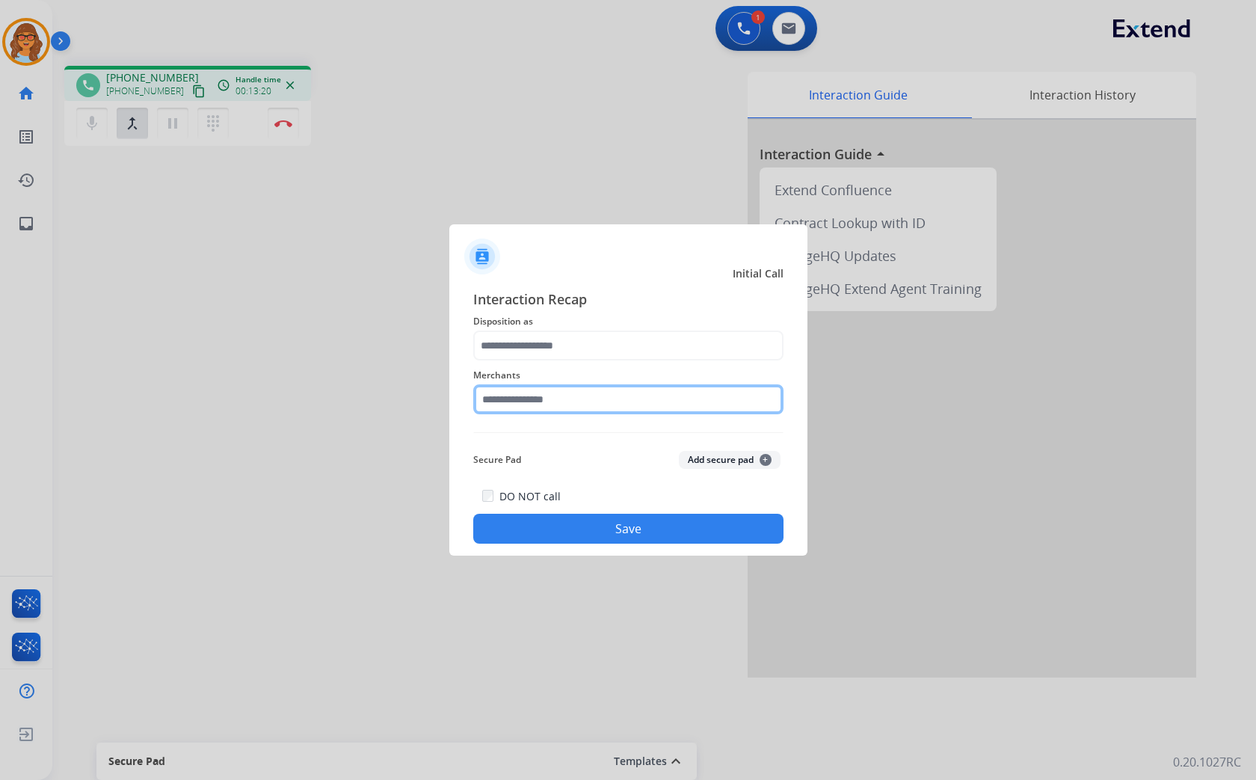
click at [527, 398] on input "text" at bounding box center [628, 399] width 310 height 30
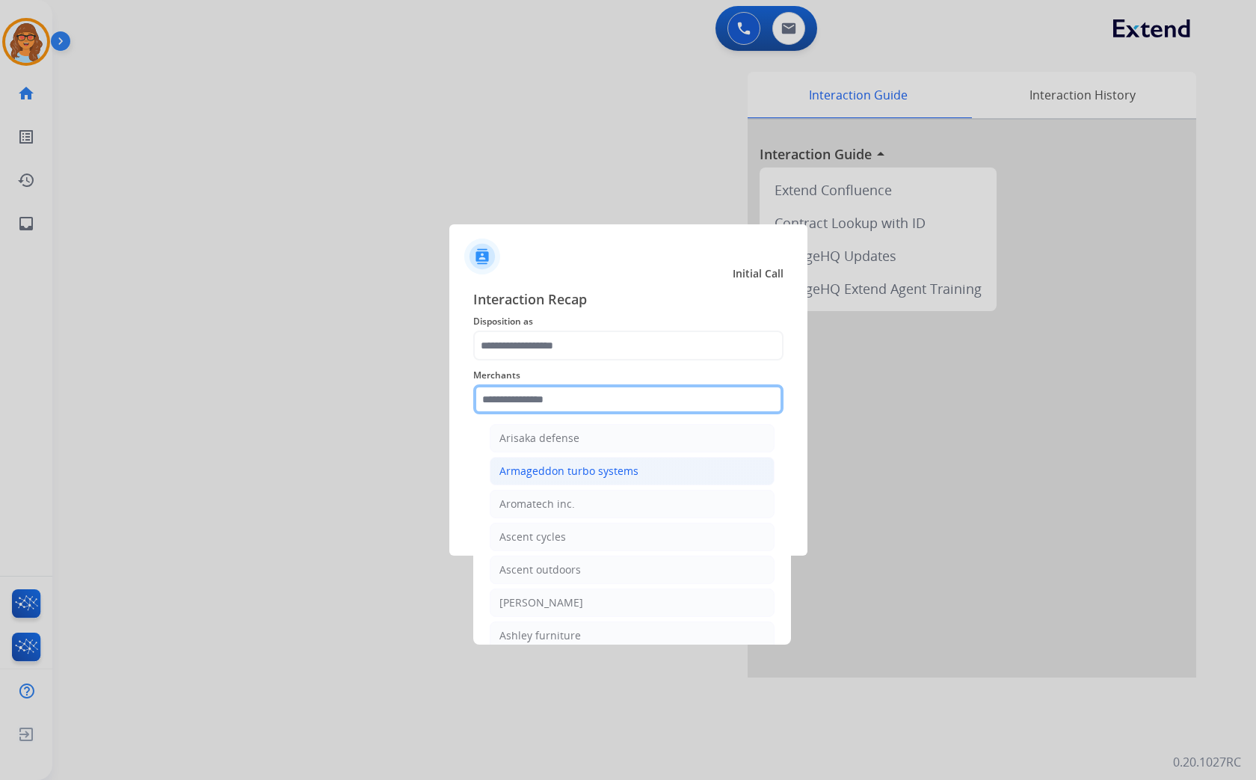
scroll to position [2076, 0]
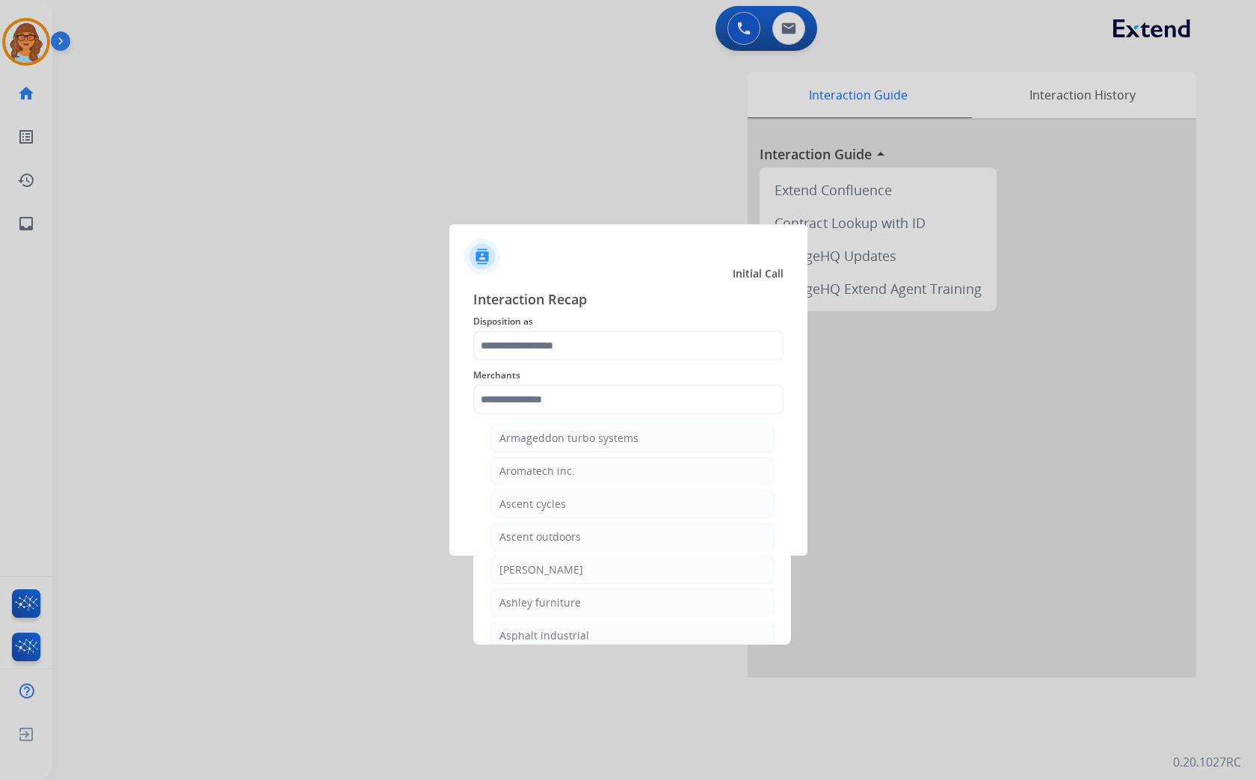
drag, startPoint x: 538, startPoint y: 607, endPoint x: 542, endPoint y: 596, distance: 11.1
click at [539, 608] on div "Ashley furniture" at bounding box center [539, 602] width 81 height 15
type input "**********"
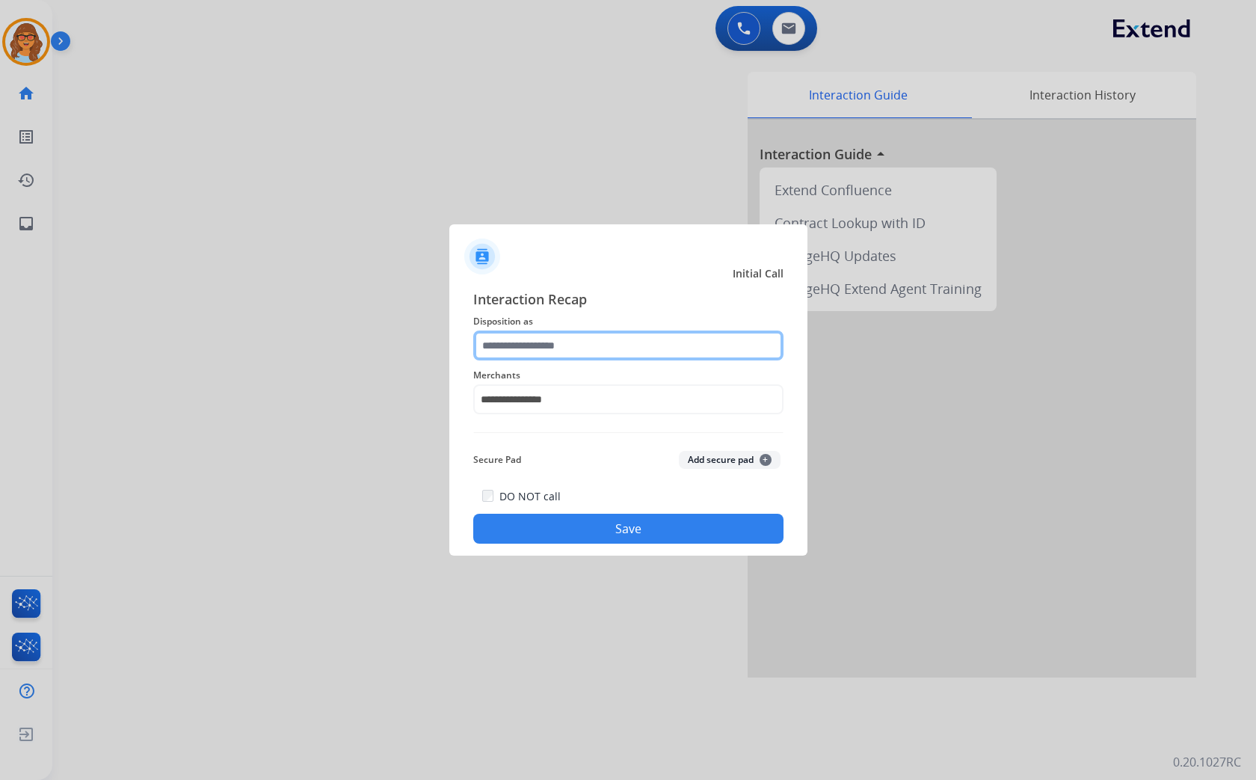
click at [559, 346] on input "text" at bounding box center [628, 345] width 310 height 30
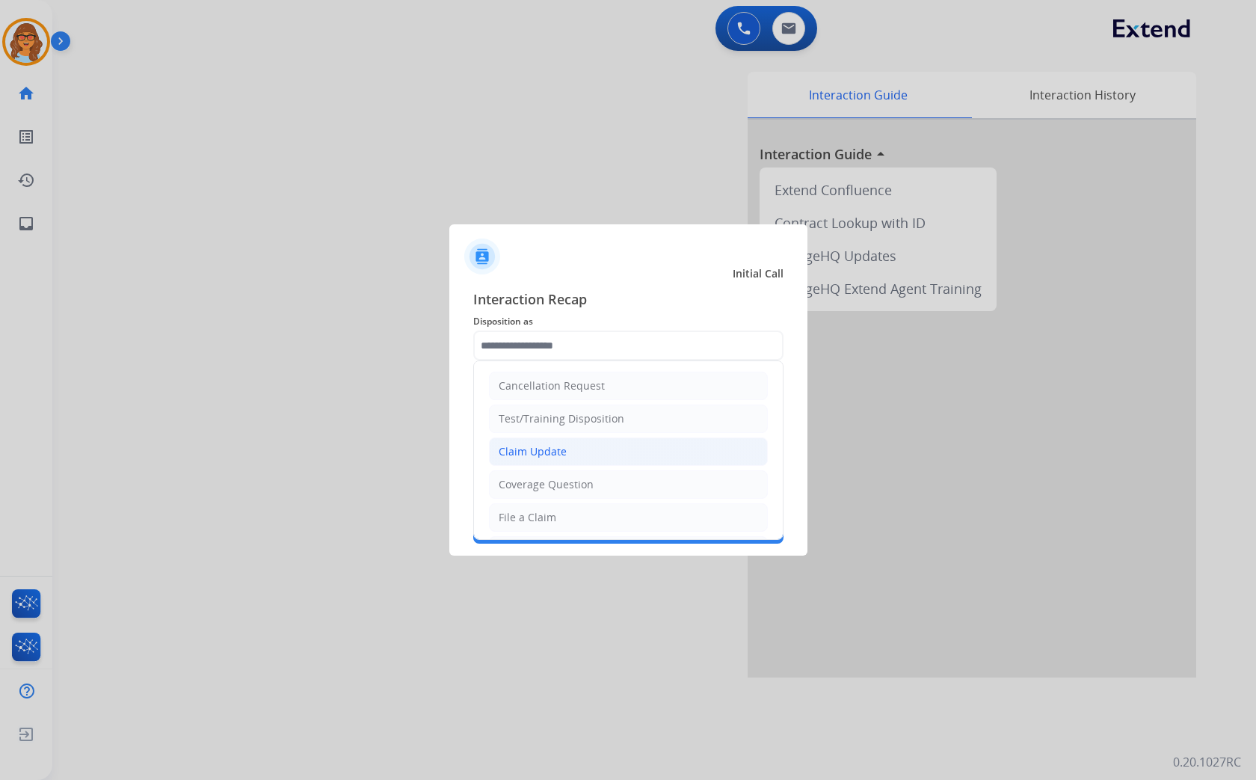
click at [539, 451] on div "Claim Update" at bounding box center [533, 451] width 68 height 15
type input "**********"
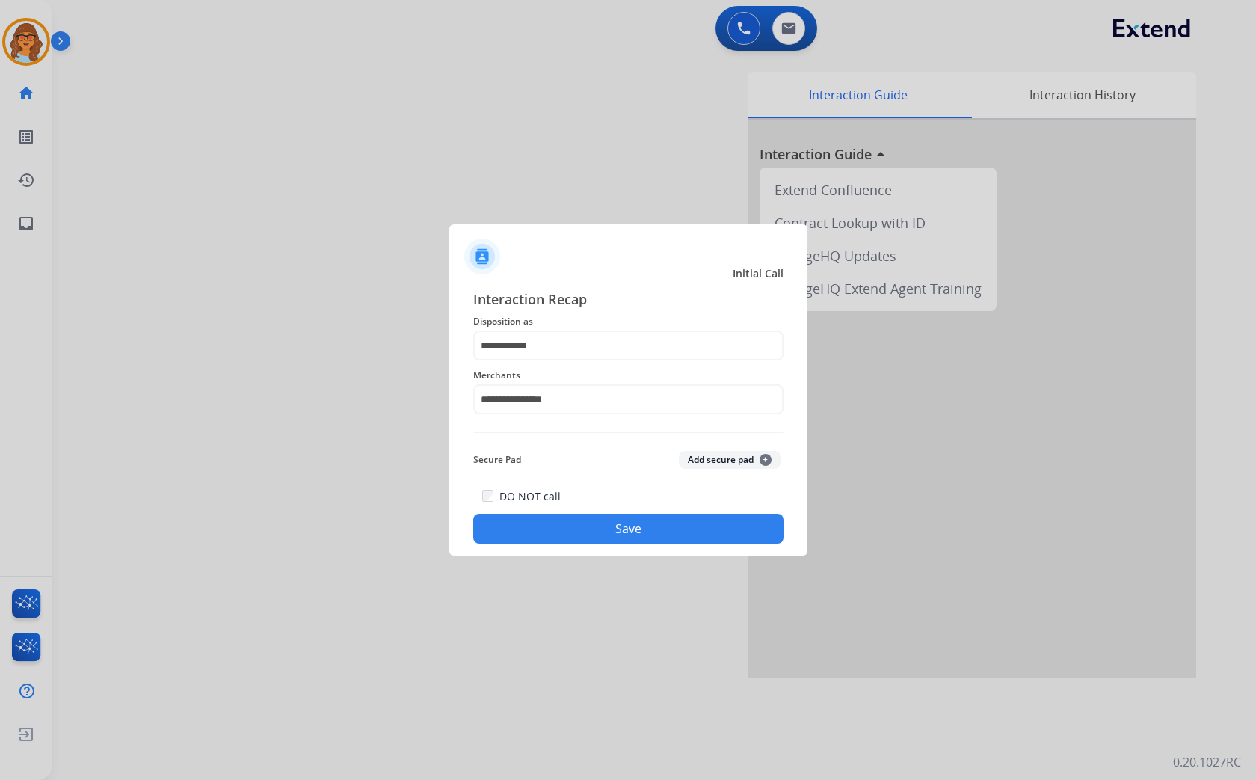
click at [629, 529] on button "Save" at bounding box center [628, 528] width 310 height 30
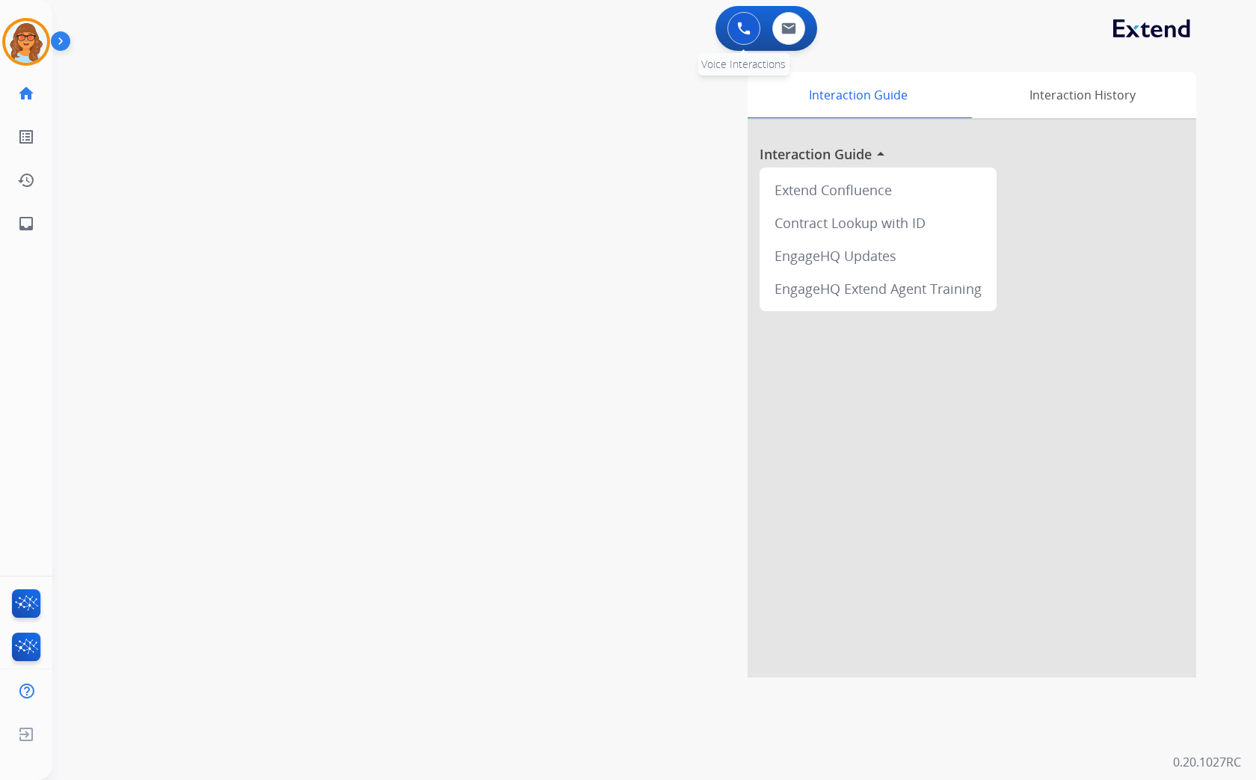
click at [742, 38] on button at bounding box center [743, 28] width 33 height 33
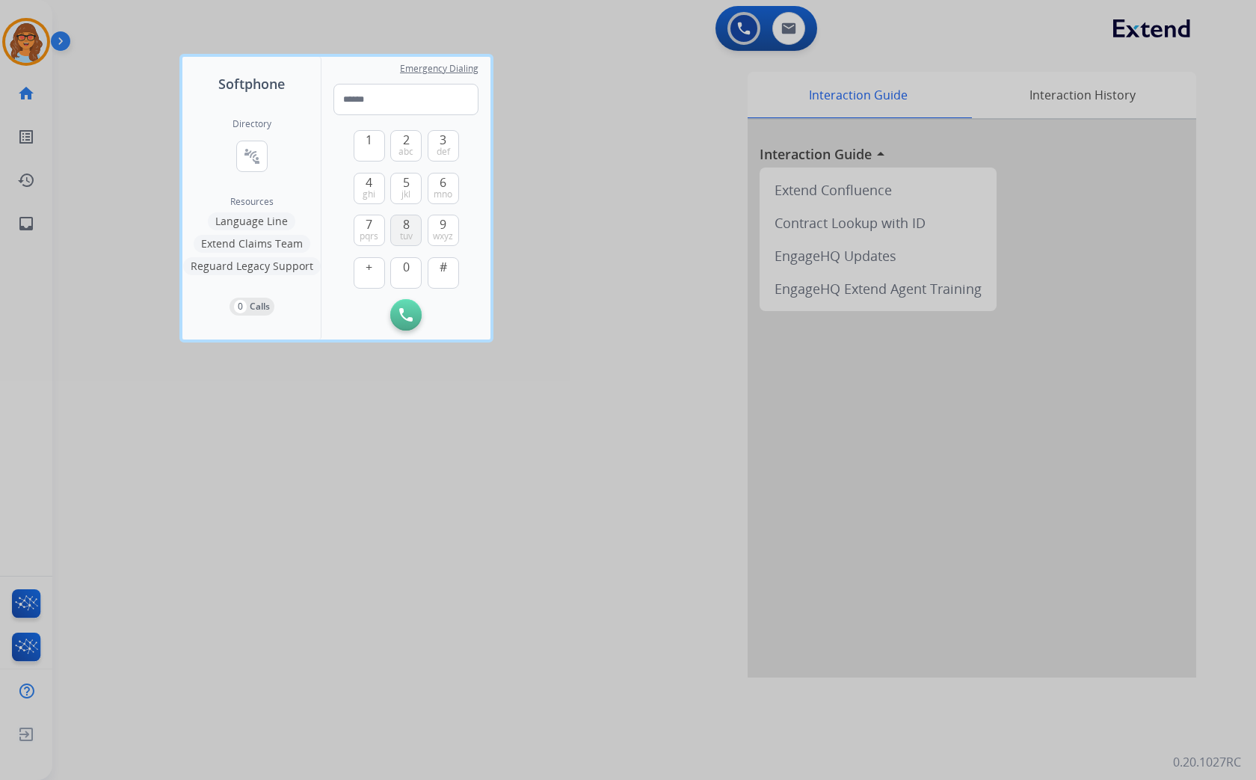
click at [401, 228] on button "8 tuv" at bounding box center [405, 230] width 31 height 31
drag, startPoint x: 447, startPoint y: 139, endPoint x: 428, endPoint y: 138, distance: 18.7
click at [447, 138] on button "3 def" at bounding box center [443, 145] width 31 height 31
click at [404, 138] on span "2" at bounding box center [406, 140] width 7 height 18
click at [413, 135] on button "2 abc" at bounding box center [405, 145] width 31 height 31
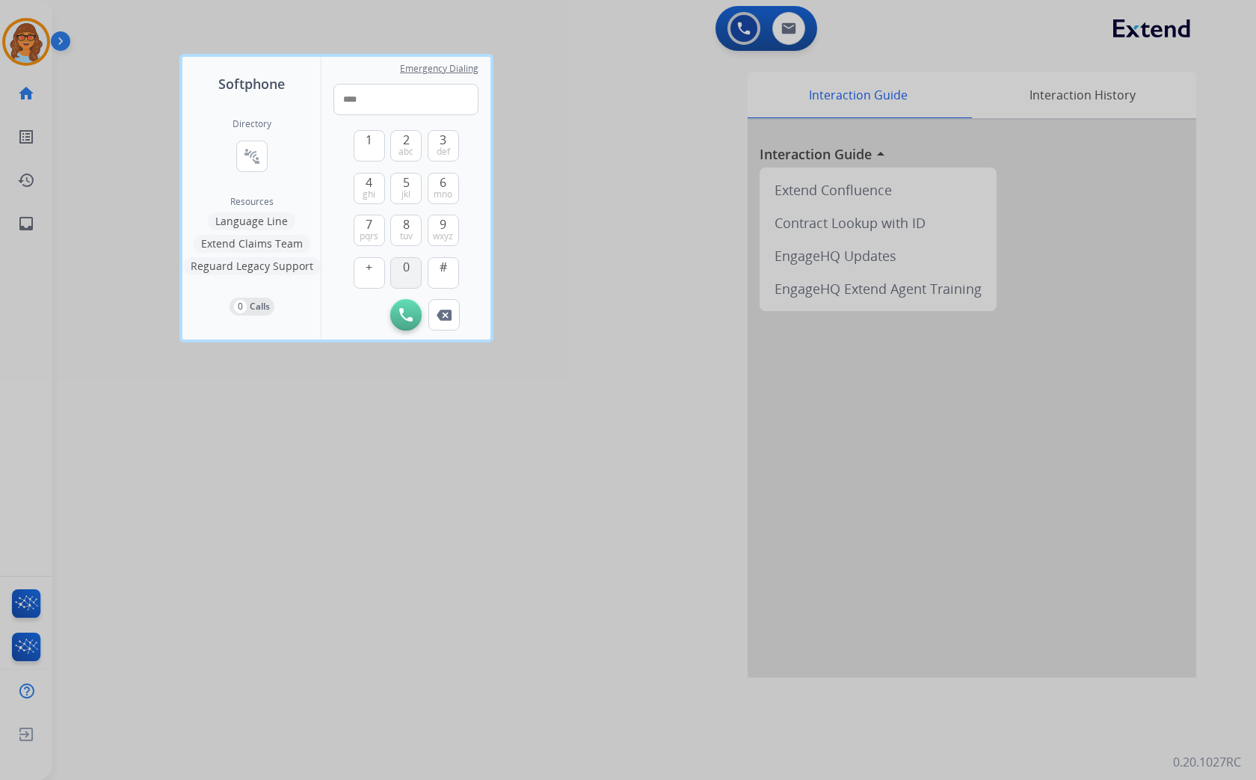
click at [398, 271] on button "0" at bounding box center [405, 272] width 31 height 31
click at [368, 183] on span "4" at bounding box center [368, 182] width 7 height 18
click at [401, 152] on span "abc" at bounding box center [405, 152] width 15 height 12
click at [444, 190] on span "mno" at bounding box center [442, 194] width 19 height 12
click at [445, 188] on span "mno" at bounding box center [442, 194] width 19 height 12
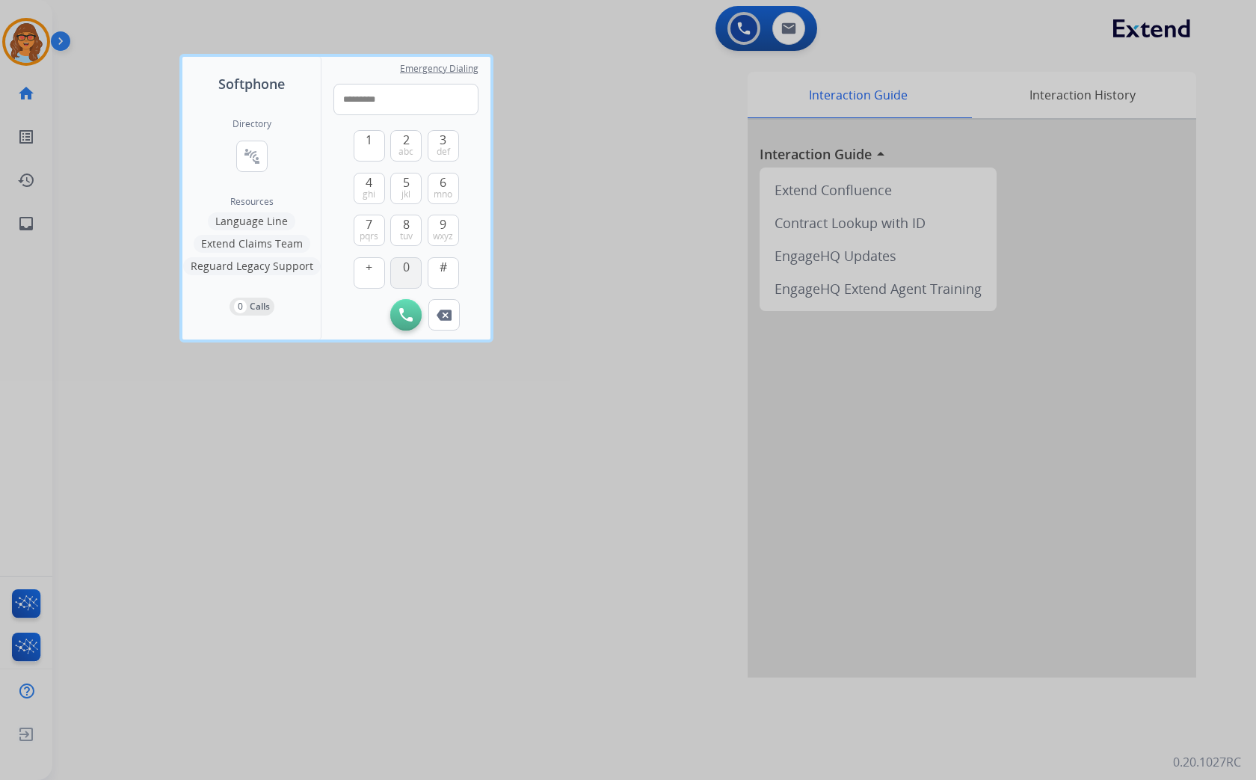
click at [403, 262] on span "0" at bounding box center [406, 267] width 7 height 18
type input "**********"
click at [410, 322] on button "Initiate Call" at bounding box center [405, 314] width 31 height 31
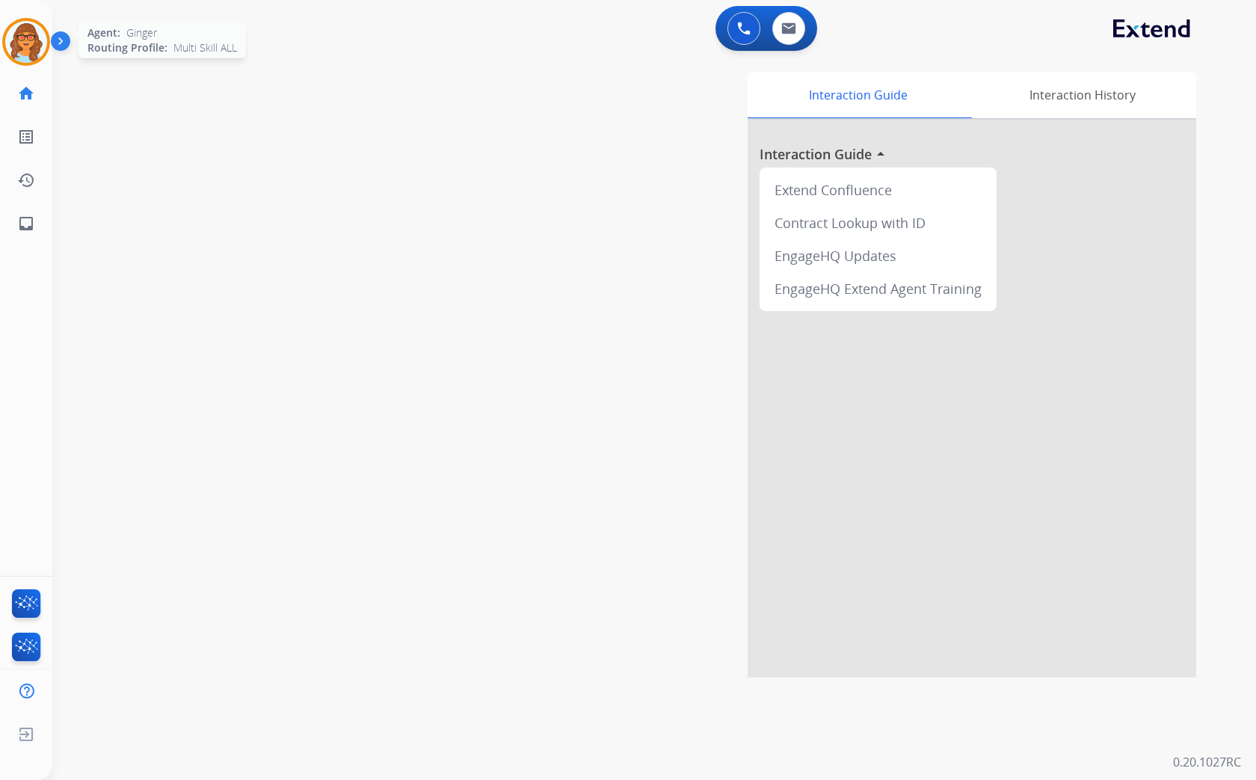
click at [33, 47] on img at bounding box center [26, 42] width 42 height 42
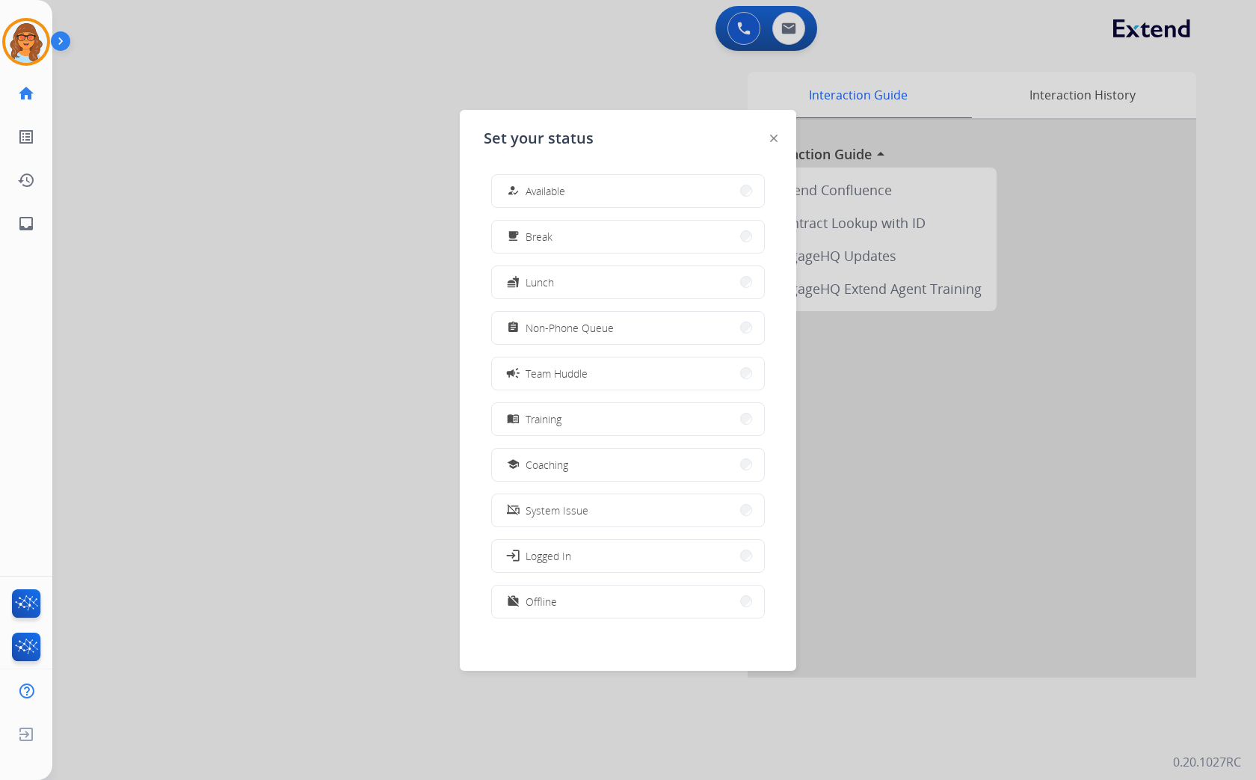
click at [738, 34] on div at bounding box center [628, 390] width 1256 height 780
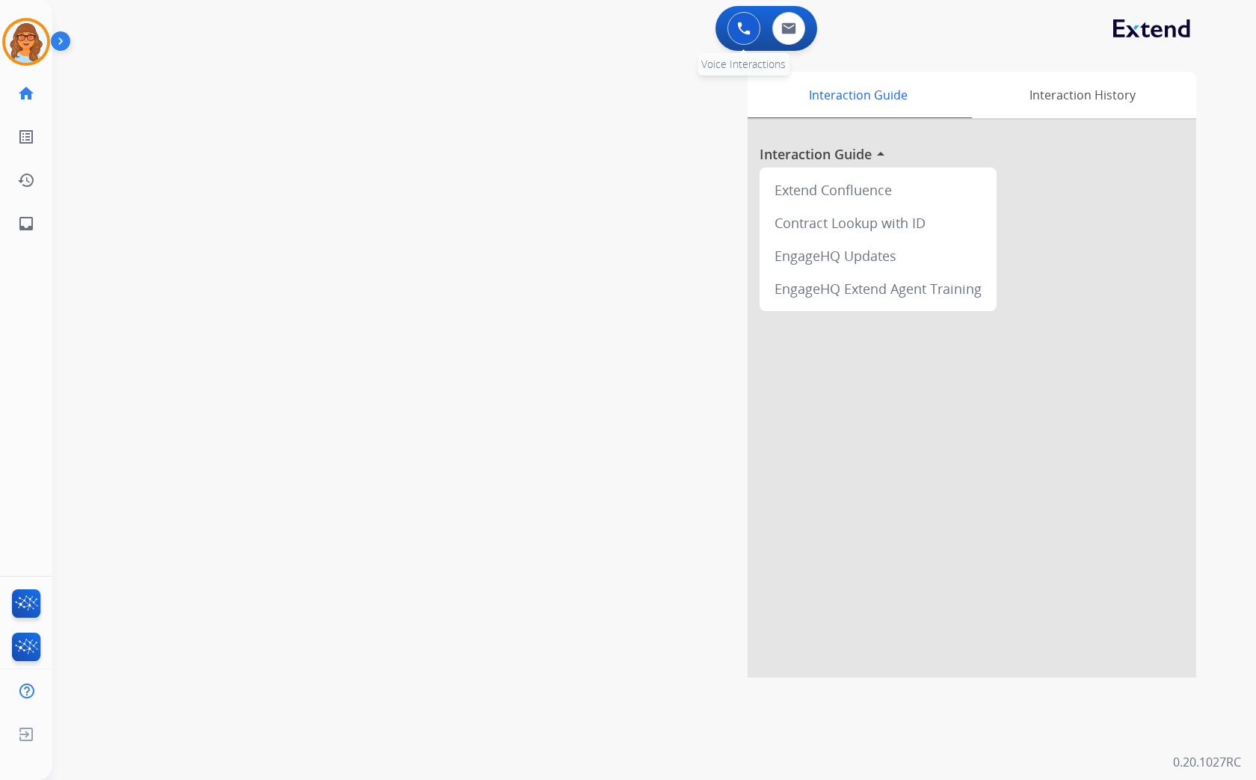
click at [735, 33] on button at bounding box center [743, 28] width 33 height 33
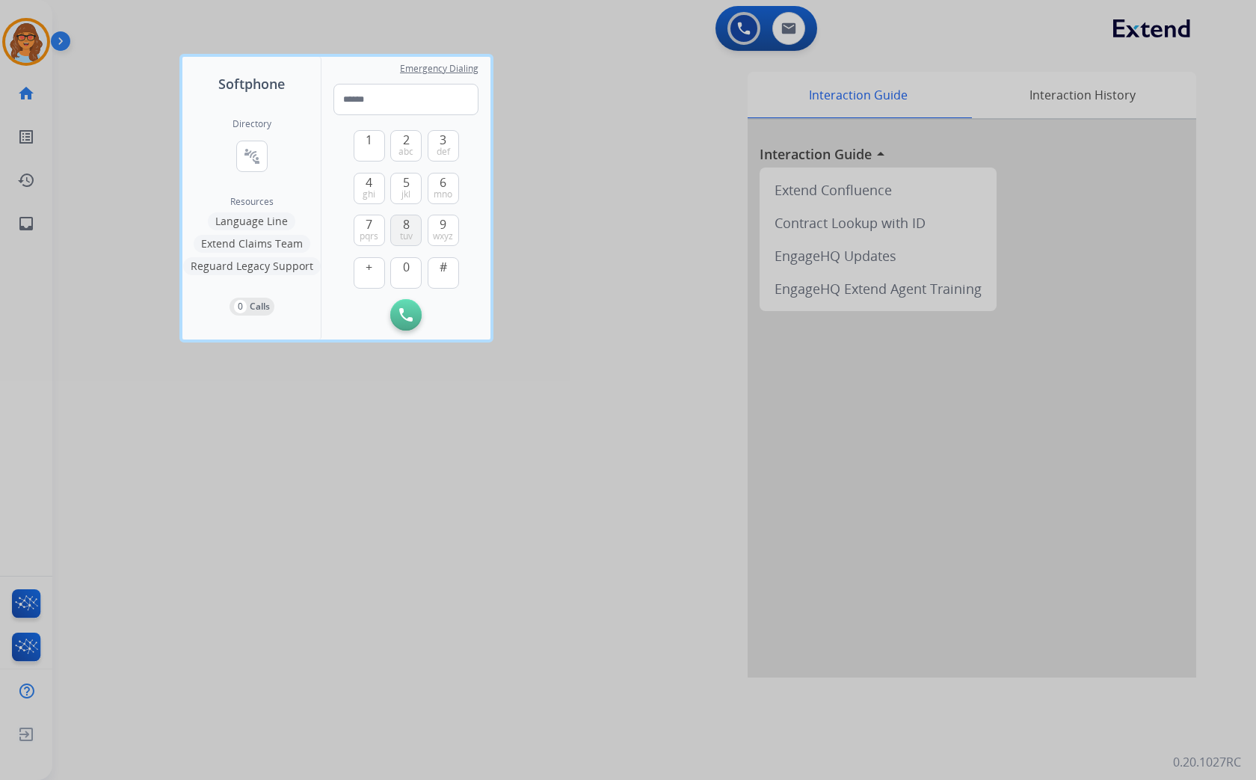
click at [403, 226] on span "8" at bounding box center [406, 224] width 7 height 18
click at [444, 142] on span "3" at bounding box center [442, 140] width 7 height 18
click at [406, 140] on span "2" at bounding box center [406, 140] width 7 height 18
click at [401, 141] on button "2 abc" at bounding box center [405, 145] width 31 height 31
click at [401, 266] on button "0" at bounding box center [405, 272] width 31 height 31
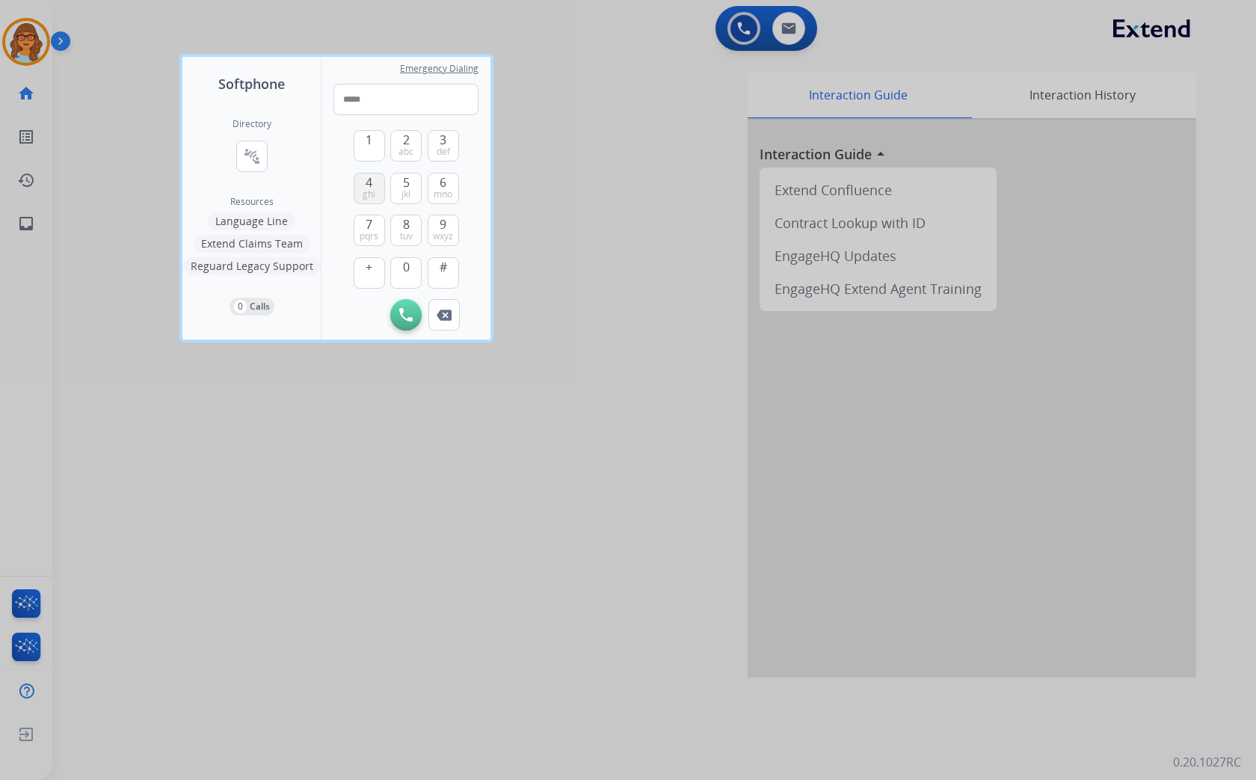
click at [368, 179] on span "4" at bounding box center [368, 182] width 7 height 18
click at [404, 142] on span "2" at bounding box center [406, 140] width 7 height 18
click at [442, 191] on span "mno" at bounding box center [442, 194] width 19 height 12
click at [444, 189] on span "mno" at bounding box center [442, 194] width 19 height 12
click at [397, 270] on button "0" at bounding box center [405, 272] width 31 height 31
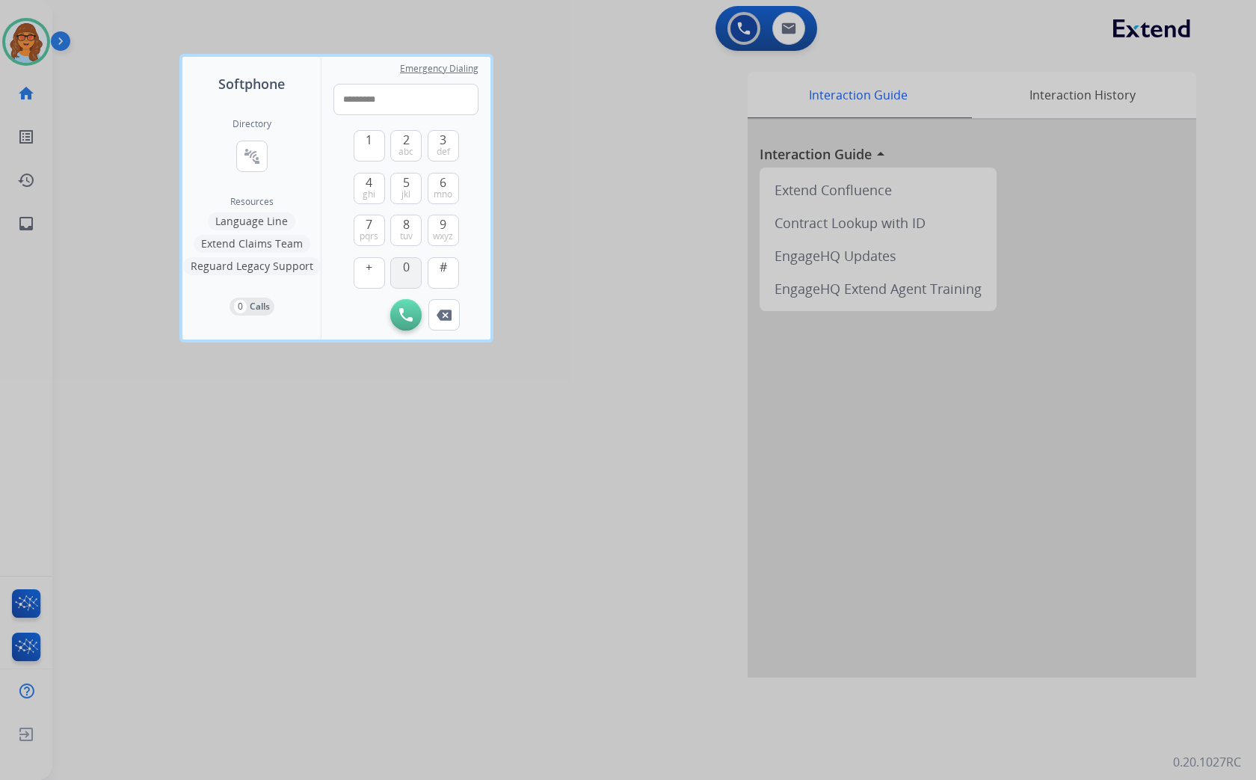
type input "**********"
click at [407, 316] on img at bounding box center [405, 314] width 13 height 13
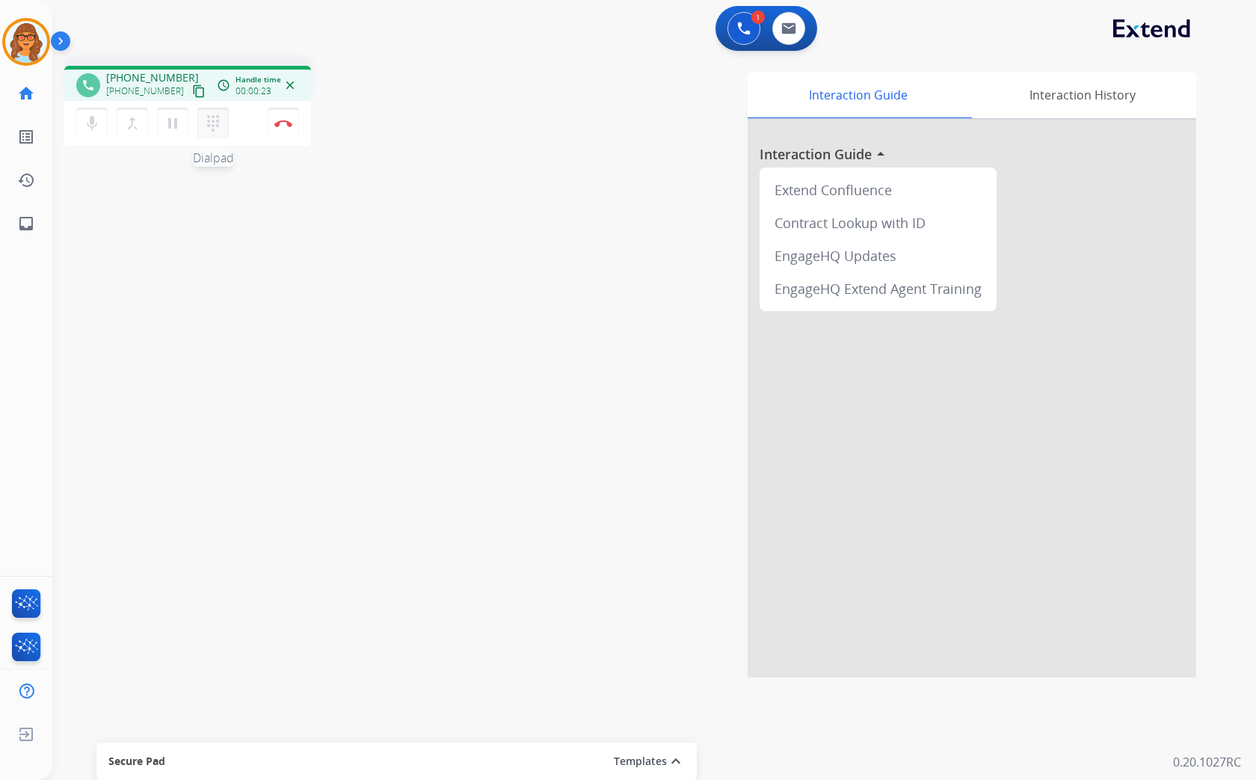
click at [209, 120] on mat-icon "dialpad" at bounding box center [213, 123] width 18 height 18
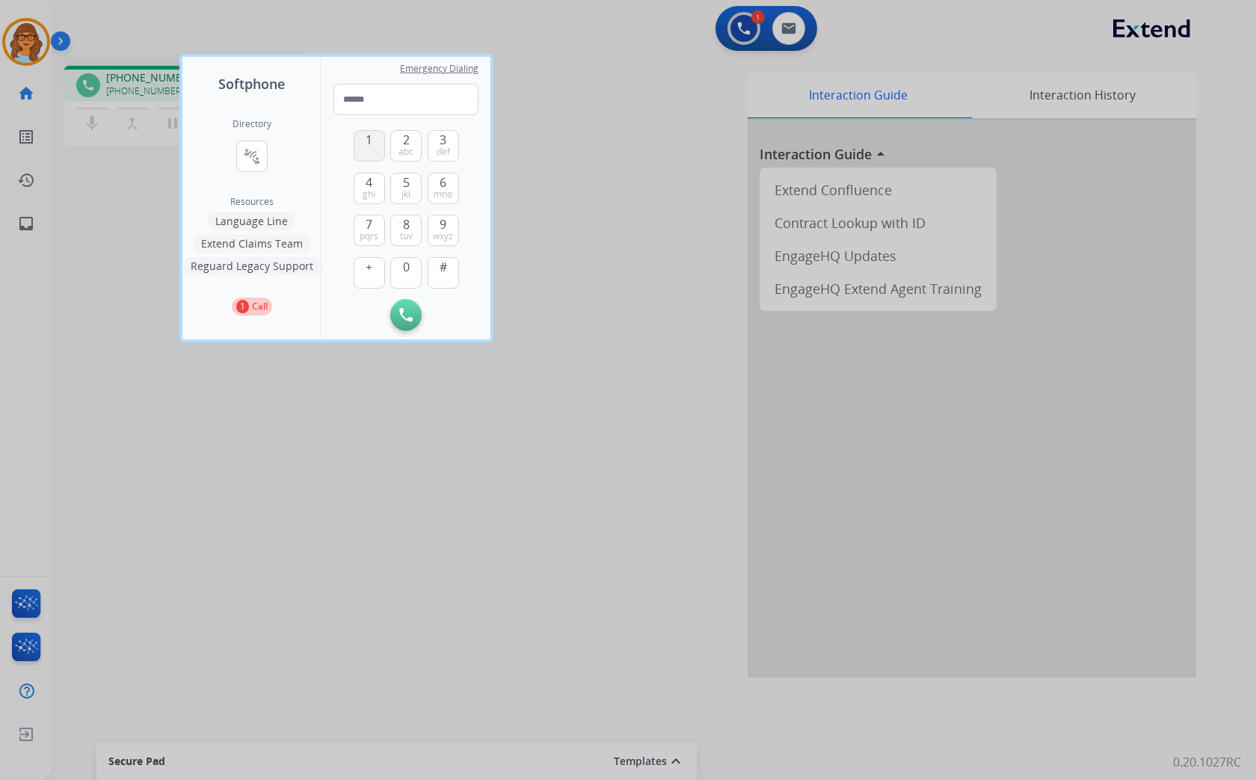
click at [367, 142] on span "1" at bounding box center [368, 140] width 7 height 18
type input "*"
click at [113, 259] on div at bounding box center [628, 390] width 1256 height 780
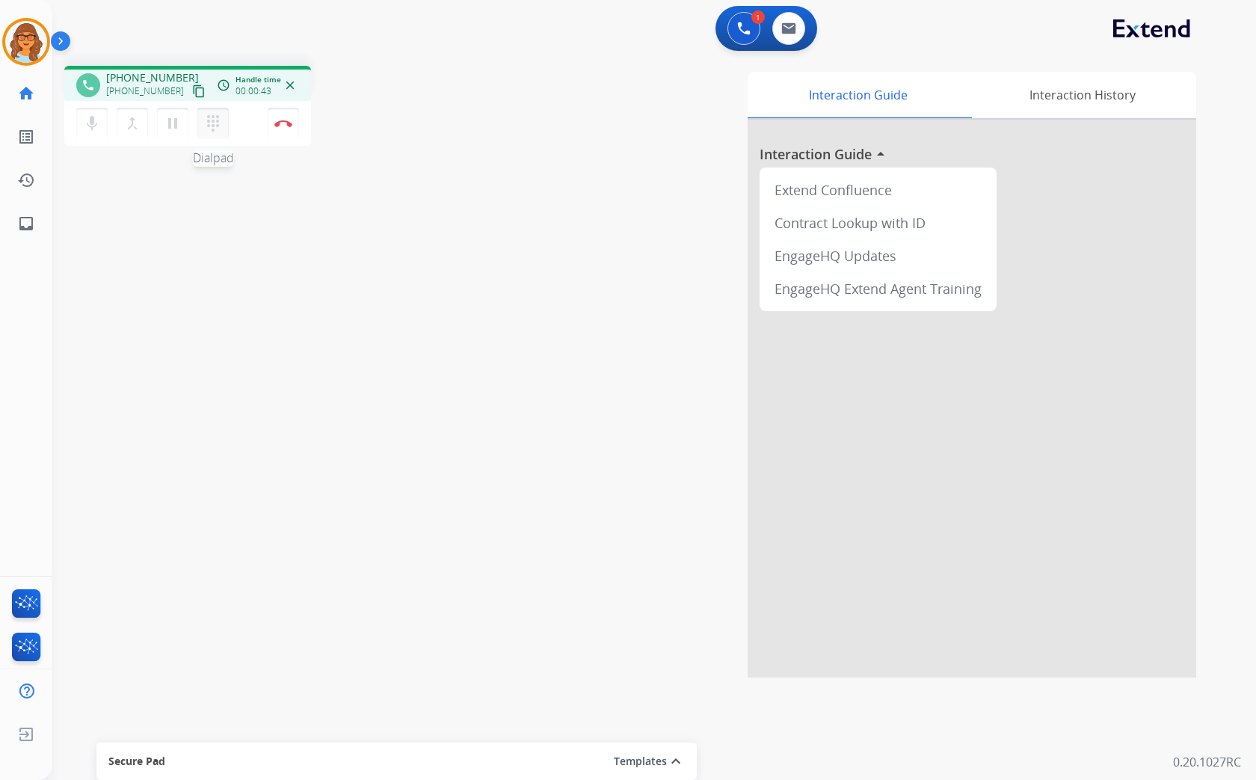
click at [210, 129] on mat-icon "dialpad" at bounding box center [213, 123] width 18 height 18
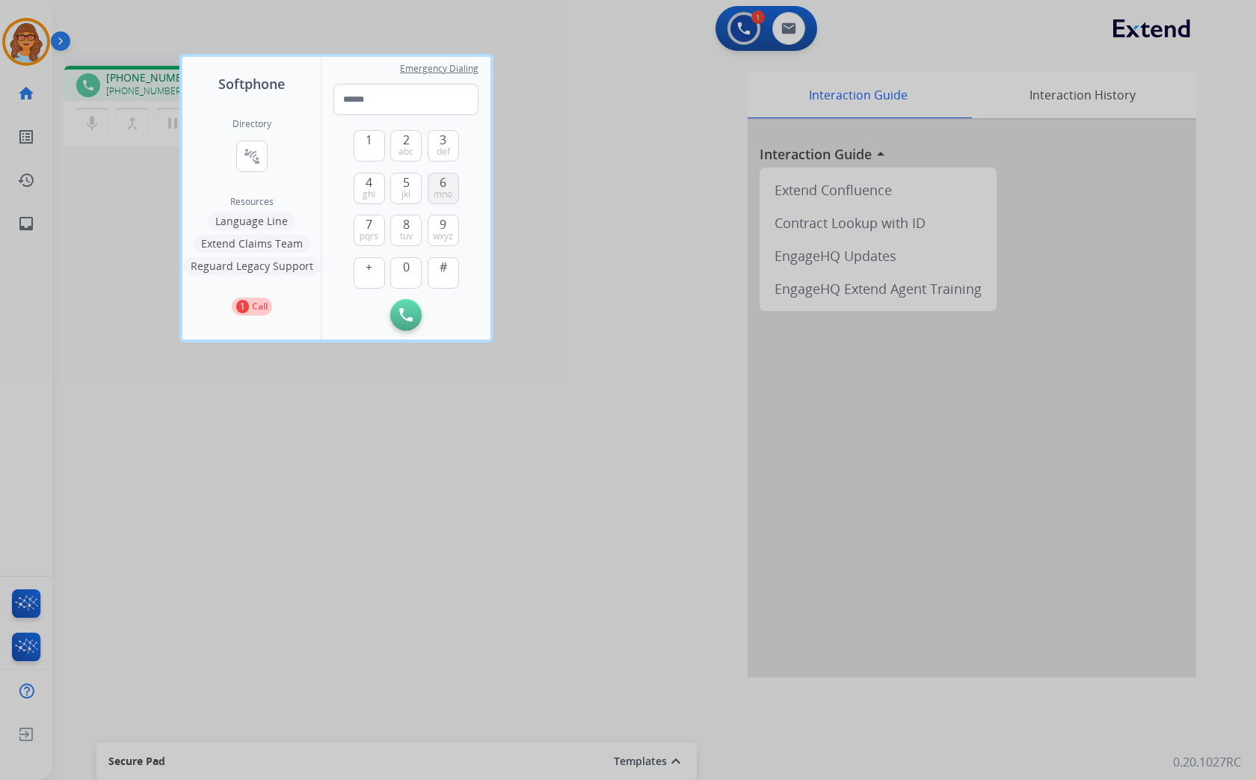
click at [442, 189] on span "mno" at bounding box center [442, 194] width 19 height 12
click at [365, 148] on button "1" at bounding box center [369, 145] width 31 height 31
click at [400, 266] on button "0" at bounding box center [405, 272] width 31 height 31
click at [369, 228] on button "7 pqrs" at bounding box center [369, 230] width 31 height 31
click at [441, 226] on span "9" at bounding box center [442, 224] width 7 height 18
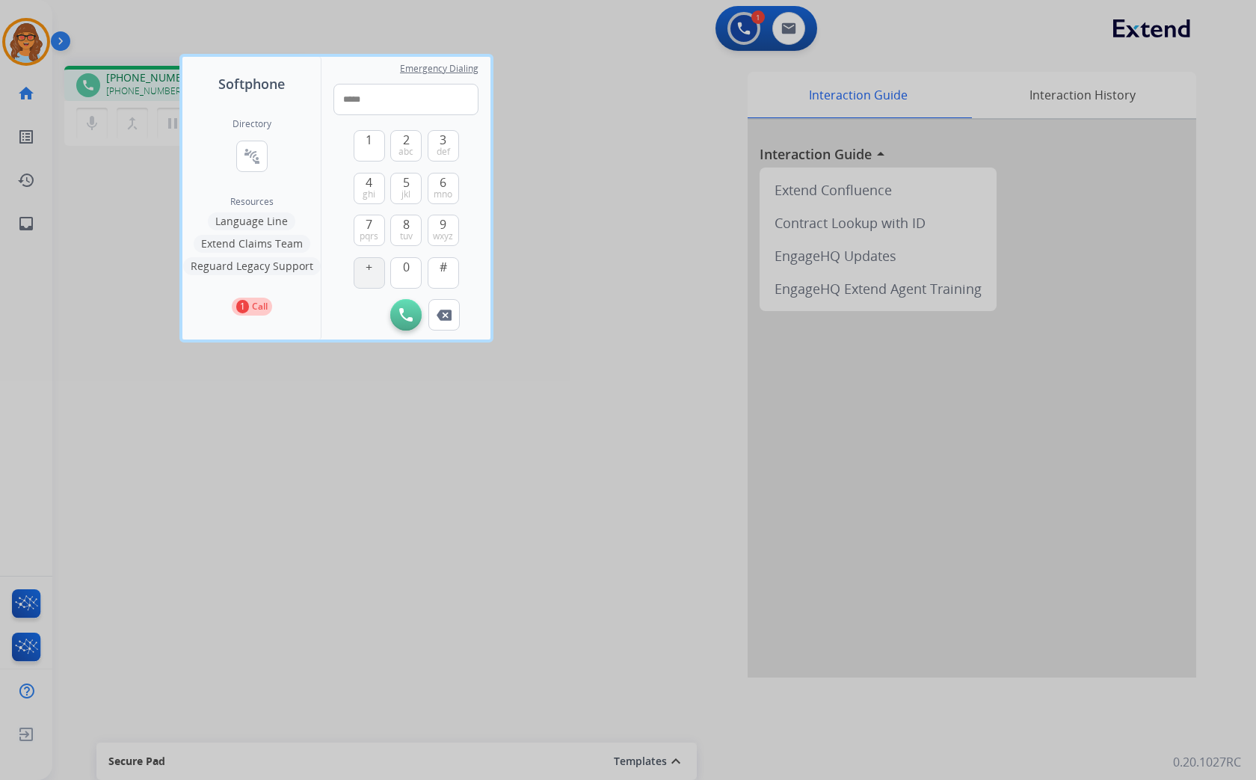
click at [369, 270] on span "+" at bounding box center [368, 267] width 7 height 18
click at [444, 306] on button "Remove Number" at bounding box center [443, 314] width 31 height 31
click at [409, 265] on button "0" at bounding box center [405, 272] width 31 height 31
click at [442, 143] on span "3" at bounding box center [442, 140] width 7 height 18
click at [400, 267] on button "0" at bounding box center [405, 272] width 31 height 31
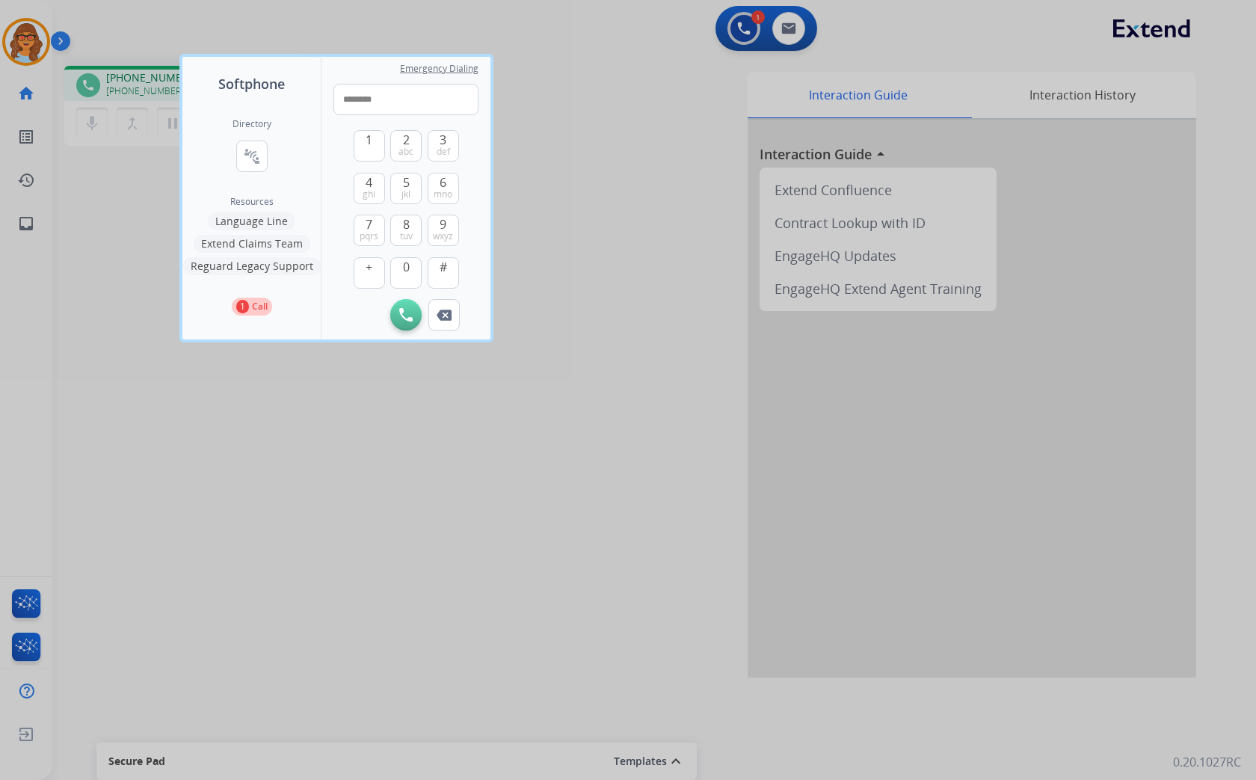
drag, startPoint x: 400, startPoint y: 268, endPoint x: 426, endPoint y: 202, distance: 70.8
click at [404, 262] on button "0" at bounding box center [405, 272] width 31 height 31
click at [405, 183] on span "5" at bounding box center [406, 182] width 7 height 18
click at [447, 271] on button "#" at bounding box center [443, 272] width 31 height 31
click at [436, 315] on button "Remove Number" at bounding box center [443, 314] width 31 height 31
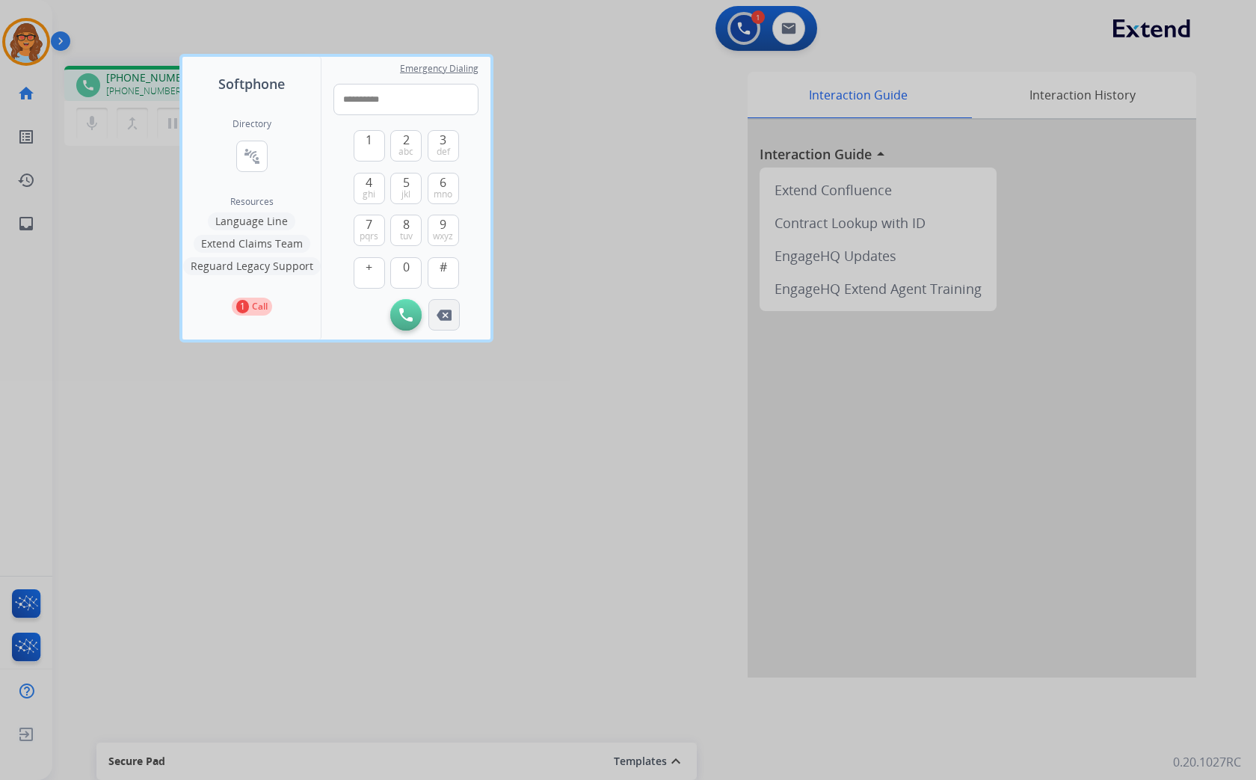
click at [436, 315] on button "Remove Number" at bounding box center [443, 314] width 31 height 31
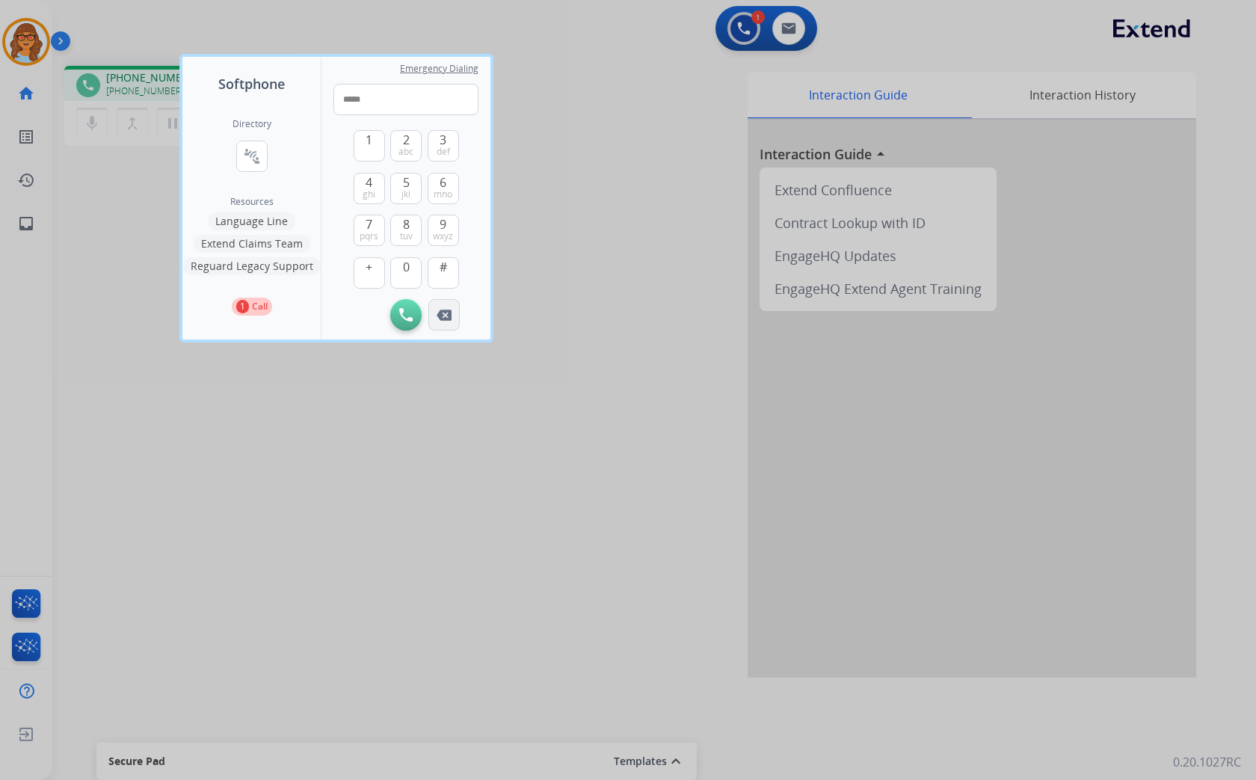
click at [436, 315] on button "Remove Number" at bounding box center [443, 314] width 31 height 31
type input "*"
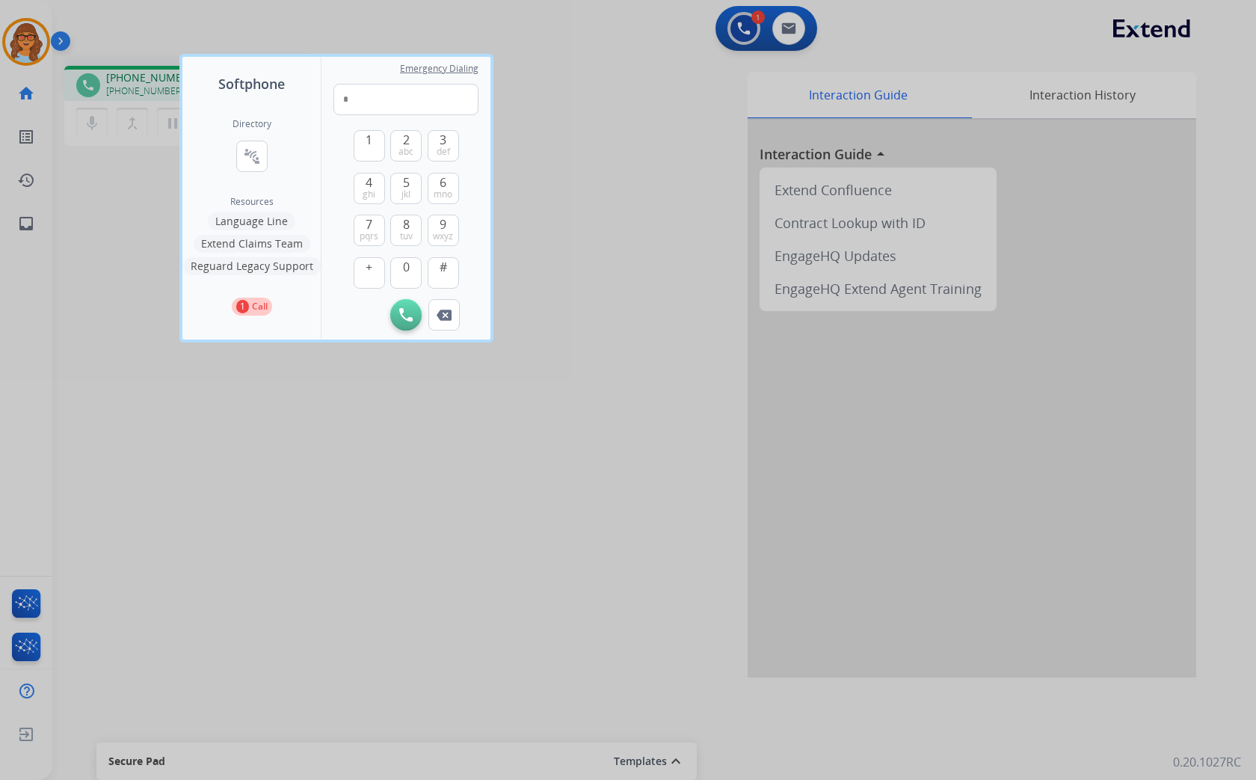
click at [436, 314] on button "Remove Number" at bounding box center [443, 314] width 31 height 31
click at [436, 314] on div "Initiate Call" at bounding box center [405, 314] width 145 height 31
drag, startPoint x: 436, startPoint y: 314, endPoint x: 432, endPoint y: 391, distance: 77.1
click at [436, 387] on div at bounding box center [628, 390] width 1256 height 780
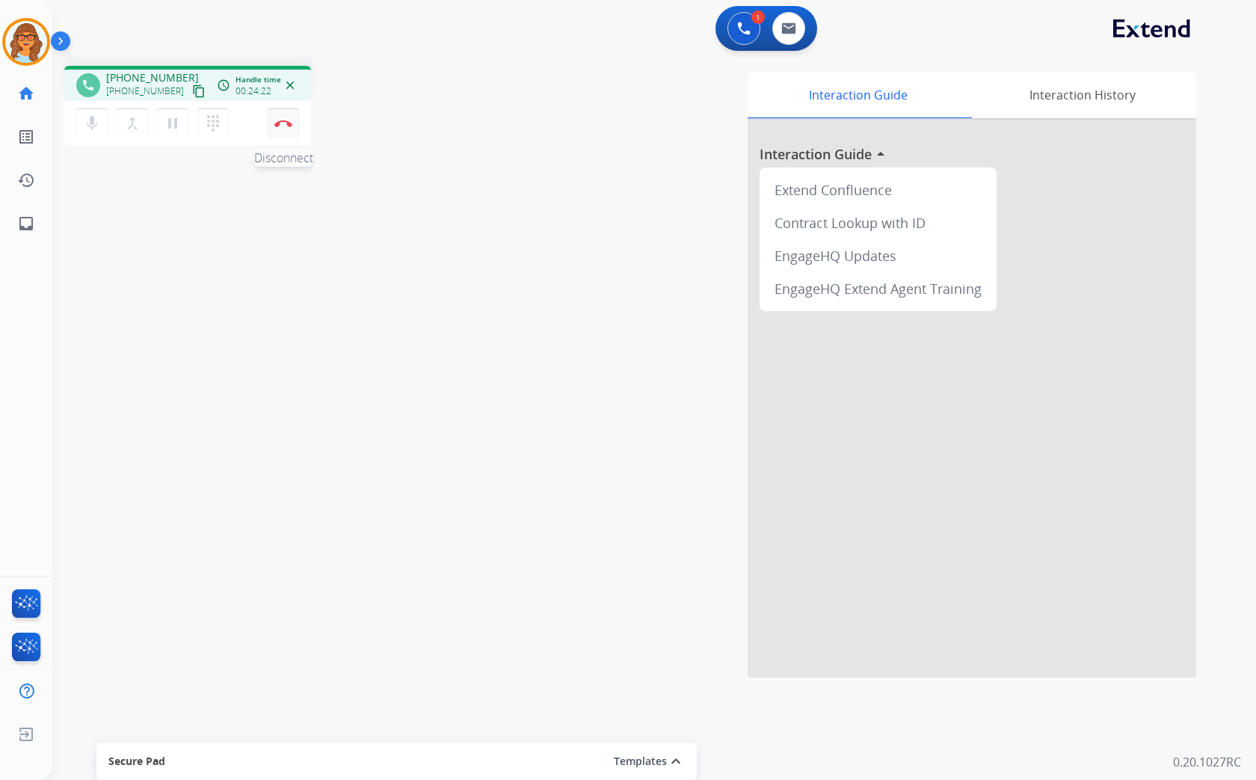
click at [290, 123] on img at bounding box center [283, 123] width 18 height 7
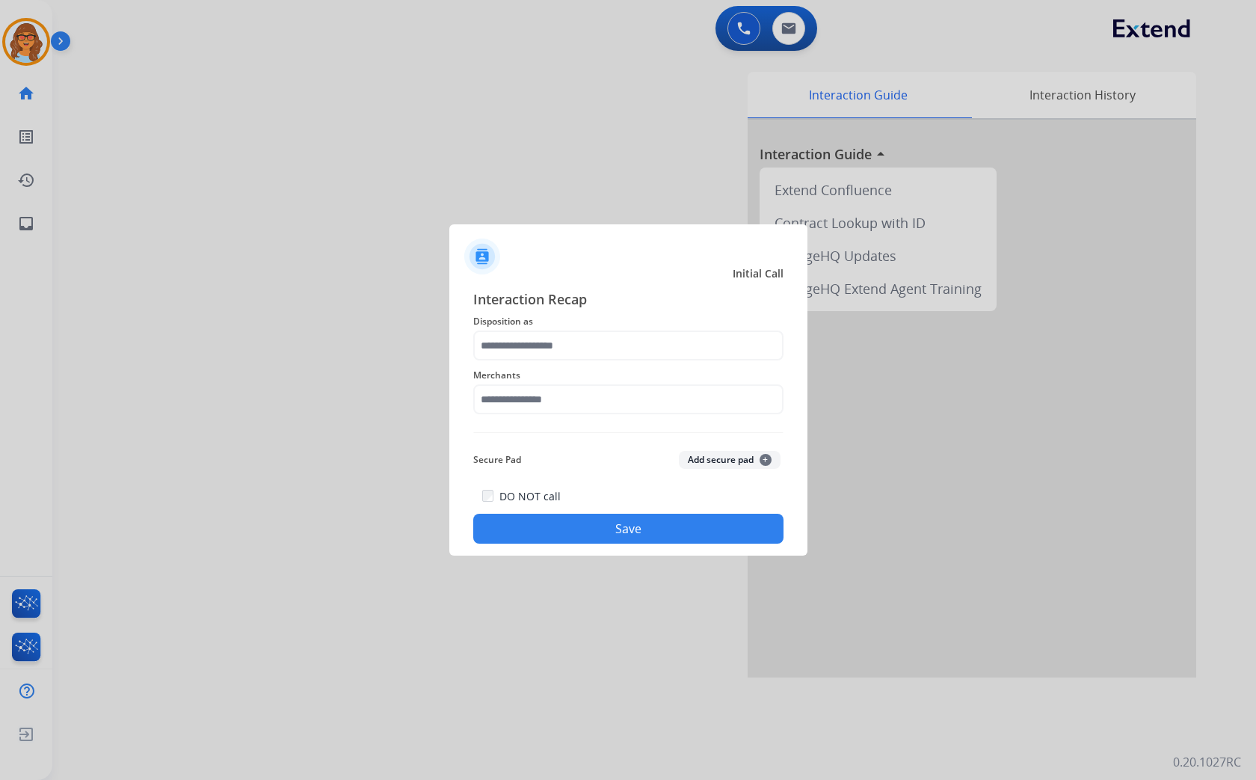
click at [564, 364] on div "Merchants" at bounding box center [628, 390] width 310 height 60
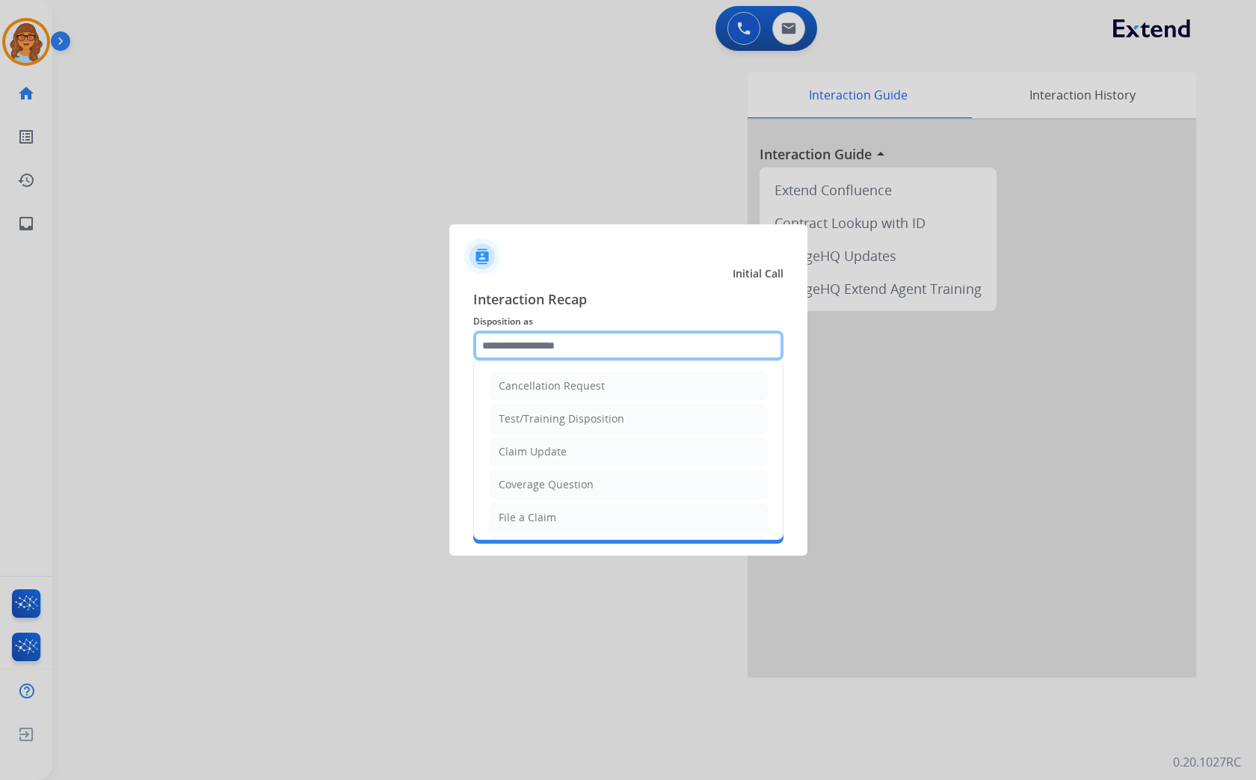
click at [570, 342] on input "text" at bounding box center [628, 345] width 310 height 30
click at [529, 451] on div "Claim Update" at bounding box center [533, 451] width 68 height 15
type input "**********"
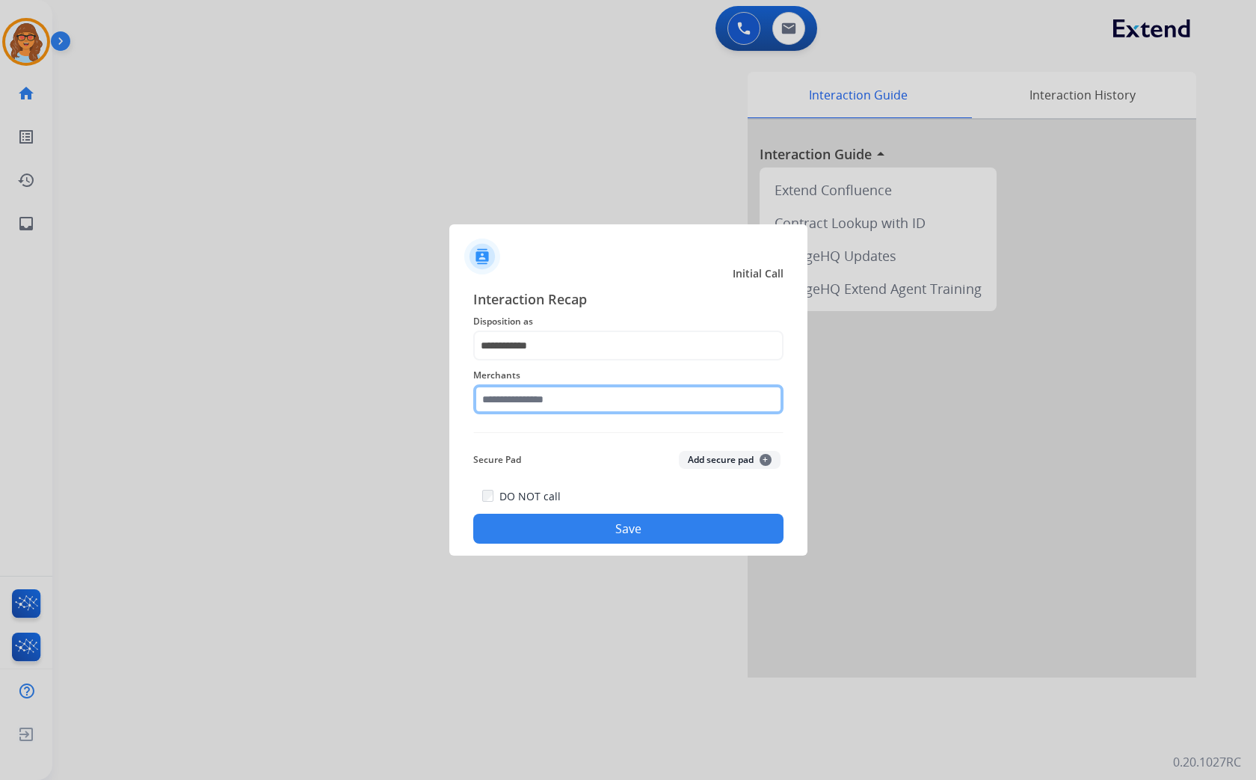
click at [543, 399] on input "text" at bounding box center [628, 399] width 310 height 30
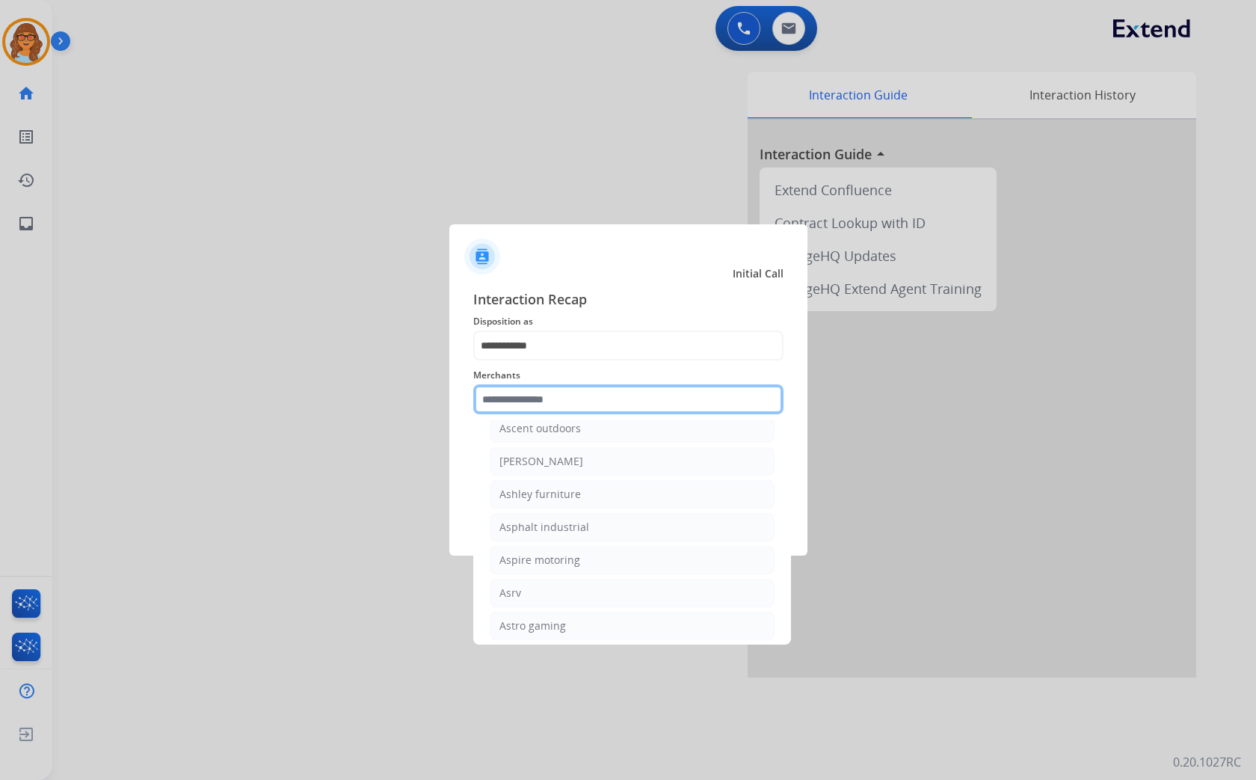
scroll to position [2158, 0]
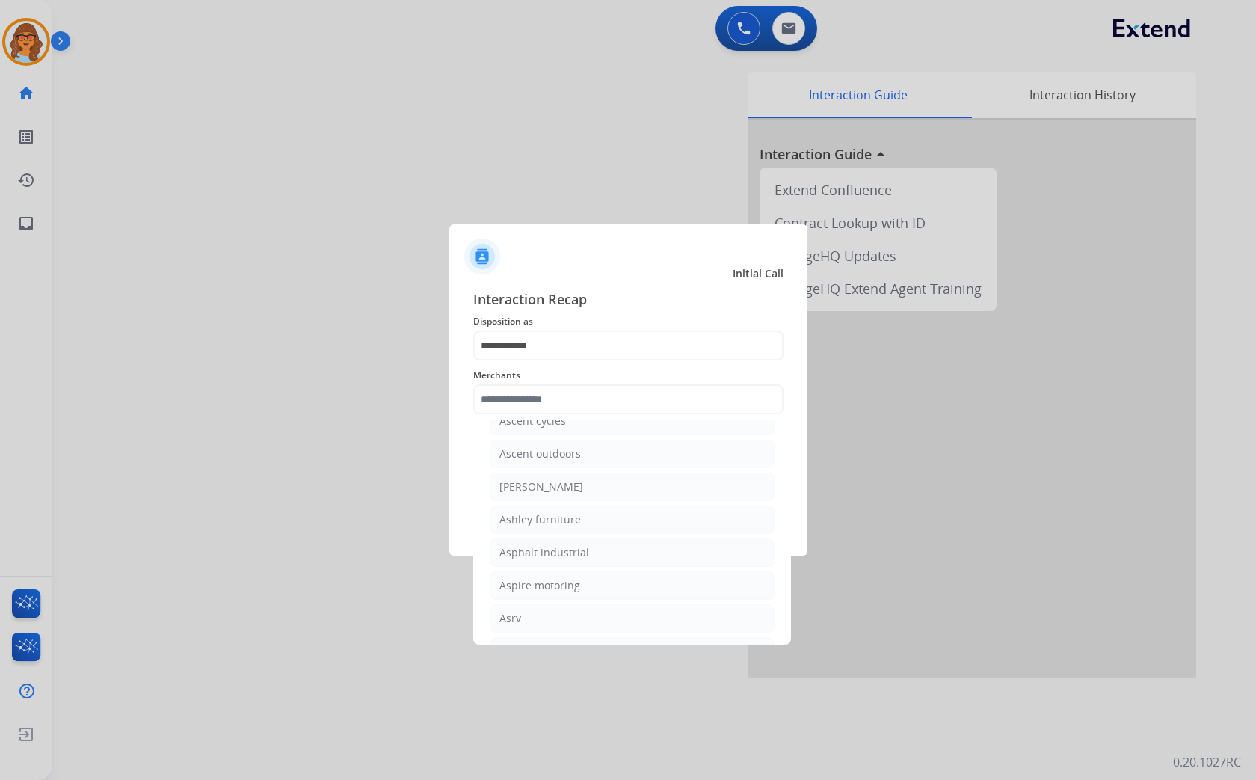
click at [538, 522] on div "Ashley furniture" at bounding box center [539, 519] width 81 height 15
type input "**********"
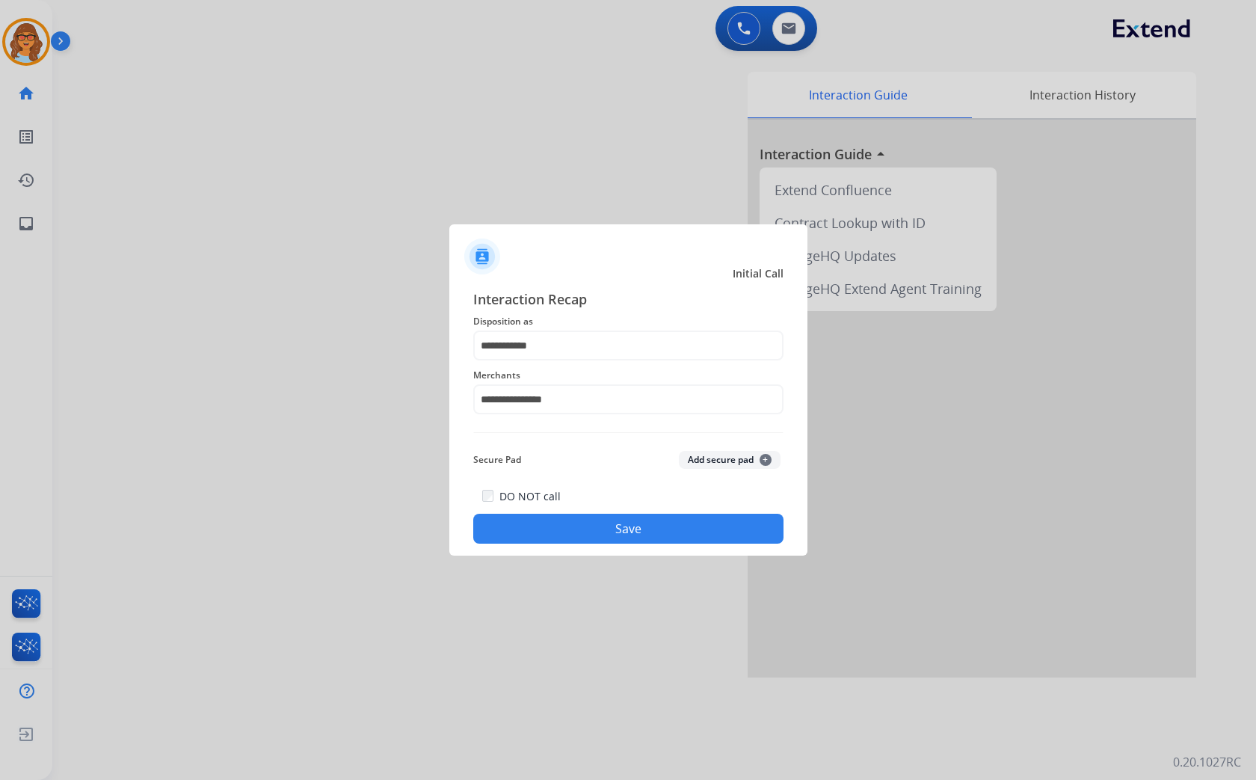
click at [667, 531] on button "Save" at bounding box center [628, 528] width 310 height 30
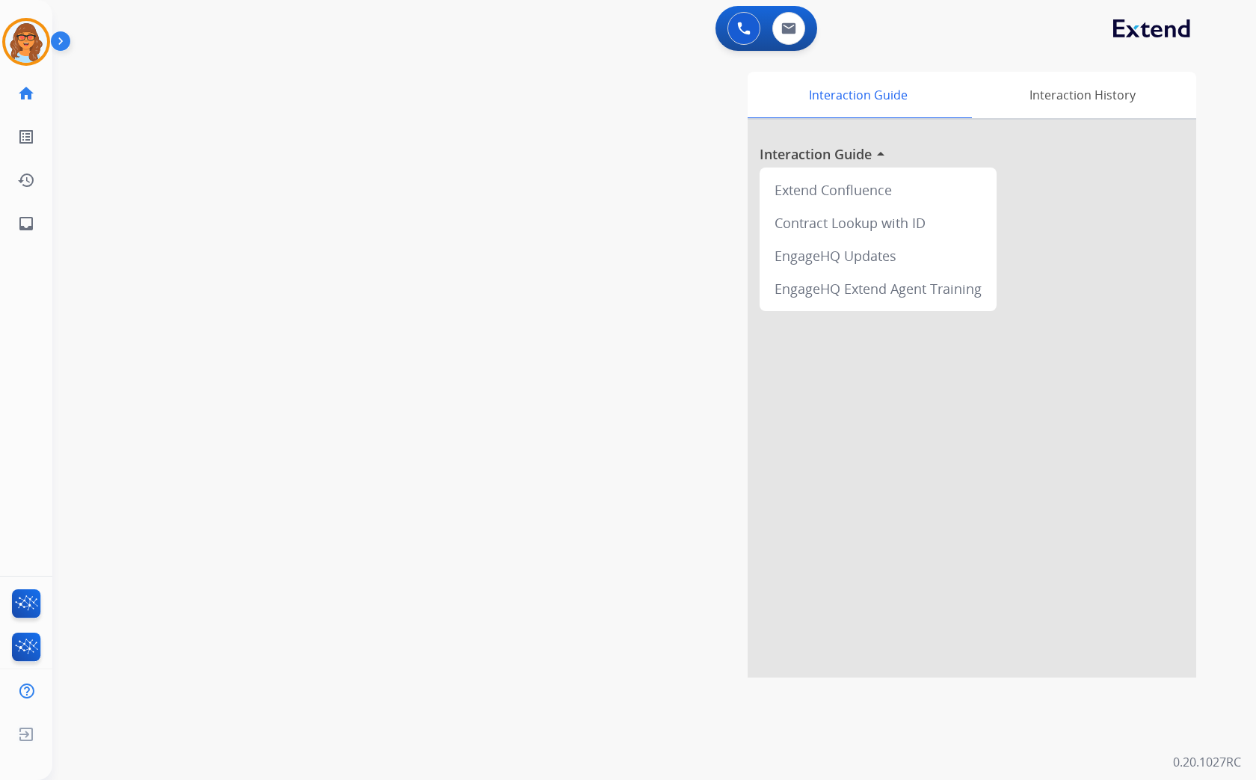
drag, startPoint x: 341, startPoint y: 143, endPoint x: 408, endPoint y: 98, distance: 81.3
click at [342, 142] on div "swap_horiz Break voice bridge close_fullscreen Connect 3-Way Call merge_type Se…" at bounding box center [635, 365] width 1167 height 623
click at [797, 36] on button at bounding box center [788, 28] width 33 height 33
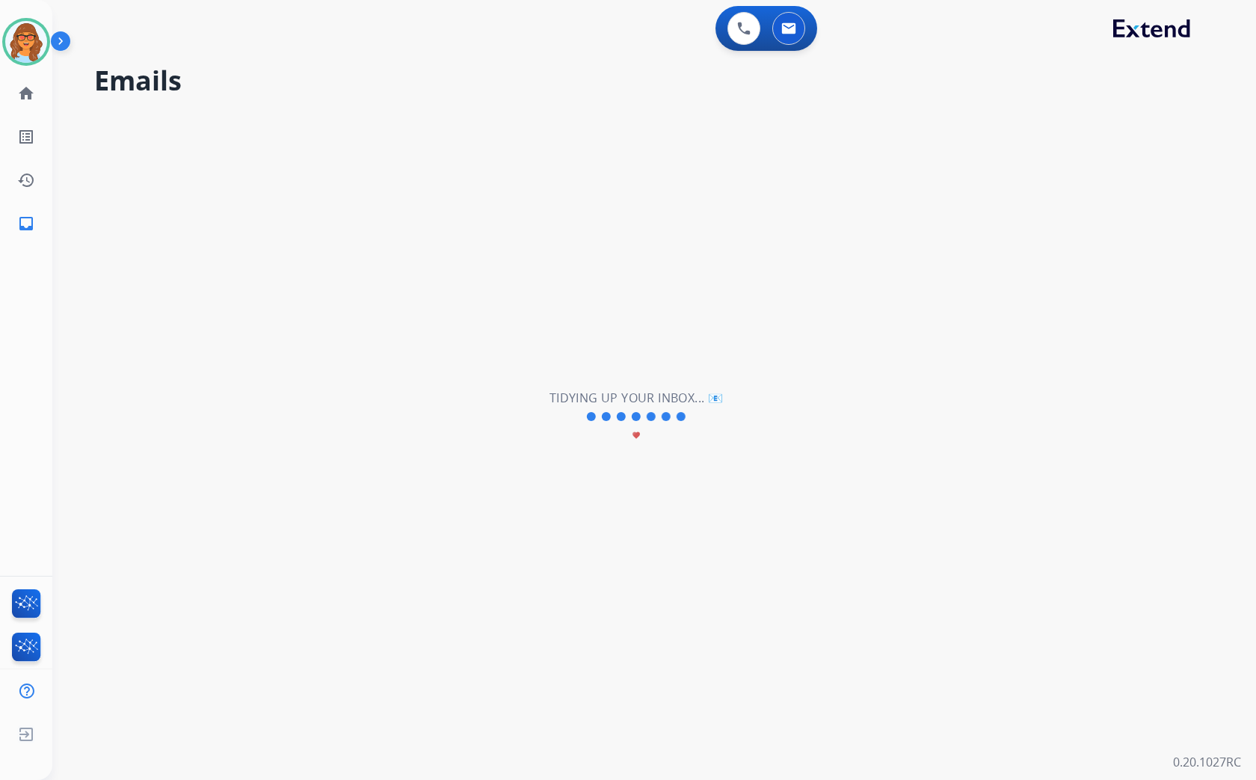
click at [483, 243] on div "**********" at bounding box center [635, 417] width 1167 height 726
click at [35, 46] on img at bounding box center [26, 42] width 42 height 42
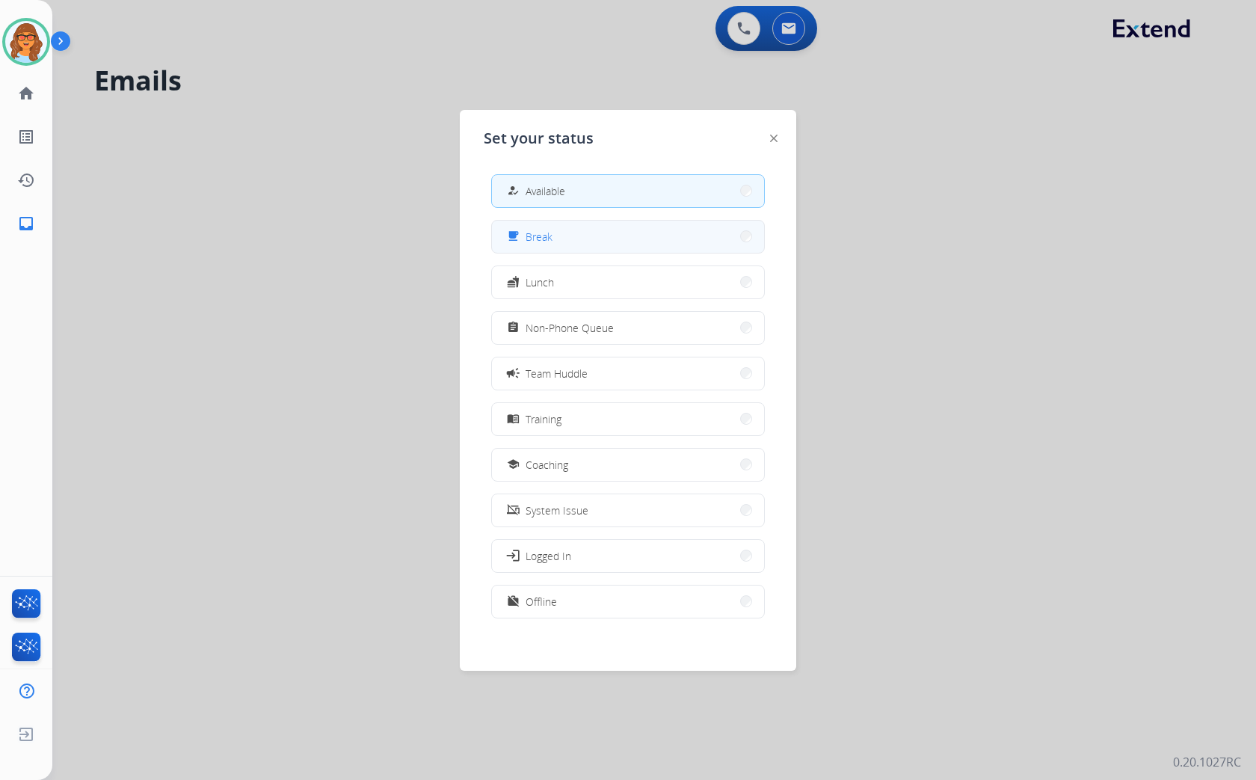
click at [584, 237] on button "free_breakfast Break" at bounding box center [628, 236] width 272 height 32
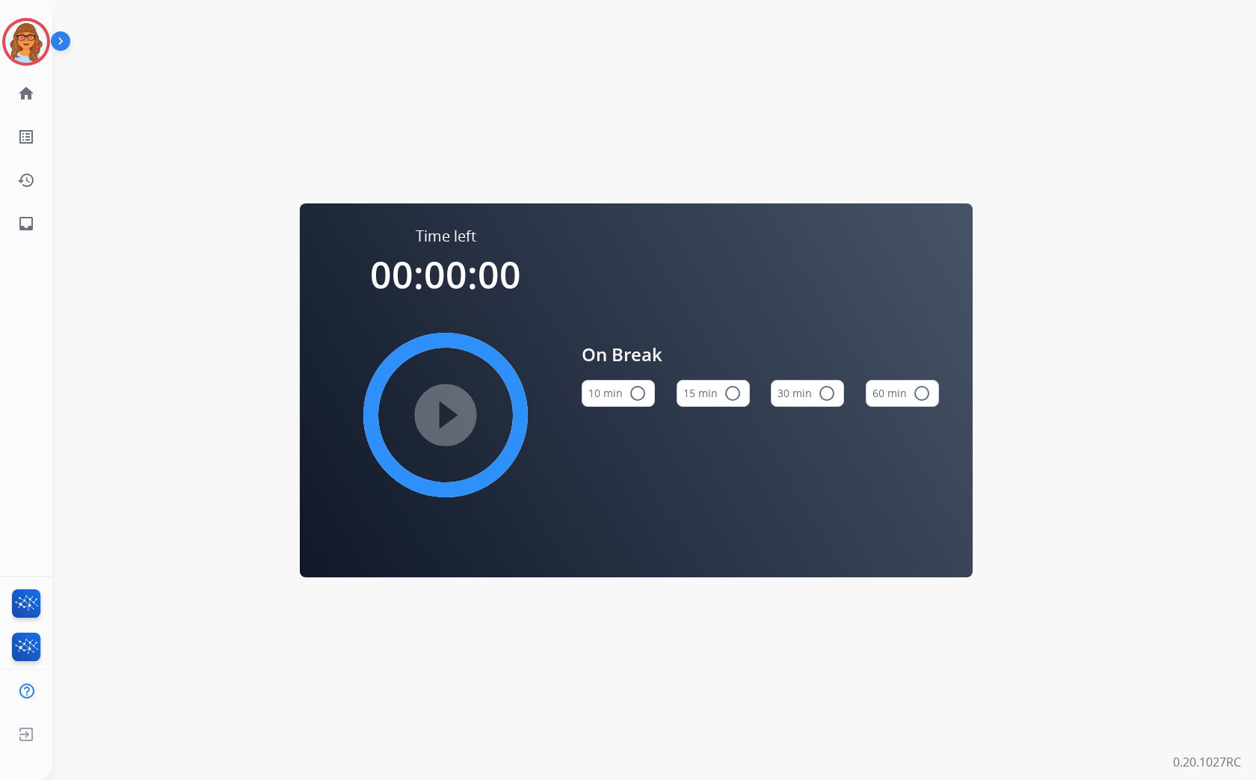
click at [733, 389] on mat-icon "radio_button_unchecked" at bounding box center [732, 393] width 18 height 18
click at [443, 412] on mat-icon "play_circle_filled" at bounding box center [445, 415] width 18 height 18
click at [451, 416] on mat-icon "pause_circle_filled" at bounding box center [445, 415] width 18 height 18
drag, startPoint x: 18, startPoint y: 38, endPoint x: 68, endPoint y: 46, distance: 50.6
click at [19, 38] on img at bounding box center [26, 42] width 42 height 42
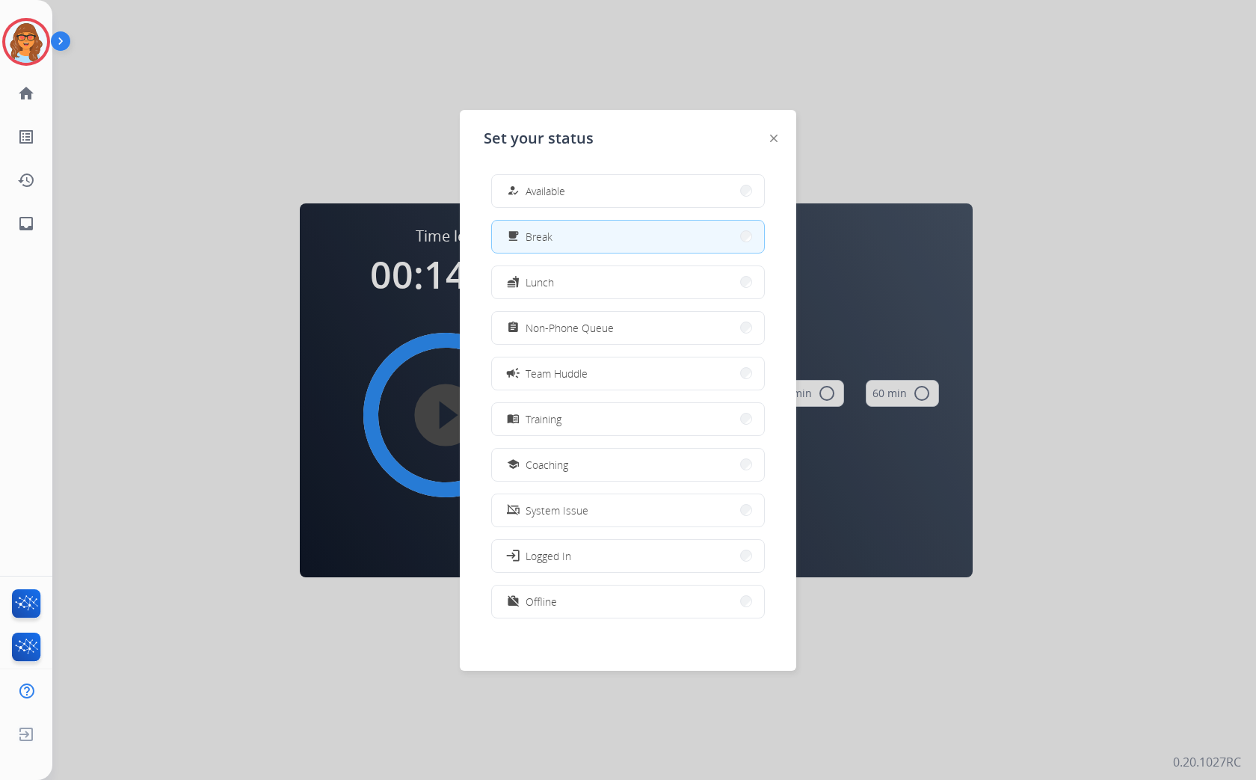
click at [606, 207] on div "how_to_reg Available free_breakfast Break fastfood Lunch assignment Non-Phone Q…" at bounding box center [628, 397] width 288 height 471
click at [593, 187] on button "how_to_reg Available" at bounding box center [628, 191] width 272 height 32
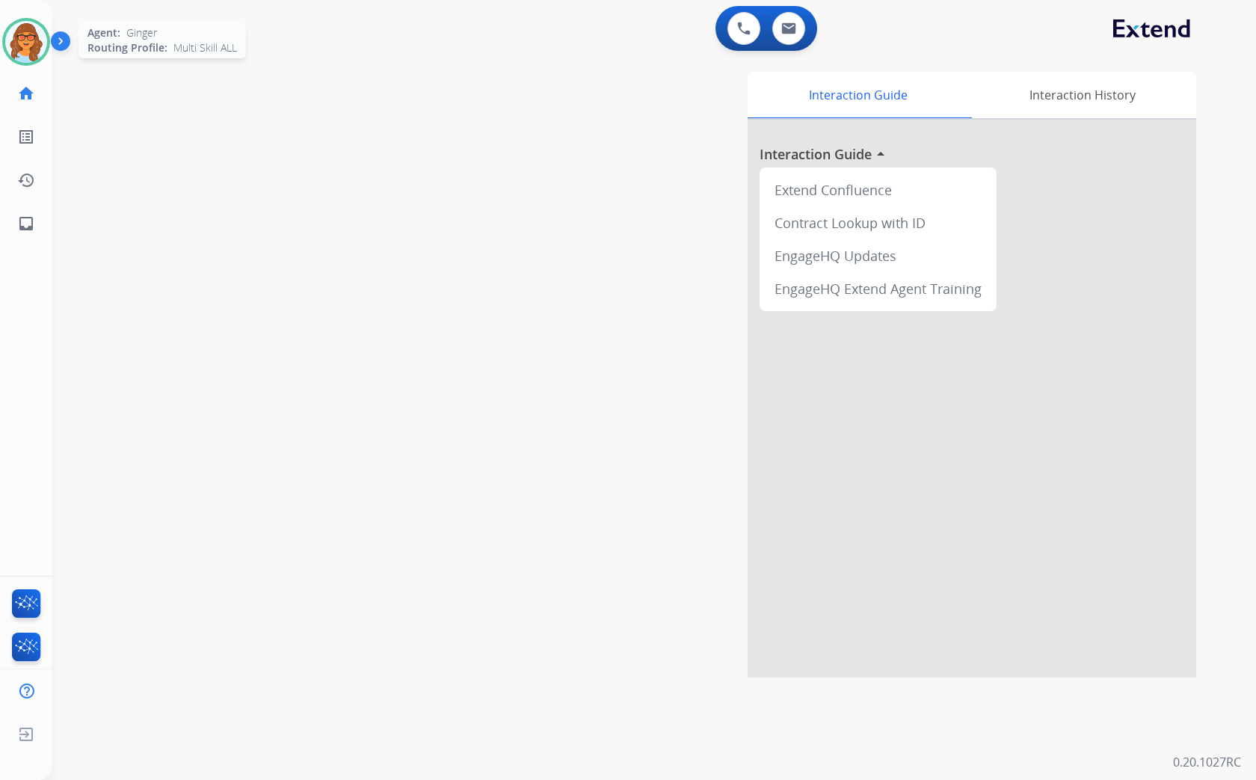
click at [22, 34] on img at bounding box center [26, 42] width 42 height 42
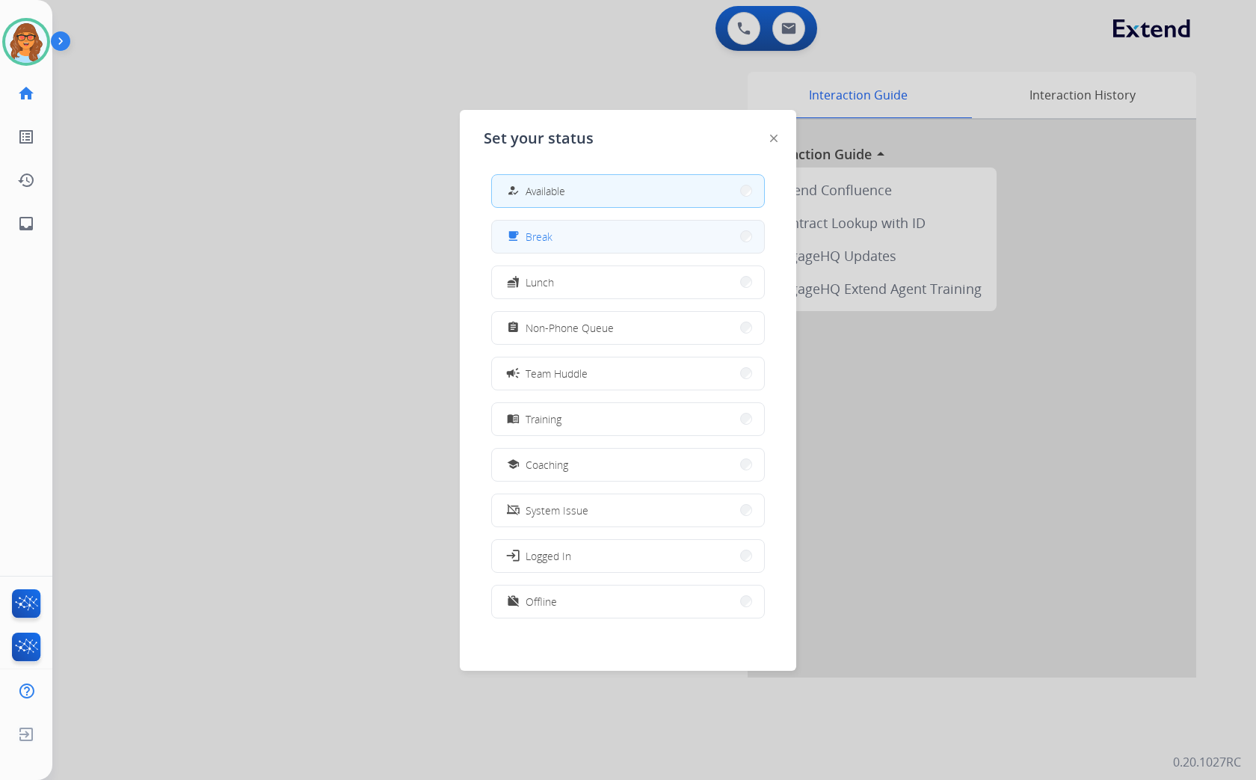
click at [561, 239] on button "free_breakfast Break" at bounding box center [628, 236] width 272 height 32
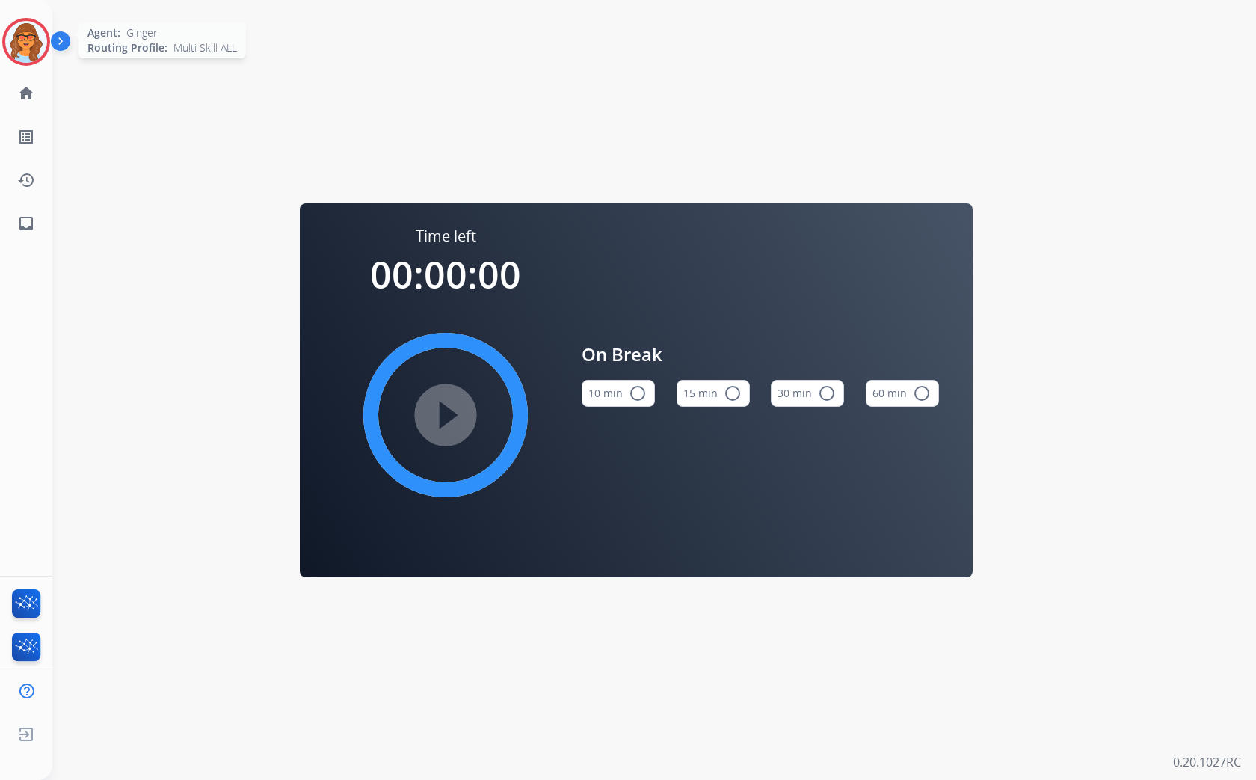
click at [19, 18] on div at bounding box center [26, 42] width 48 height 48
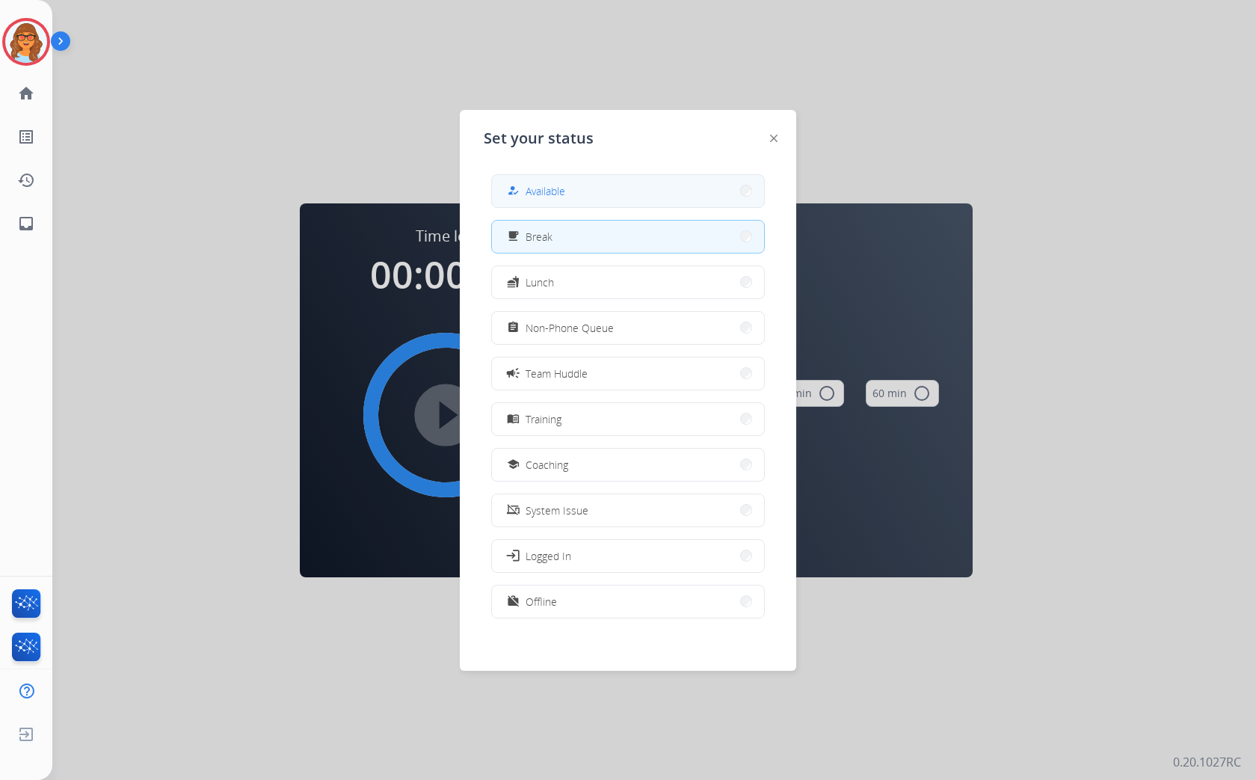
click at [589, 196] on button "how_to_reg Available" at bounding box center [628, 191] width 272 height 32
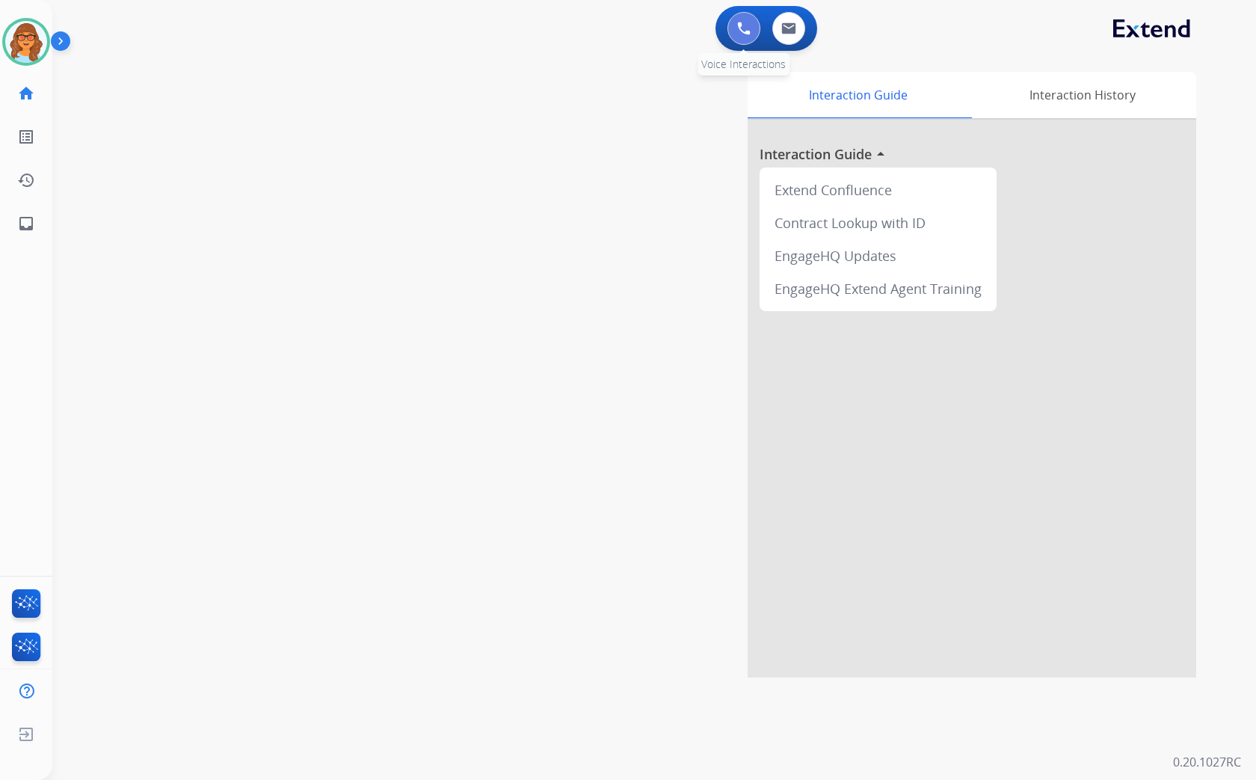
click at [737, 35] on button at bounding box center [743, 28] width 33 height 33
click at [744, 22] on img at bounding box center [743, 28] width 13 height 13
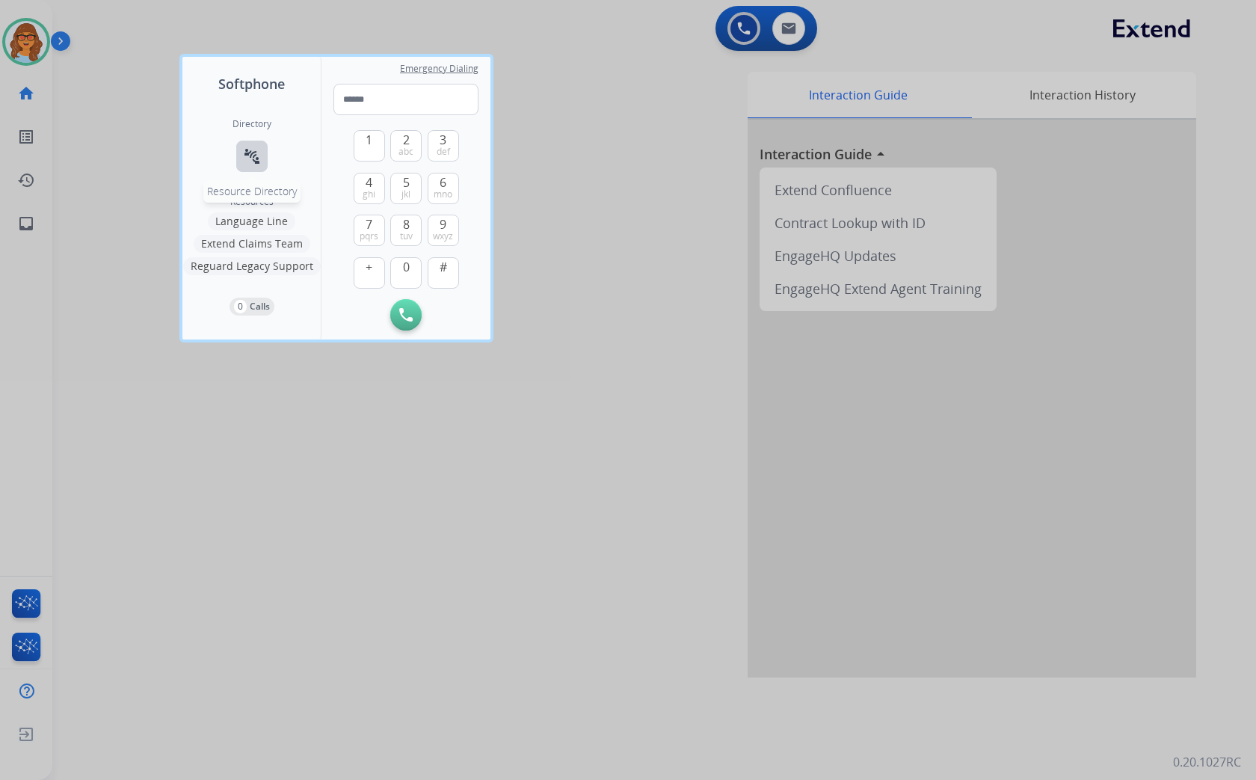
click at [250, 158] on mat-icon "connect_without_contact" at bounding box center [252, 156] width 18 height 18
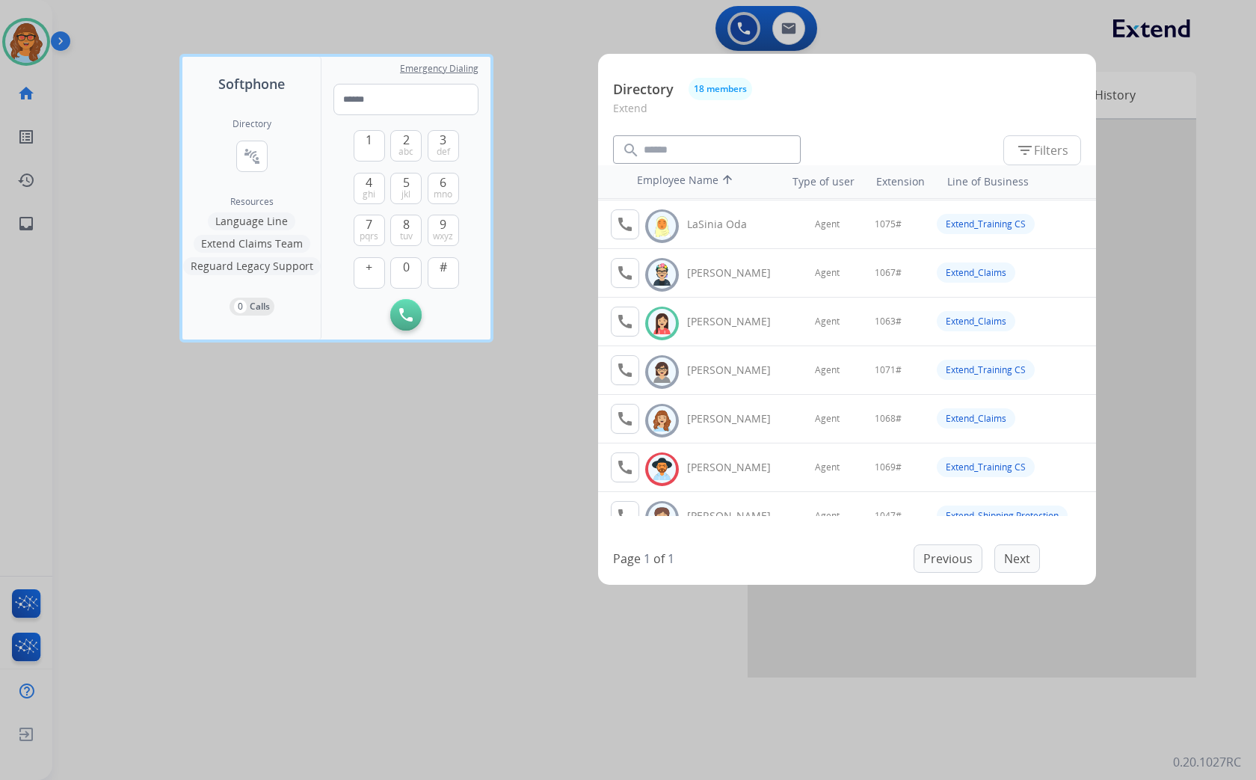
scroll to position [498, 0]
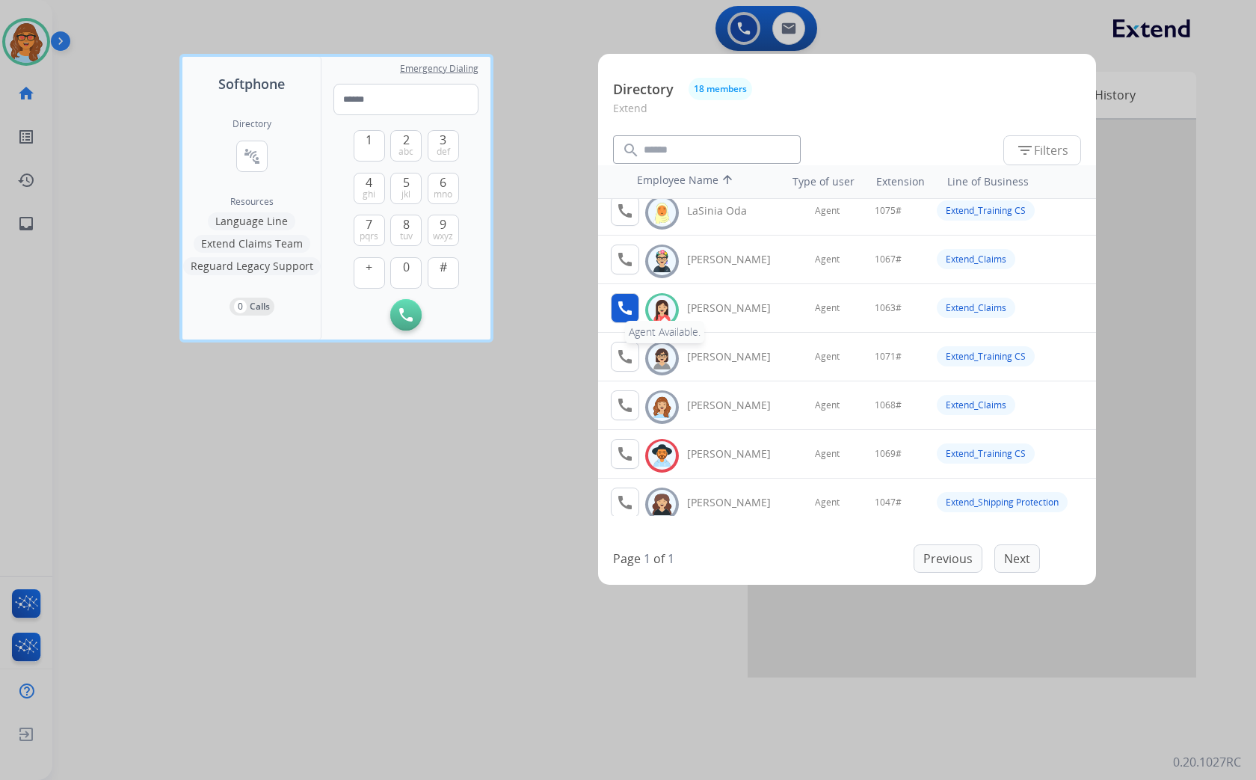
click at [623, 307] on mat-icon "call" at bounding box center [625, 308] width 18 height 18
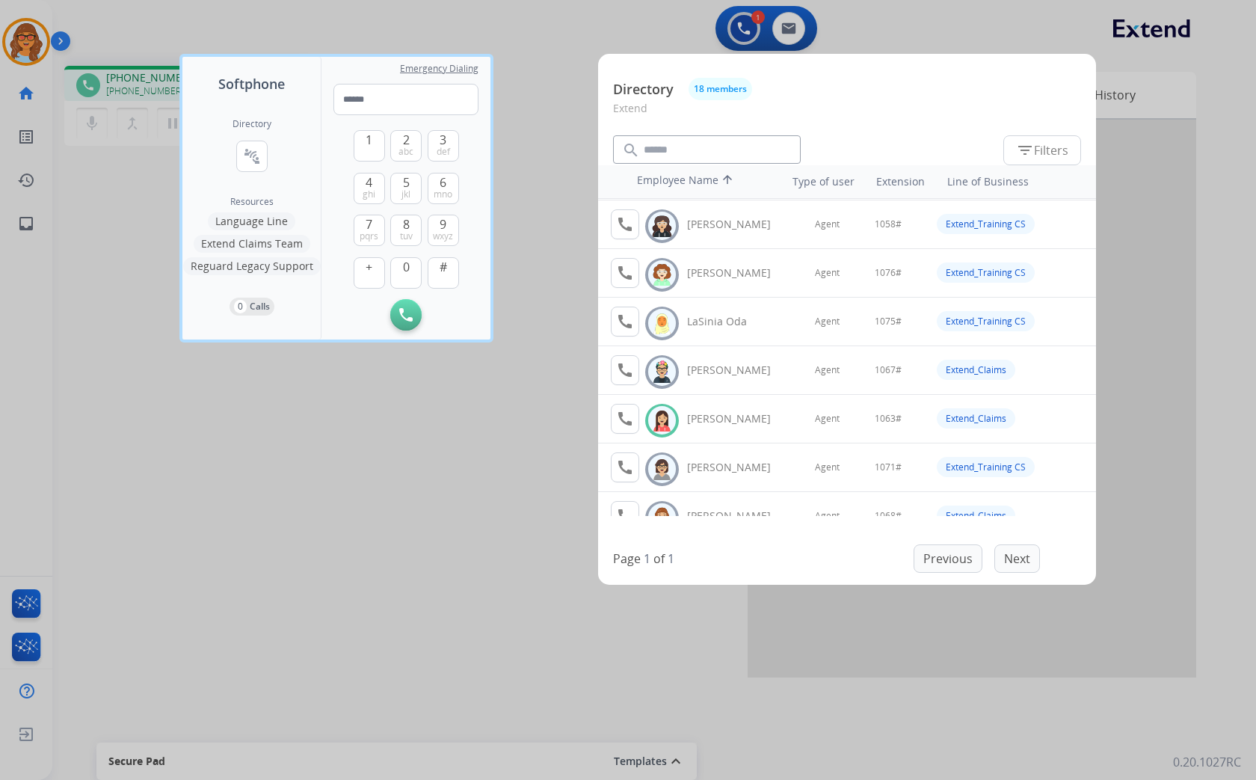
scroll to position [415, 0]
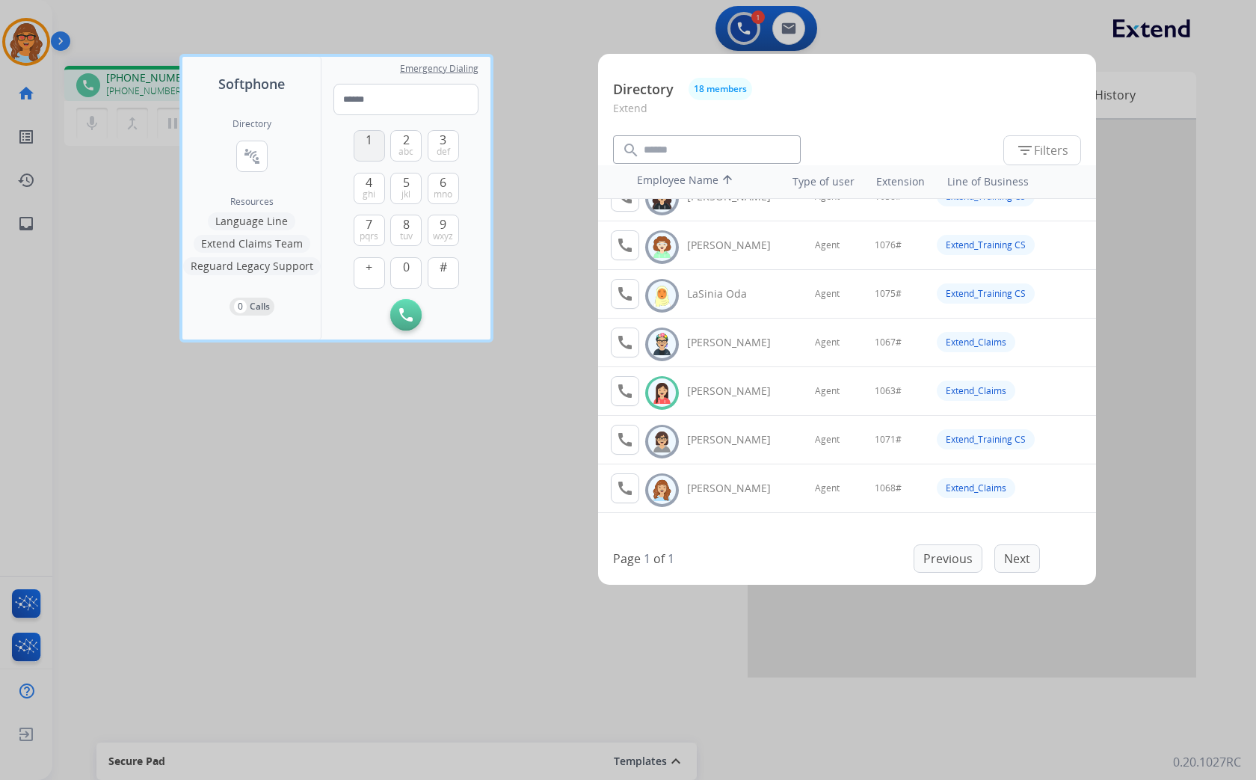
click at [362, 141] on button "1" at bounding box center [369, 145] width 31 height 31
click at [401, 268] on button "0" at bounding box center [405, 272] width 31 height 31
click at [439, 183] on span "6" at bounding box center [442, 182] width 7 height 18
click at [443, 143] on span "3" at bounding box center [442, 140] width 7 height 18
click at [439, 271] on span "#" at bounding box center [442, 267] width 7 height 18
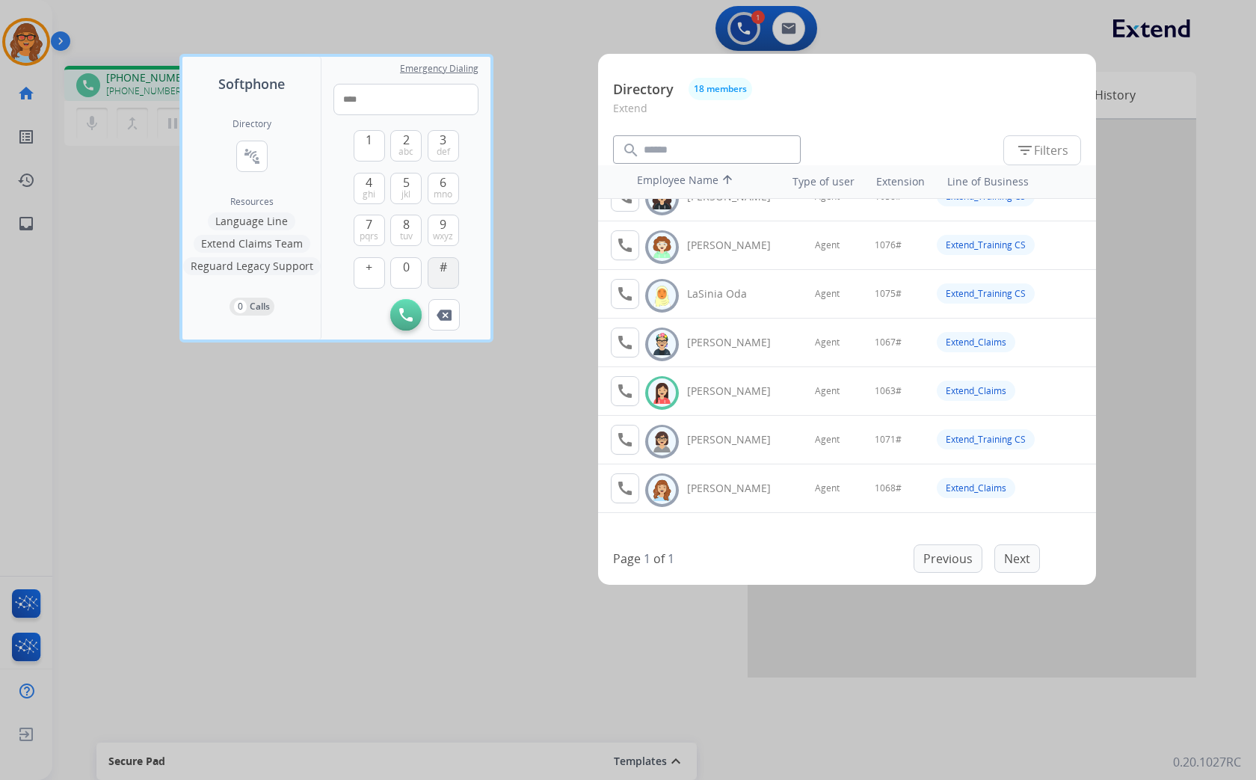
type input "*****"
click at [454, 567] on div at bounding box center [628, 390] width 1256 height 780
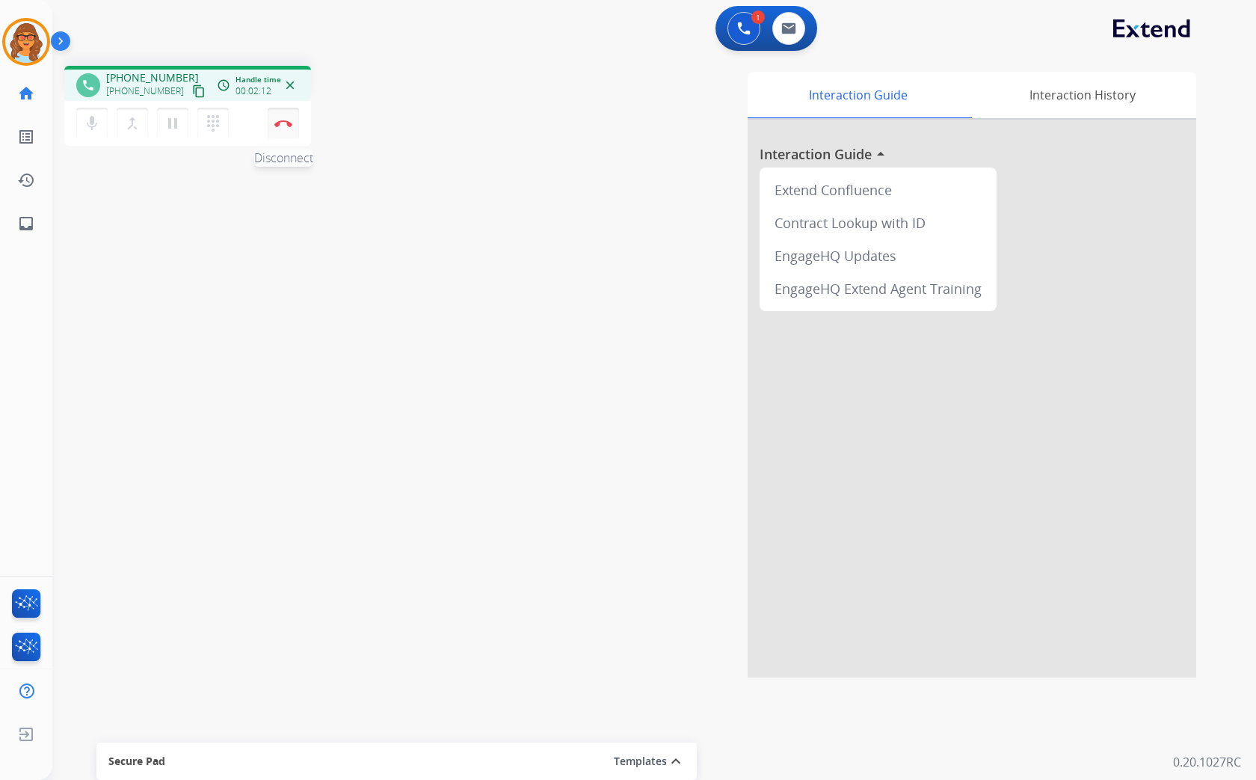
click at [286, 117] on button "Disconnect" at bounding box center [283, 123] width 31 height 31
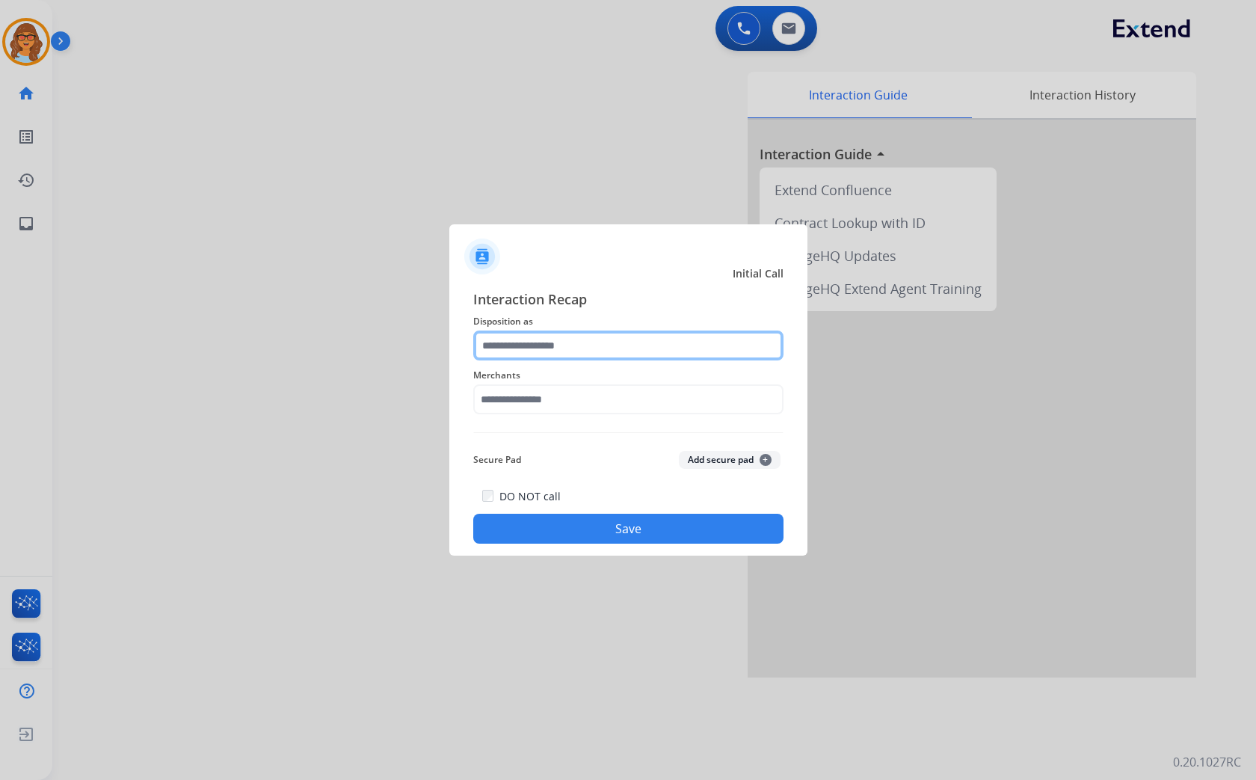
click at [518, 342] on input "text" at bounding box center [628, 345] width 310 height 30
click at [606, 350] on input "text" at bounding box center [628, 345] width 310 height 30
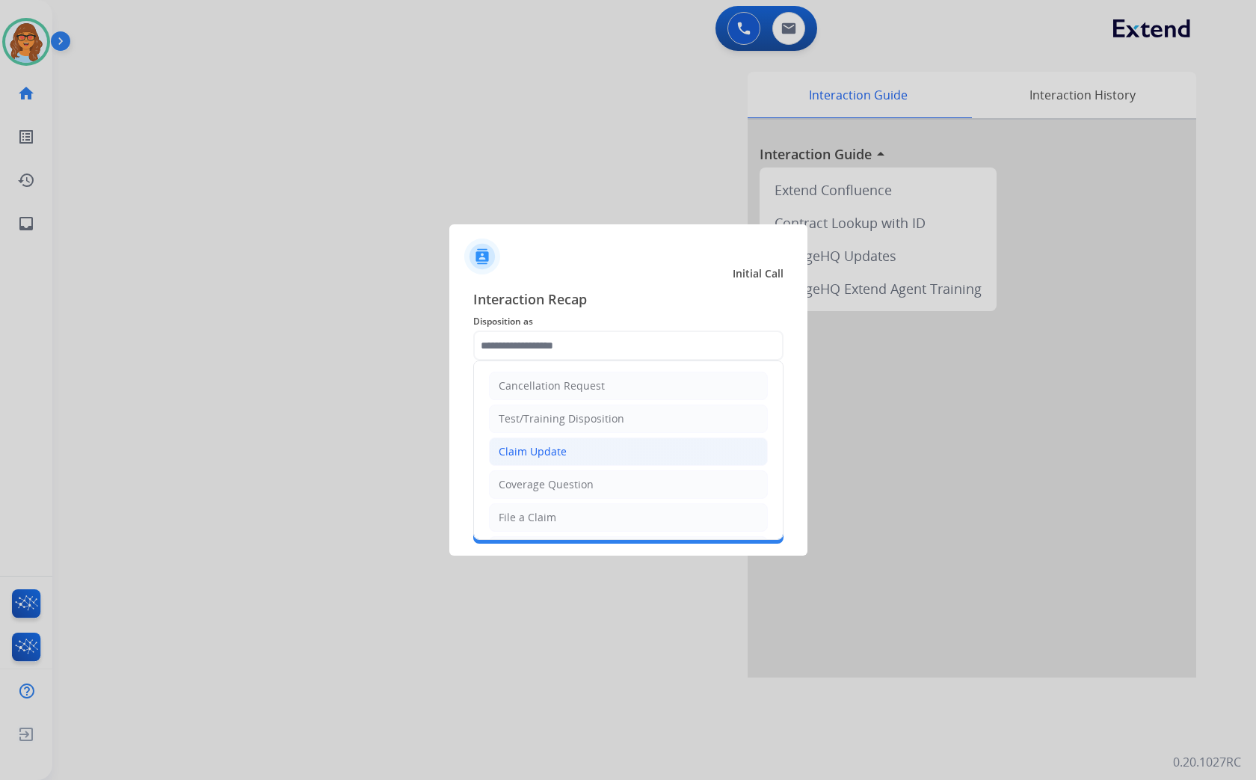
click at [562, 450] on div "Claim Update" at bounding box center [533, 451] width 68 height 15
type input "**********"
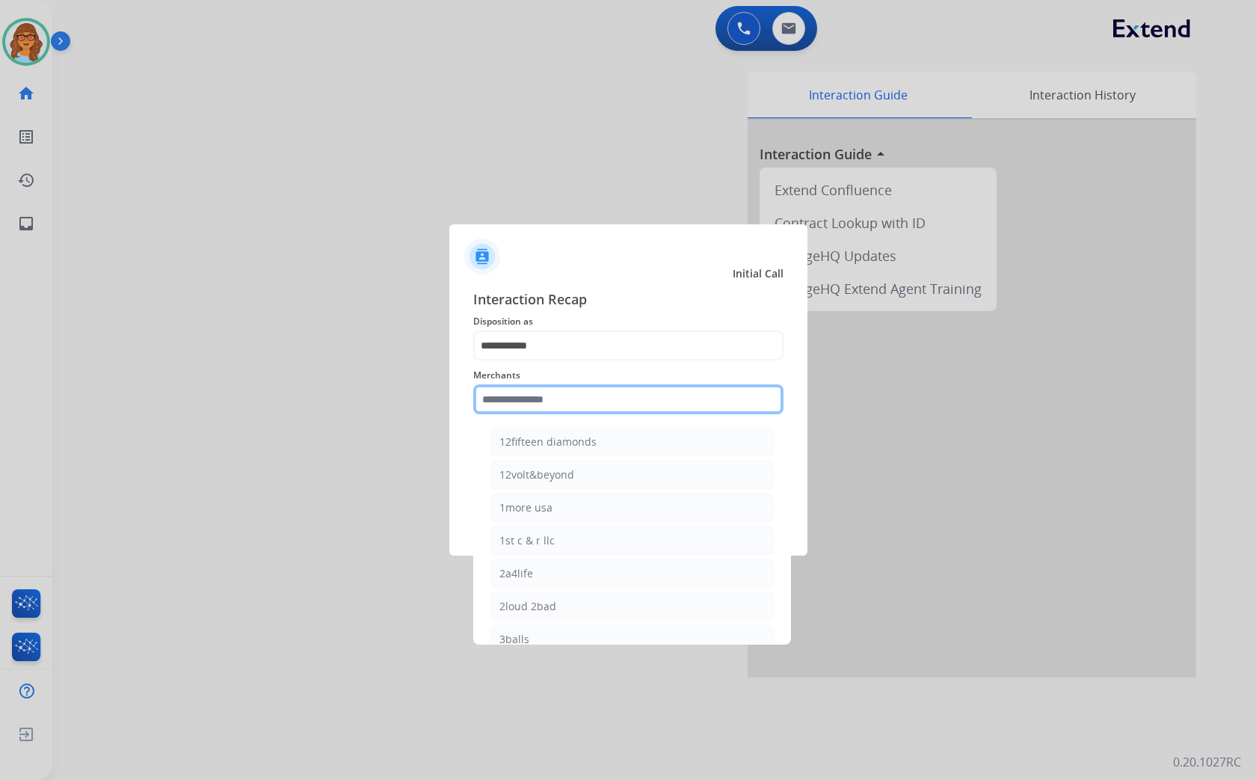
click at [555, 401] on input "text" at bounding box center [628, 399] width 310 height 30
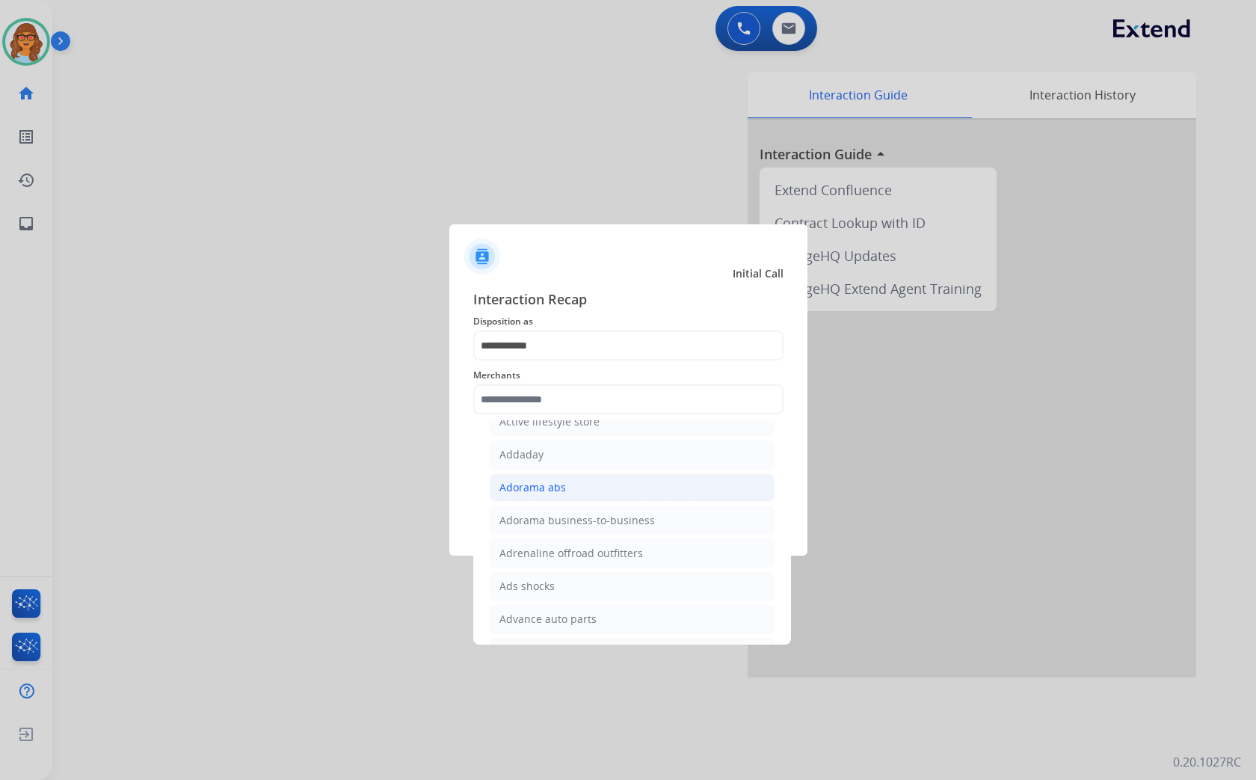
click at [534, 487] on div "Adorama abs" at bounding box center [532, 487] width 67 height 15
type input "**********"
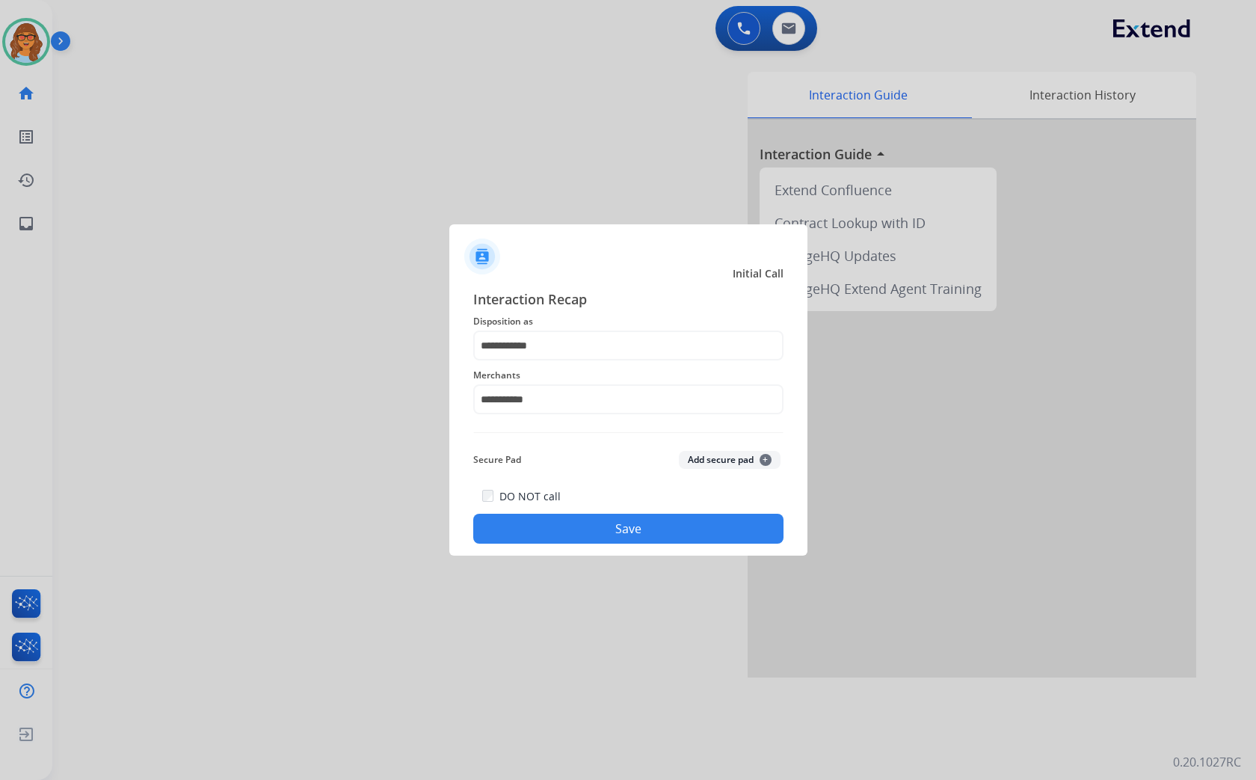
click at [707, 521] on button "Save" at bounding box center [628, 528] width 310 height 30
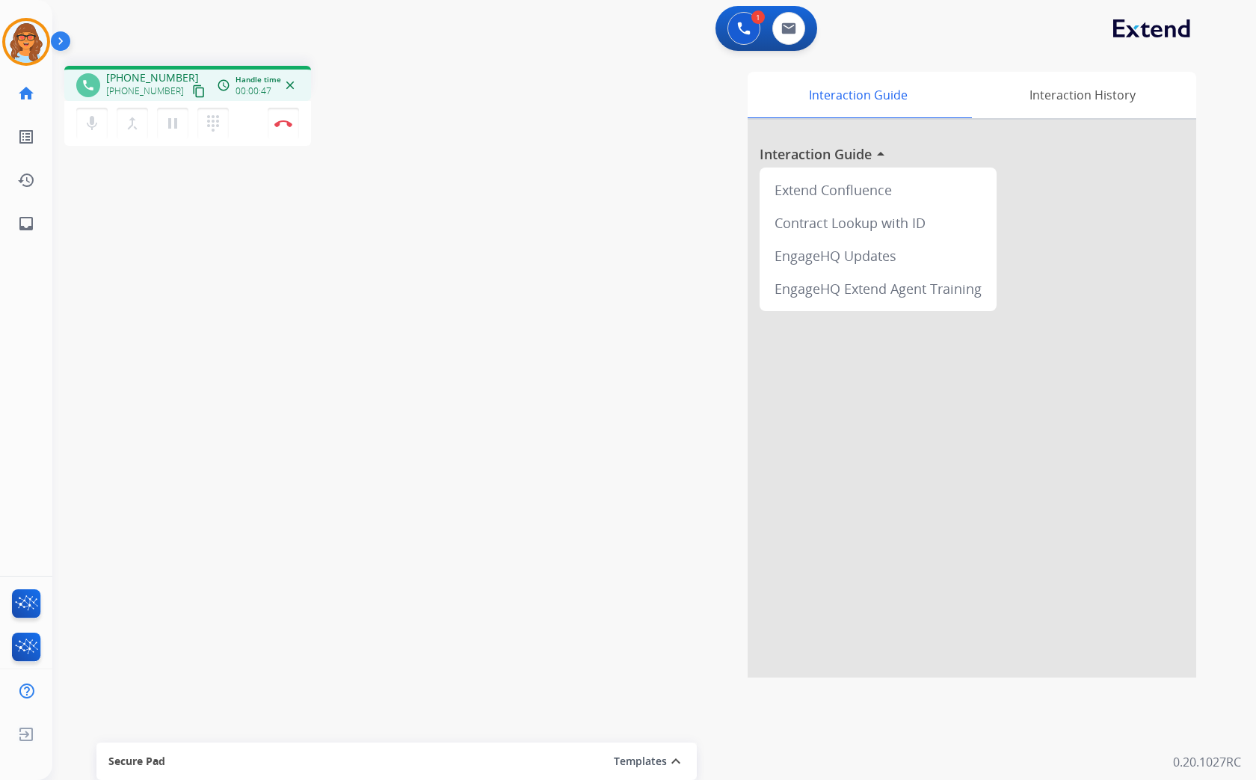
click at [192, 90] on mat-icon "content_copy" at bounding box center [198, 90] width 13 height 13
click at [280, 131] on button "Disconnect" at bounding box center [283, 123] width 31 height 31
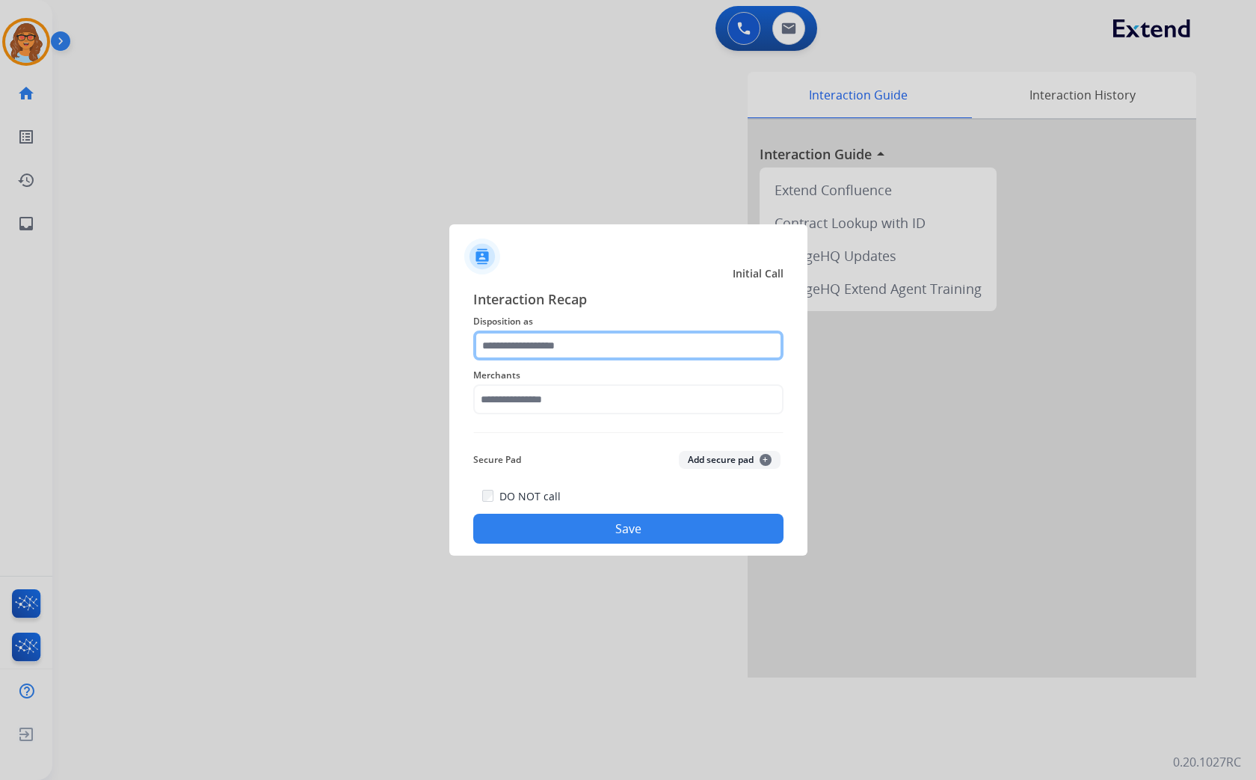
click at [604, 342] on input "text" at bounding box center [628, 345] width 310 height 30
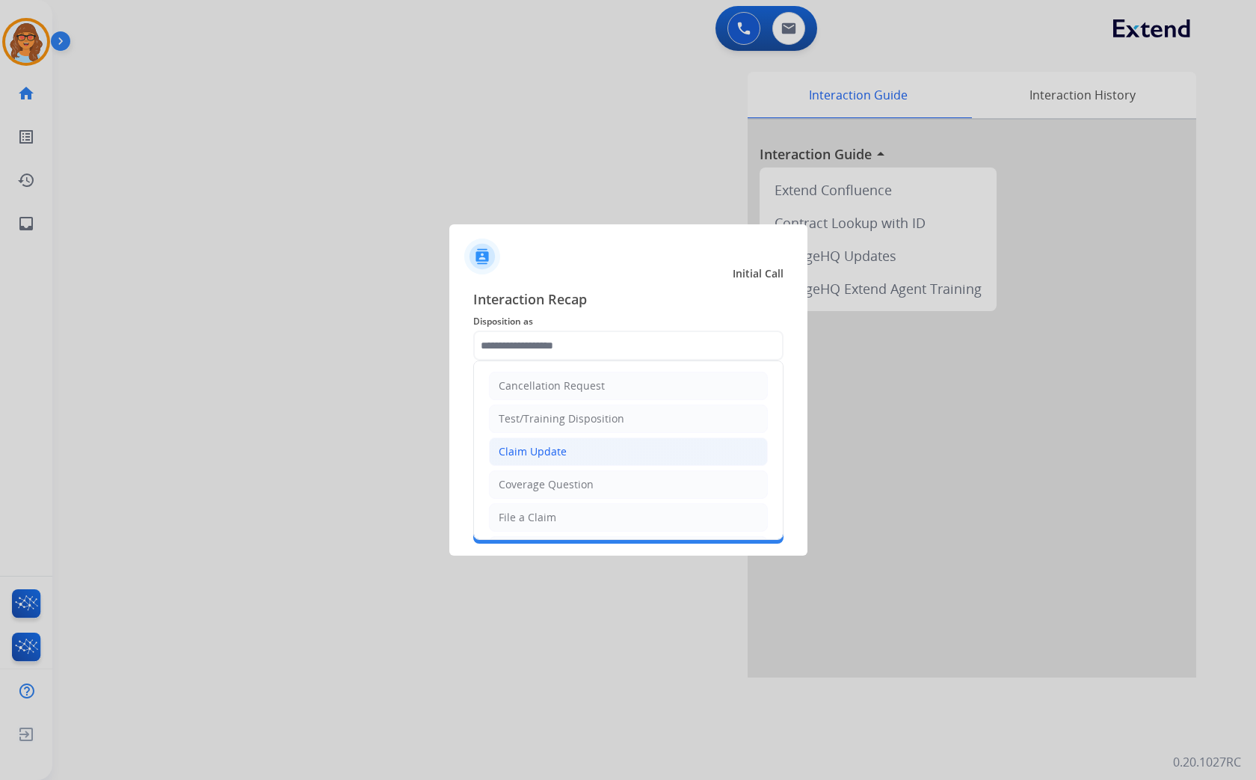
click at [569, 451] on li "Claim Update" at bounding box center [628, 451] width 279 height 28
type input "**********"
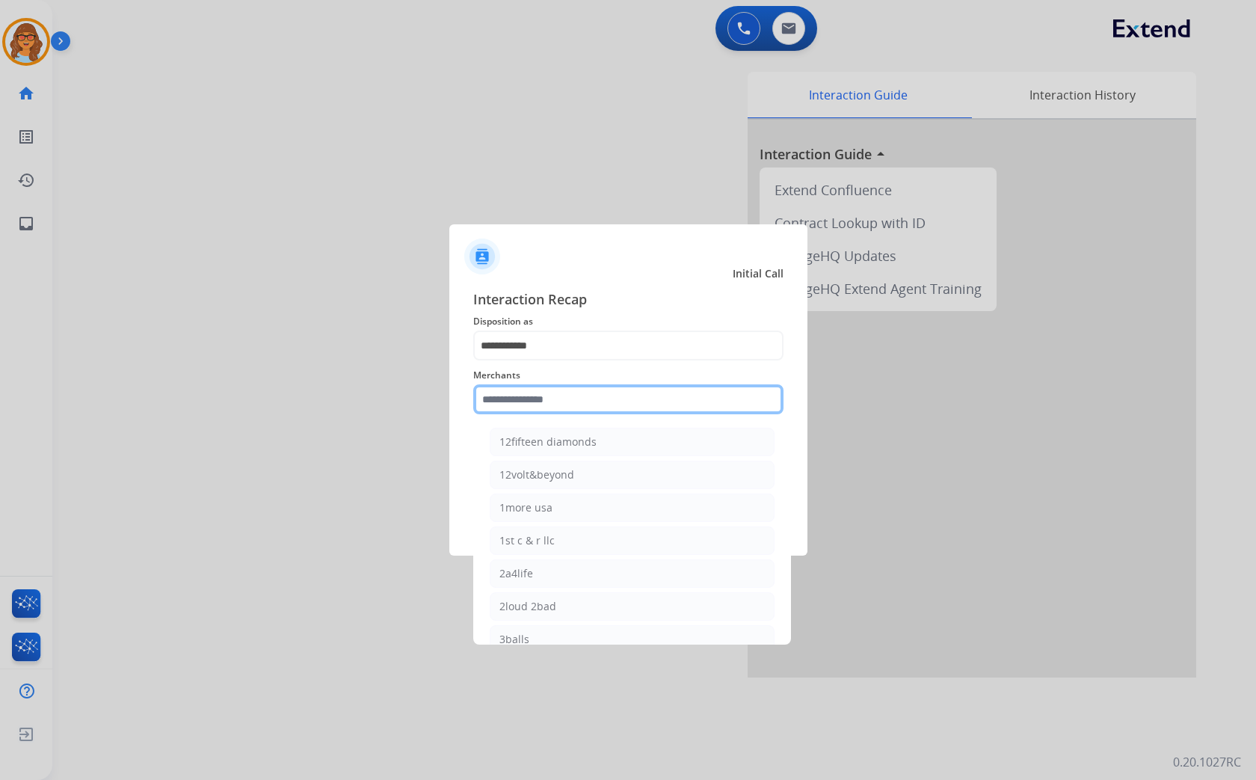
click at [535, 400] on input "text" at bounding box center [628, 399] width 310 height 30
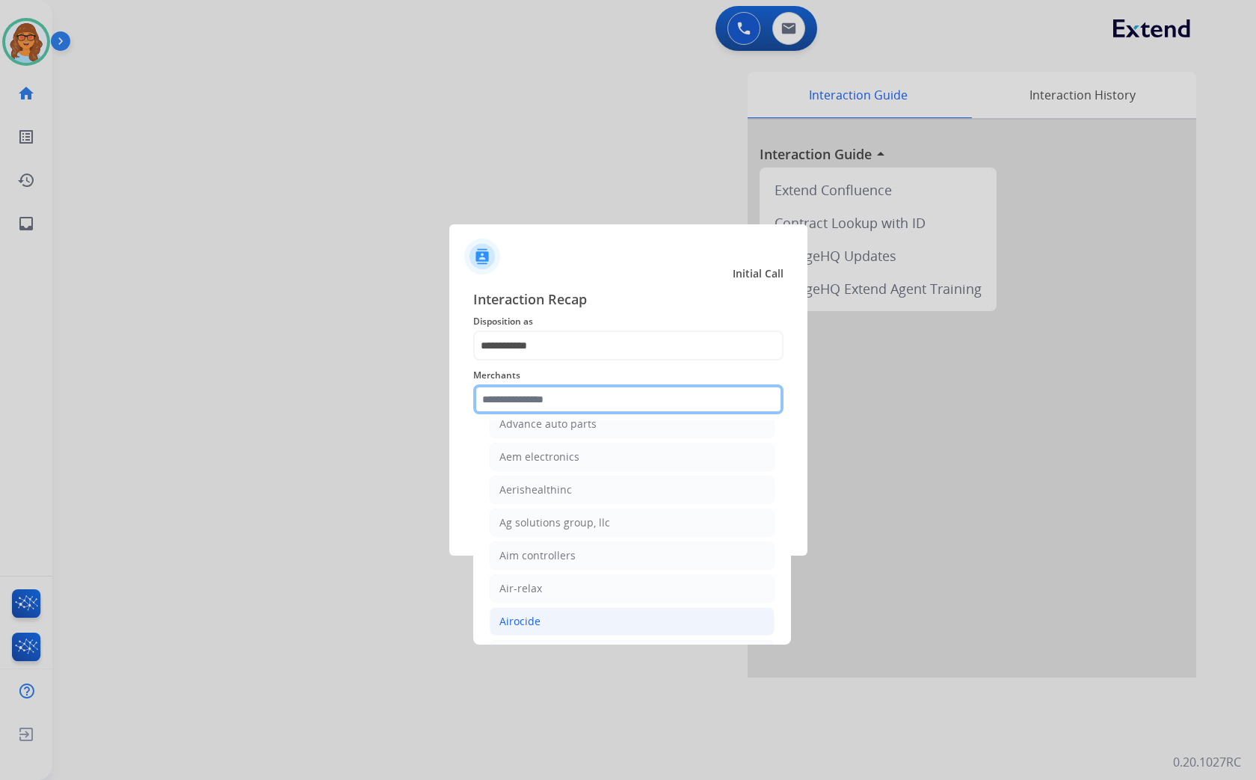
scroll to position [664, 0]
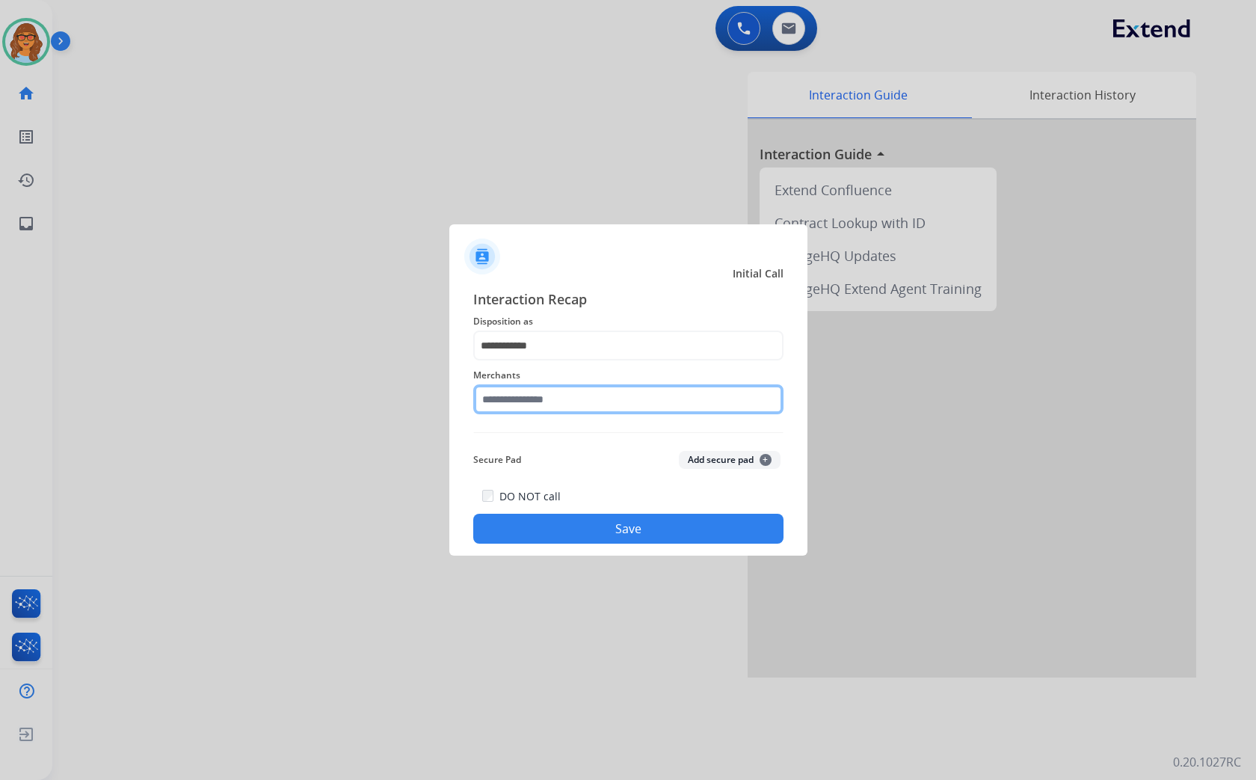
click at [521, 399] on input "text" at bounding box center [628, 399] width 310 height 30
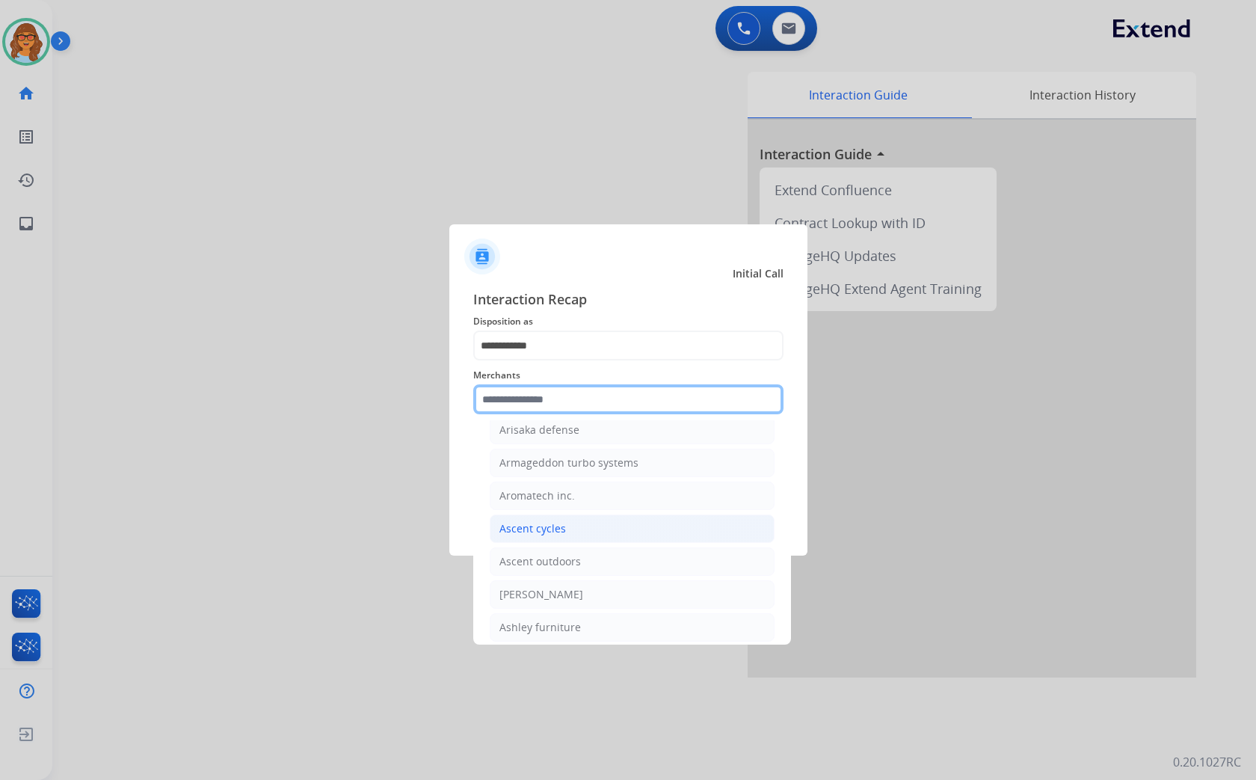
scroll to position [2076, 0]
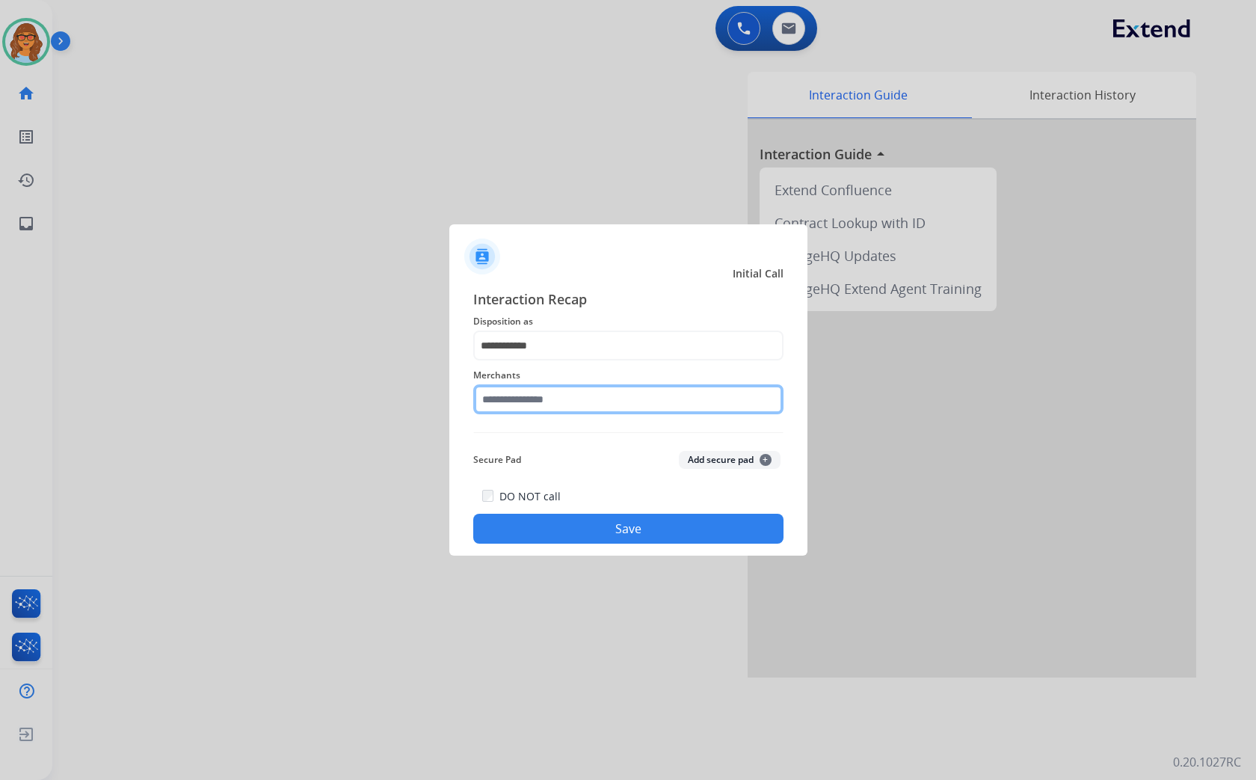
click at [543, 394] on input "text" at bounding box center [628, 399] width 310 height 30
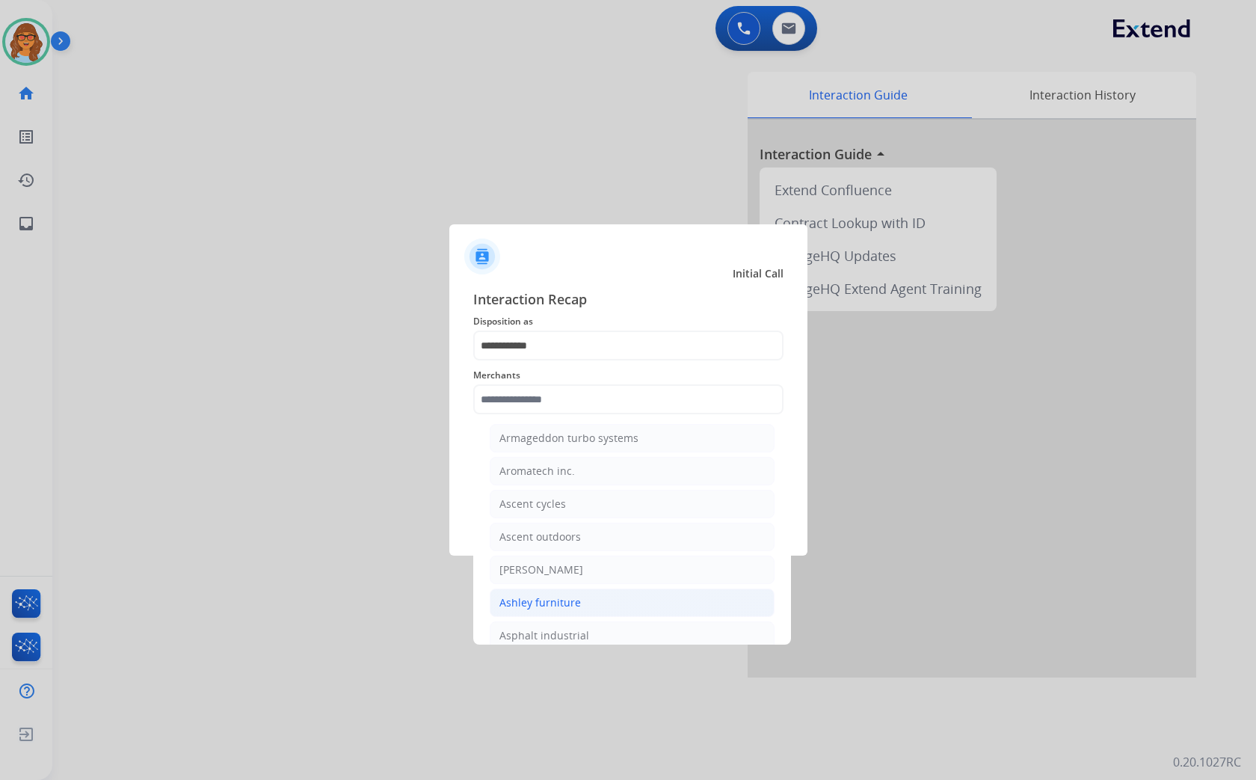
click at [555, 607] on div "Ashley furniture" at bounding box center [539, 602] width 81 height 15
type input "**********"
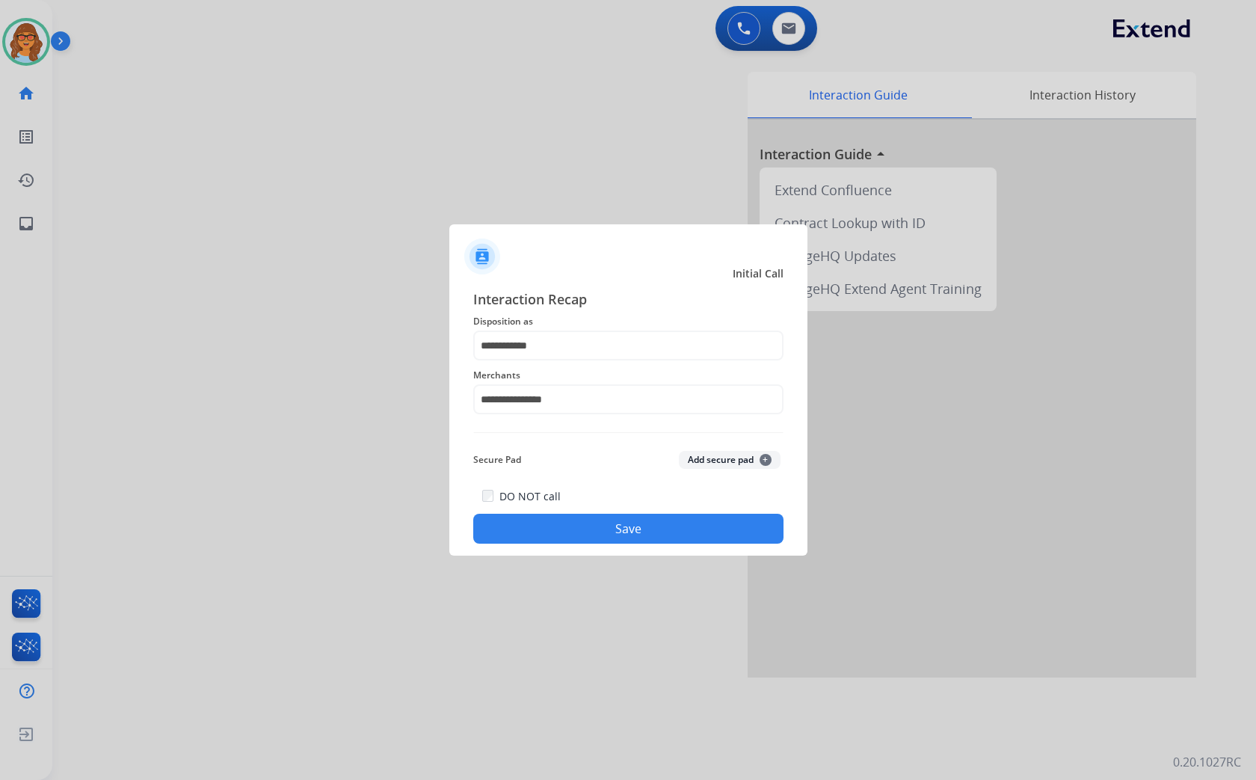
click at [645, 528] on button "Save" at bounding box center [628, 528] width 310 height 30
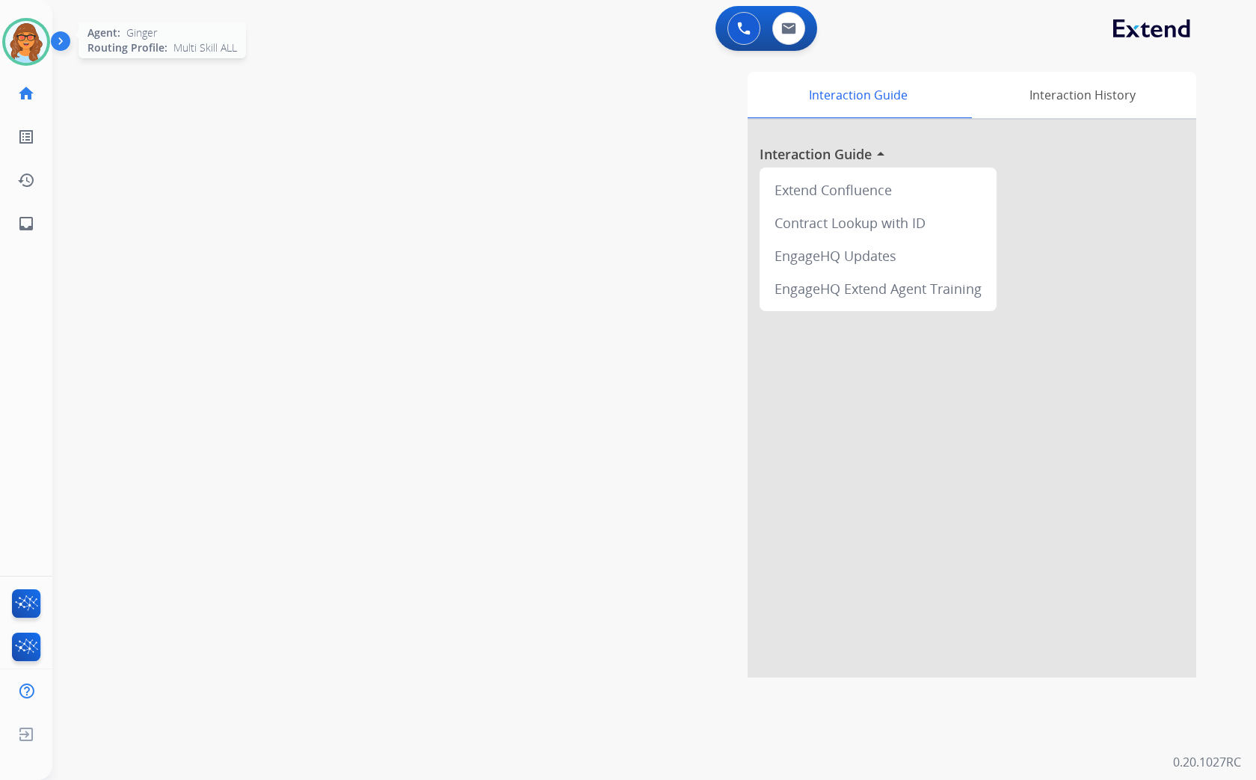
click at [24, 46] on img at bounding box center [26, 42] width 42 height 42
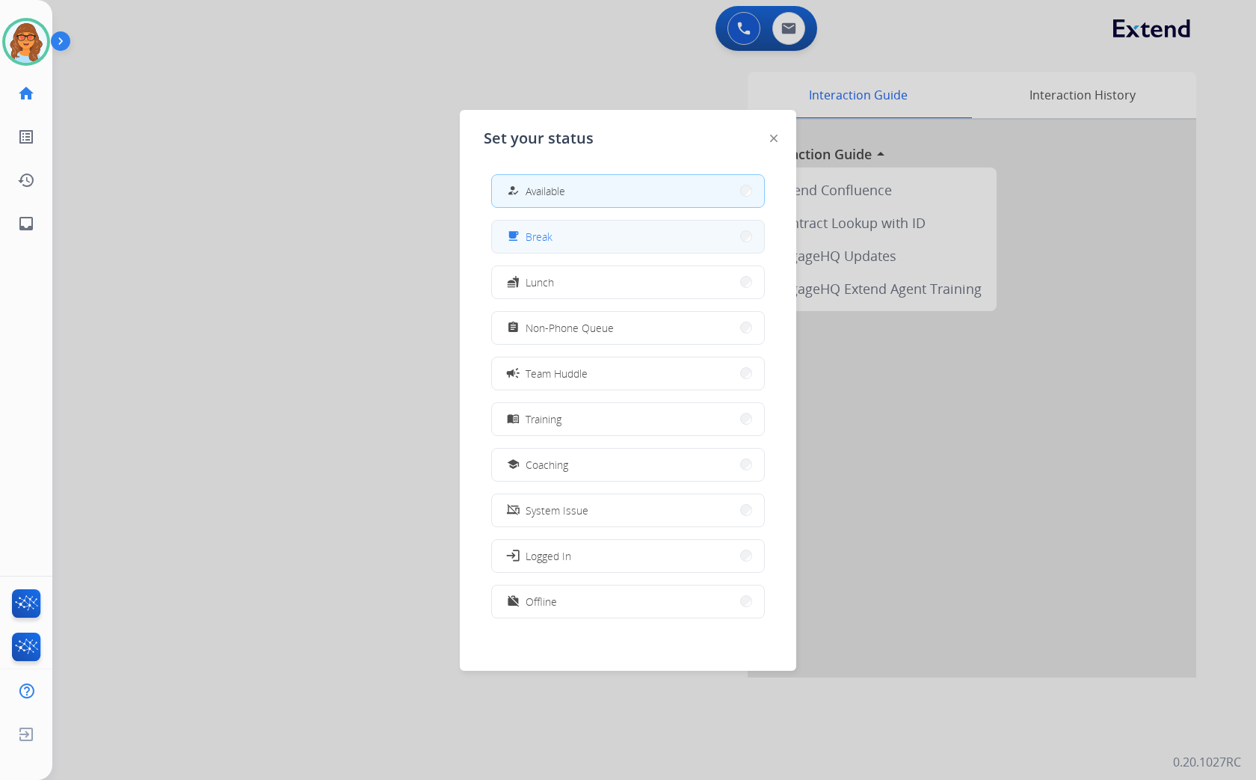
click at [609, 244] on button "free_breakfast Break" at bounding box center [628, 236] width 272 height 32
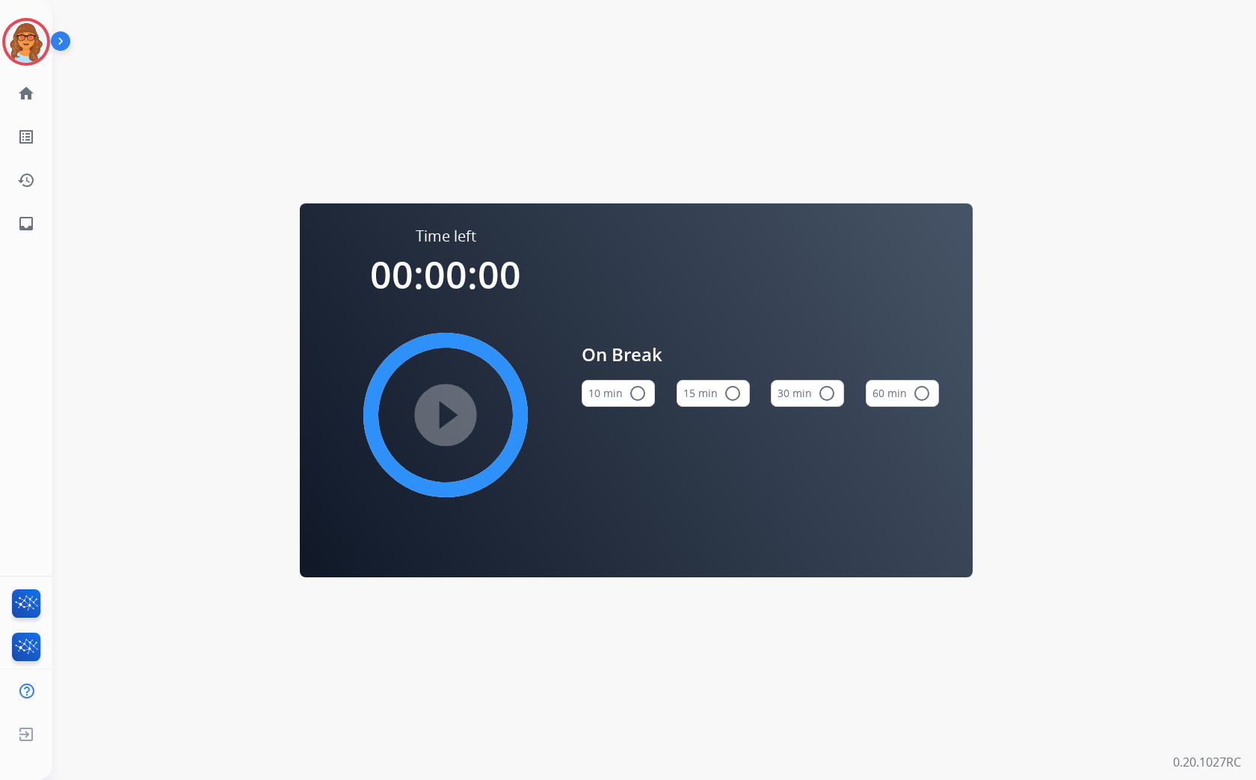
click at [942, 67] on div "Time left 00:00:00 play_circle_filled On Break 10 min radio_button_unchecked 15…" at bounding box center [635, 390] width 1167 height 780
click at [21, 35] on img at bounding box center [26, 42] width 42 height 42
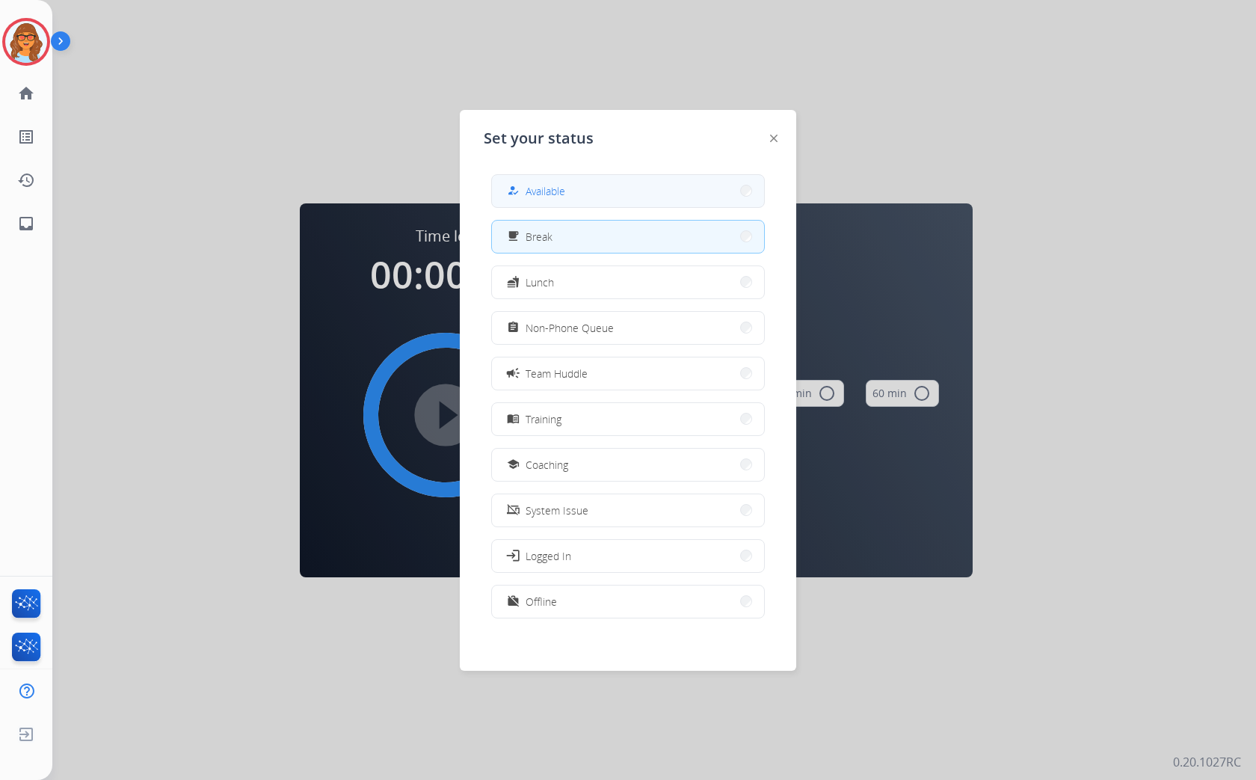
click at [581, 190] on button "how_to_reg Available" at bounding box center [628, 191] width 272 height 32
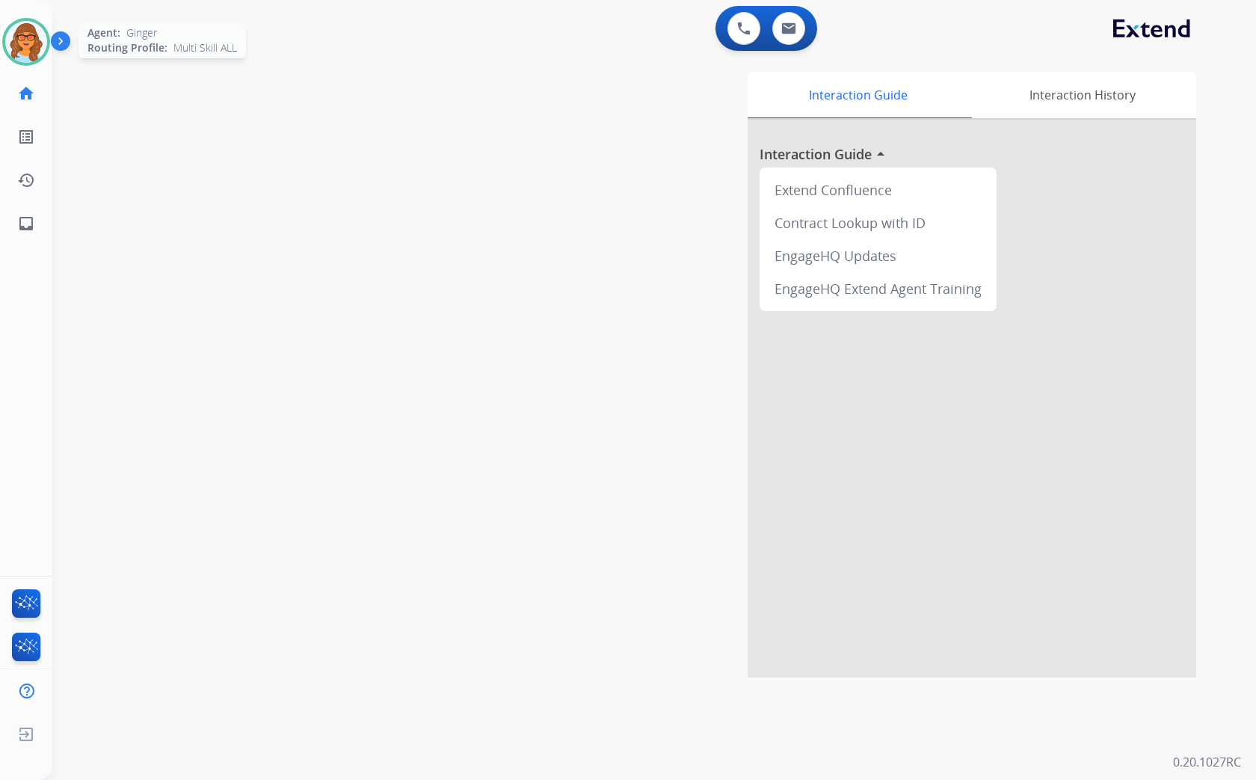
click at [28, 41] on img at bounding box center [26, 42] width 42 height 42
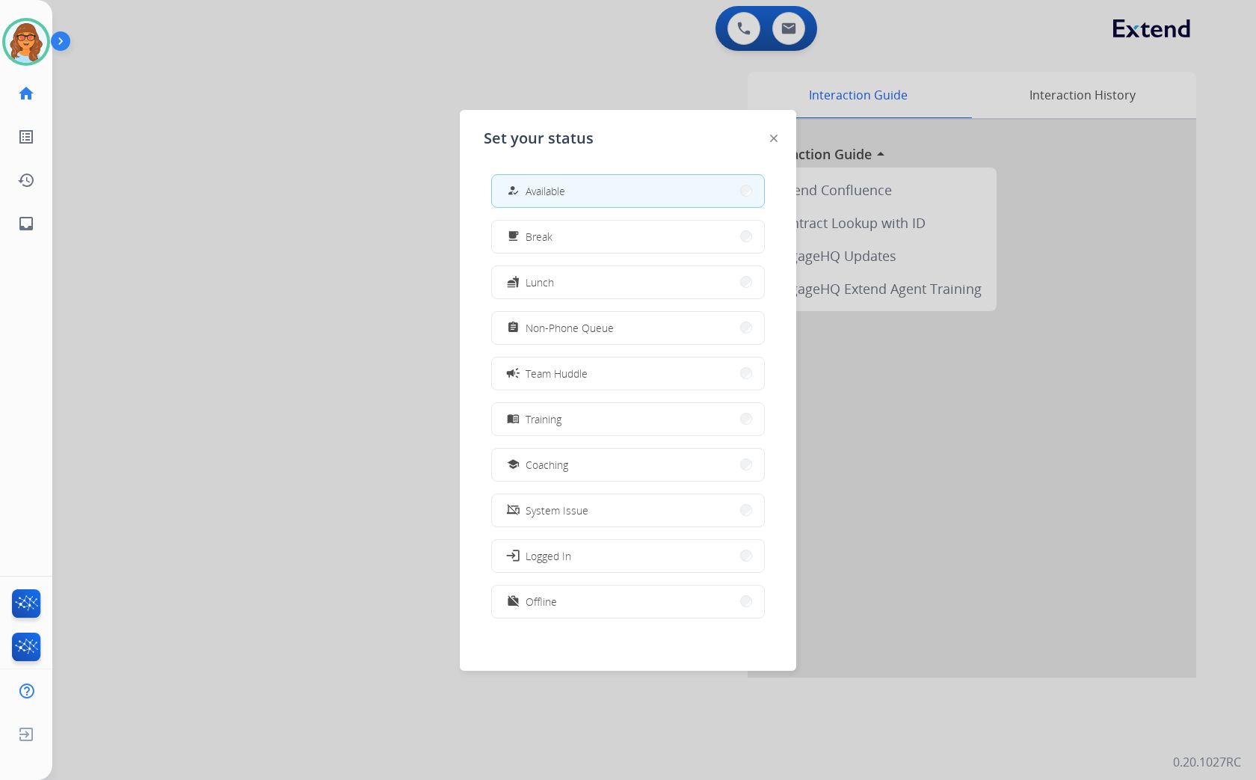
click at [285, 271] on div at bounding box center [628, 390] width 1256 height 780
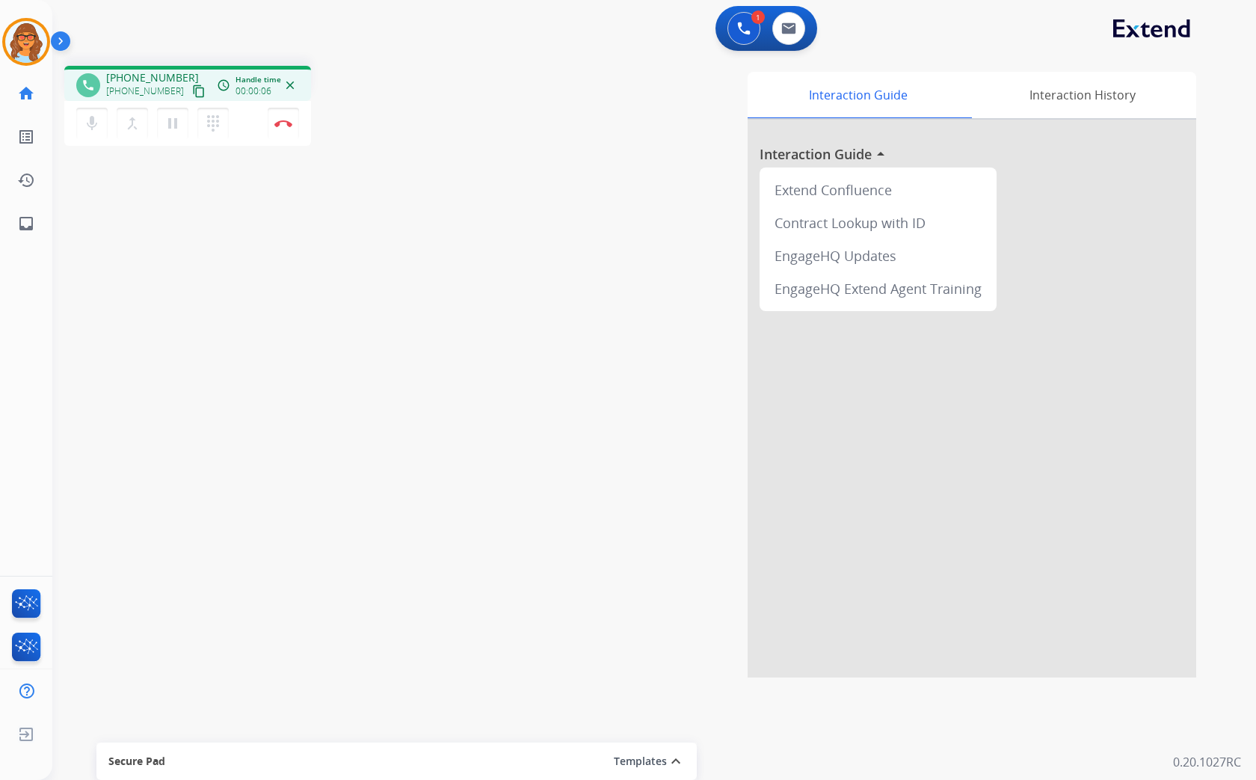
click at [192, 90] on mat-icon "content_copy" at bounding box center [198, 90] width 13 height 13
click at [283, 127] on button "Disconnect" at bounding box center [283, 123] width 31 height 31
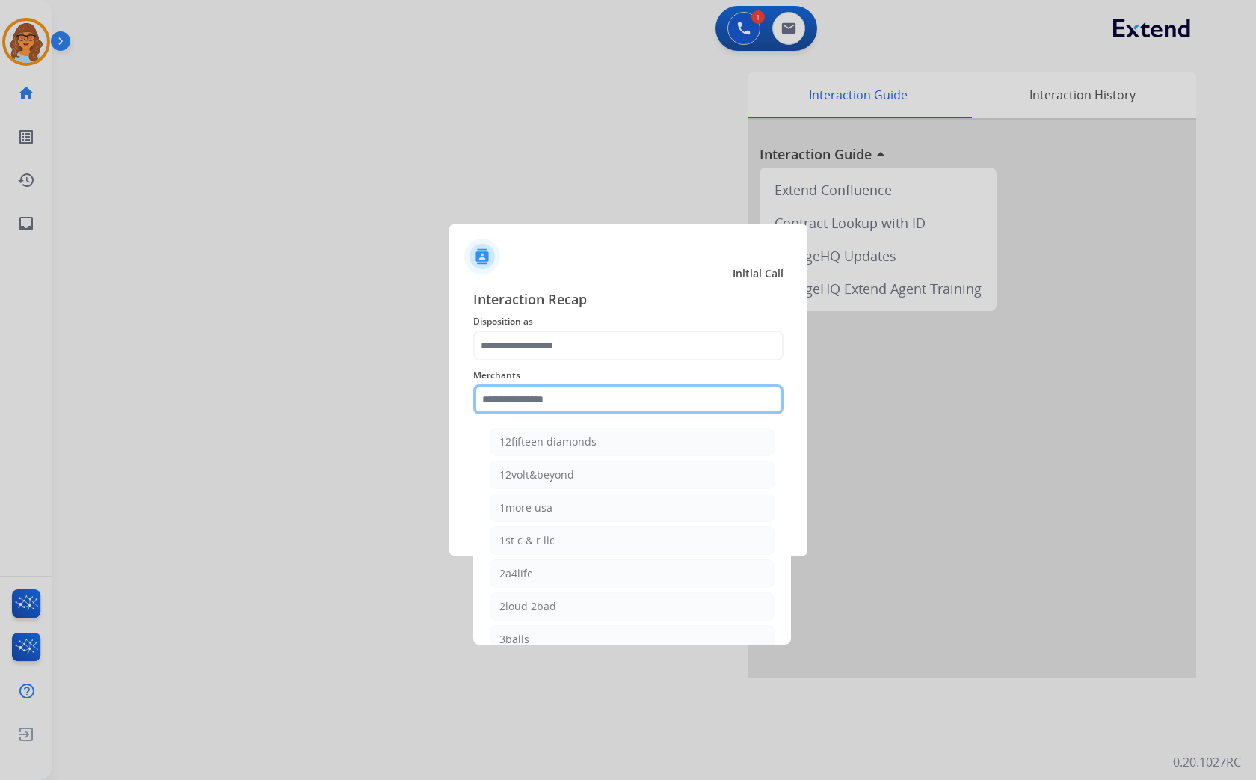
click at [587, 404] on input "text" at bounding box center [628, 399] width 310 height 30
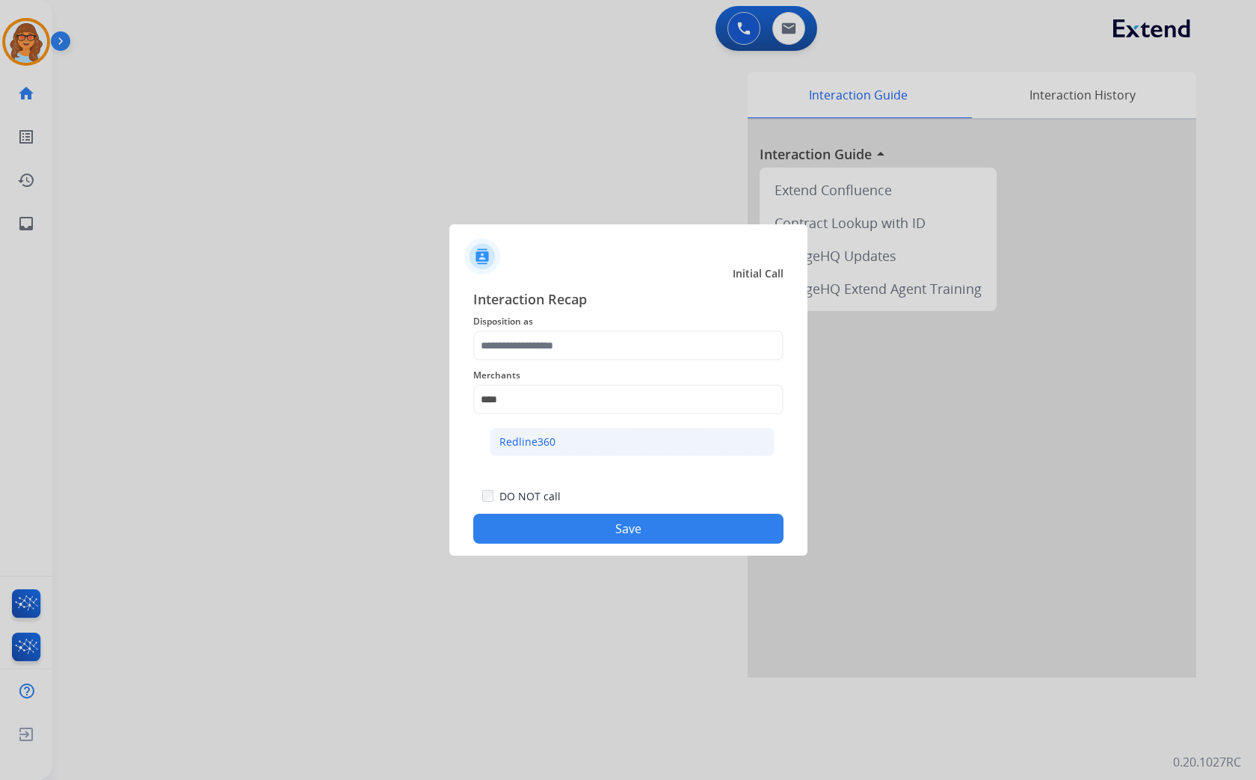
click at [547, 443] on div "Redline360" at bounding box center [527, 441] width 56 height 15
type input "**********"
click at [633, 540] on button "Save" at bounding box center [628, 528] width 310 height 30
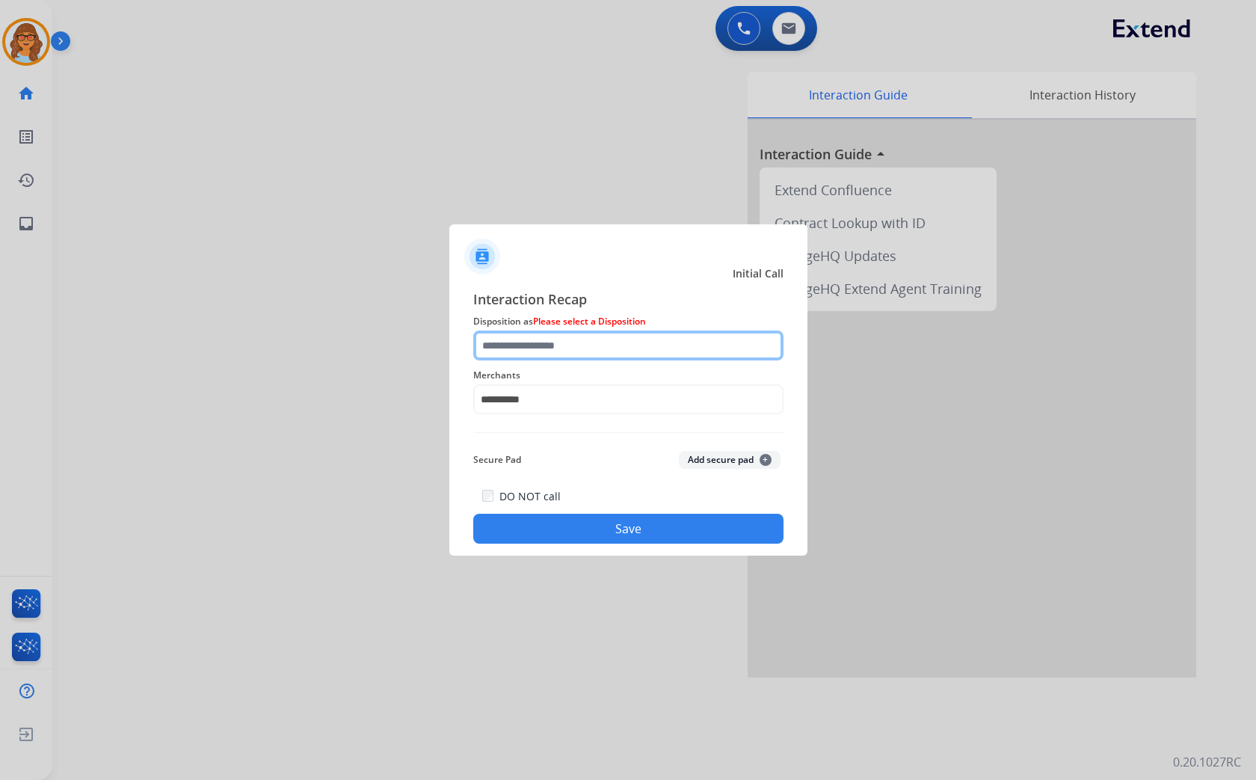
click at [593, 351] on input "text" at bounding box center [628, 345] width 310 height 30
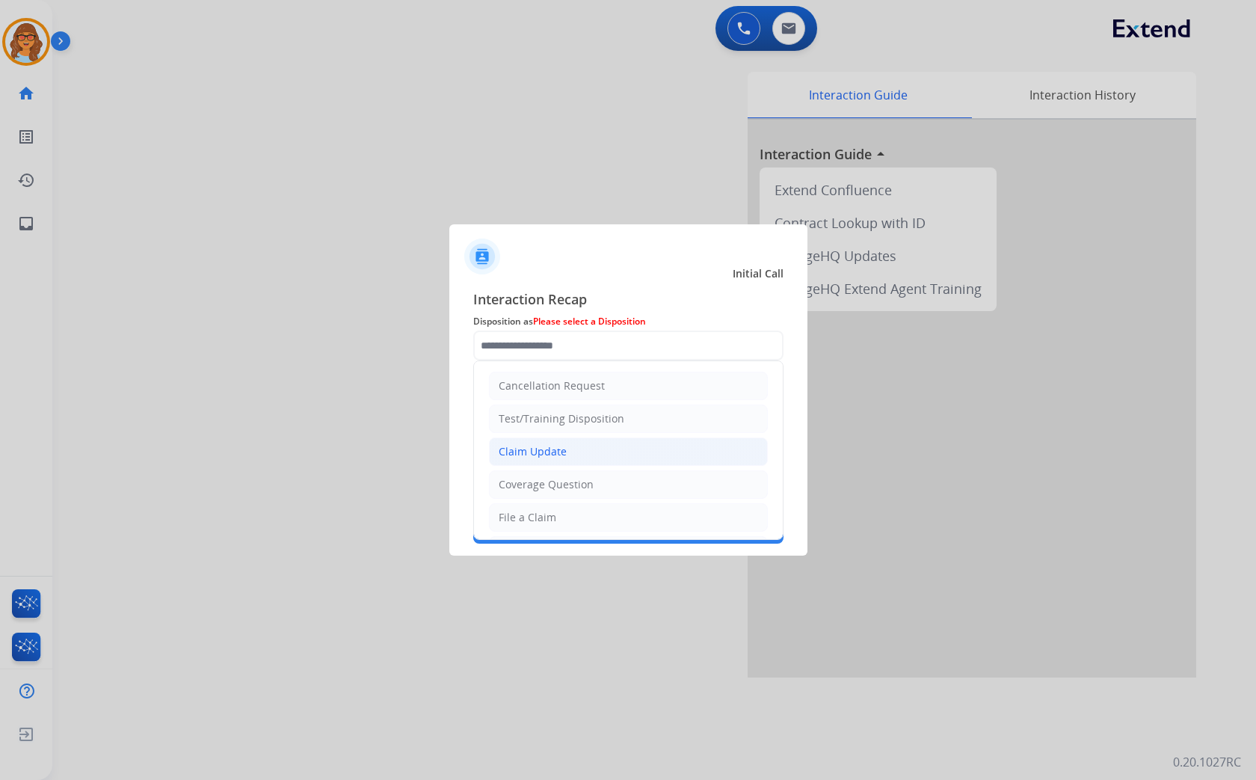
click at [544, 447] on div "Claim Update" at bounding box center [533, 451] width 68 height 15
type input "**********"
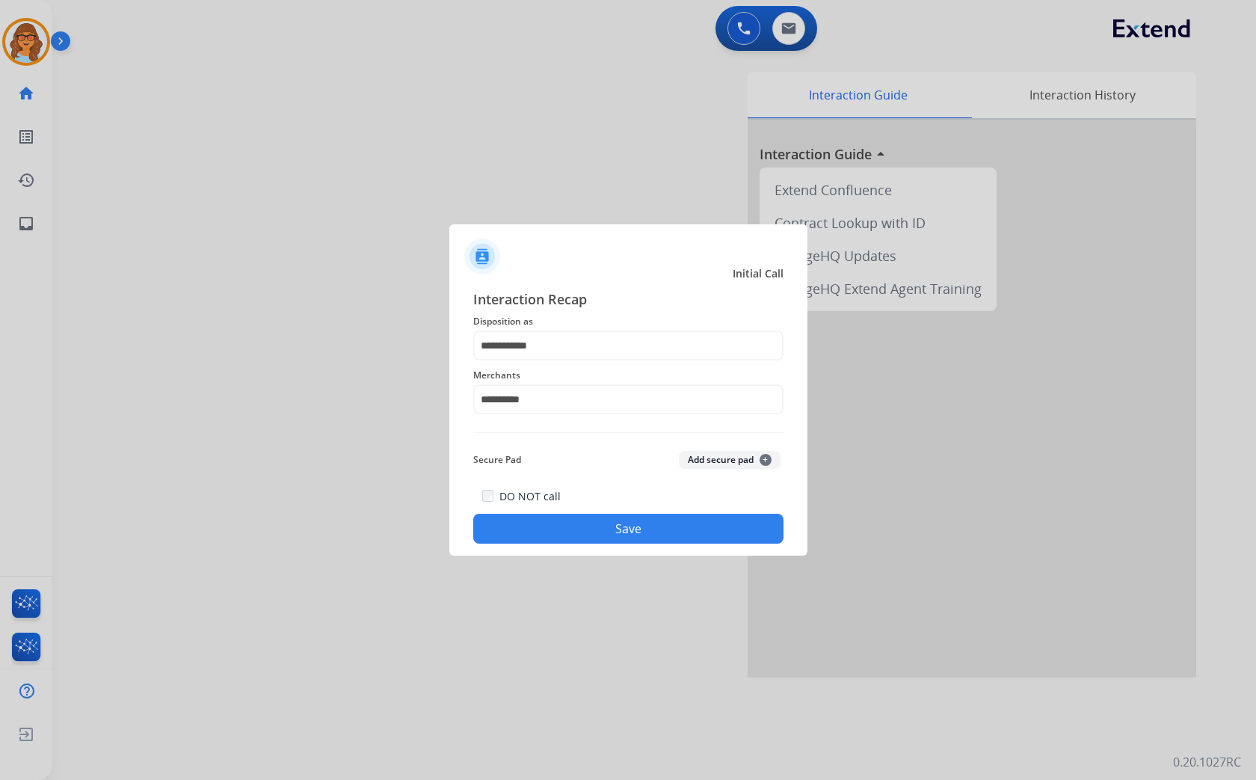
click at [628, 522] on button "Save" at bounding box center [628, 528] width 310 height 30
